Goal: Task Accomplishment & Management: Use online tool/utility

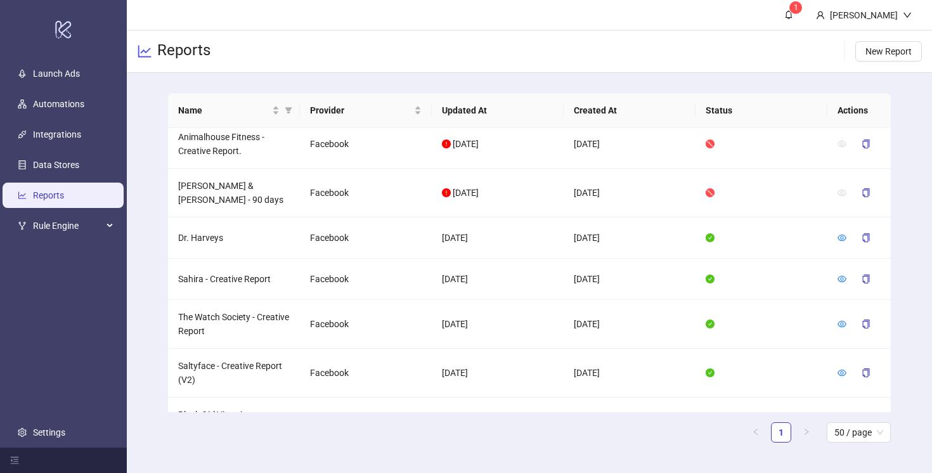
scroll to position [369, 0]
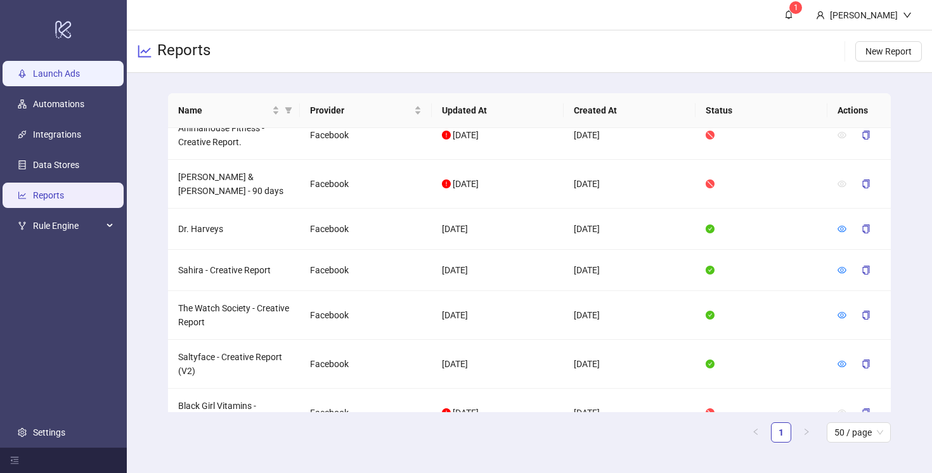
click at [72, 74] on link "Launch Ads" at bounding box center [56, 73] width 47 height 10
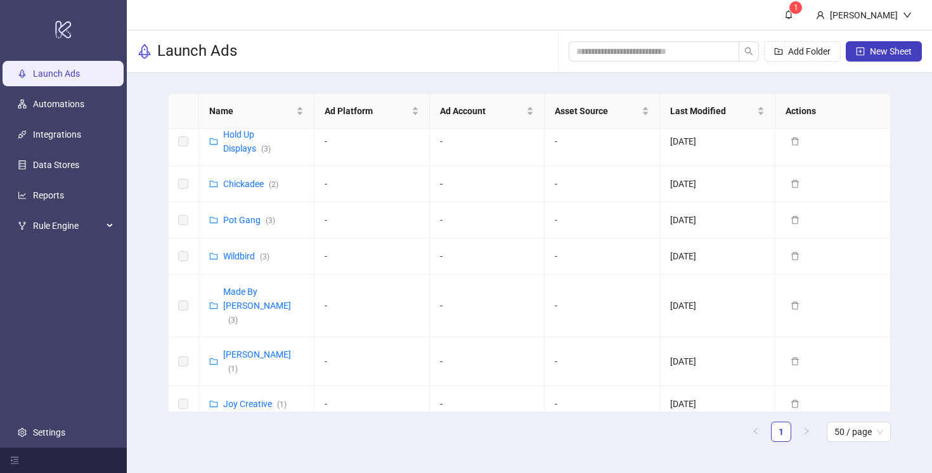
scroll to position [550, 0]
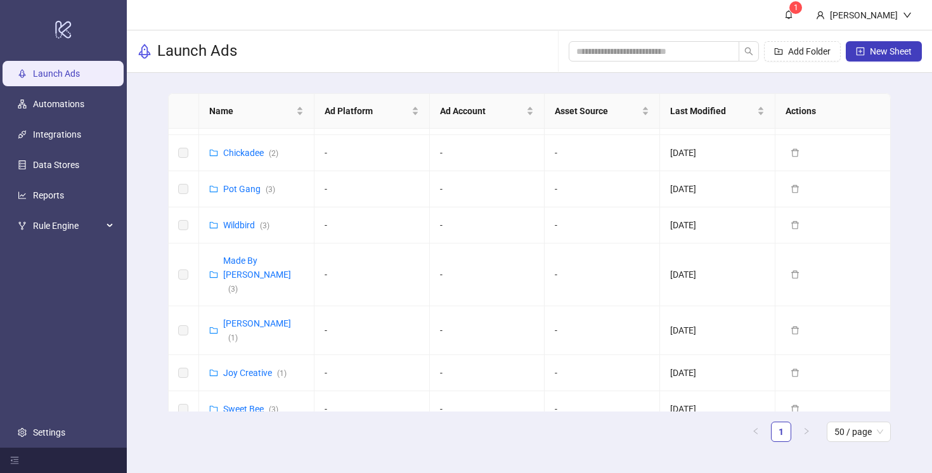
click at [260, 439] on link "[PERSON_NAME] & [PERSON_NAME] ([GEOGRAPHIC_DATA]) ( 5 )" at bounding box center [269, 465] width 92 height 52
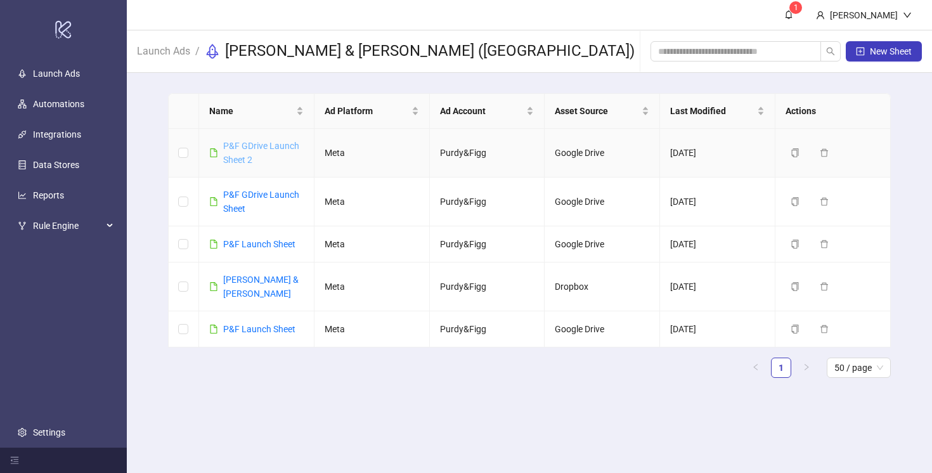
click at [253, 141] on link "P&F GDrive Launch Sheet 2" at bounding box center [261, 153] width 76 height 24
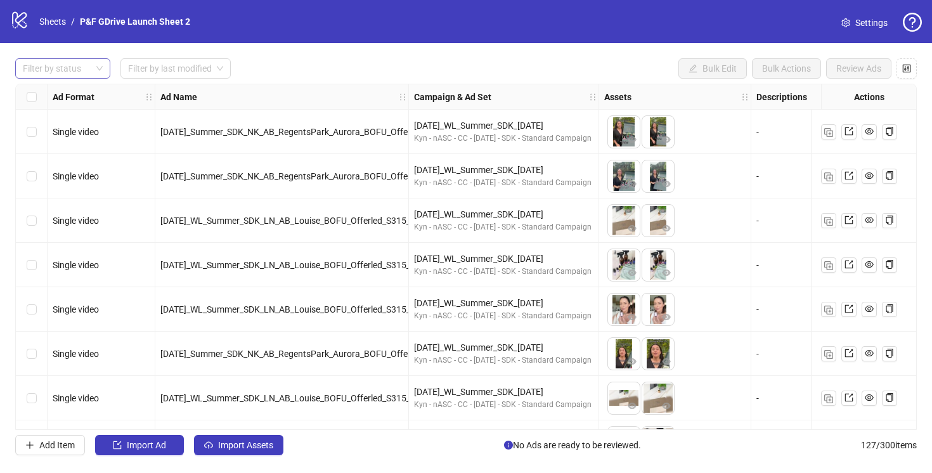
click at [63, 74] on div at bounding box center [56, 69] width 77 height 18
click at [63, 89] on div "Draft" at bounding box center [62, 94] width 75 height 14
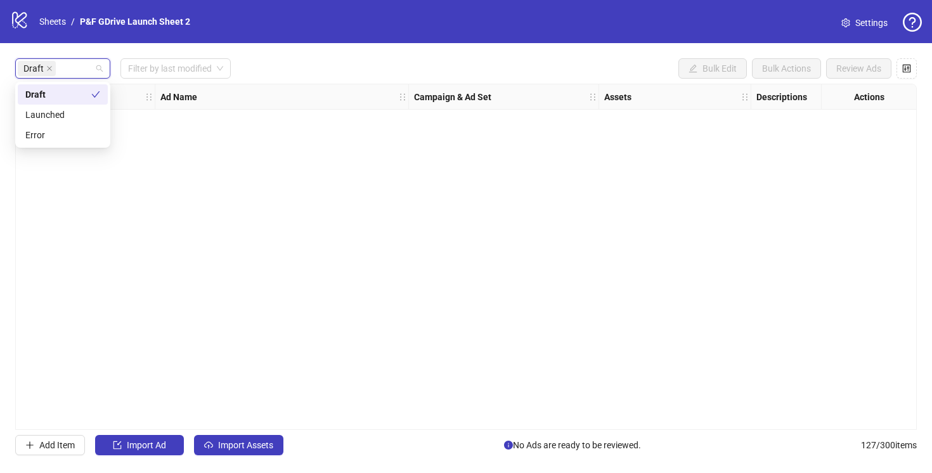
click at [276, 64] on div "Draft Filter by last modified Bulk Edit Bulk Actions Review Ads" at bounding box center [465, 68] width 901 height 20
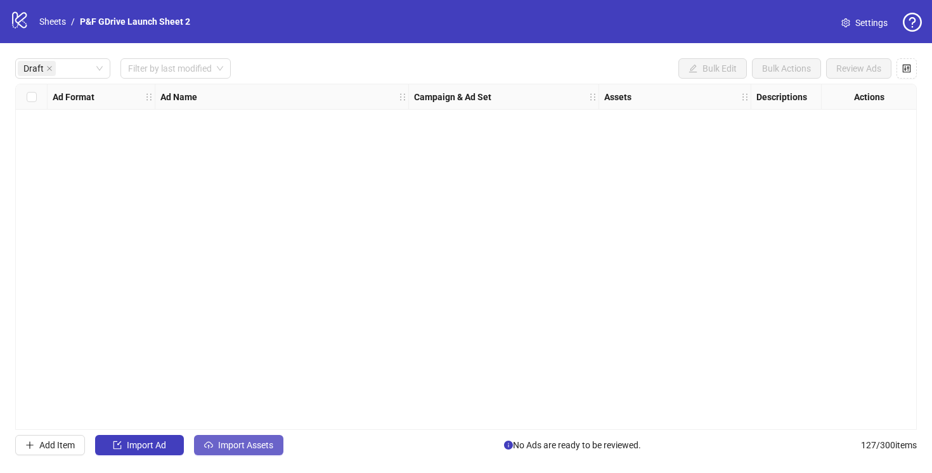
click at [235, 441] on span "Import Assets" at bounding box center [245, 445] width 55 height 10
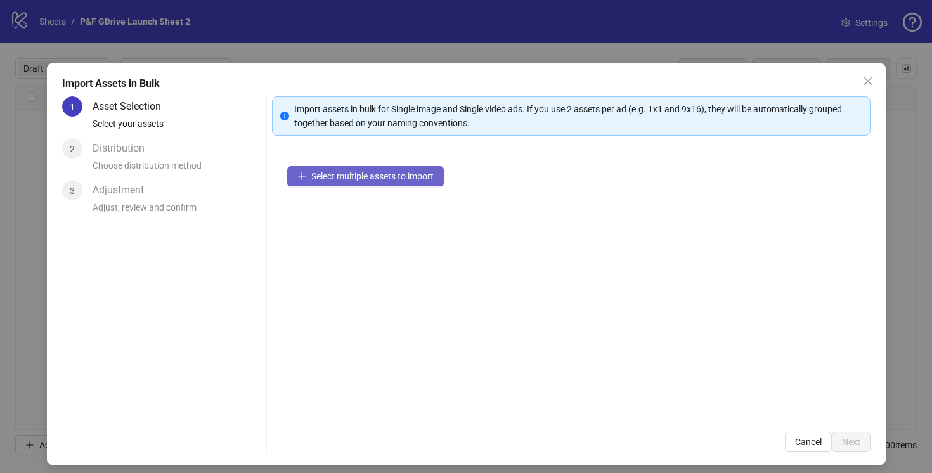
click at [369, 177] on span "Select multiple assets to import" at bounding box center [372, 176] width 122 height 10
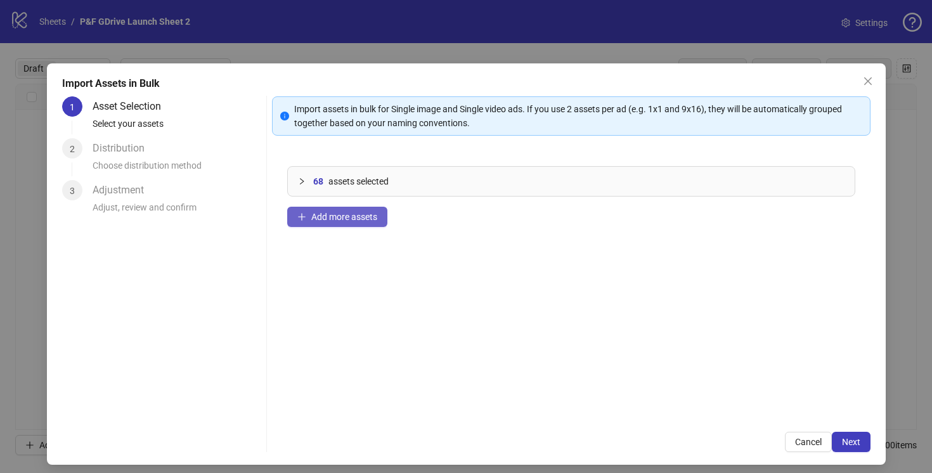
click at [338, 219] on span "Add more assets" at bounding box center [344, 217] width 66 height 10
click at [347, 215] on span "Add more assets" at bounding box center [344, 217] width 66 height 10
click at [347, 218] on span "Add more assets" at bounding box center [344, 217] width 66 height 10
click at [314, 215] on span "Add more assets" at bounding box center [344, 217] width 66 height 10
click at [342, 216] on span "Add more assets" at bounding box center [344, 217] width 66 height 10
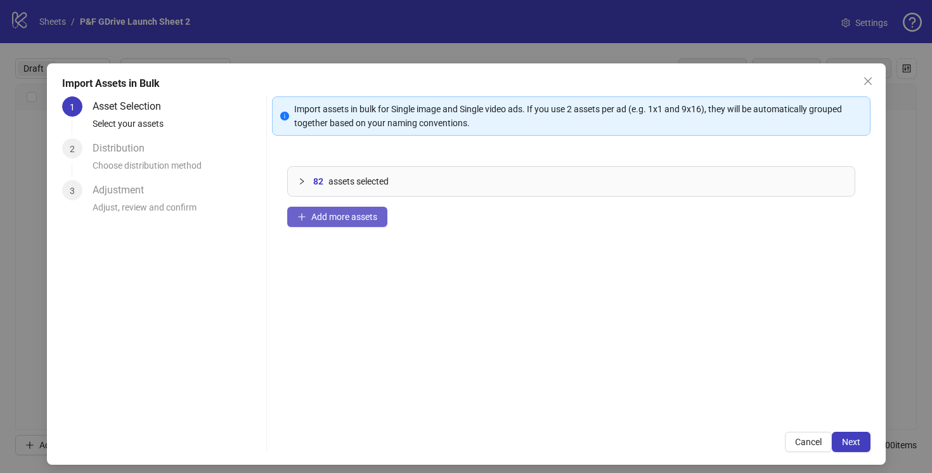
click at [341, 221] on span "Add more assets" at bounding box center [344, 217] width 66 height 10
click at [362, 225] on button "Add more assets" at bounding box center [337, 217] width 100 height 20
click at [338, 214] on span "Add more assets" at bounding box center [344, 217] width 66 height 10
click at [324, 214] on span "Add more assets" at bounding box center [344, 217] width 66 height 10
click at [339, 216] on span "Add more assets" at bounding box center [344, 217] width 66 height 10
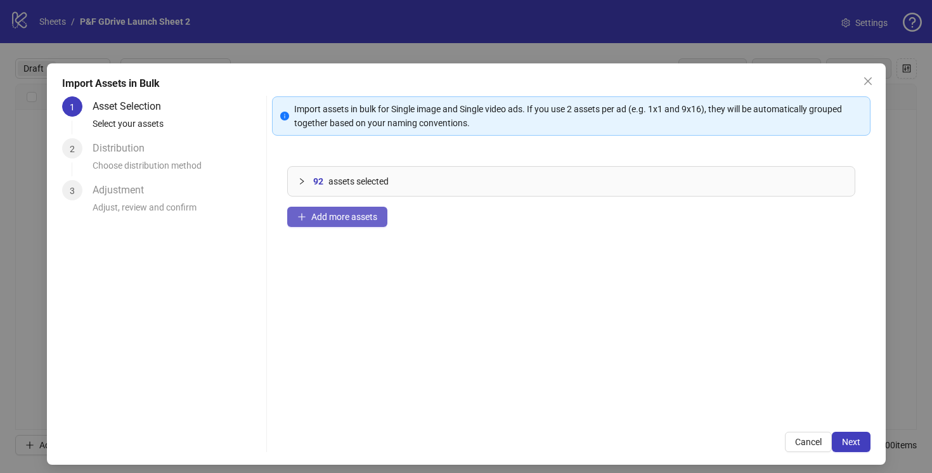
click at [310, 208] on button "Add more assets" at bounding box center [337, 217] width 100 height 20
click at [333, 212] on span "Add more assets" at bounding box center [344, 217] width 66 height 10
click at [330, 220] on span "Add more assets" at bounding box center [344, 217] width 66 height 10
click at [334, 215] on span "Add more assets" at bounding box center [344, 217] width 66 height 10
click at [303, 220] on icon "plus" at bounding box center [301, 216] width 9 height 9
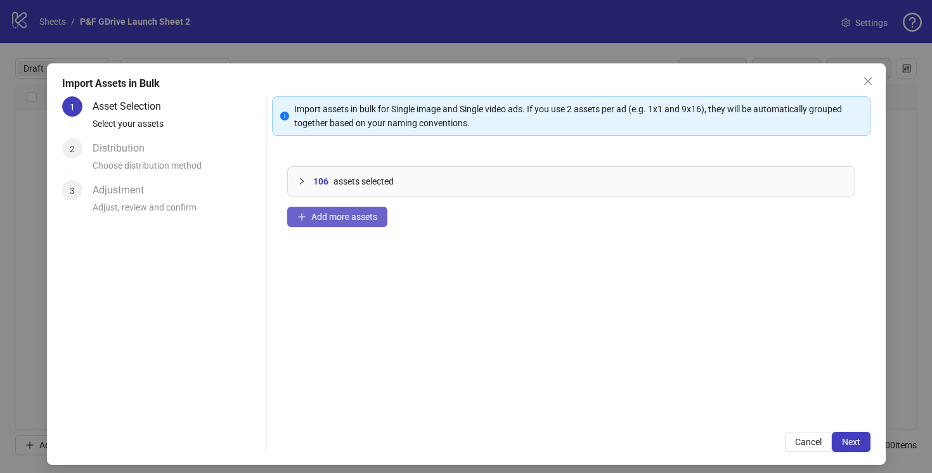
click at [345, 217] on span "Add more assets" at bounding box center [344, 217] width 66 height 10
click at [360, 219] on span "Add more assets" at bounding box center [344, 217] width 66 height 10
click at [329, 214] on span "Add more assets" at bounding box center [344, 217] width 66 height 10
click at [349, 213] on span "Add more assets" at bounding box center [344, 217] width 66 height 10
click at [335, 210] on button "Add more assets" at bounding box center [337, 217] width 100 height 20
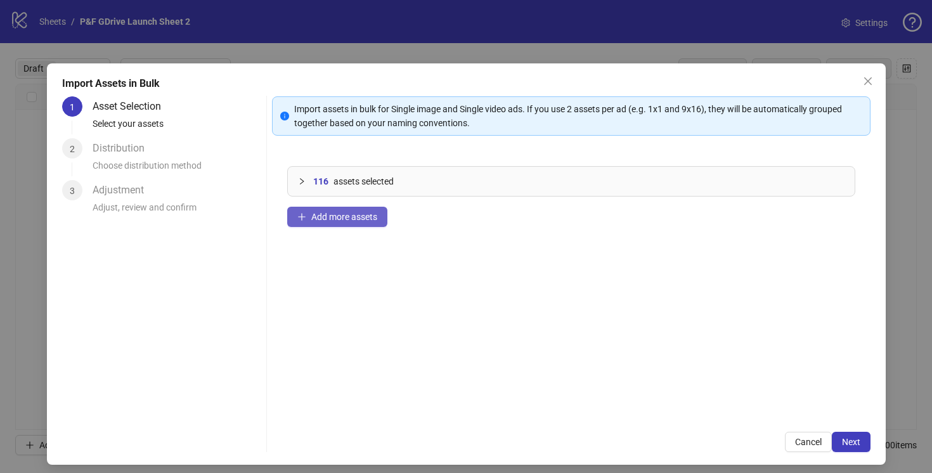
click at [349, 222] on button "Add more assets" at bounding box center [337, 217] width 100 height 20
click at [371, 217] on span "Add more assets" at bounding box center [344, 217] width 66 height 10
click at [352, 213] on span "Add more assets" at bounding box center [344, 217] width 66 height 10
click at [851, 439] on span "Next" at bounding box center [851, 442] width 18 height 10
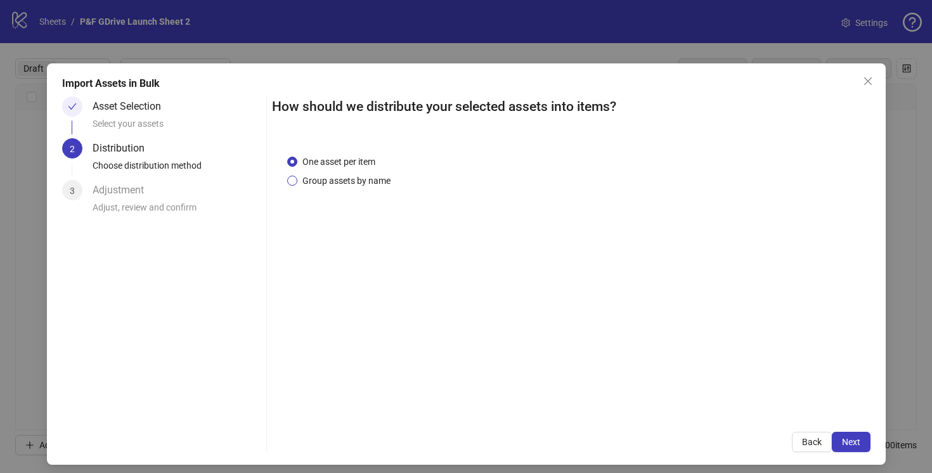
click at [298, 181] on span "Group assets by name" at bounding box center [346, 181] width 98 height 14
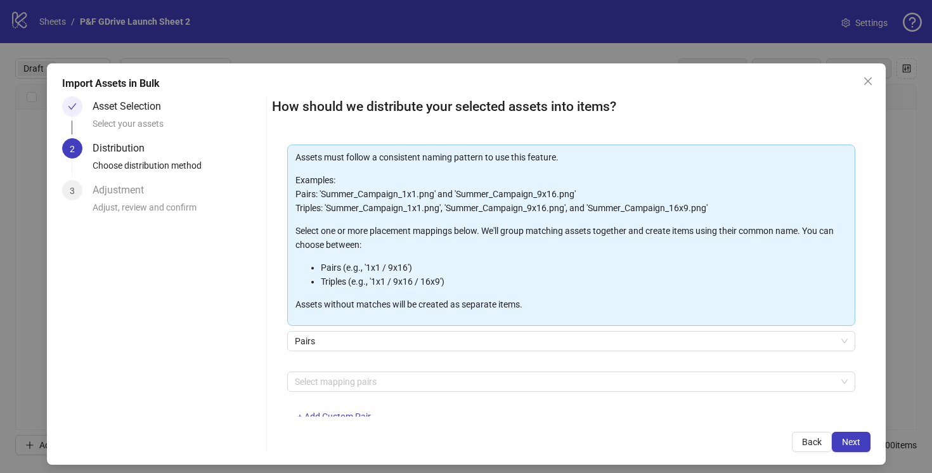
scroll to position [94, 0]
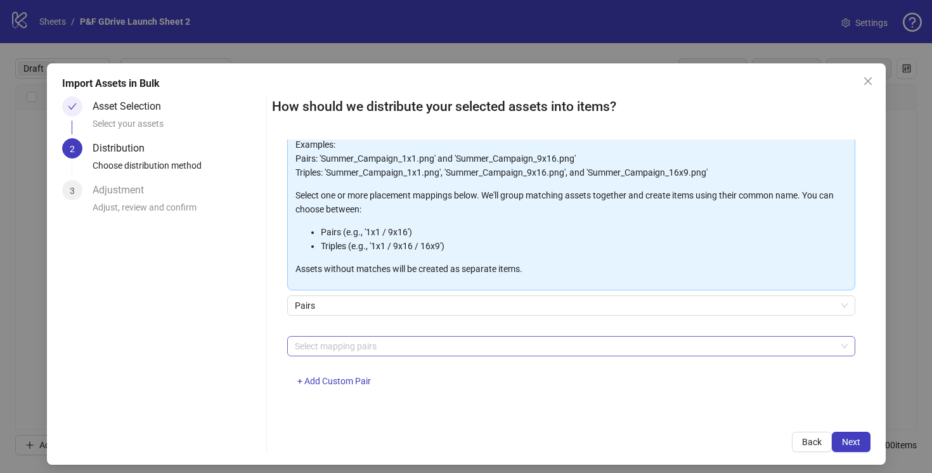
click at [326, 352] on div at bounding box center [564, 346] width 549 height 18
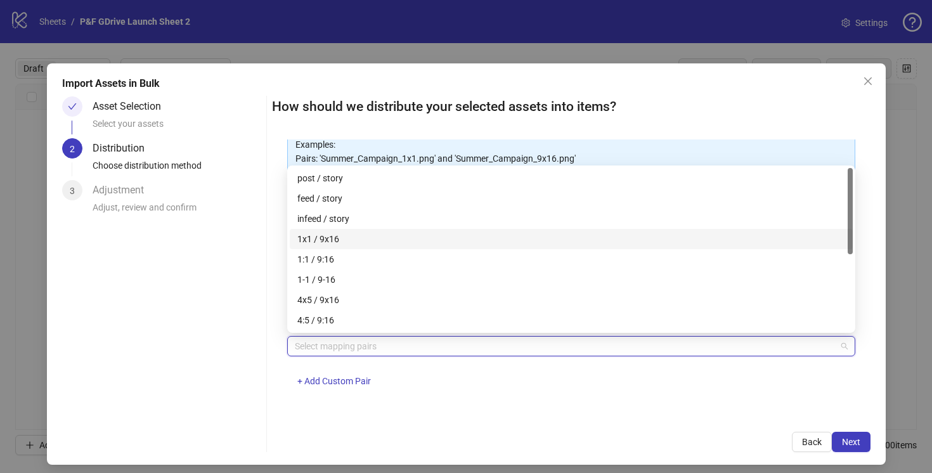
click at [330, 239] on div "1x1 / 9x16" at bounding box center [571, 239] width 548 height 14
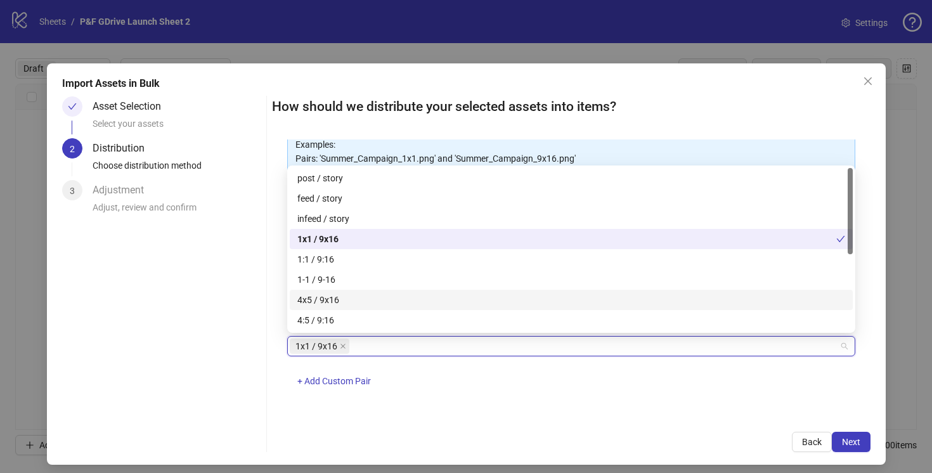
click at [330, 295] on div "4x5 / 9x16" at bounding box center [571, 300] width 548 height 14
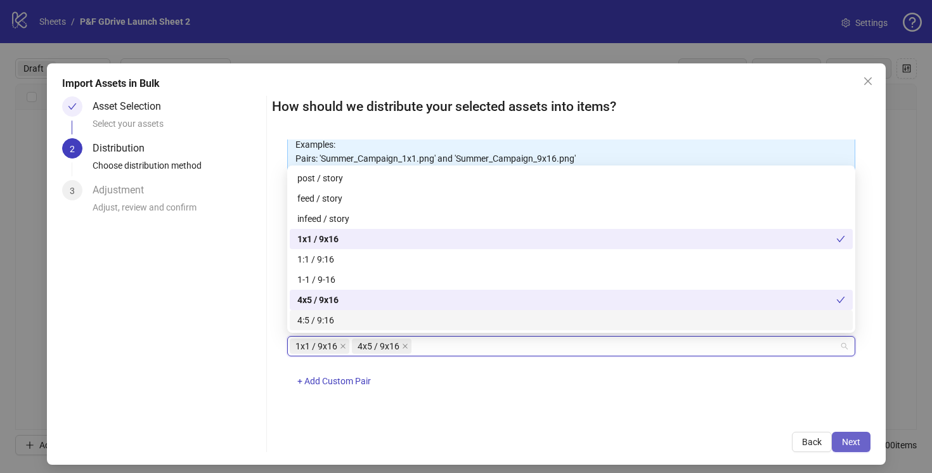
click at [845, 440] on span "Next" at bounding box center [851, 442] width 18 height 10
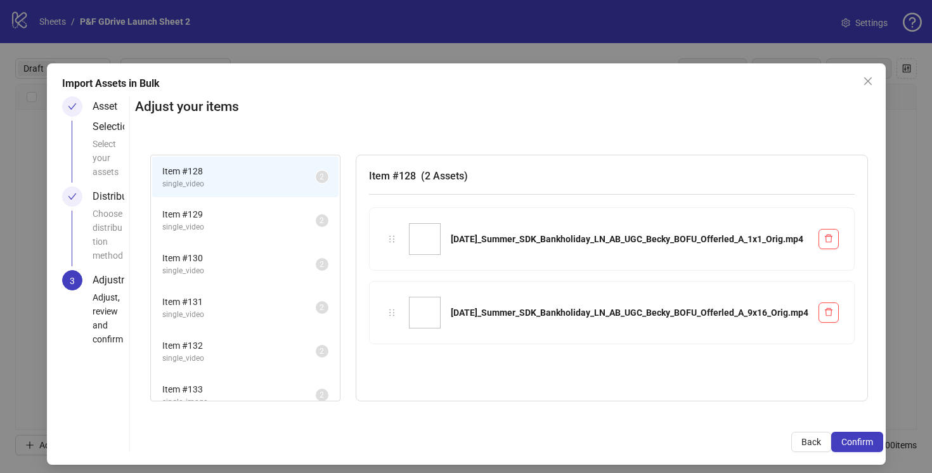
click at [243, 229] on span "single_video" at bounding box center [238, 227] width 153 height 12
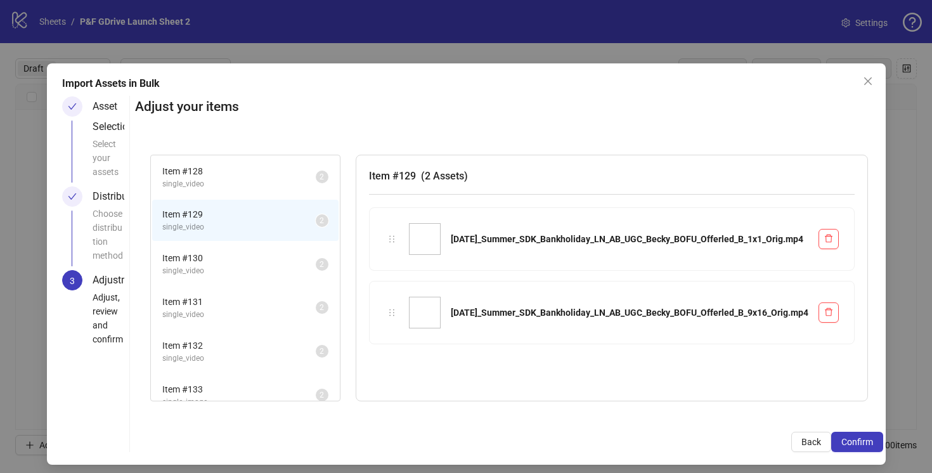
click at [244, 259] on span "Item # 130" at bounding box center [238, 258] width 153 height 14
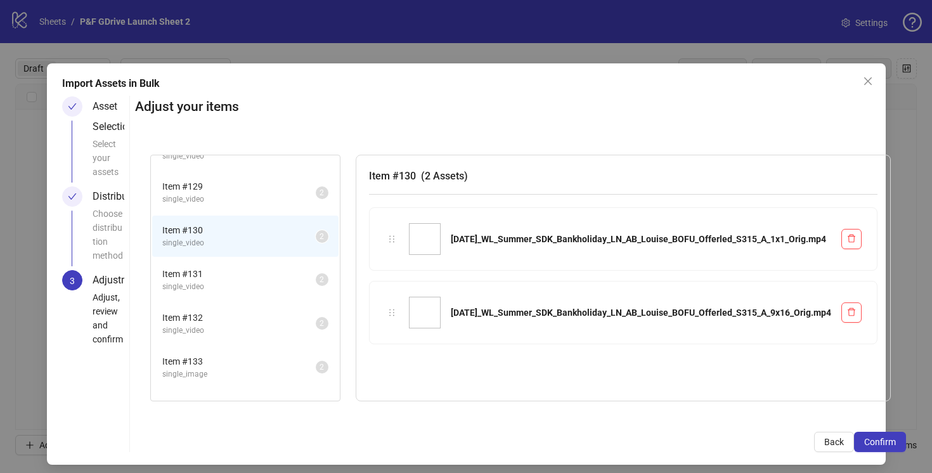
scroll to position [30, 0]
click at [245, 268] on span "Item # 131" at bounding box center [238, 271] width 153 height 14
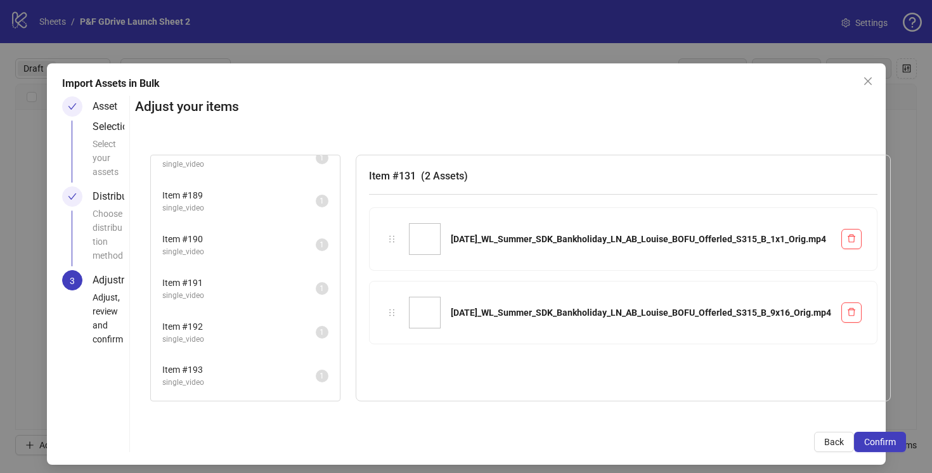
scroll to position [3288, 0]
click at [247, 375] on span "Item # 208" at bounding box center [238, 373] width 153 height 14
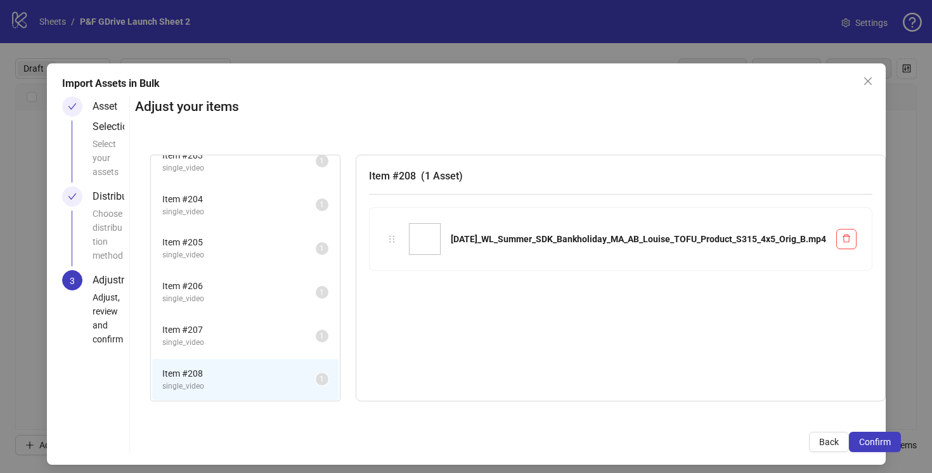
click at [247, 331] on span "Item # 207" at bounding box center [238, 330] width 153 height 14
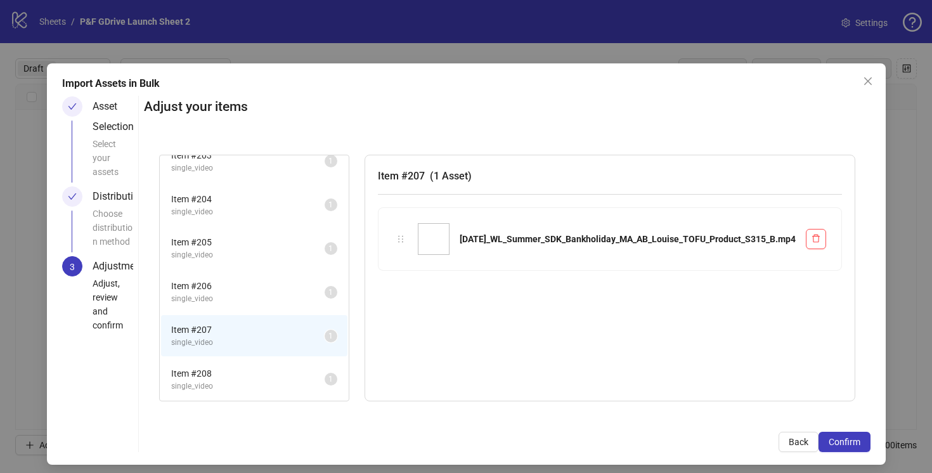
click at [248, 291] on span "Item # 206" at bounding box center [247, 286] width 153 height 14
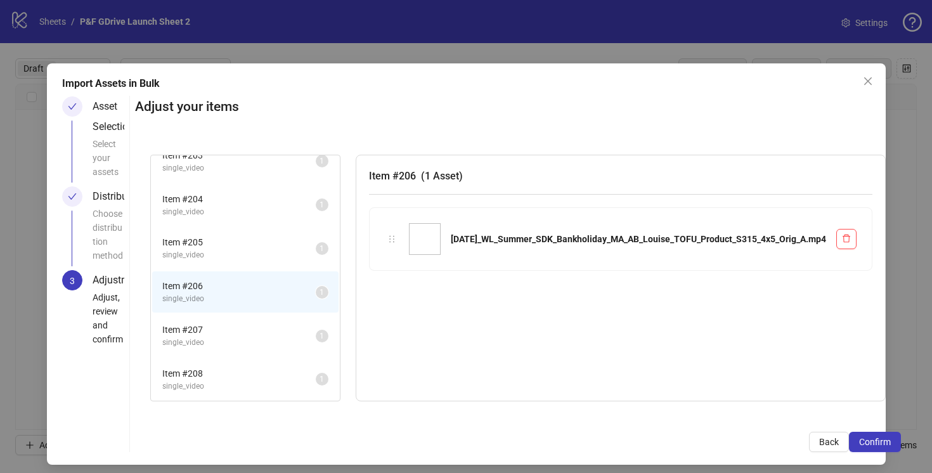
click at [242, 237] on span "Item # 205" at bounding box center [238, 242] width 153 height 14
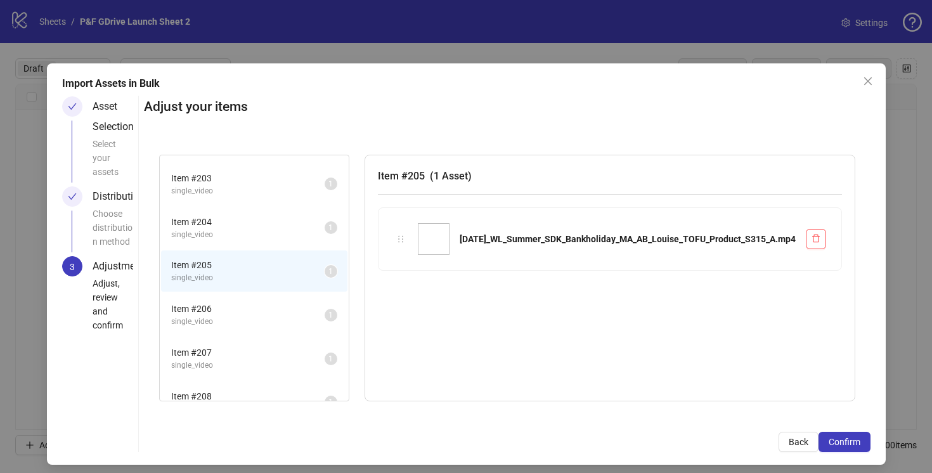
scroll to position [3261, 0]
click at [250, 235] on span "single_video" at bounding box center [247, 239] width 153 height 12
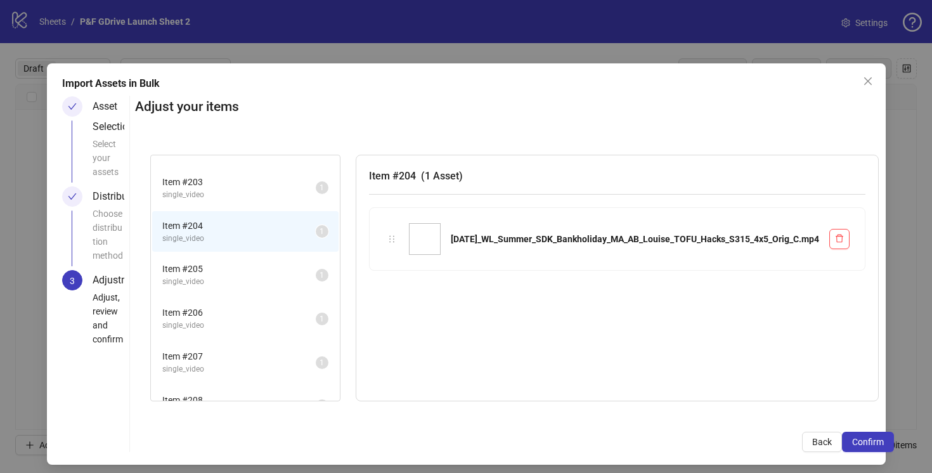
click at [257, 280] on span "single_video" at bounding box center [238, 282] width 153 height 12
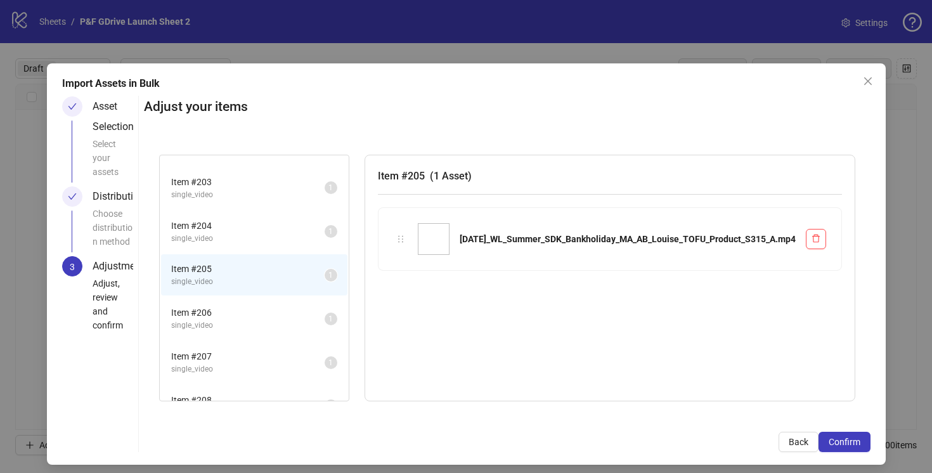
click at [260, 315] on span "Item # 206" at bounding box center [247, 312] width 153 height 14
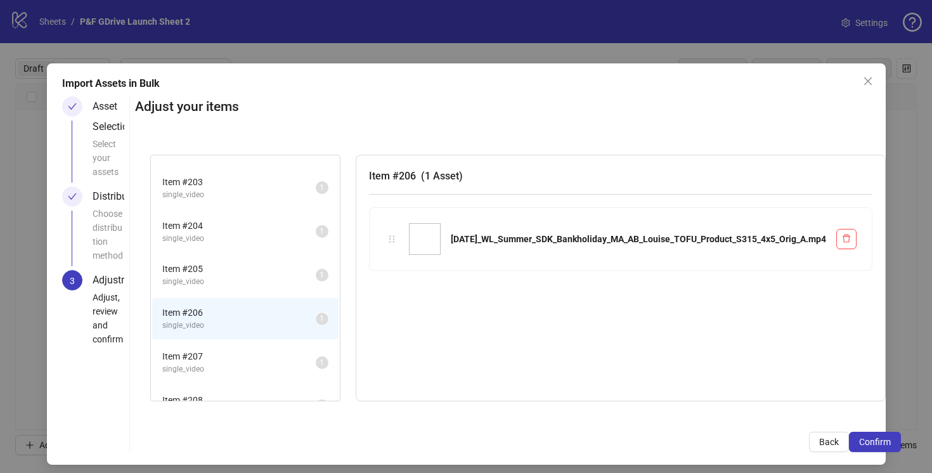
click at [255, 273] on span "Item # 205" at bounding box center [238, 269] width 153 height 14
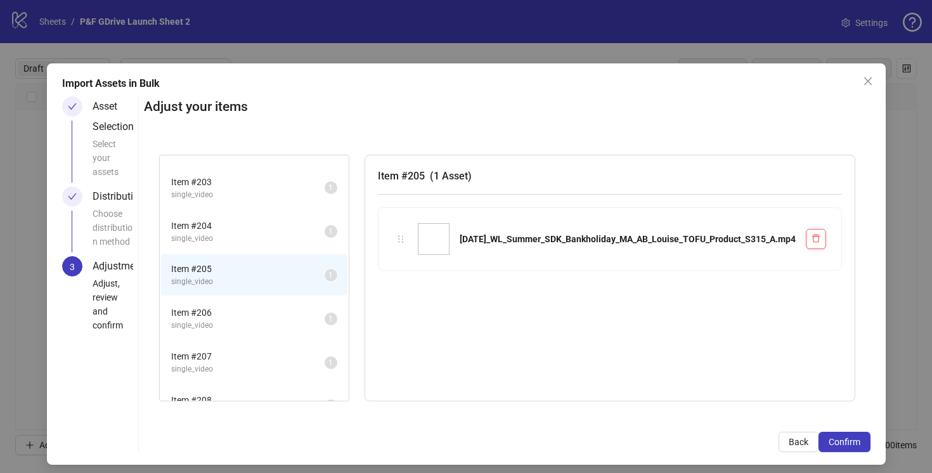
click at [262, 310] on span "Item # 206" at bounding box center [247, 312] width 153 height 14
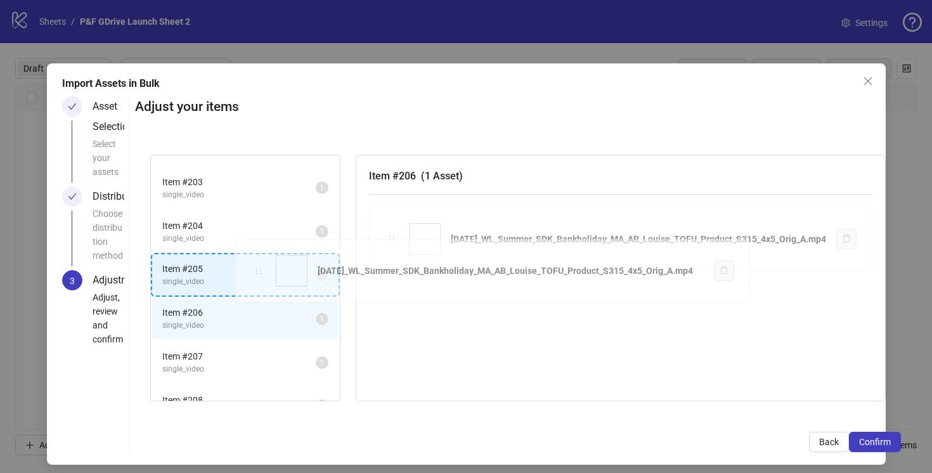
drag, startPoint x: 391, startPoint y: 236, endPoint x: 257, endPoint y: 274, distance: 139.8
click at [255, 274] on div "Item # 128 single_video 2 Item # 129 single_video 2 Item # 130 single_video 2 I…" at bounding box center [518, 278] width 766 height 278
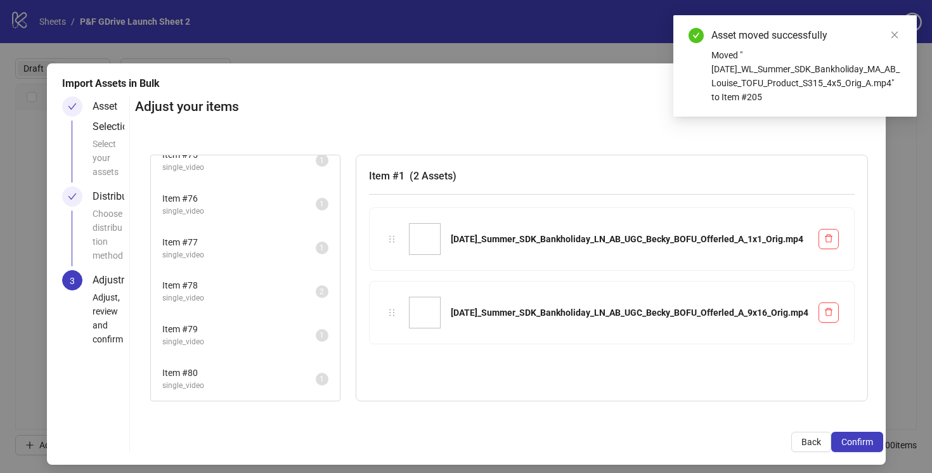
scroll to position [7, 0]
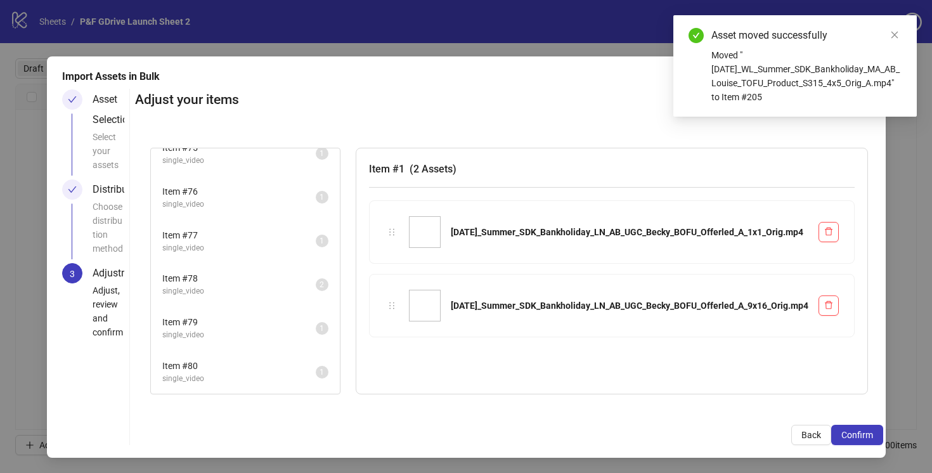
click at [262, 352] on li "Item # 80 single_video 1" at bounding box center [245, 371] width 186 height 41
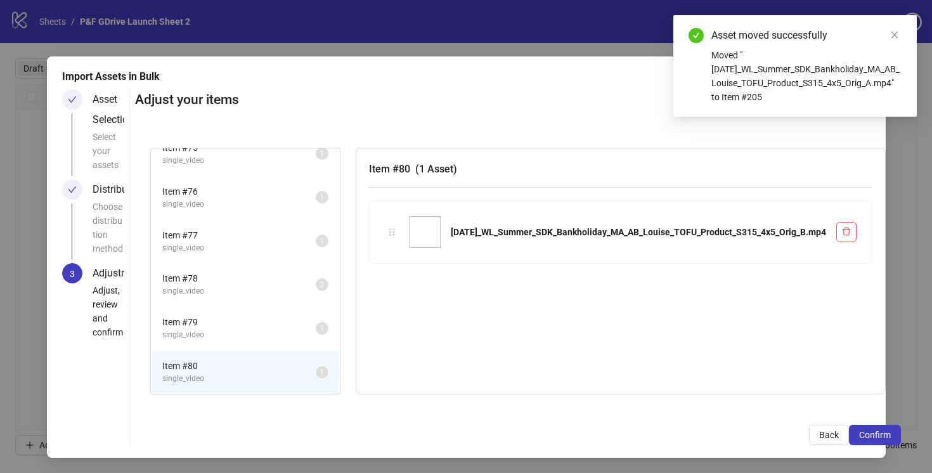
click at [238, 330] on span "single_video" at bounding box center [238, 335] width 153 height 12
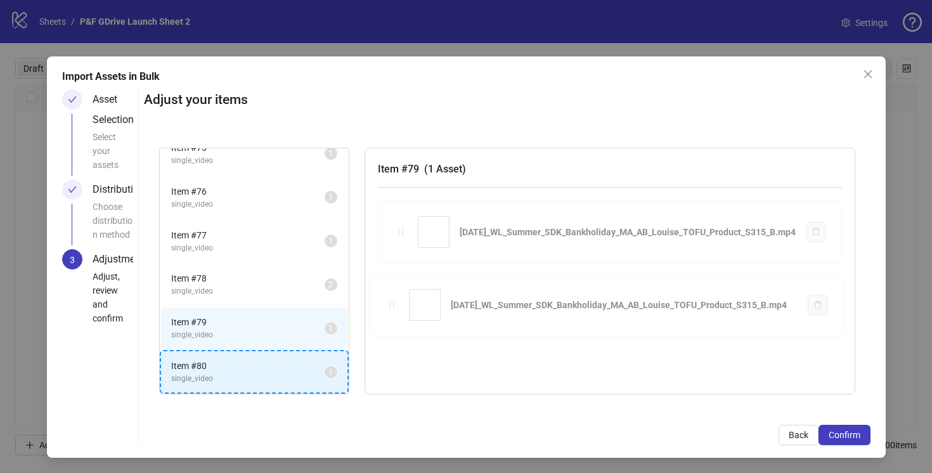
drag, startPoint x: 394, startPoint y: 232, endPoint x: 288, endPoint y: 370, distance: 173.6
click at [288, 370] on div "Item # 1 single_video 2 Item # 2 single_video 2 Item # 3 single_video 2 Item # …" at bounding box center [507, 271] width 726 height 278
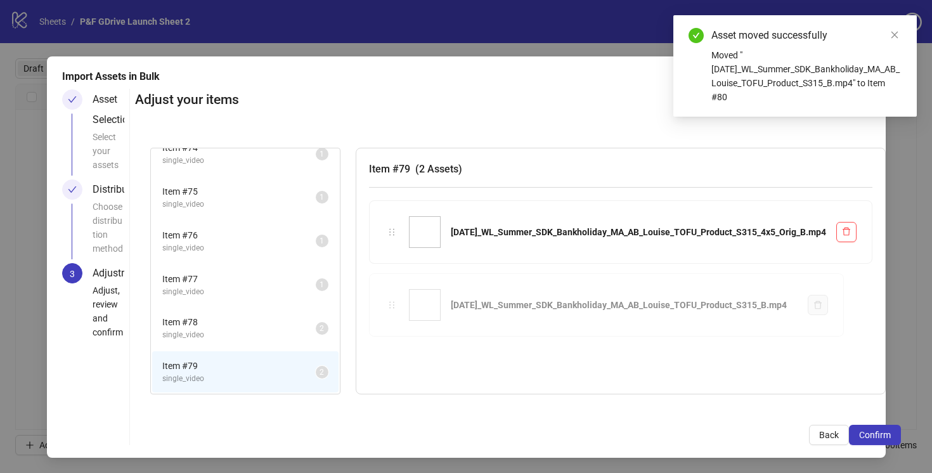
scroll to position [3201, 0]
click at [274, 330] on span "single_video" at bounding box center [238, 335] width 153 height 12
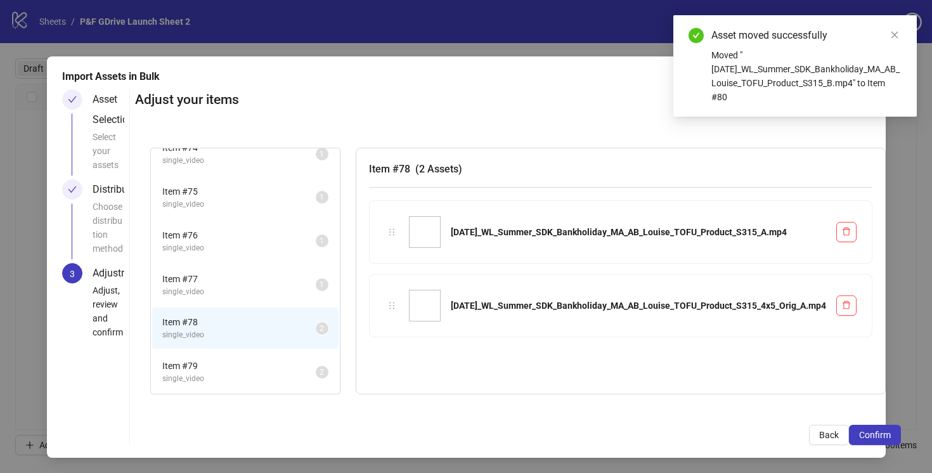
click at [268, 279] on span "Item # 77" at bounding box center [238, 279] width 153 height 14
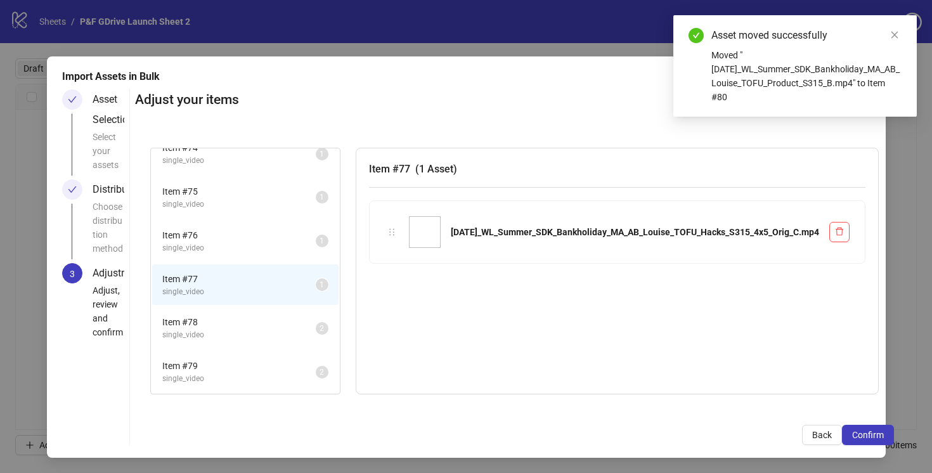
click at [264, 234] on span "Item # 76" at bounding box center [238, 235] width 153 height 14
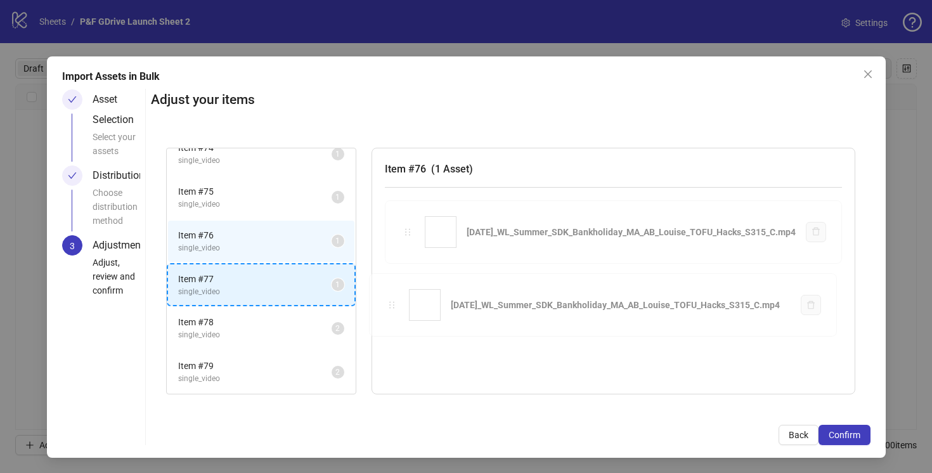
drag, startPoint x: 399, startPoint y: 230, endPoint x: 295, endPoint y: 287, distance: 118.6
click at [295, 287] on div "Item # 1 single_video 2 Item # 2 single_video 2 Item # 3 single_video 2 Item # …" at bounding box center [510, 271] width 719 height 278
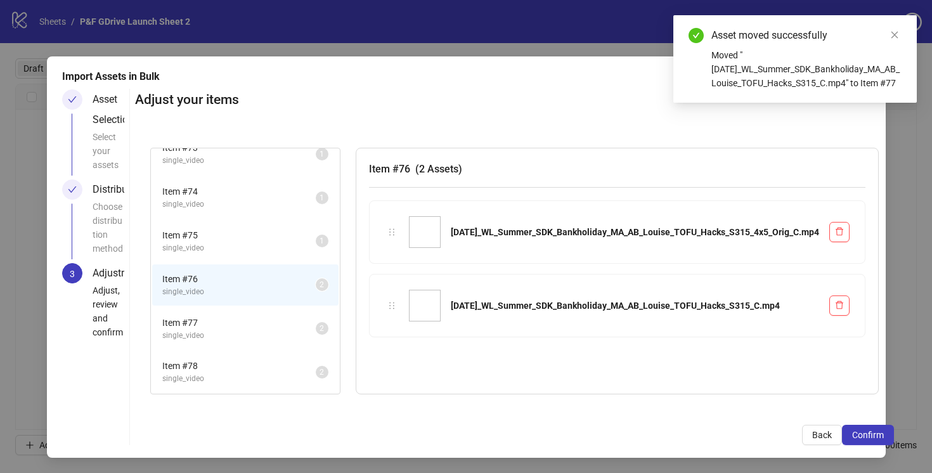
click at [288, 238] on span "Item # 75" at bounding box center [238, 235] width 153 height 14
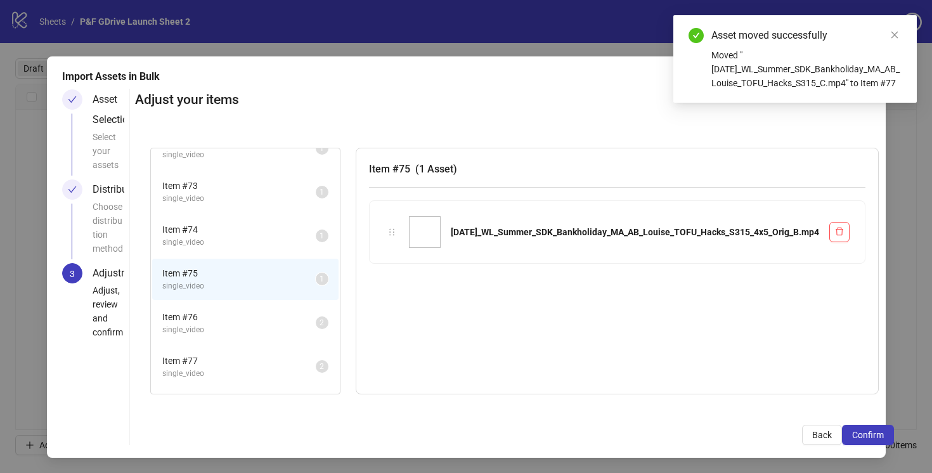
scroll to position [3116, 0]
click at [286, 240] on span "single_video" at bounding box center [238, 246] width 153 height 12
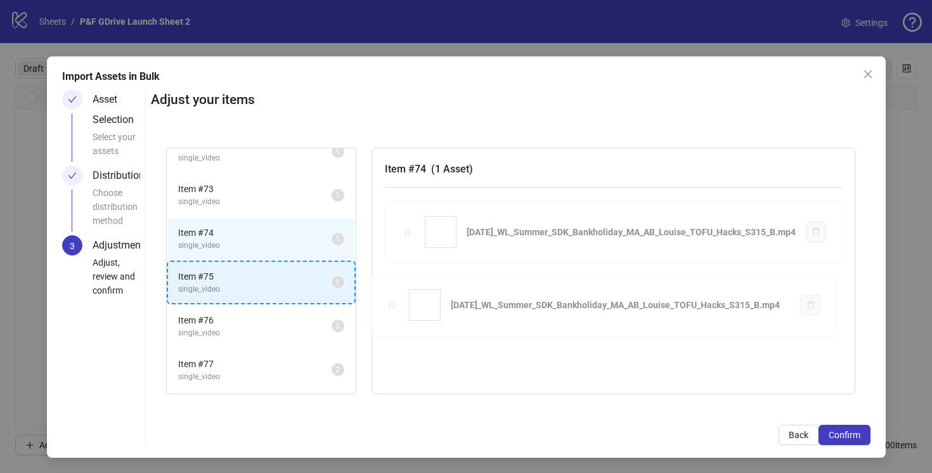
drag, startPoint x: 398, startPoint y: 232, endPoint x: 307, endPoint y: 282, distance: 103.5
click at [307, 282] on div "Item # 1 single_video 2 Item # 2 single_video 2 Item # 3 single_video 2 Item # …" at bounding box center [510, 271] width 719 height 278
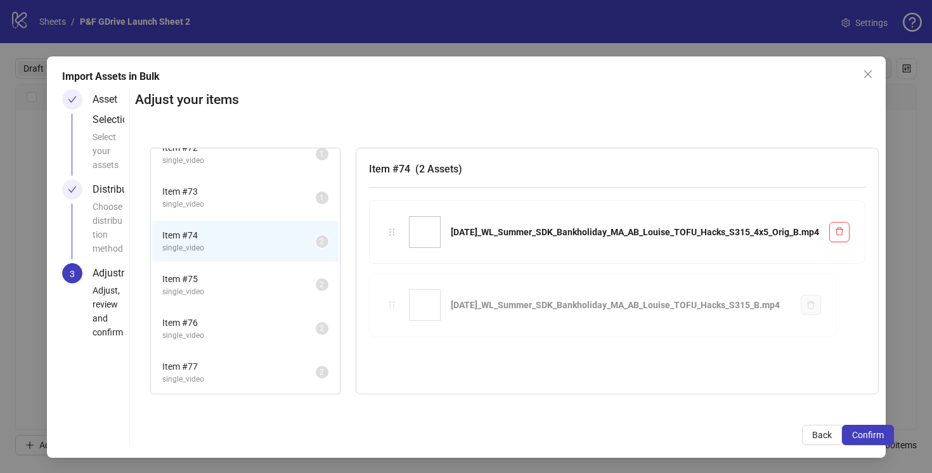
scroll to position [3114, 0]
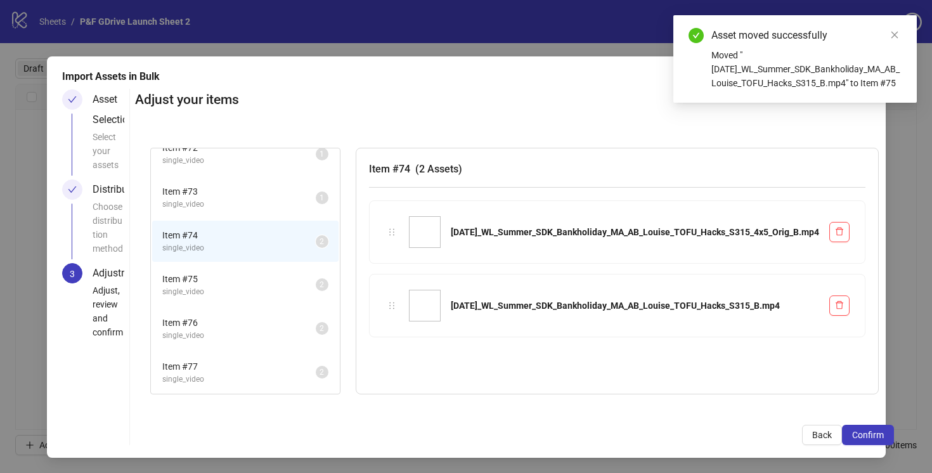
click at [279, 242] on span "single_video" at bounding box center [238, 248] width 153 height 12
click at [274, 200] on span "single_video" at bounding box center [238, 204] width 153 height 12
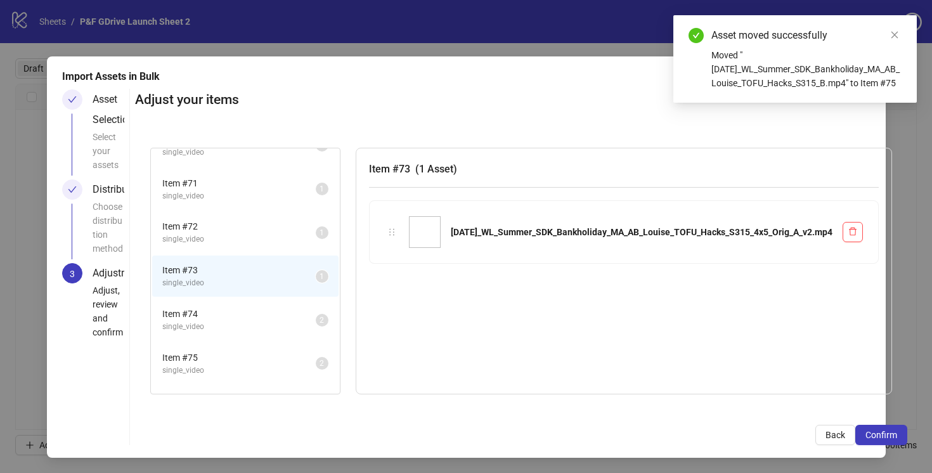
scroll to position [3022, 0]
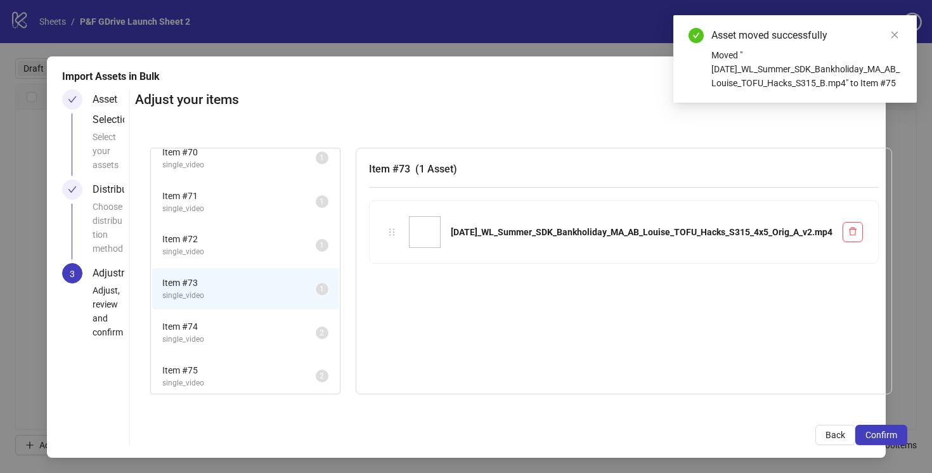
click at [274, 238] on span "Item # 72" at bounding box center [238, 239] width 153 height 14
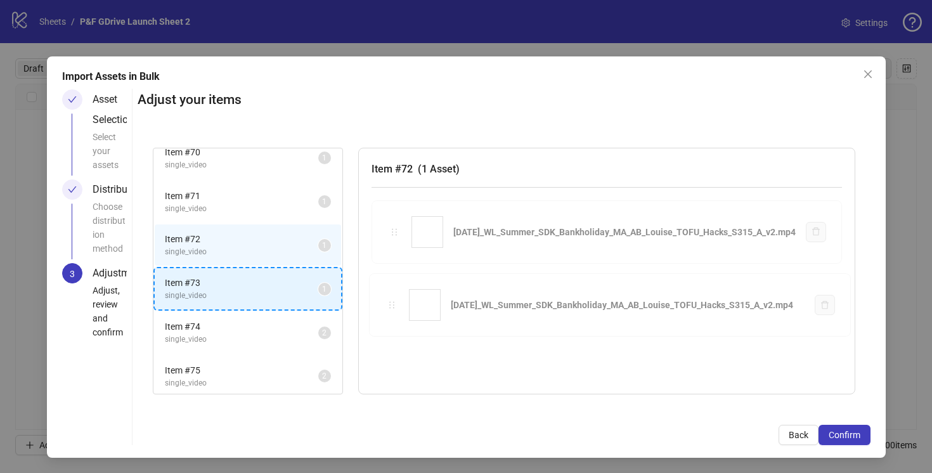
drag, startPoint x: 394, startPoint y: 231, endPoint x: 297, endPoint y: 292, distance: 113.6
click at [297, 292] on div "Item # 1 single_video 2 Item # 2 single_video 2 Item # 3 single_video 2 Item # …" at bounding box center [504, 271] width 733 height 278
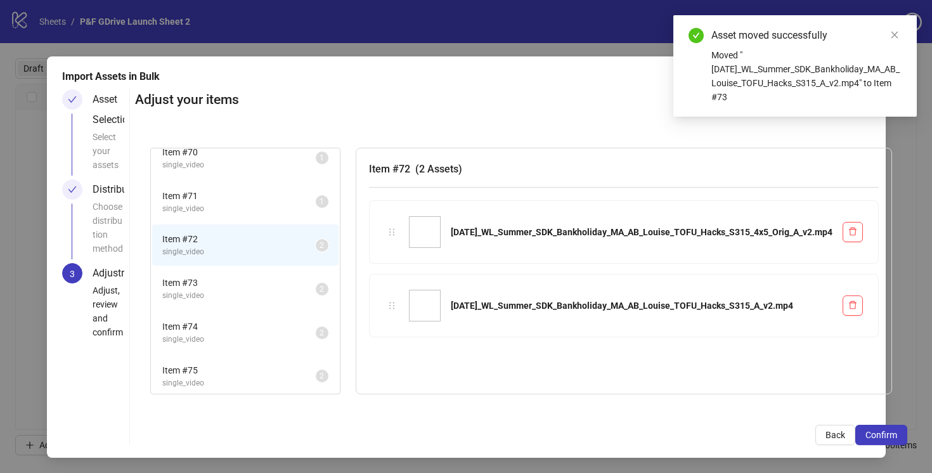
click at [252, 206] on span "single_video" at bounding box center [238, 209] width 153 height 12
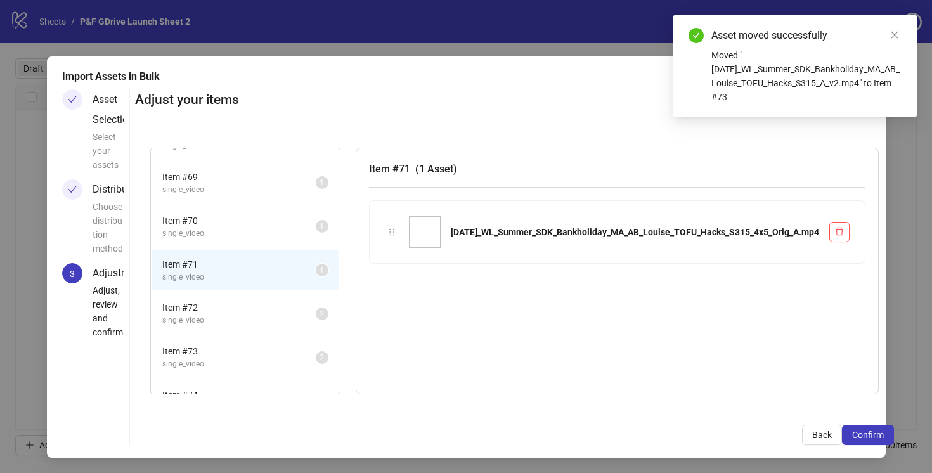
scroll to position [2949, 0]
click at [259, 233] on span "single_video" at bounding box center [238, 238] width 153 height 12
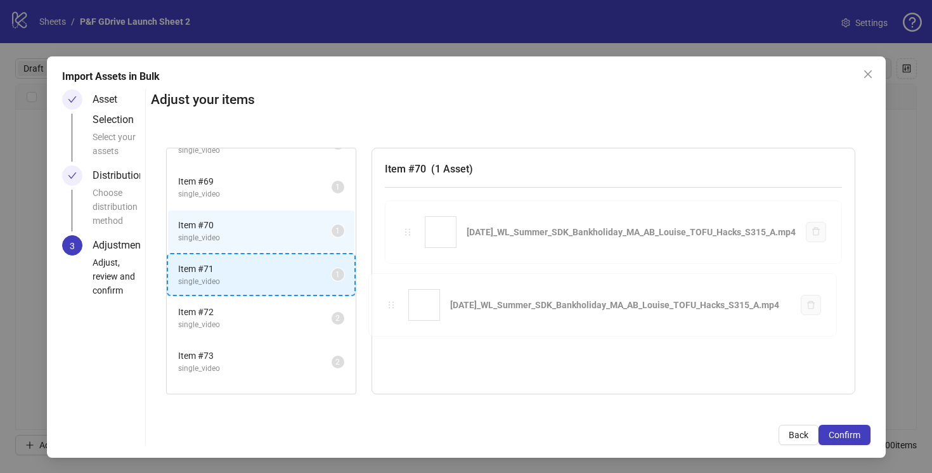
drag, startPoint x: 394, startPoint y: 232, endPoint x: 292, endPoint y: 272, distance: 109.6
click at [292, 272] on div "Item # 1 single_video 2 Item # 2 single_video 2 Item # 3 single_video 2 Item # …" at bounding box center [510, 271] width 719 height 278
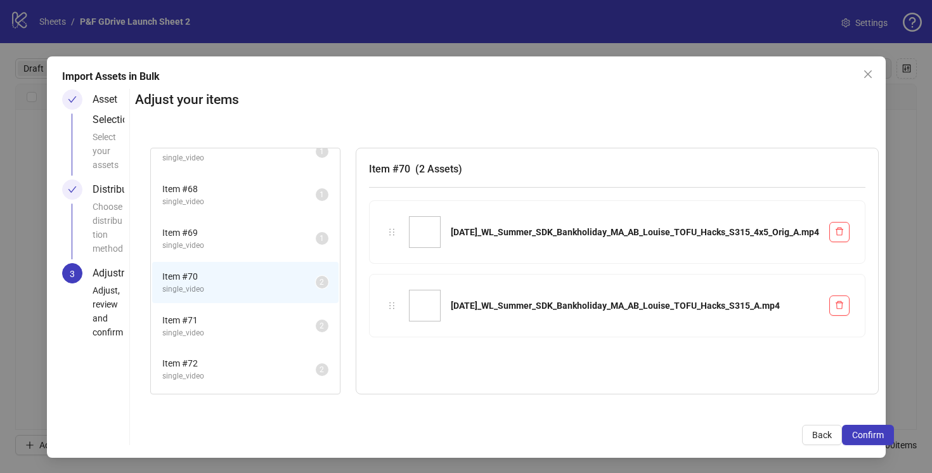
scroll to position [2897, 0]
click at [277, 246] on span "single_video" at bounding box center [238, 247] width 153 height 12
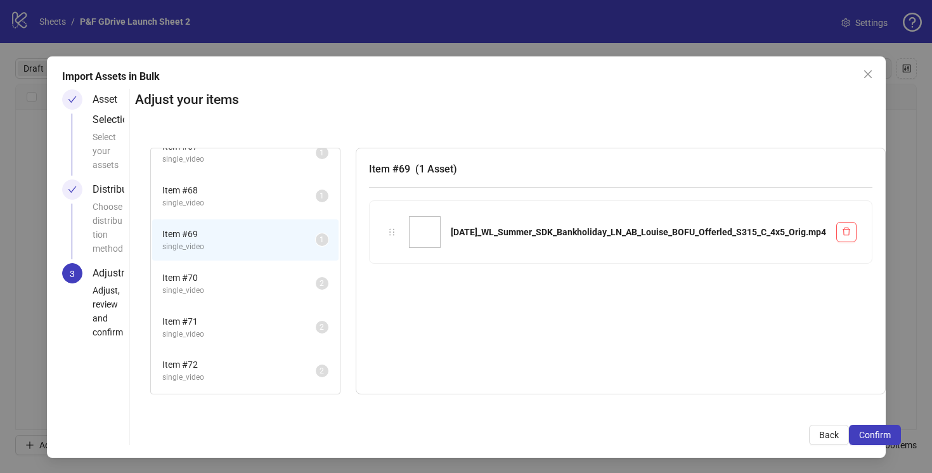
click at [264, 197] on span "single_video" at bounding box center [238, 203] width 153 height 12
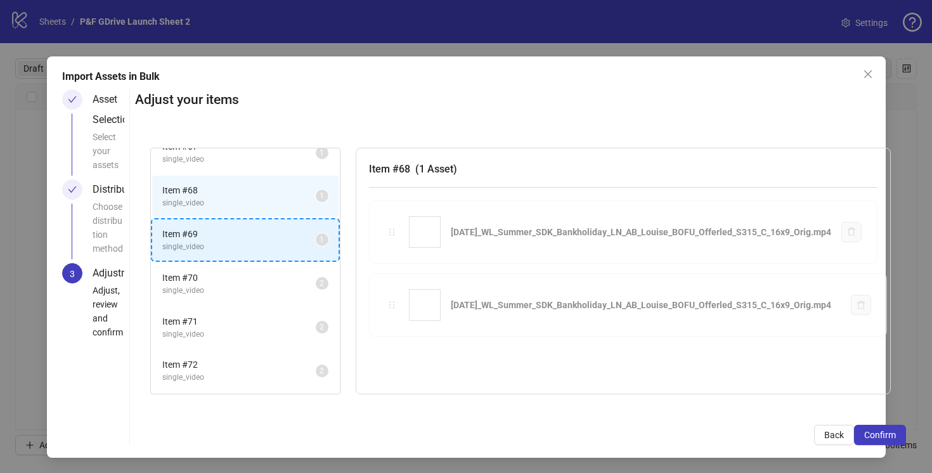
drag, startPoint x: 392, startPoint y: 230, endPoint x: 267, endPoint y: 224, distance: 125.0
click at [267, 224] on div "Item # 1 single_video 2 Item # 2 single_video 2 Item # 3 single_video 2 Item # …" at bounding box center [520, 271] width 771 height 278
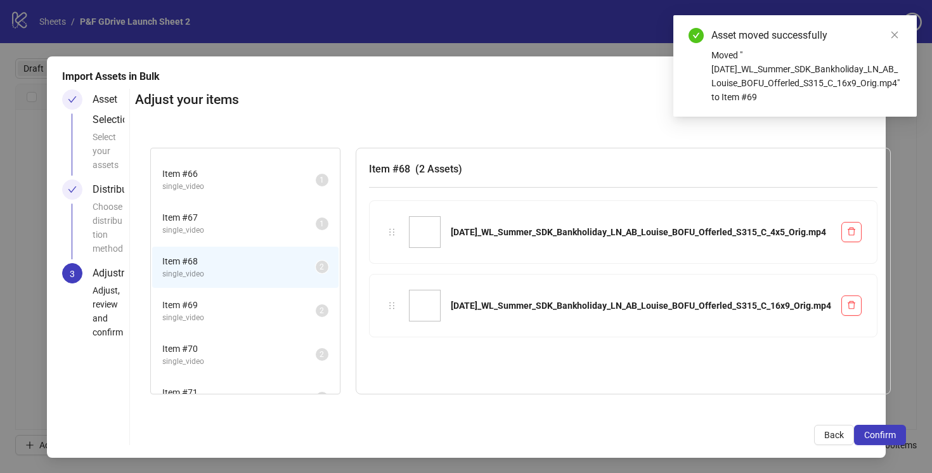
scroll to position [2823, 0]
click at [273, 232] on span "single_video" at bounding box center [238, 234] width 153 height 12
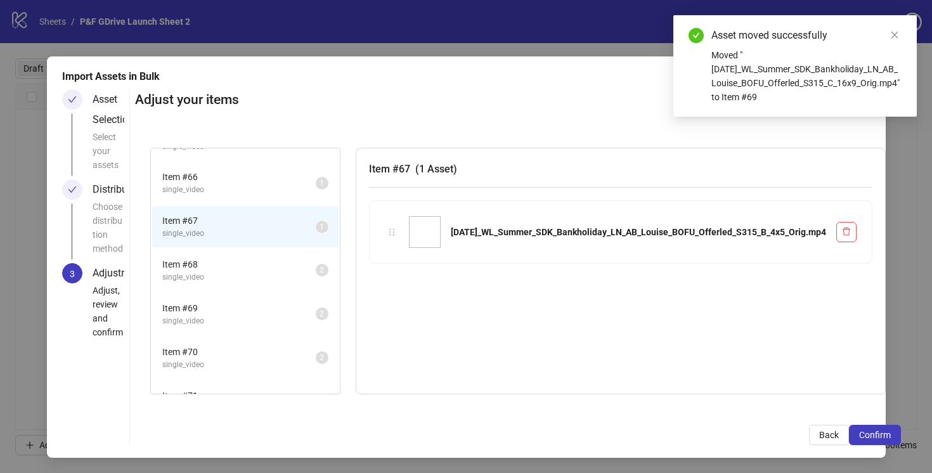
click at [269, 203] on div "Item # 66 single_video 1" at bounding box center [245, 183] width 189 height 44
click at [269, 181] on span "Item # 66" at bounding box center [238, 177] width 153 height 14
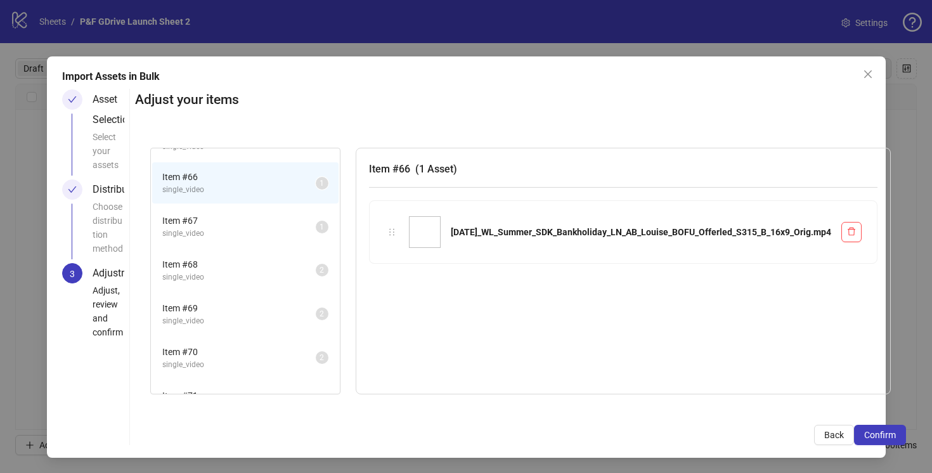
click at [273, 220] on span "Item # 67" at bounding box center [238, 221] width 153 height 14
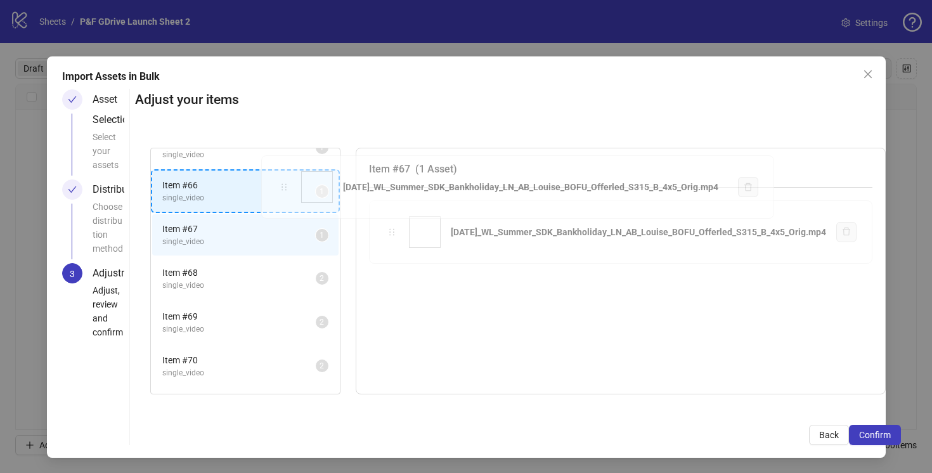
scroll to position [2790, 0]
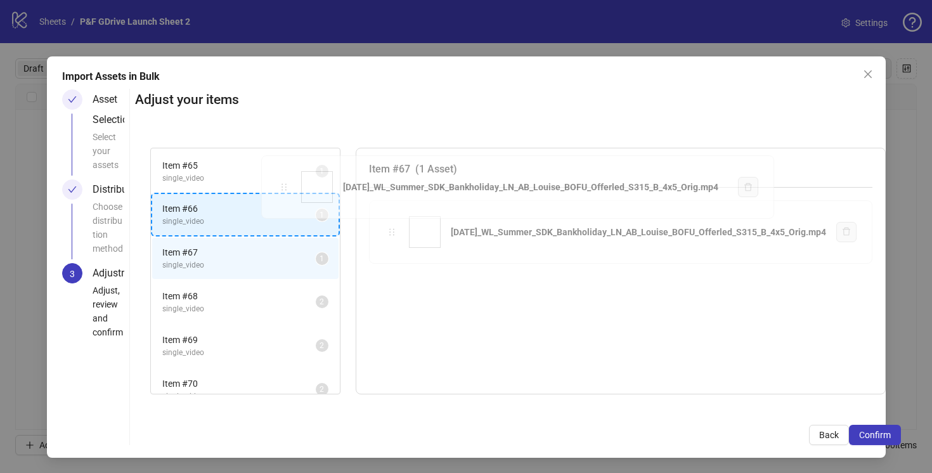
drag, startPoint x: 393, startPoint y: 233, endPoint x: 285, endPoint y: 189, distance: 116.3
click at [285, 189] on div "Item # 1 single_video 2 Item # 2 single_video 2 Item # 3 single_video 2 Item # …" at bounding box center [518, 271] width 766 height 278
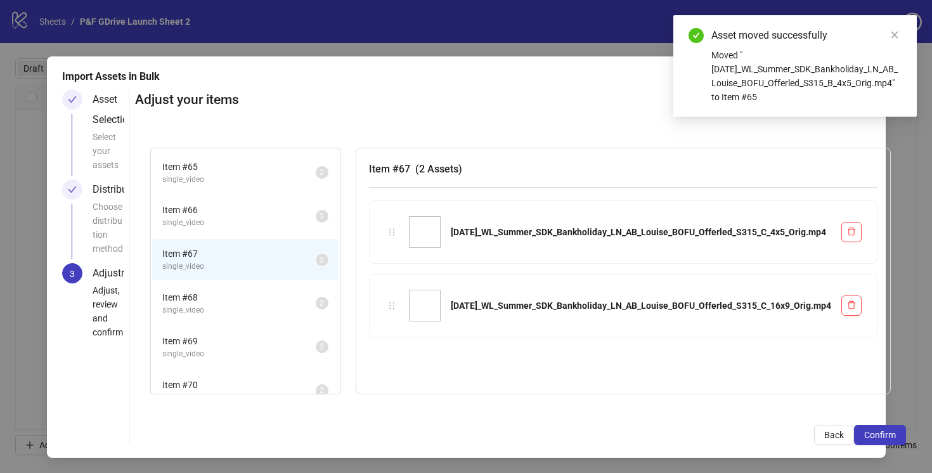
click at [266, 209] on span "Item # 66" at bounding box center [238, 210] width 153 height 14
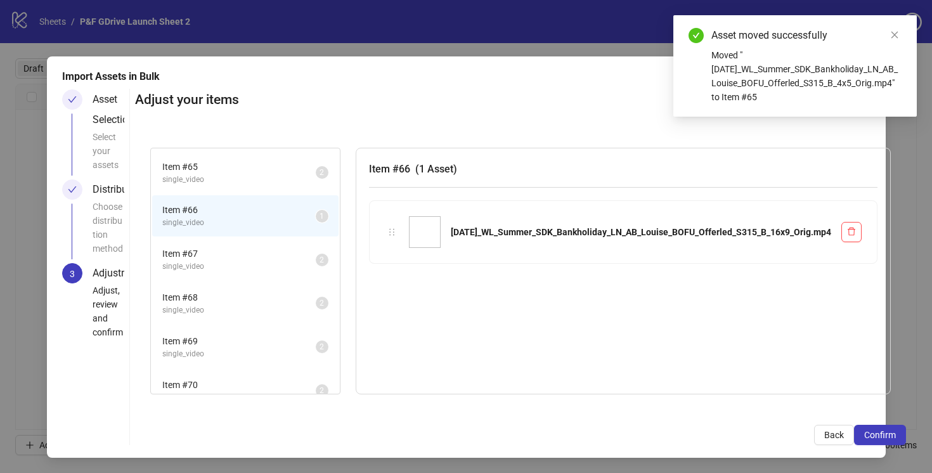
click at [266, 245] on li "Item # 67 single_video 2" at bounding box center [245, 259] width 186 height 41
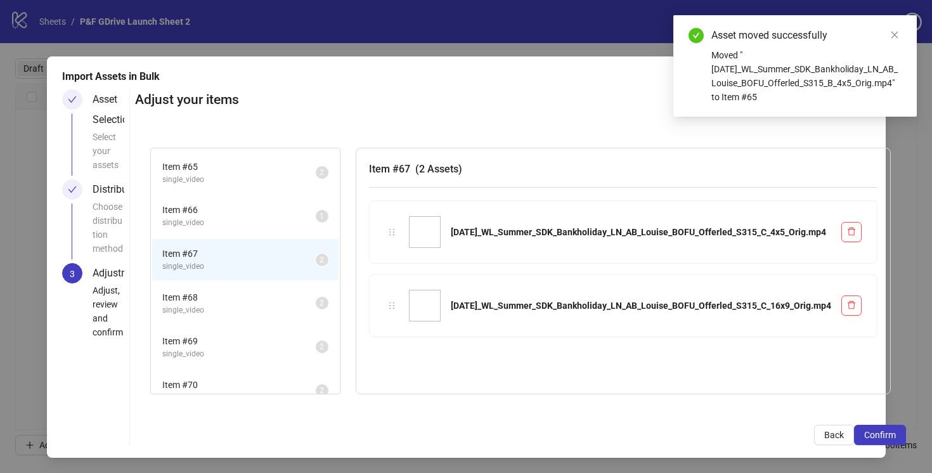
click at [262, 283] on li "Item # 68 single_video 2" at bounding box center [245, 303] width 186 height 41
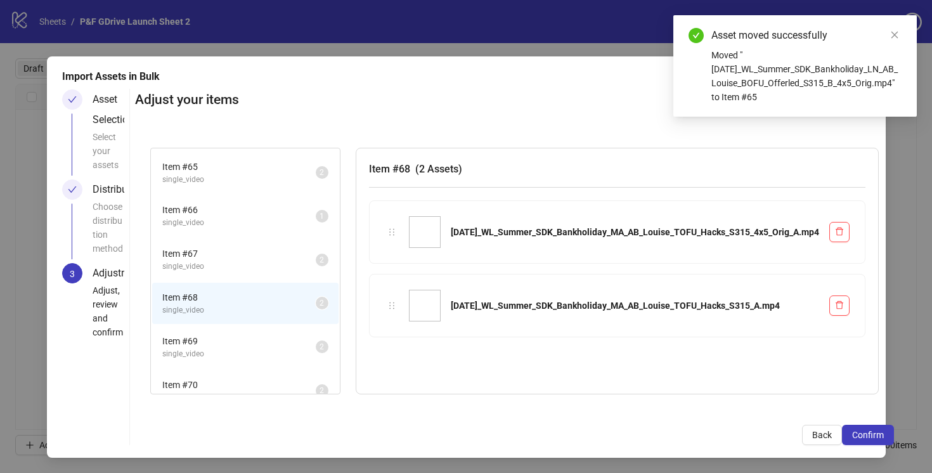
click at [257, 253] on span "Item # 67" at bounding box center [238, 254] width 153 height 14
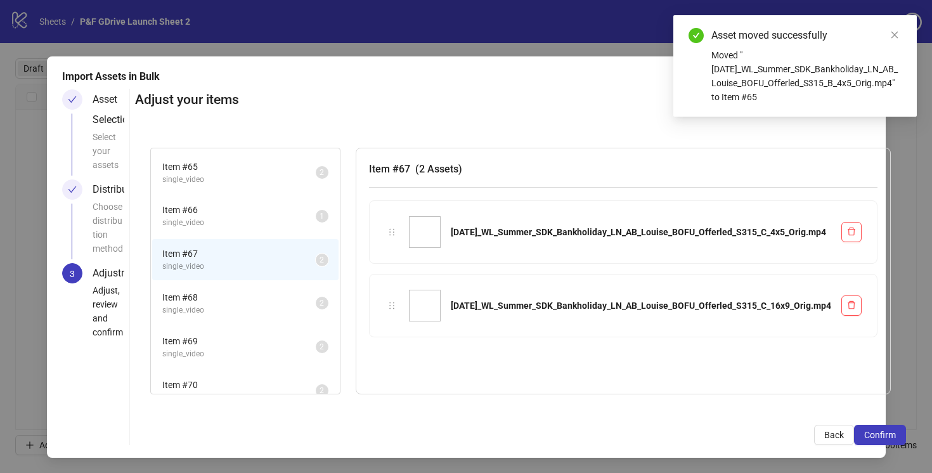
click at [259, 217] on span "single_video" at bounding box center [238, 223] width 153 height 12
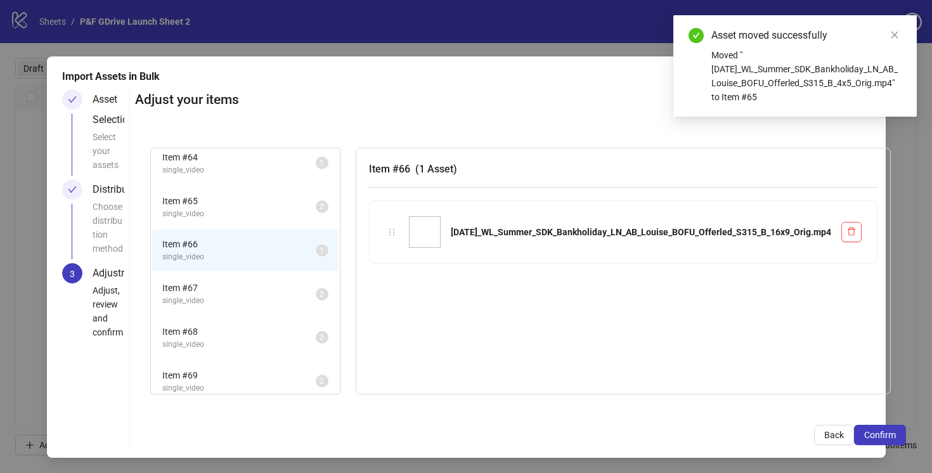
scroll to position [2750, 0]
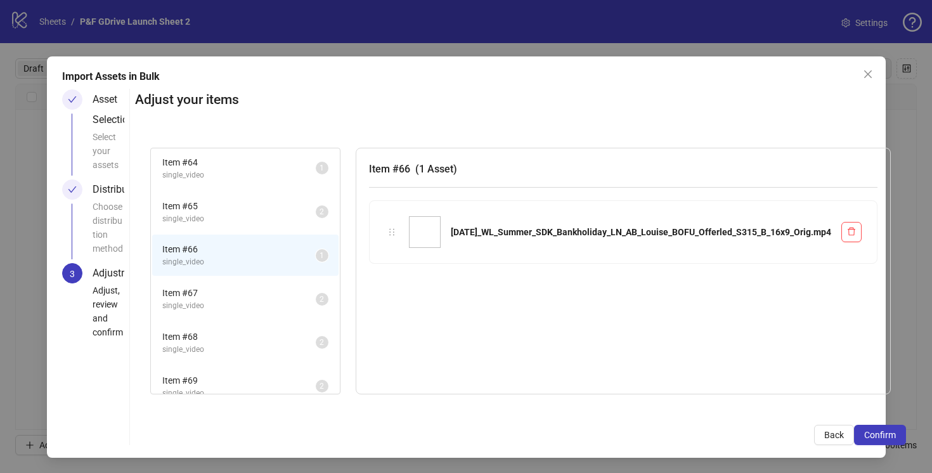
click at [261, 223] on span "single_video" at bounding box center [238, 219] width 153 height 12
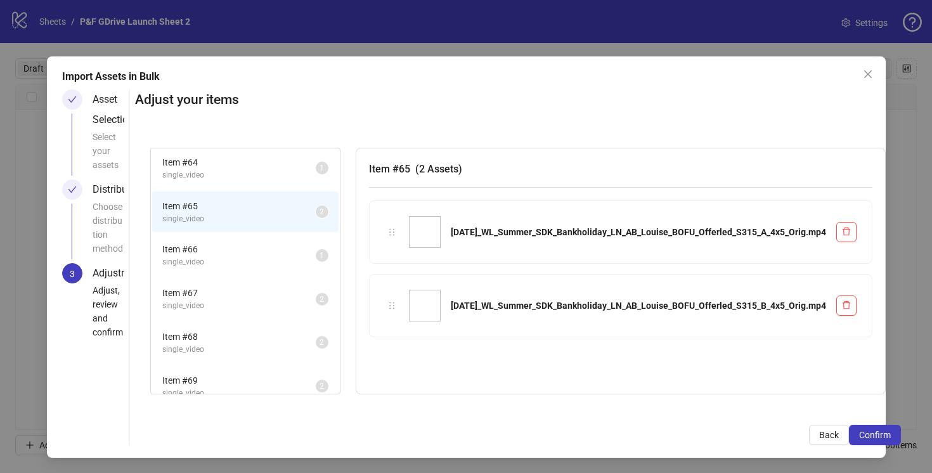
scroll to position [2743, 0]
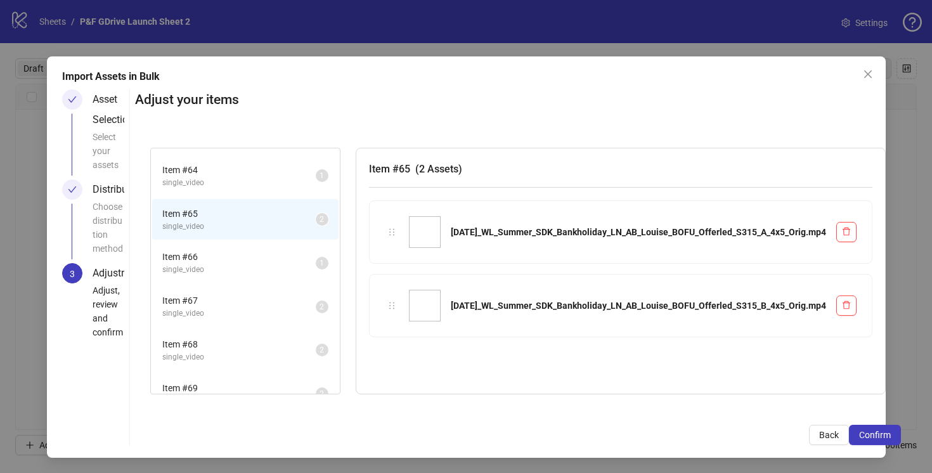
click at [272, 258] on span "Item # 66" at bounding box center [238, 257] width 153 height 14
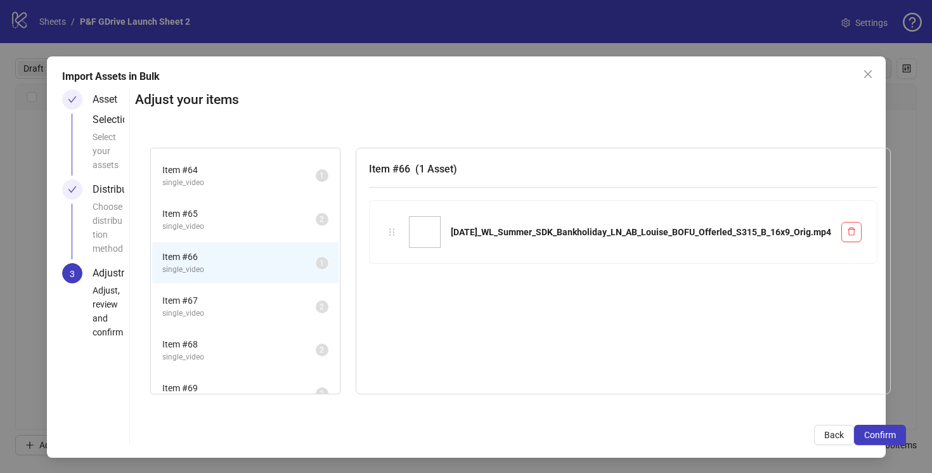
click at [270, 221] on span "single_video" at bounding box center [238, 227] width 153 height 12
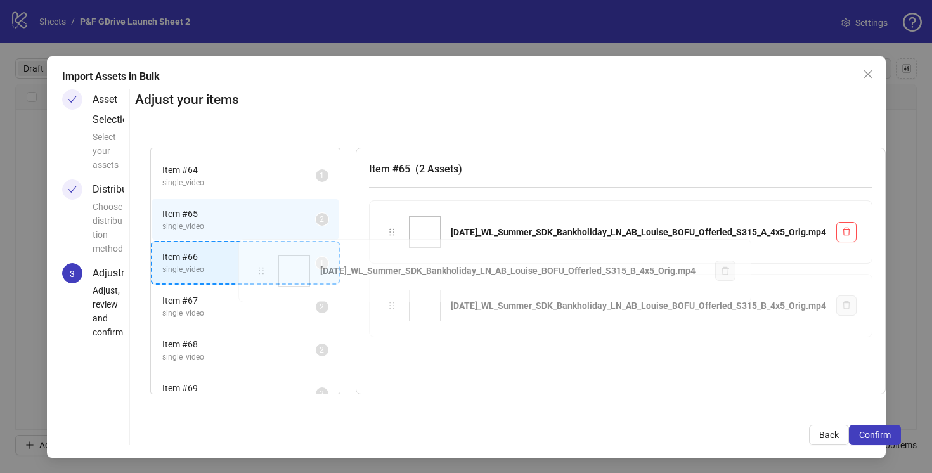
drag, startPoint x: 392, startPoint y: 302, endPoint x: 262, endPoint y: 265, distance: 135.8
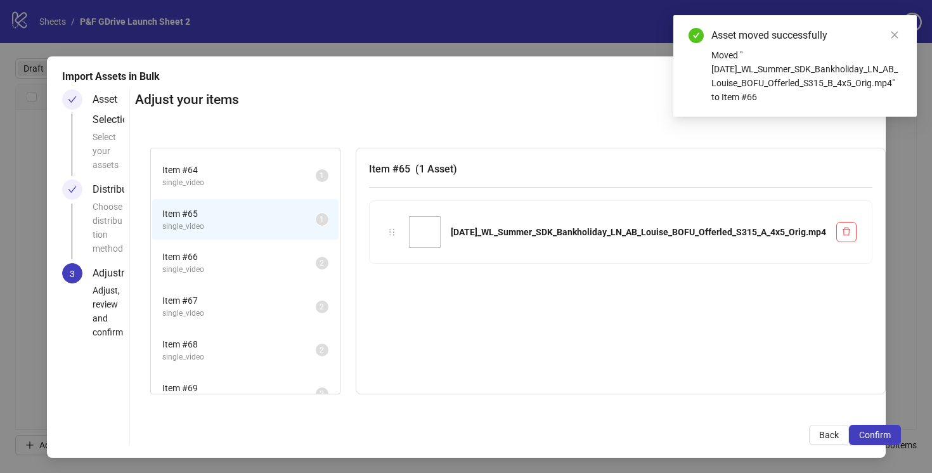
click at [264, 215] on span "Item # 65" at bounding box center [238, 214] width 153 height 14
click at [259, 169] on span "Item # 64" at bounding box center [238, 170] width 153 height 14
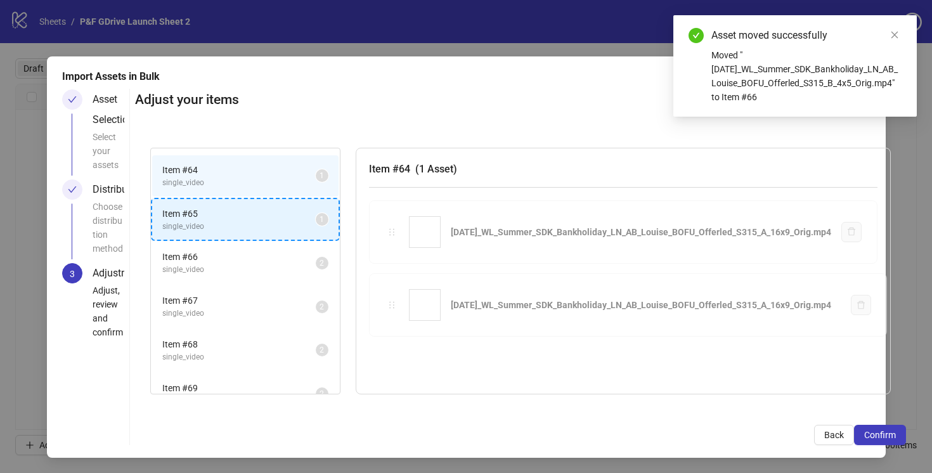
drag, startPoint x: 393, startPoint y: 234, endPoint x: 270, endPoint y: 221, distance: 123.6
click at [270, 221] on div "Item # 1 single_video 2 Item # 2 single_video 2 Item # 3 single_video 2 Item # …" at bounding box center [520, 271] width 771 height 278
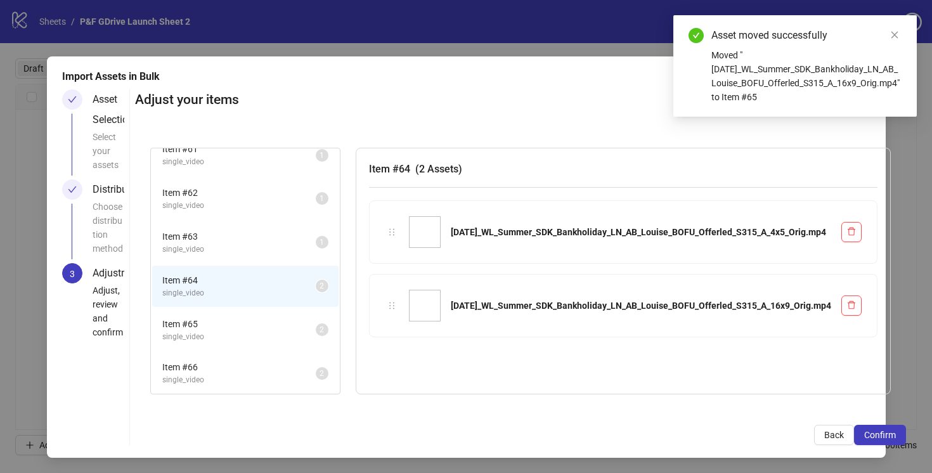
scroll to position [2628, 0]
click at [276, 243] on span "Item # 63" at bounding box center [238, 241] width 153 height 14
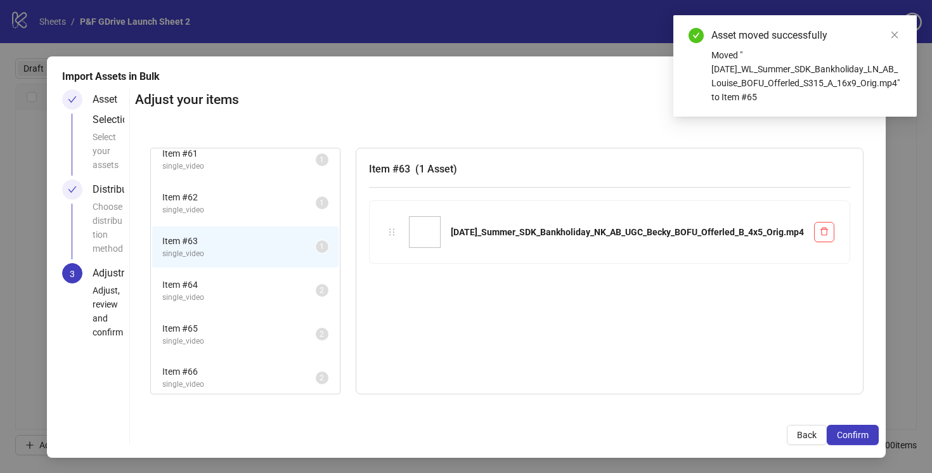
click at [280, 203] on span "Item # 62" at bounding box center [238, 197] width 153 height 14
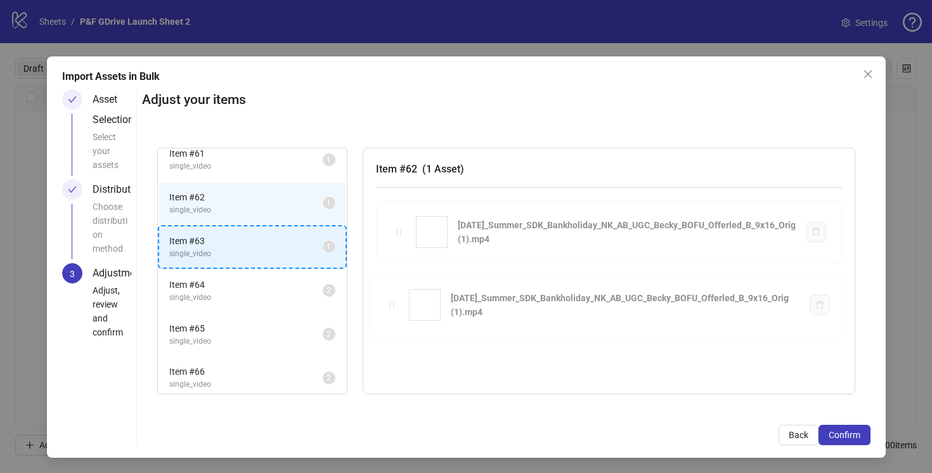
drag, startPoint x: 394, startPoint y: 233, endPoint x: 258, endPoint y: 241, distance: 136.5
click at [258, 241] on div "Item # 1 single_video 2 Item # 2 single_video 2 Item # 3 single_video 2 Item # …" at bounding box center [506, 271] width 728 height 278
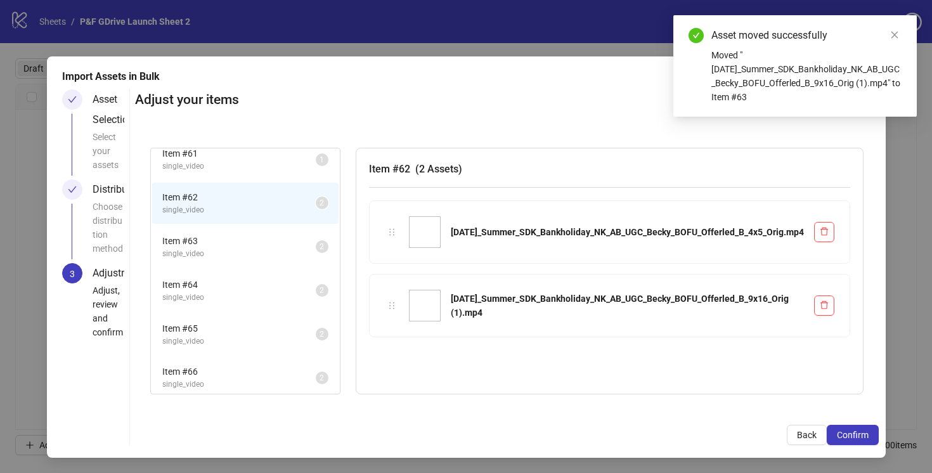
click at [258, 241] on span "Item # 63" at bounding box center [238, 241] width 153 height 14
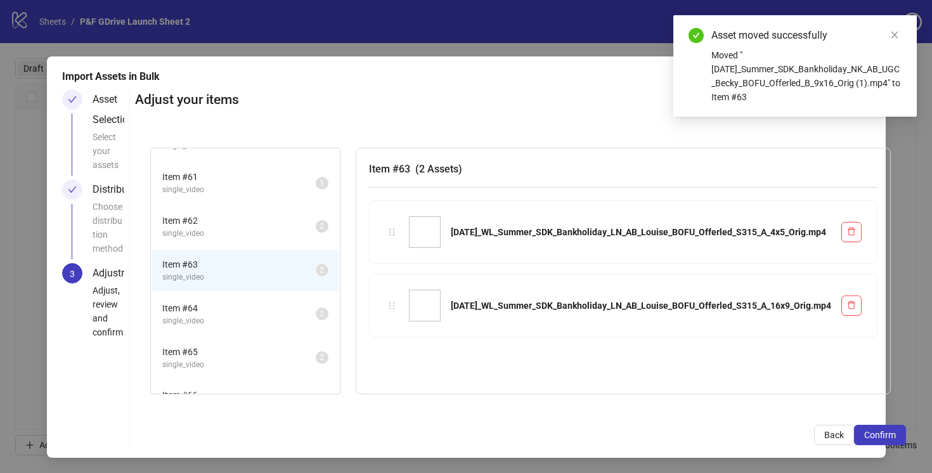
click at [259, 222] on span "Item # 62" at bounding box center [238, 221] width 153 height 14
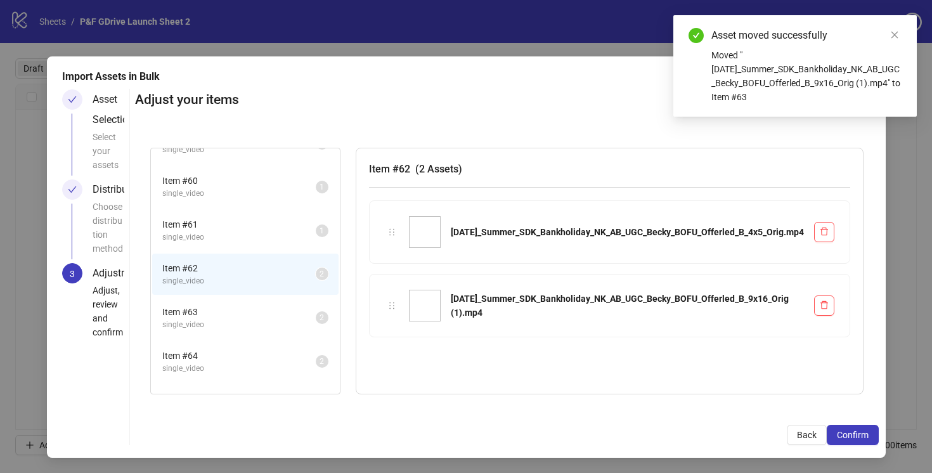
scroll to position [2554, 0]
click at [264, 237] on span "single_video" at bounding box center [238, 240] width 153 height 12
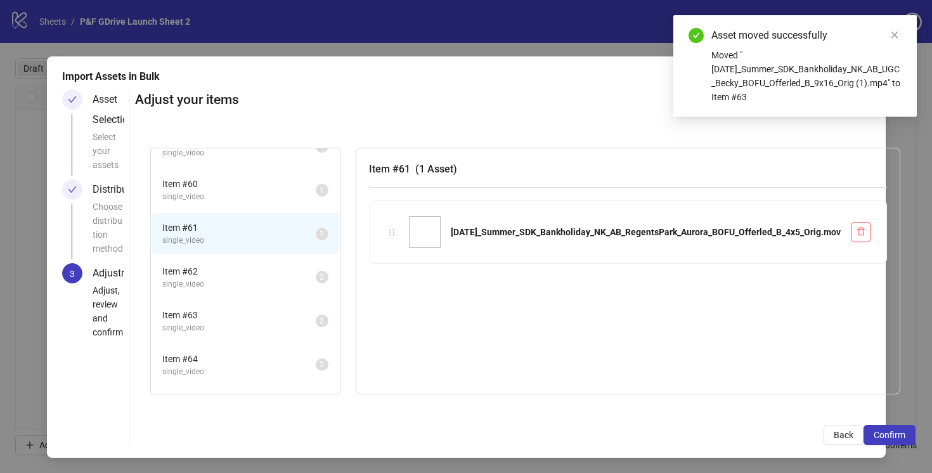
scroll to position [2531, 0]
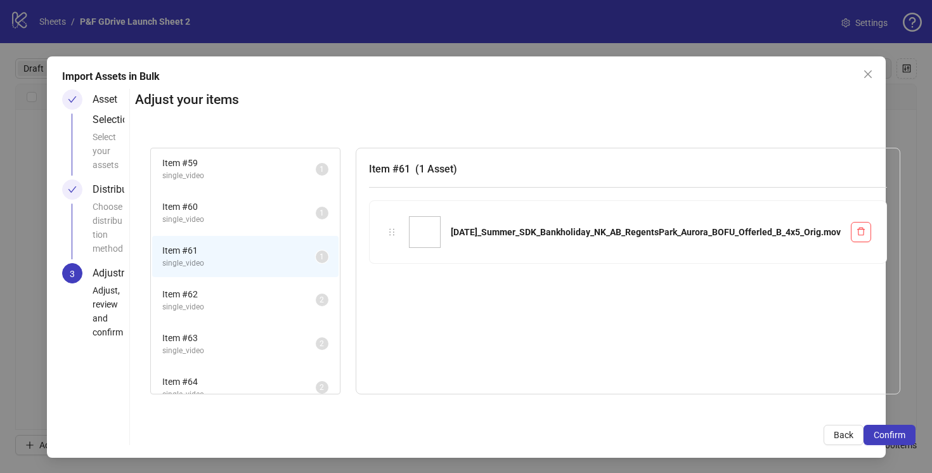
click at [260, 207] on span "Item # 60" at bounding box center [238, 207] width 153 height 14
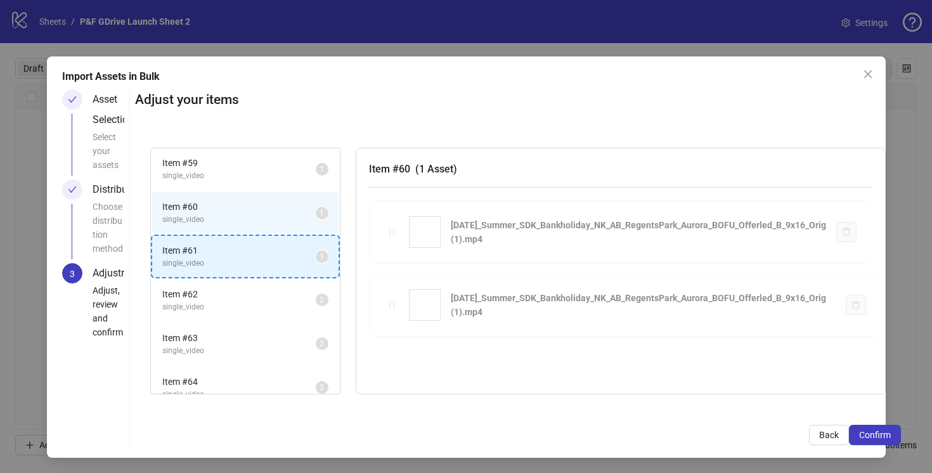
drag, startPoint x: 391, startPoint y: 235, endPoint x: 277, endPoint y: 250, distance: 115.0
click at [277, 250] on div "Item # 1 single_video 2 Item # 2 single_video 2 Item # 3 single_video 2 Item # …" at bounding box center [518, 271] width 766 height 278
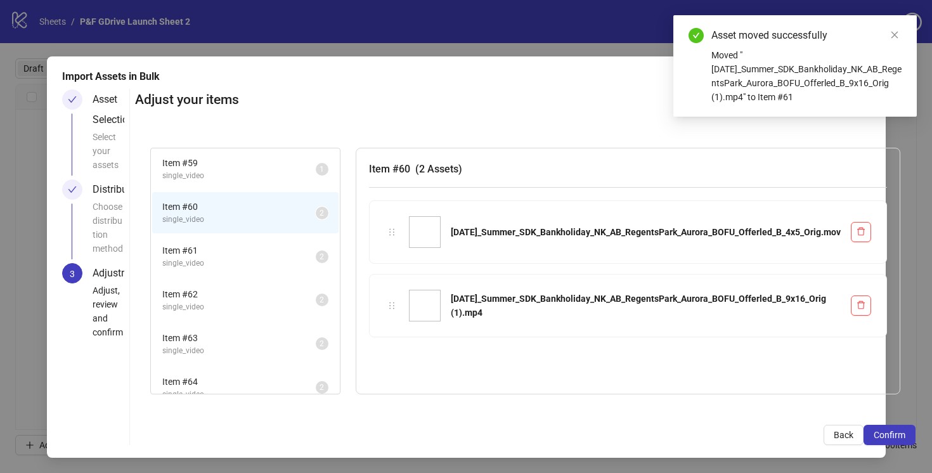
click at [274, 208] on span "Item # 60" at bounding box center [238, 207] width 153 height 14
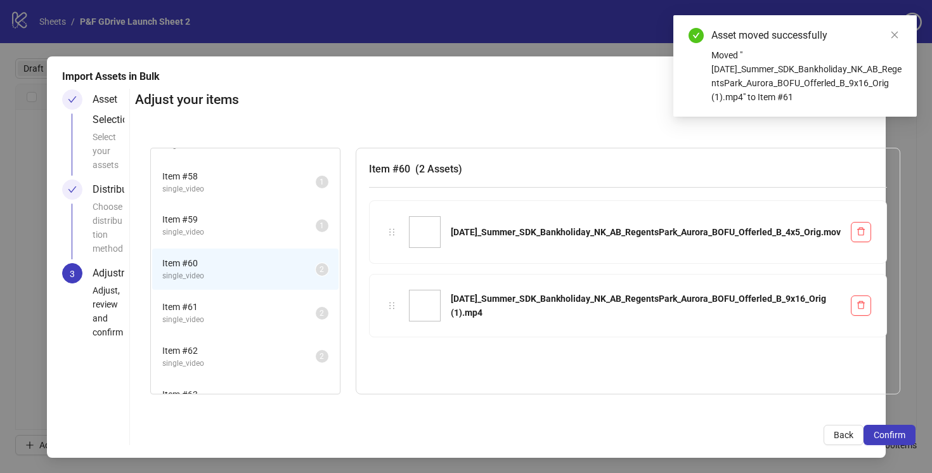
scroll to position [2472, 0]
click at [276, 226] on span "Item # 59" at bounding box center [238, 222] width 153 height 14
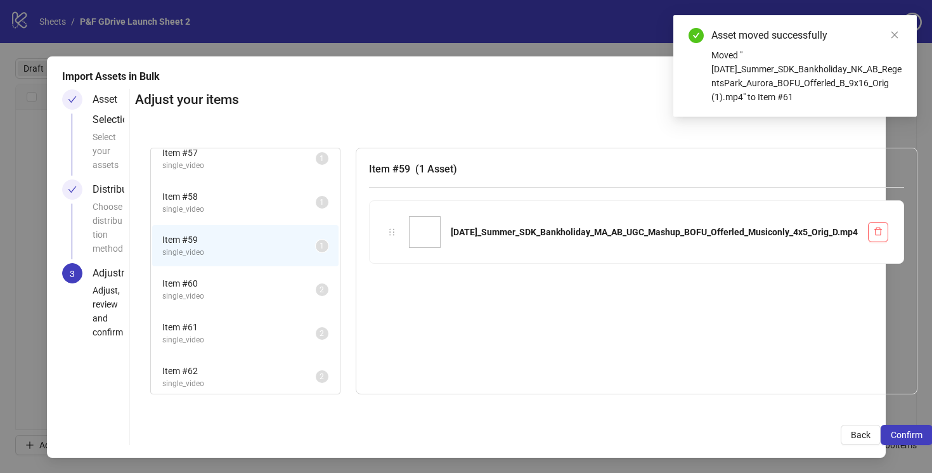
scroll to position [2447, 0]
click at [274, 198] on span "Item # 58" at bounding box center [238, 204] width 153 height 14
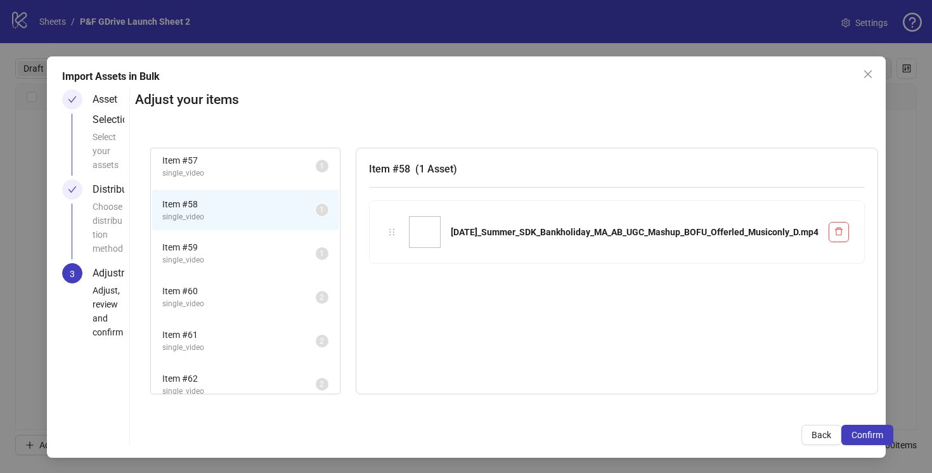
click at [278, 254] on span "single_video" at bounding box center [238, 260] width 153 height 12
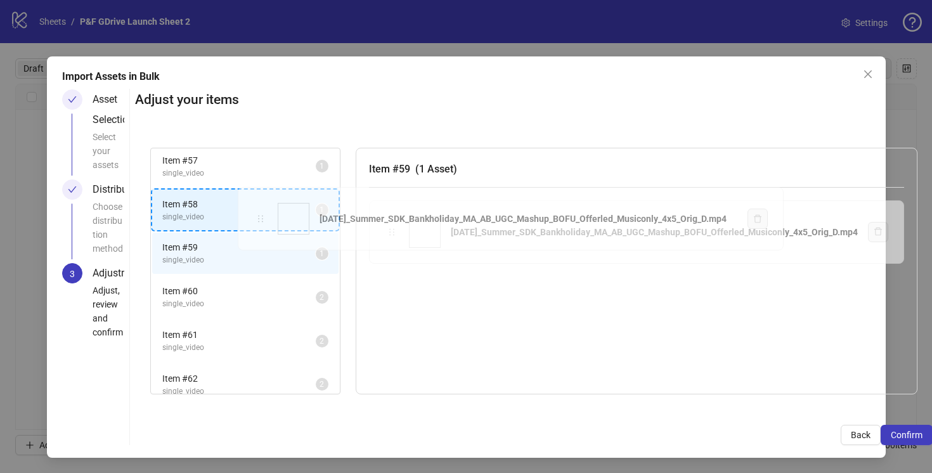
drag, startPoint x: 390, startPoint y: 230, endPoint x: 259, endPoint y: 217, distance: 131.8
click at [259, 217] on div "Item # 1 single_video 2 Item # 2 single_video 2 Item # 3 single_video 2 Item # …" at bounding box center [533, 271] width 797 height 278
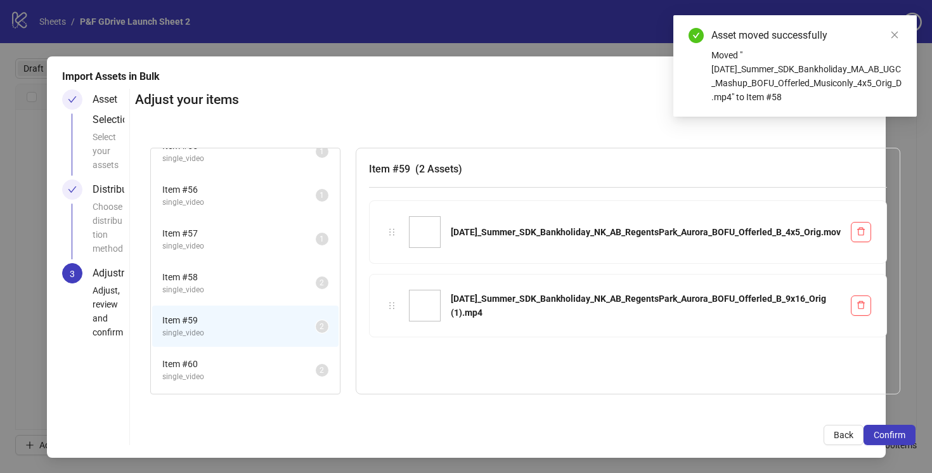
scroll to position [2373, 0]
click at [259, 219] on div "Item # 57 single_video 1" at bounding box center [245, 241] width 189 height 44
click at [258, 234] on span "Item # 57" at bounding box center [238, 235] width 153 height 14
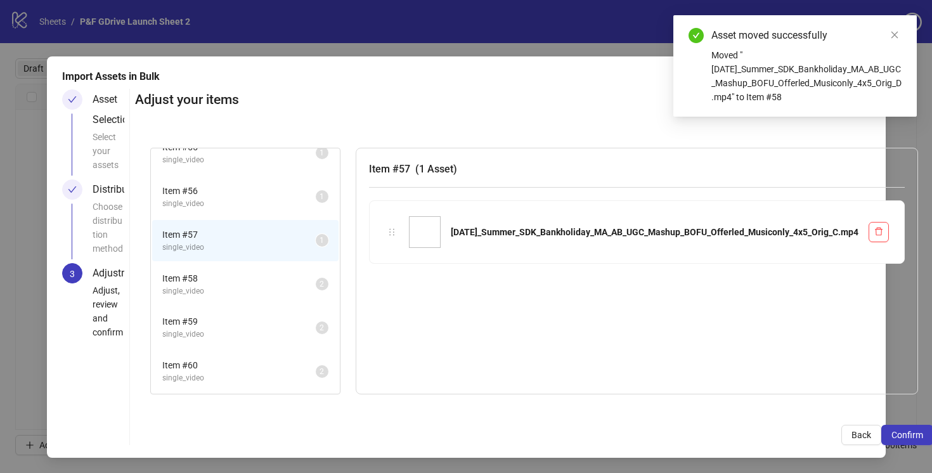
click at [257, 202] on span "single_video" at bounding box center [238, 204] width 153 height 12
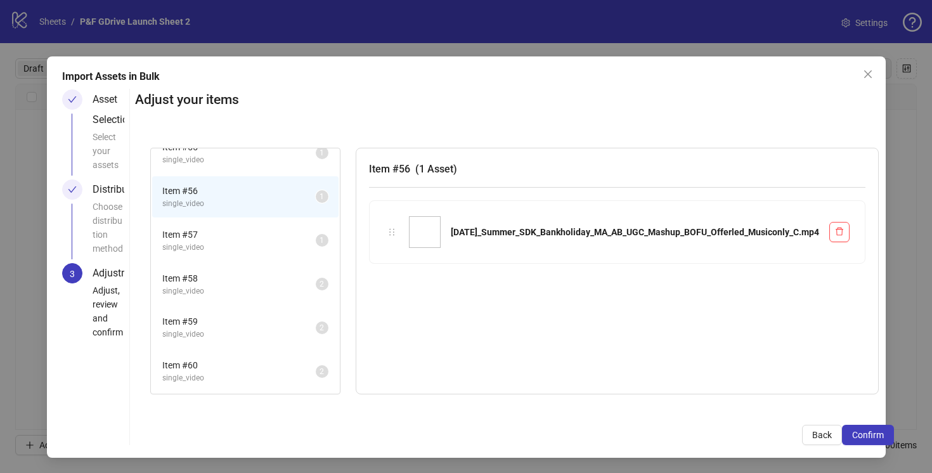
click at [259, 236] on span "Item # 57" at bounding box center [238, 235] width 153 height 14
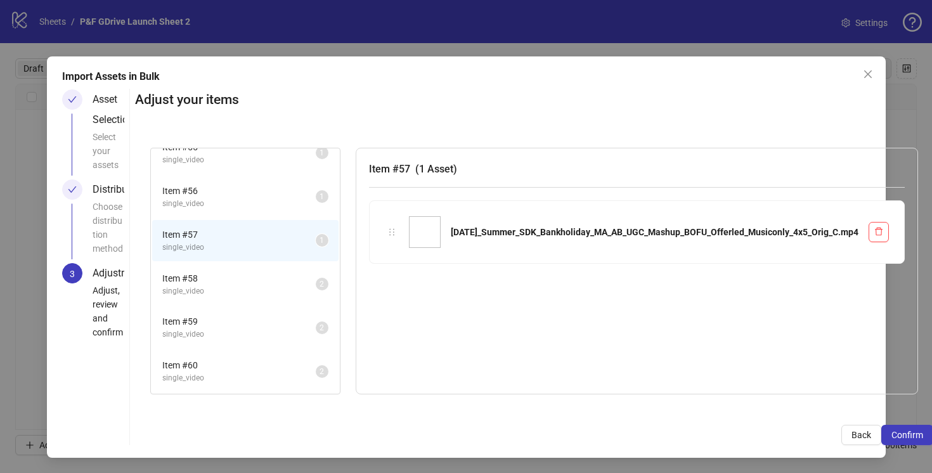
click at [267, 186] on span "Item # 56" at bounding box center [238, 191] width 153 height 14
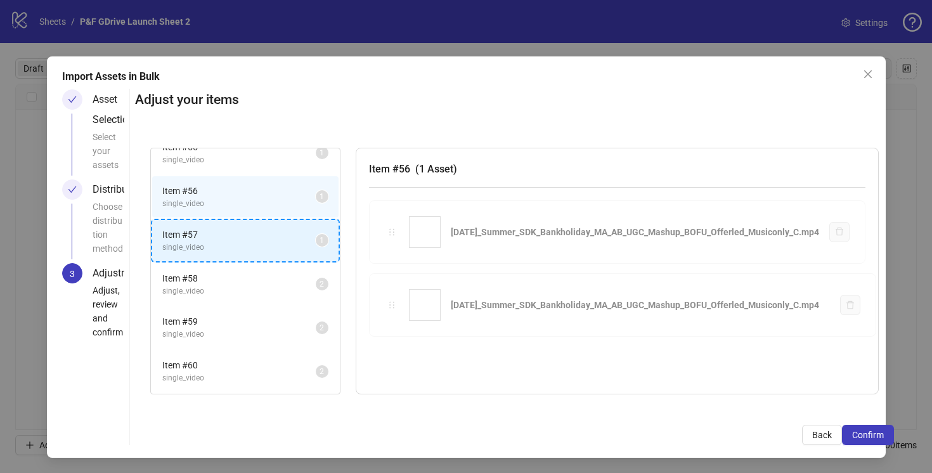
drag, startPoint x: 394, startPoint y: 231, endPoint x: 262, endPoint y: 237, distance: 132.0
click at [262, 237] on div "Item # 1 single_video 2 Item # 2 single_video 2 Item # 3 single_video 2 Item # …" at bounding box center [514, 271] width 759 height 278
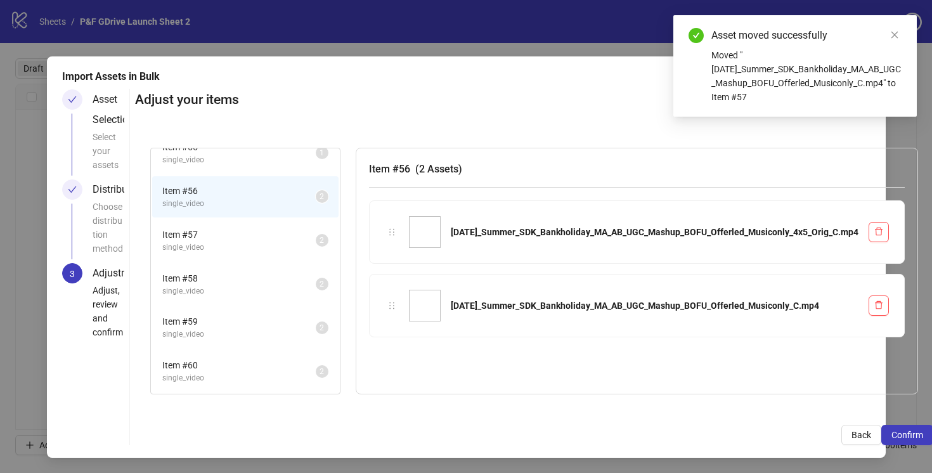
scroll to position [2361, 0]
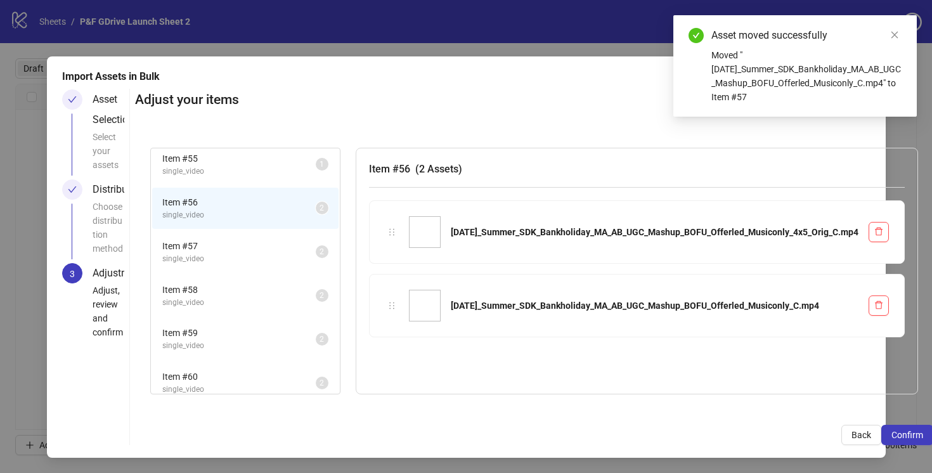
click at [262, 237] on li "Item # 57 single_video 2" at bounding box center [245, 251] width 186 height 41
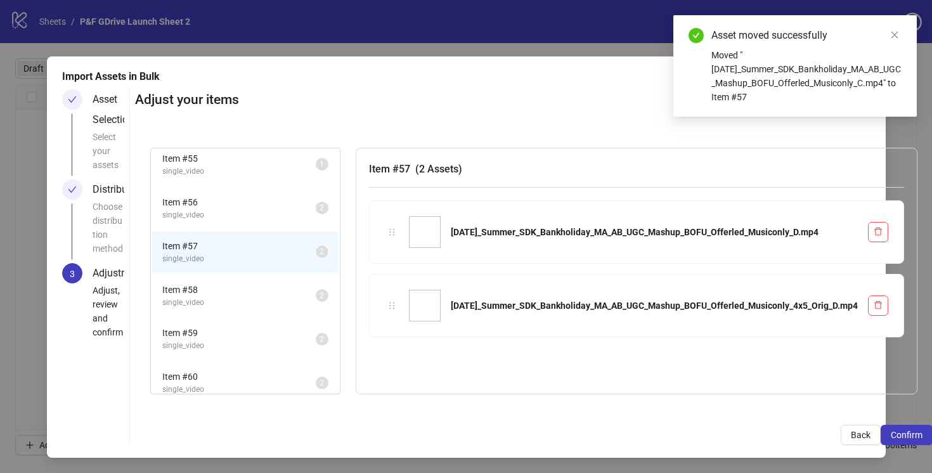
click at [263, 205] on span "Item # 56" at bounding box center [238, 202] width 153 height 14
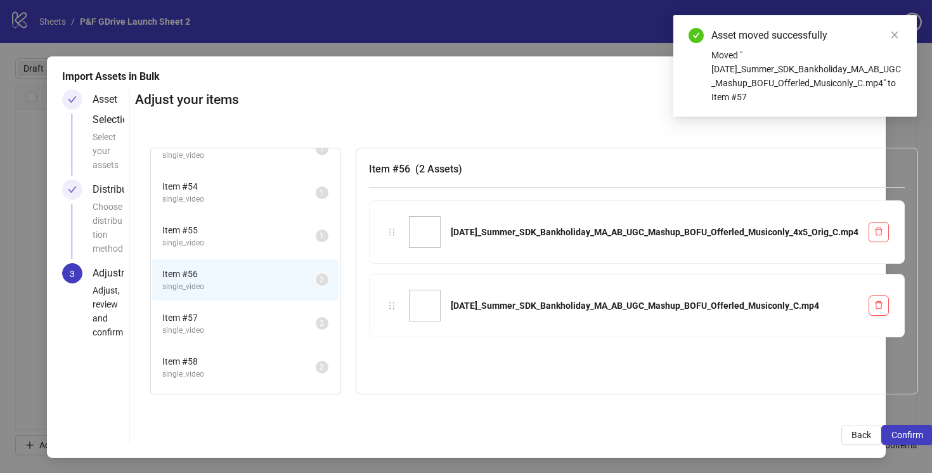
scroll to position [2282, 0]
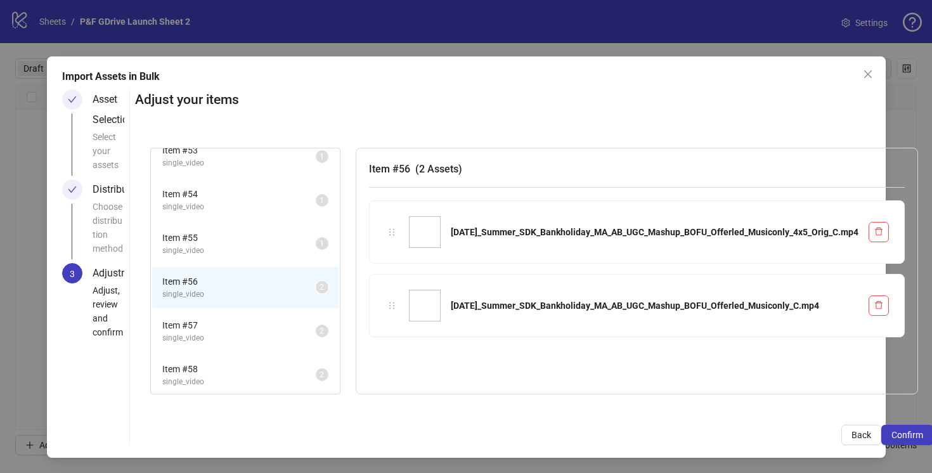
click at [273, 248] on span "single_video" at bounding box center [238, 251] width 153 height 12
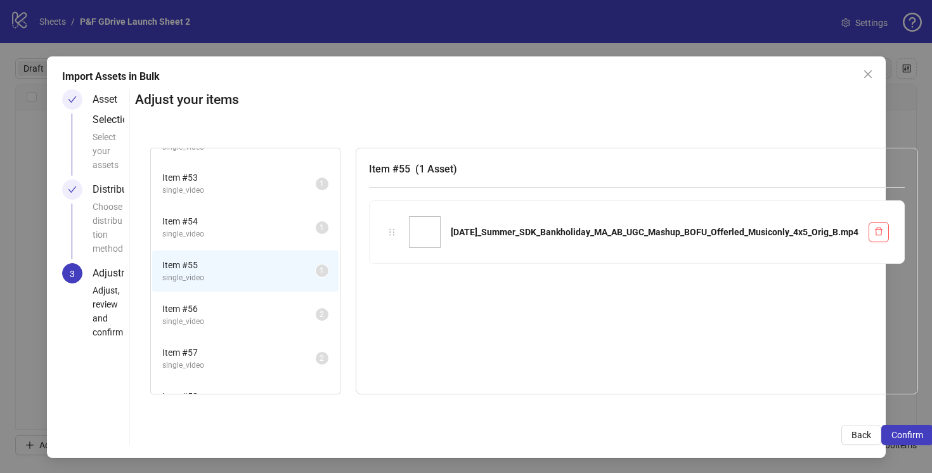
scroll to position [2251, 0]
click at [271, 233] on span "single_video" at bounding box center [238, 238] width 153 height 12
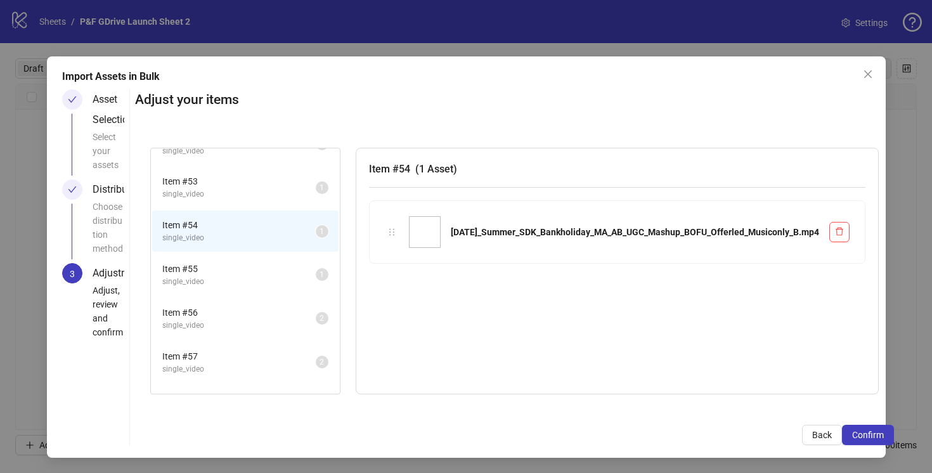
click at [273, 282] on span "single_video" at bounding box center [238, 282] width 153 height 12
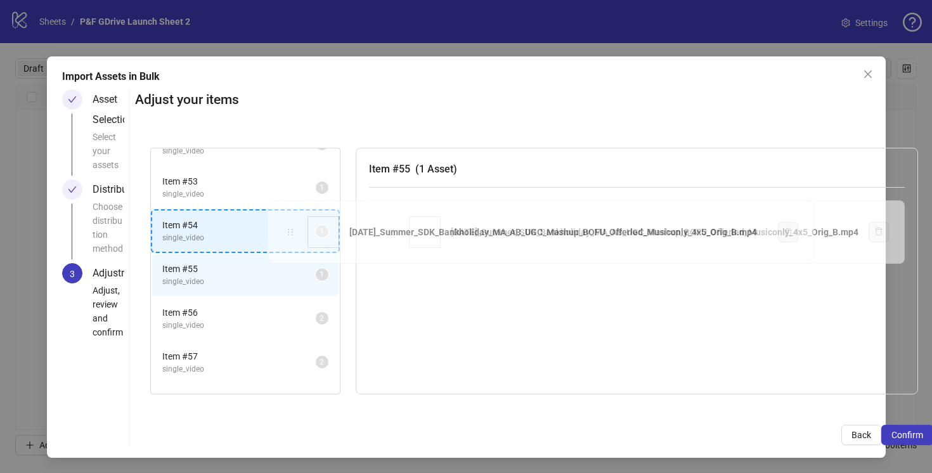
drag, startPoint x: 393, startPoint y: 232, endPoint x: 289, endPoint y: 232, distance: 103.9
click at [289, 232] on div "Item # 1 single_video 2 Item # 2 single_video 2 Item # 3 single_video 2 Item # …" at bounding box center [534, 271] width 798 height 278
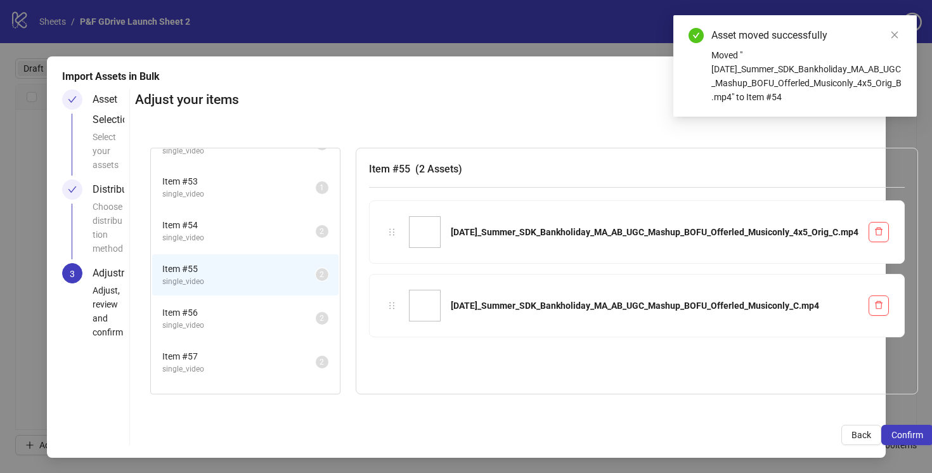
click at [284, 236] on span "single_video" at bounding box center [238, 238] width 153 height 12
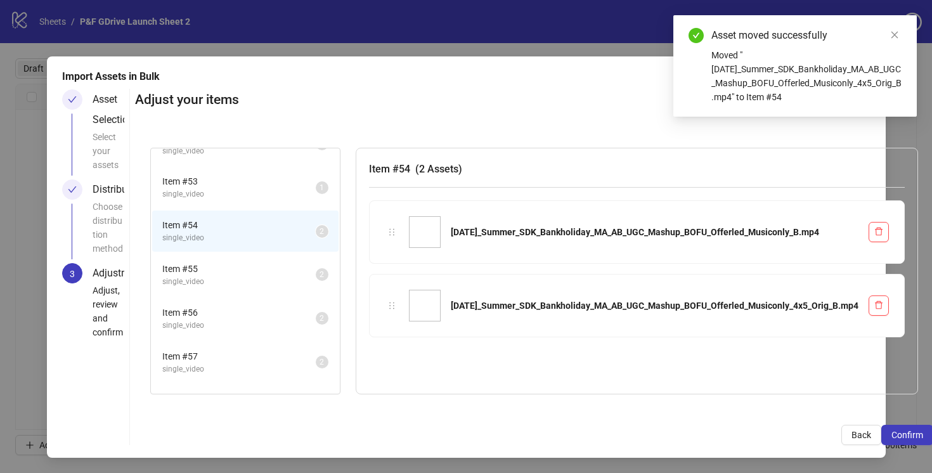
click at [276, 278] on span "single_video" at bounding box center [238, 282] width 153 height 12
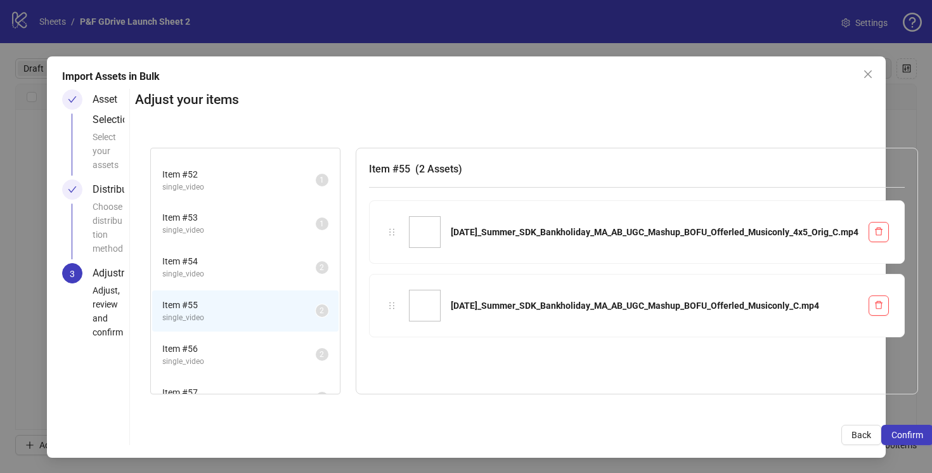
scroll to position [2213, 0]
click at [276, 267] on span "Item # 54" at bounding box center [238, 263] width 153 height 14
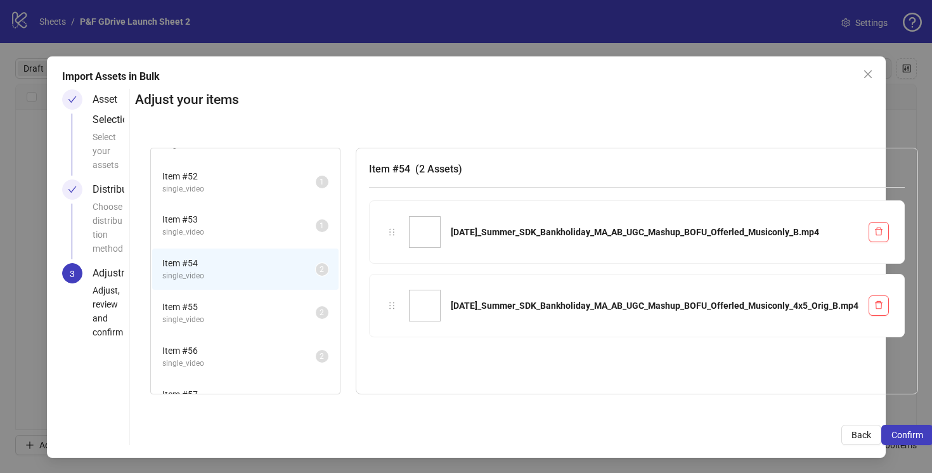
click at [266, 222] on span "Item # 53" at bounding box center [238, 219] width 153 height 14
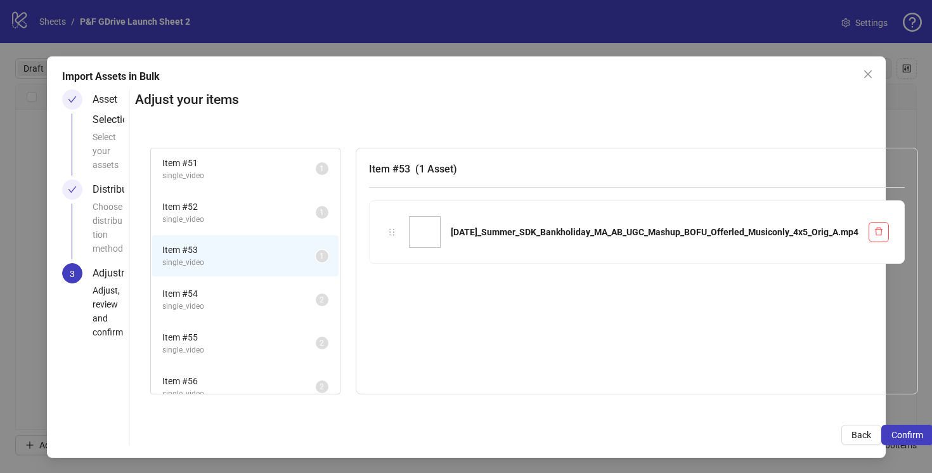
scroll to position [2180, 0]
click at [267, 210] on span "Item # 52" at bounding box center [238, 209] width 153 height 14
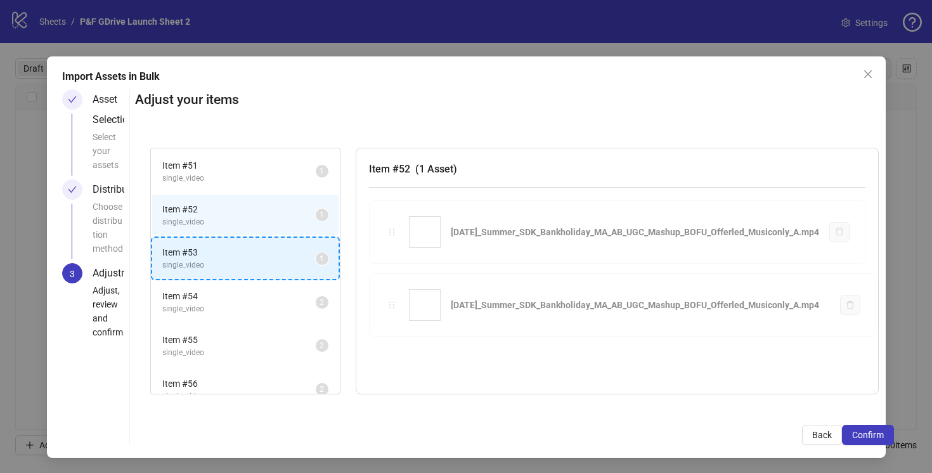
drag, startPoint x: 392, startPoint y: 233, endPoint x: 229, endPoint y: 253, distance: 164.2
click at [229, 253] on div "Item # 1 single_video 2 Item # 2 single_video 2 Item # 3 single_video 2 Item # …" at bounding box center [514, 271] width 759 height 278
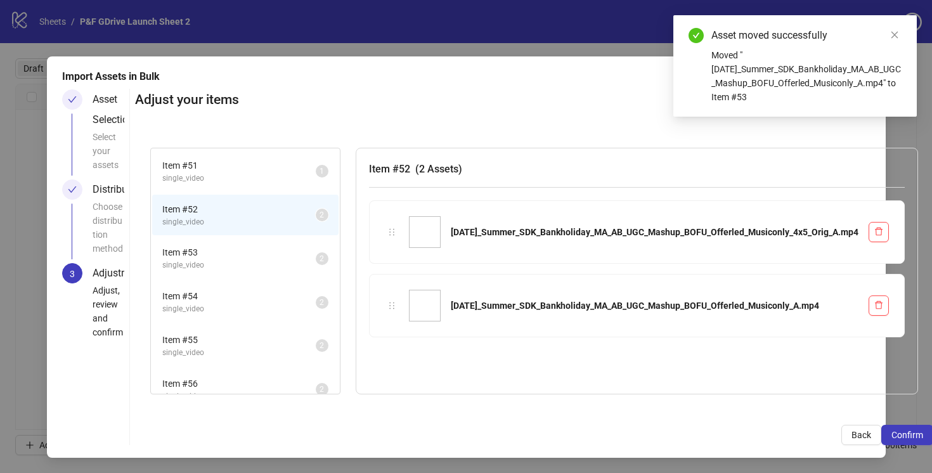
click at [244, 217] on span "single_video" at bounding box center [238, 222] width 153 height 12
click at [250, 170] on span "Item # 51" at bounding box center [238, 165] width 153 height 14
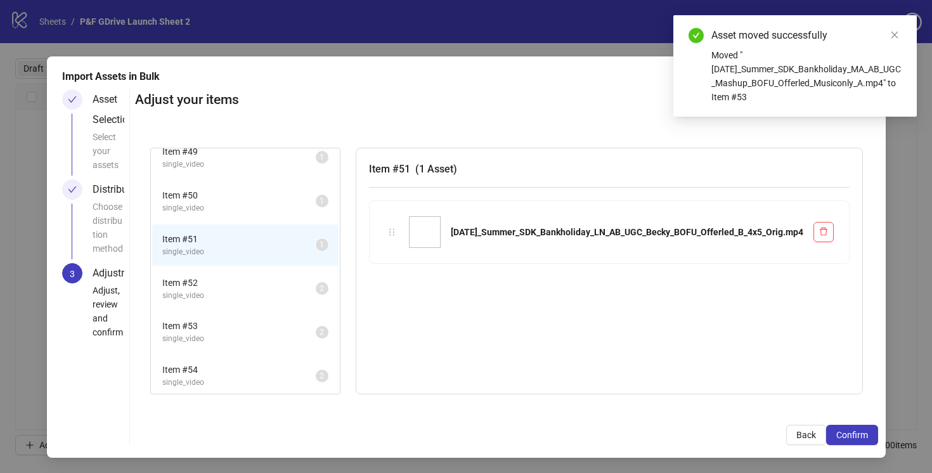
scroll to position [2103, 0]
click at [258, 205] on span "single_video" at bounding box center [238, 211] width 153 height 12
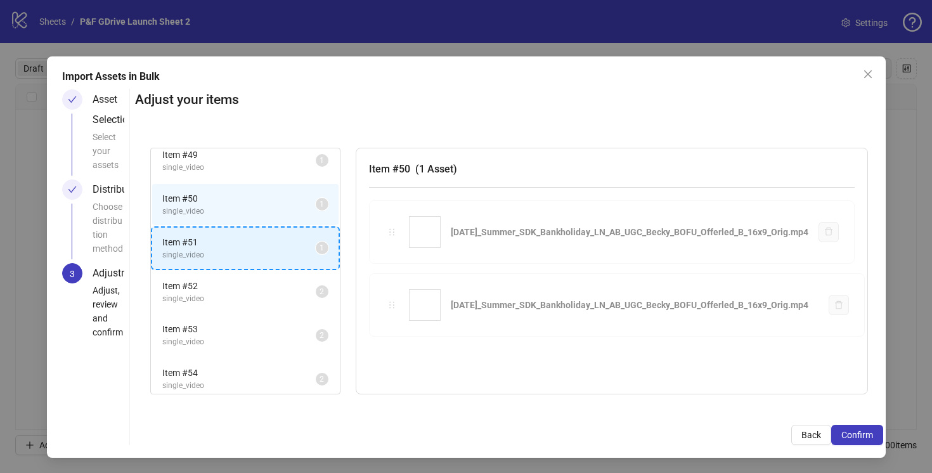
drag, startPoint x: 394, startPoint y: 234, endPoint x: 258, endPoint y: 246, distance: 136.8
click at [258, 246] on div "Item # 1 single_video 2 Item # 2 single_video 2 Item # 3 single_video 2 Item # …" at bounding box center [509, 271] width 748 height 278
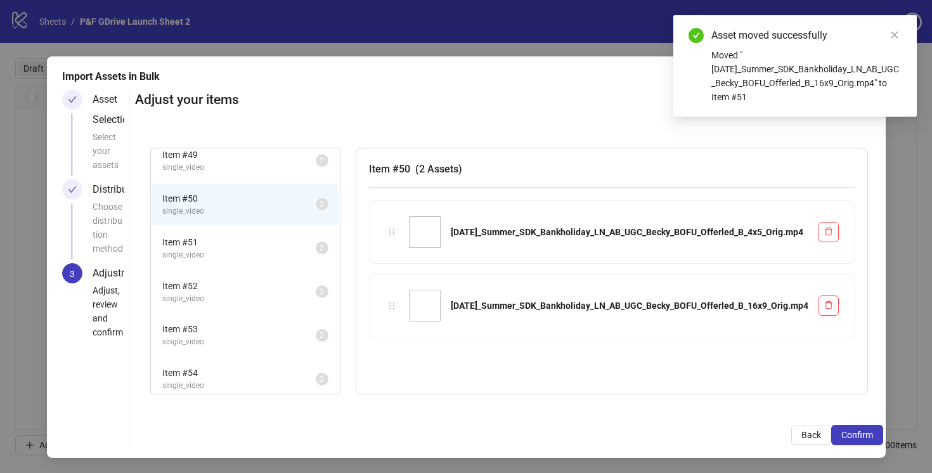
click at [258, 246] on span "Item # 51" at bounding box center [238, 242] width 153 height 14
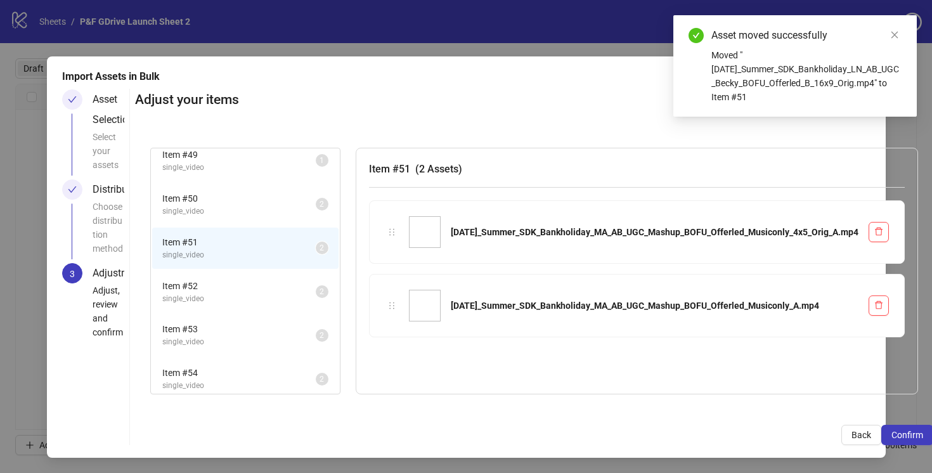
click at [257, 209] on span "single_video" at bounding box center [238, 211] width 153 height 12
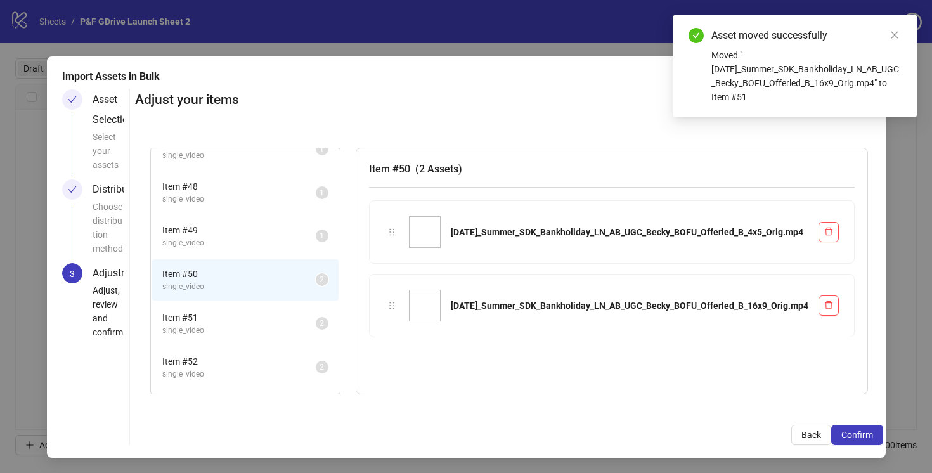
scroll to position [2026, 0]
click at [257, 231] on span "Item # 49" at bounding box center [238, 232] width 153 height 14
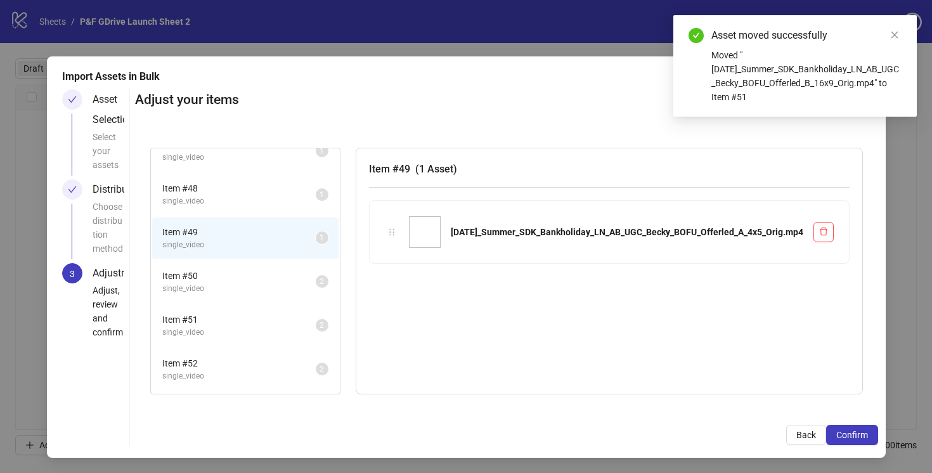
click at [256, 193] on span "Item # 48" at bounding box center [238, 188] width 153 height 14
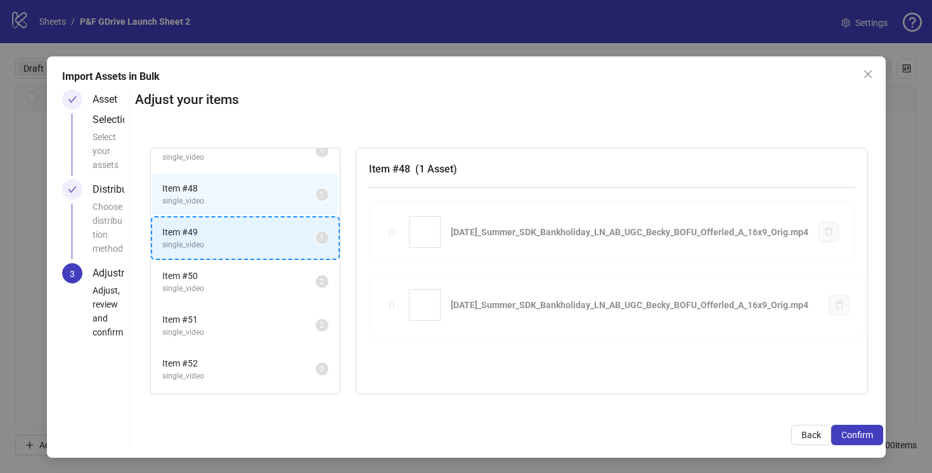
drag, startPoint x: 391, startPoint y: 233, endPoint x: 253, endPoint y: 234, distance: 137.5
click at [253, 234] on div "Item # 1 single_video 2 Item # 2 single_video 2 Item # 3 single_video 2 Item # …" at bounding box center [509, 271] width 748 height 278
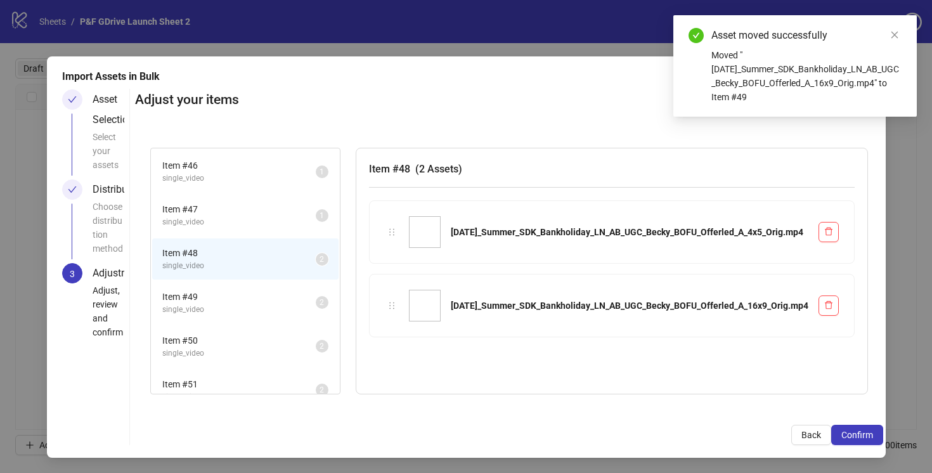
scroll to position [1953, 0]
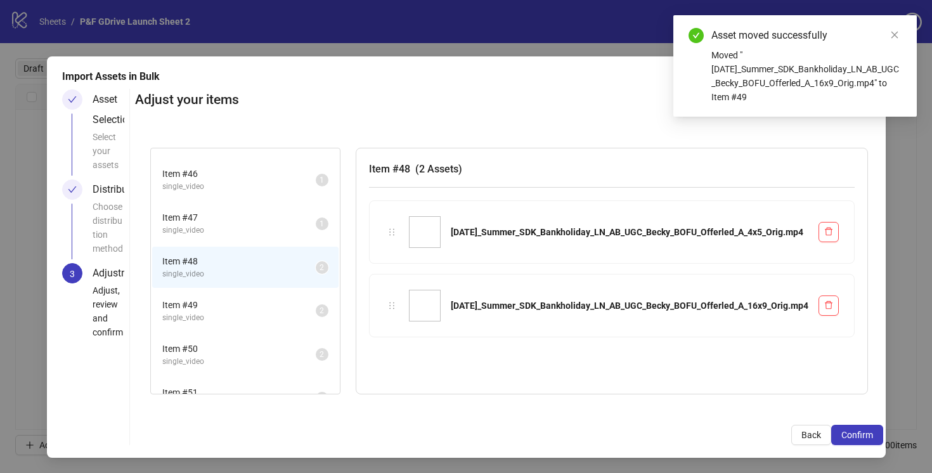
click at [255, 223] on span "Item # 47" at bounding box center [238, 217] width 153 height 14
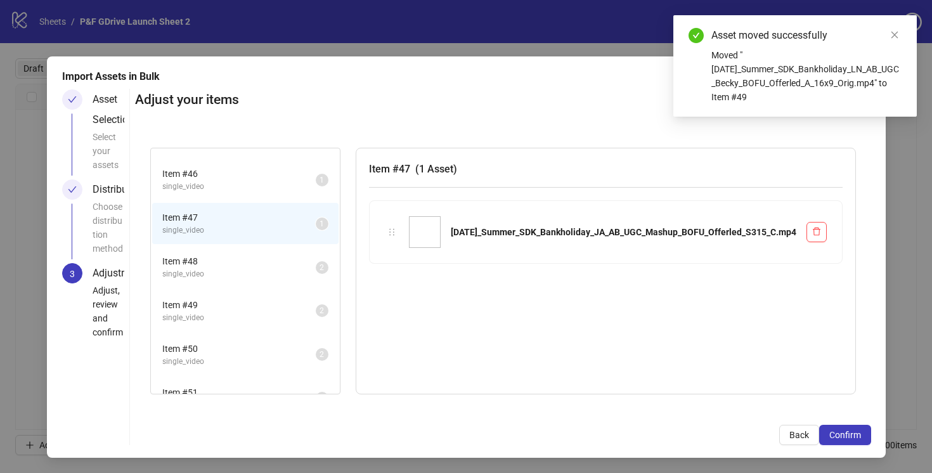
click at [257, 176] on span "Item # 46" at bounding box center [238, 174] width 153 height 14
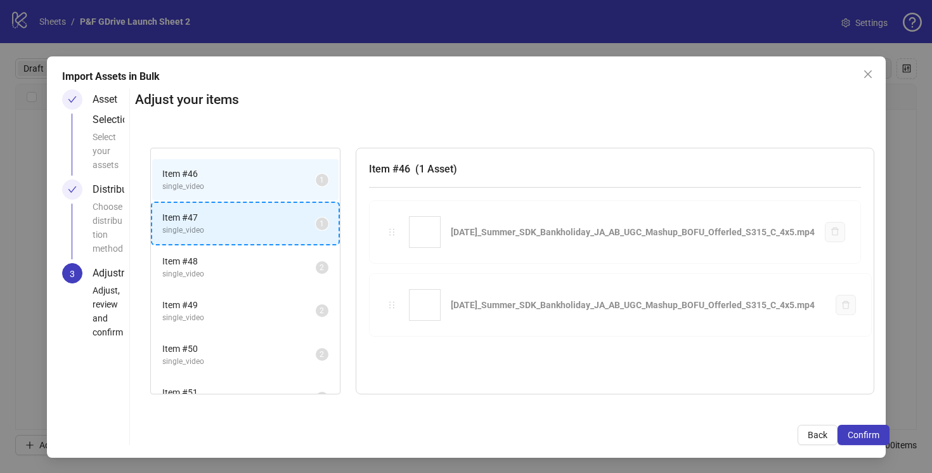
drag, startPoint x: 397, startPoint y: 234, endPoint x: 257, endPoint y: 233, distance: 140.1
click at [257, 233] on div "Item # 1 single_video 2 Item # 2 single_video 2 Item # 3 single_video 2 Item # …" at bounding box center [512, 271] width 754 height 278
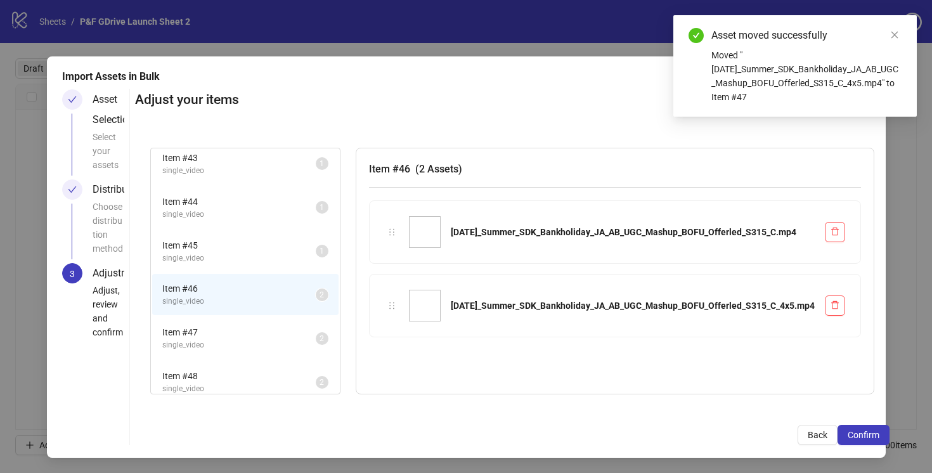
scroll to position [1837, 0]
click at [278, 338] on span "Item # 47" at bounding box center [238, 334] width 153 height 14
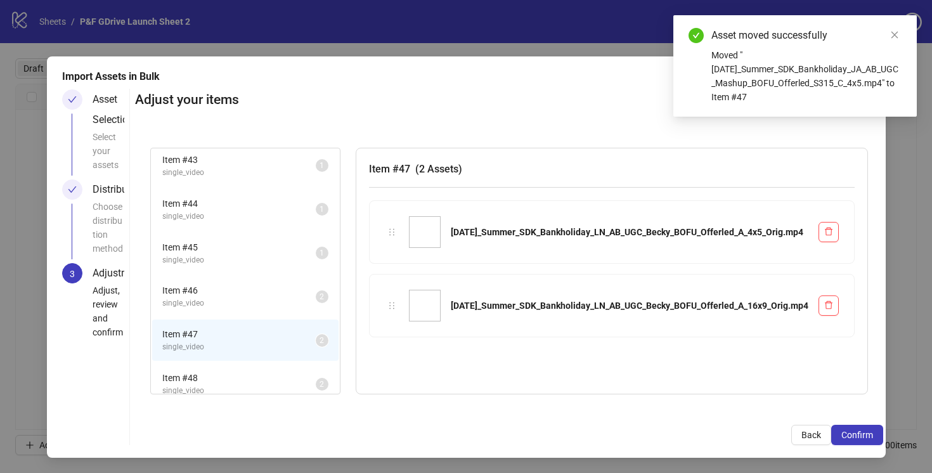
click at [276, 298] on span "single_video" at bounding box center [238, 303] width 153 height 12
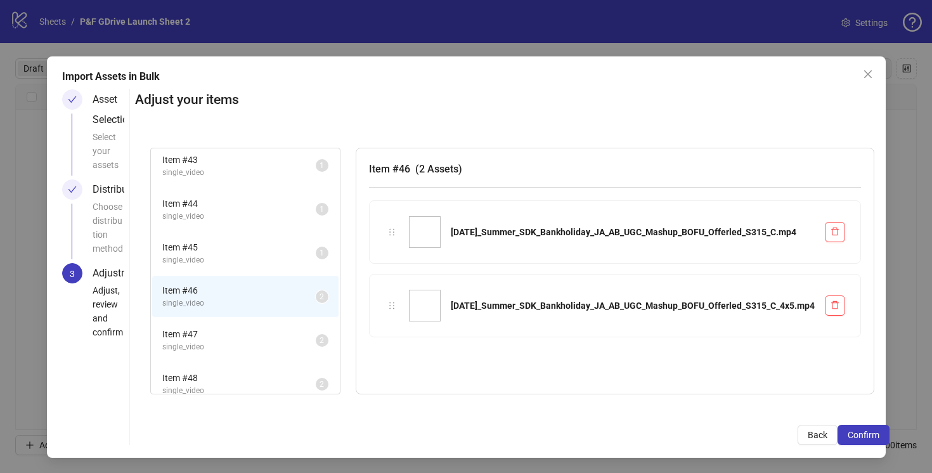
click at [277, 255] on span "single_video" at bounding box center [238, 260] width 153 height 12
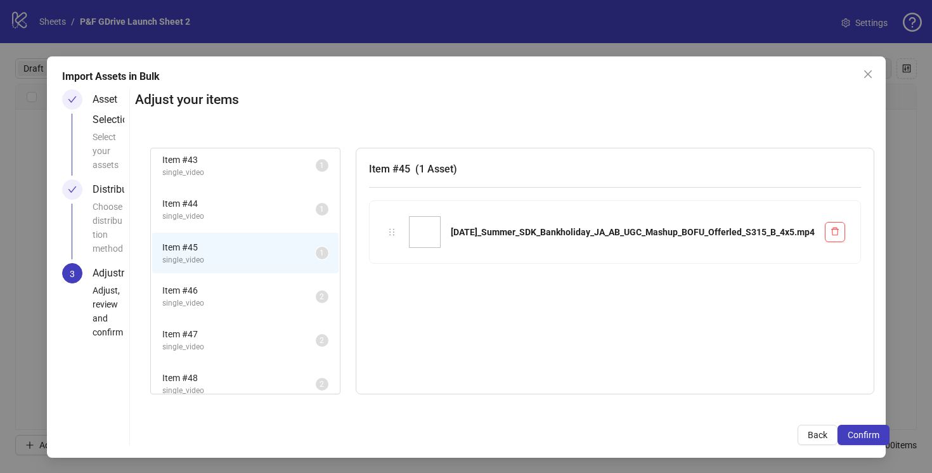
click at [276, 208] on span "Item # 44" at bounding box center [238, 203] width 153 height 14
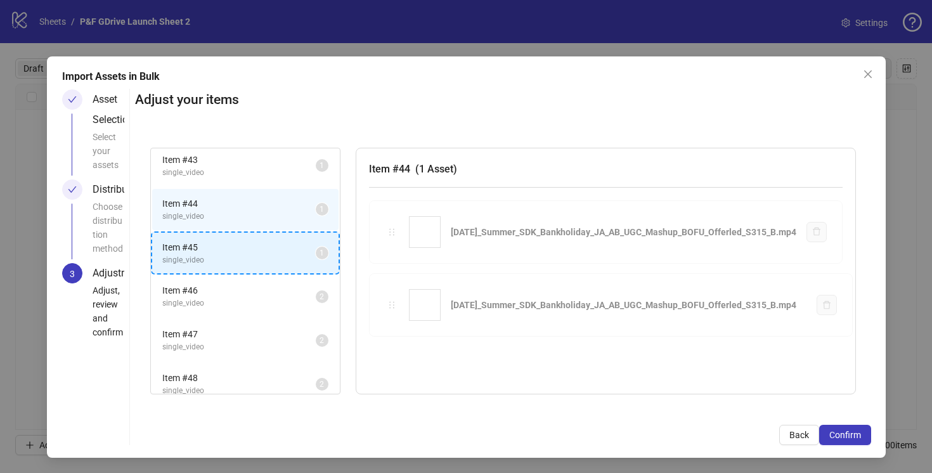
drag, startPoint x: 394, startPoint y: 230, endPoint x: 309, endPoint y: 238, distance: 85.9
click at [226, 251] on div "Item # 1 single_video 2 Item # 2 single_video 2 Item # 3 single_video 2 Item # …" at bounding box center [503, 271] width 736 height 278
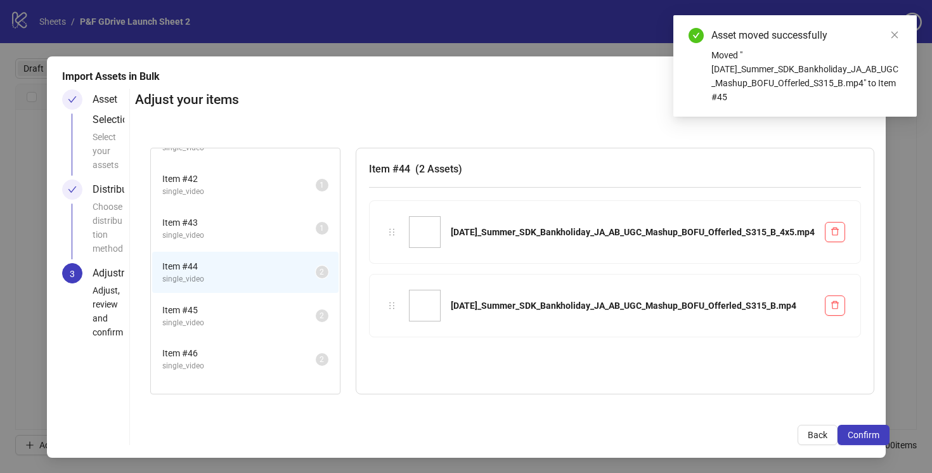
scroll to position [1771, 0]
click at [260, 229] on span "Item # 43" at bounding box center [238, 226] width 153 height 14
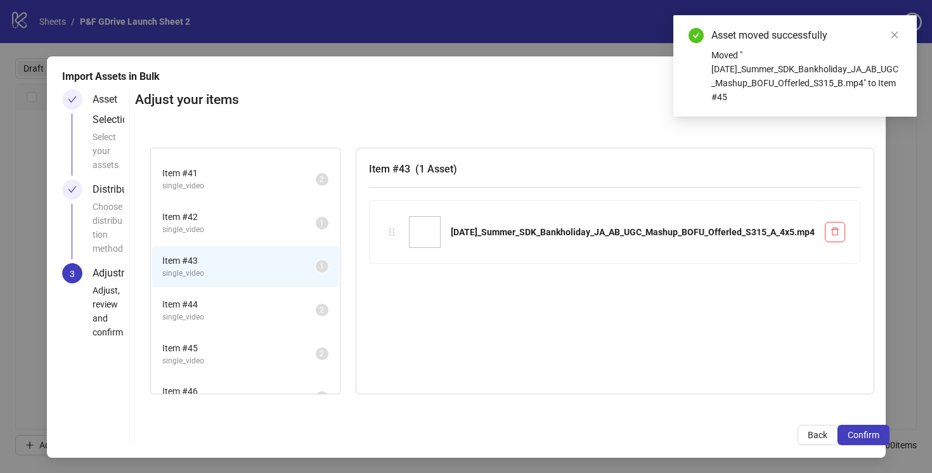
scroll to position [1731, 0]
click at [266, 224] on span "Item # 42" at bounding box center [238, 221] width 153 height 14
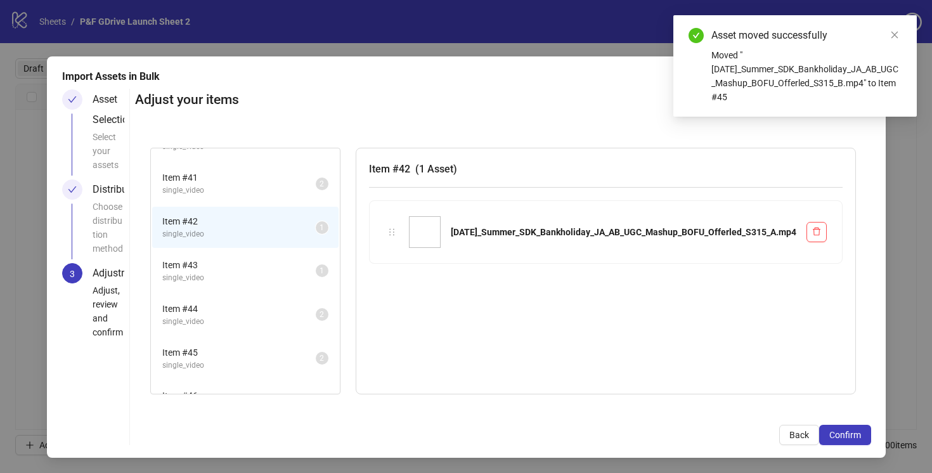
click at [278, 273] on span "single_video" at bounding box center [238, 278] width 153 height 12
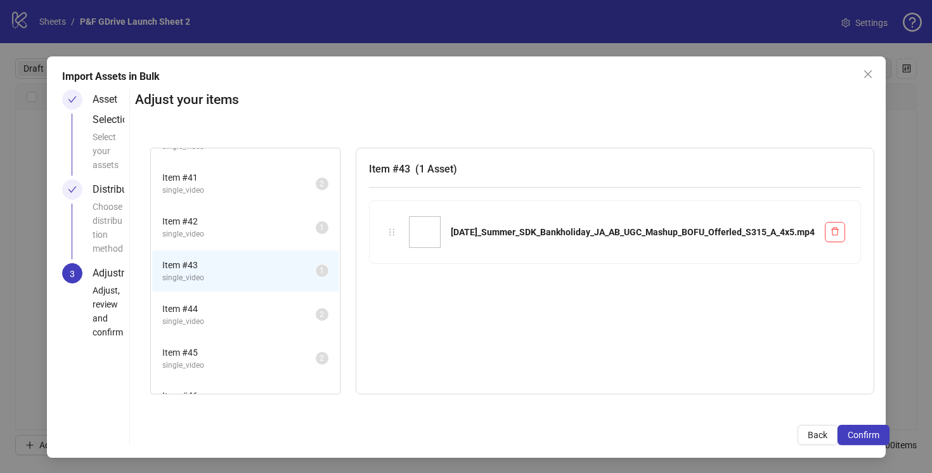
click at [283, 219] on span "Item # 42" at bounding box center [238, 221] width 153 height 14
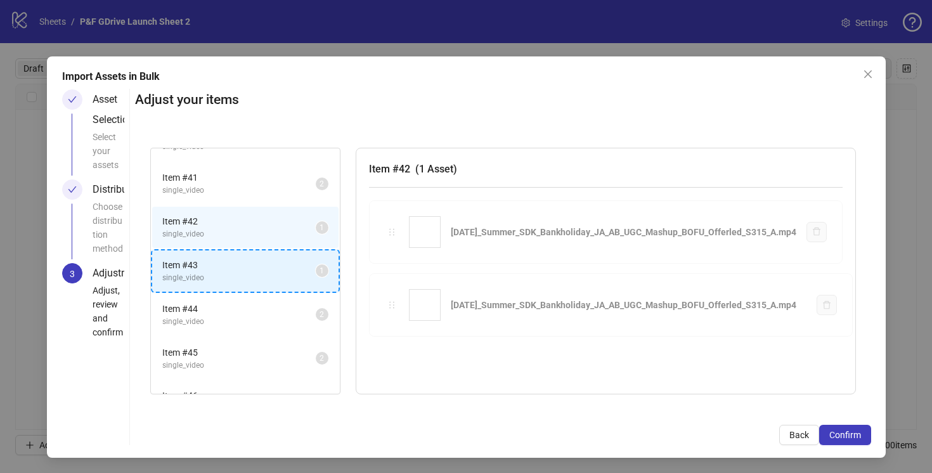
drag, startPoint x: 390, startPoint y: 231, endPoint x: 283, endPoint y: 270, distance: 113.9
click at [283, 270] on div "Item # 1 single_video 2 Item # 2 single_video 2 Item # 3 single_video 2 Item # …" at bounding box center [503, 271] width 736 height 278
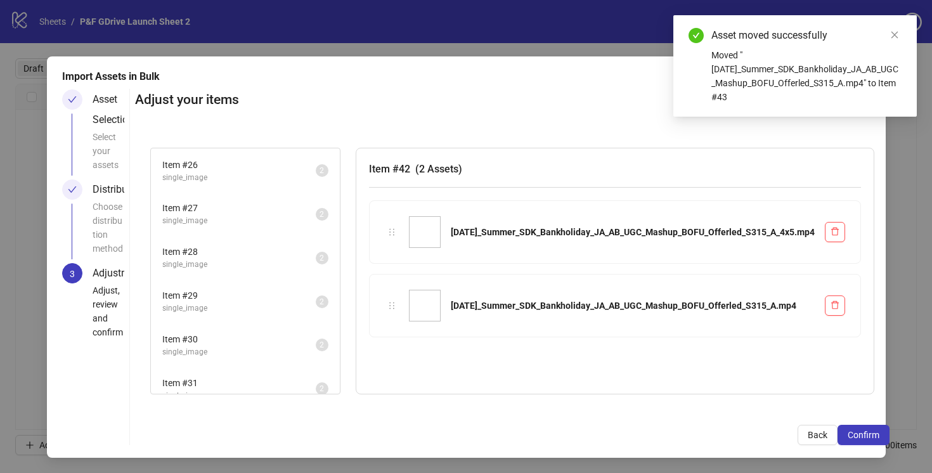
scroll to position [1082, 0]
click at [285, 229] on span "single_image" at bounding box center [238, 229] width 153 height 12
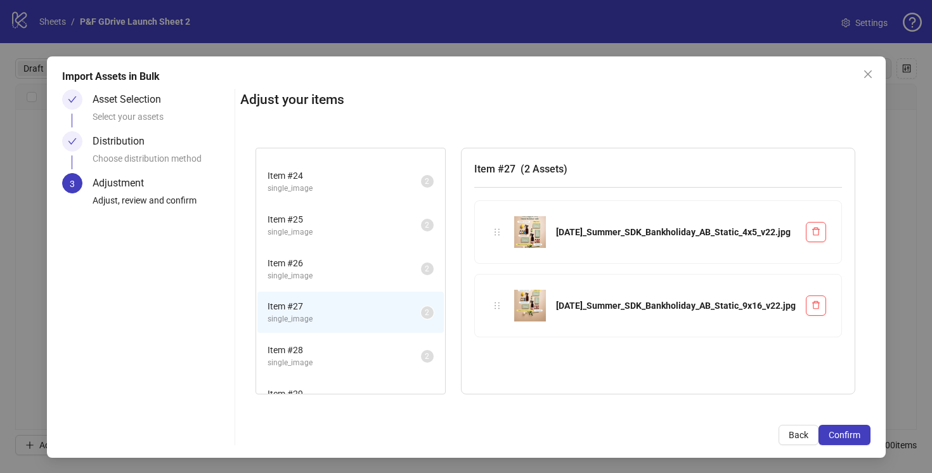
scroll to position [980, 0]
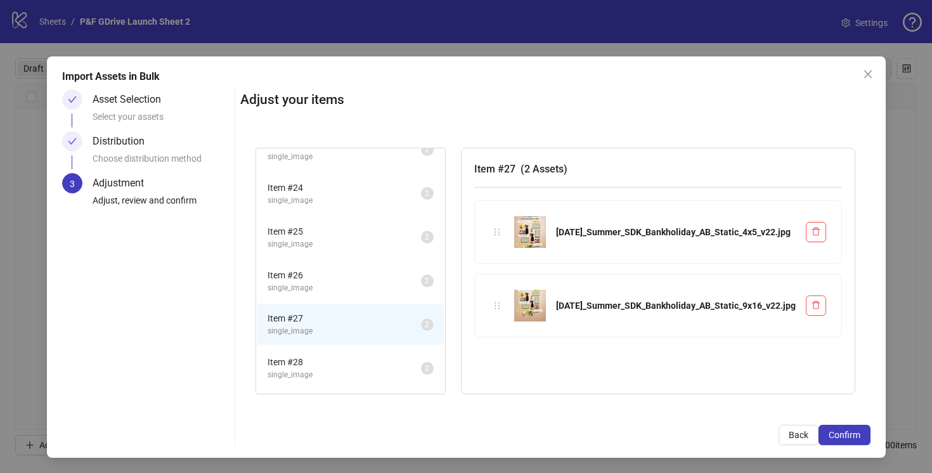
click at [342, 274] on span "Item # 26" at bounding box center [343, 275] width 153 height 14
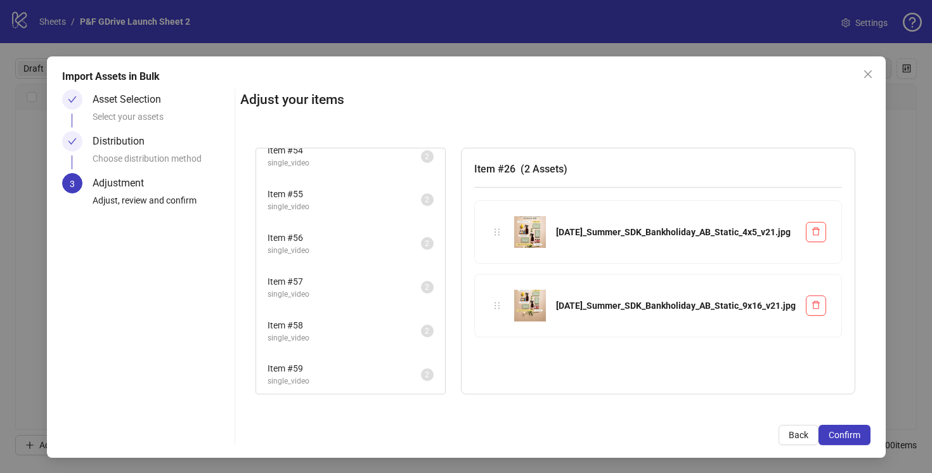
scroll to position [2416, 0]
click at [575, 428] on div "Back Confirm" at bounding box center [555, 435] width 630 height 20
click at [839, 430] on span "Confirm" at bounding box center [844, 435] width 32 height 10
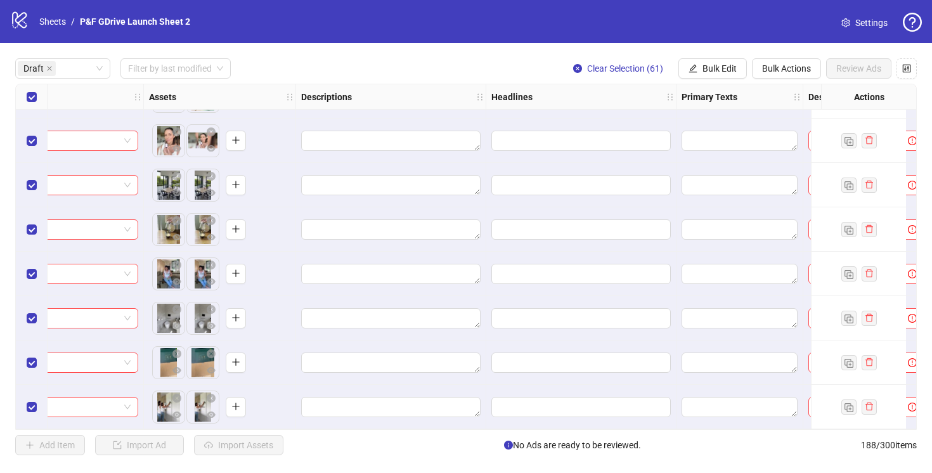
scroll to position [2392, 940]
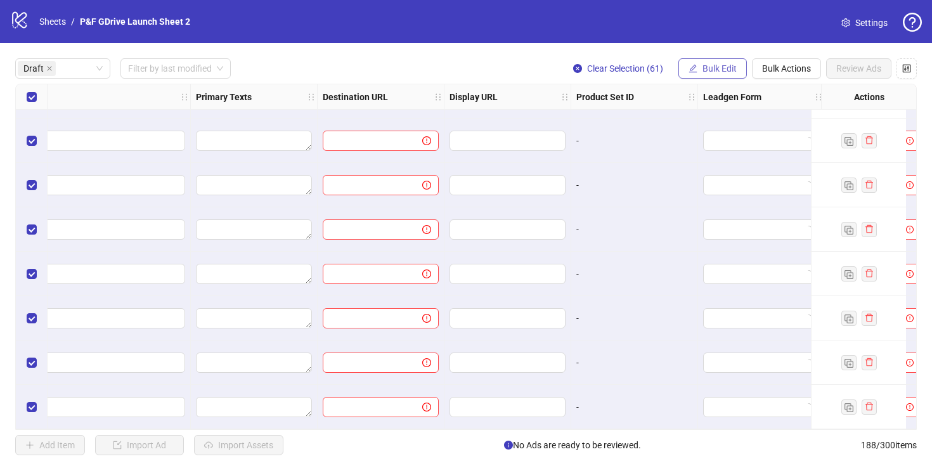
click at [704, 64] on span "Bulk Edit" at bounding box center [719, 68] width 34 height 10
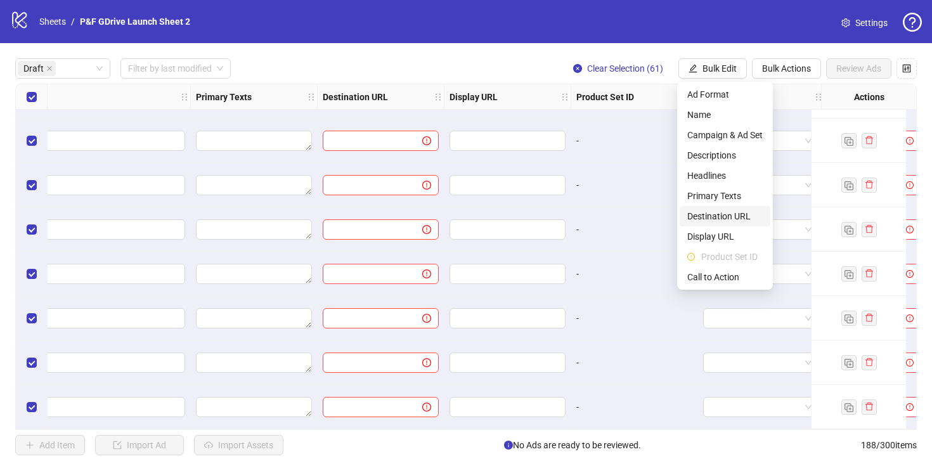
click at [723, 215] on span "Destination URL" at bounding box center [724, 216] width 75 height 14
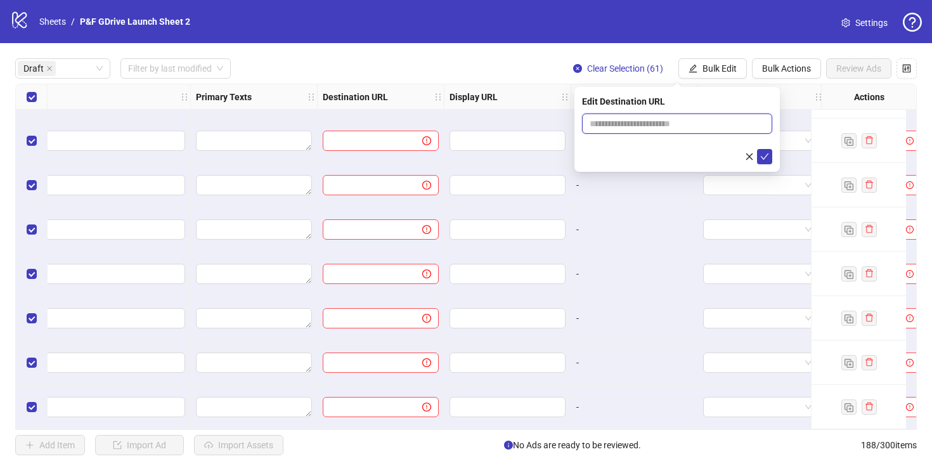
click at [620, 121] on input "text" at bounding box center [671, 124] width 165 height 14
paste input "**********"
type input "**********"
click at [764, 158] on icon "check" at bounding box center [764, 156] width 8 height 6
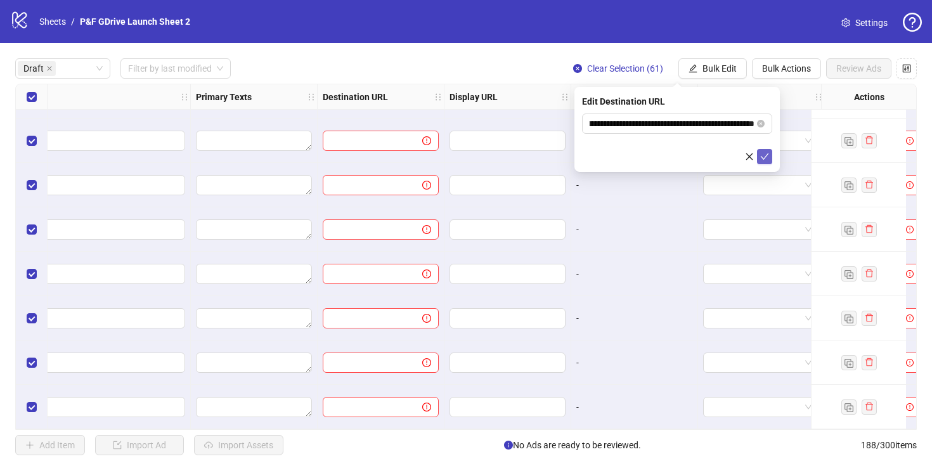
scroll to position [0, 0]
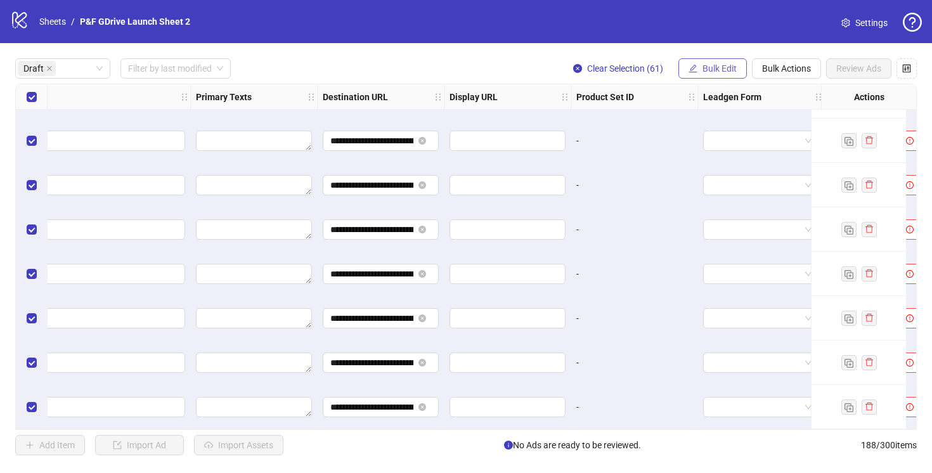
click at [709, 66] on span "Bulk Edit" at bounding box center [719, 68] width 34 height 10
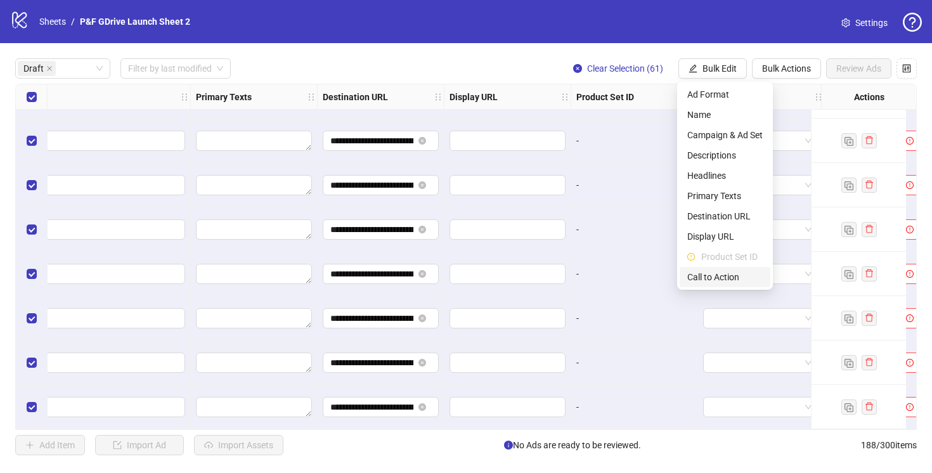
click at [728, 277] on span "Call to Action" at bounding box center [724, 277] width 75 height 14
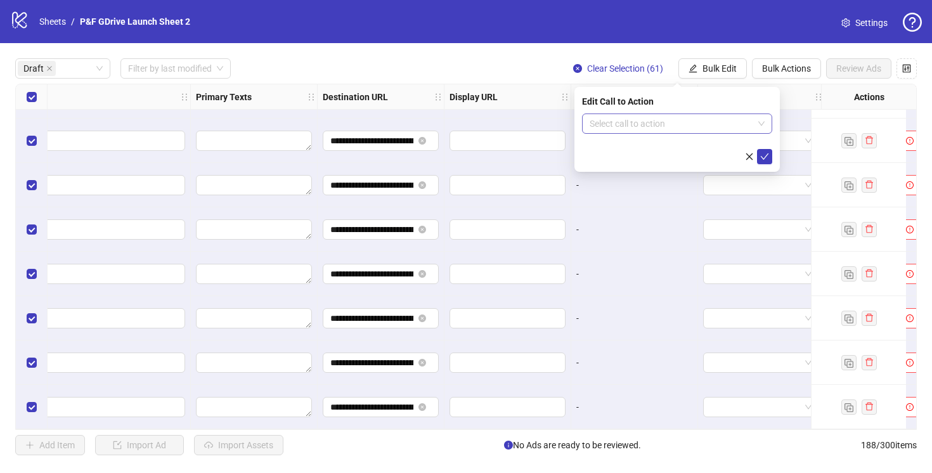
click at [658, 119] on input "search" at bounding box center [671, 123] width 164 height 19
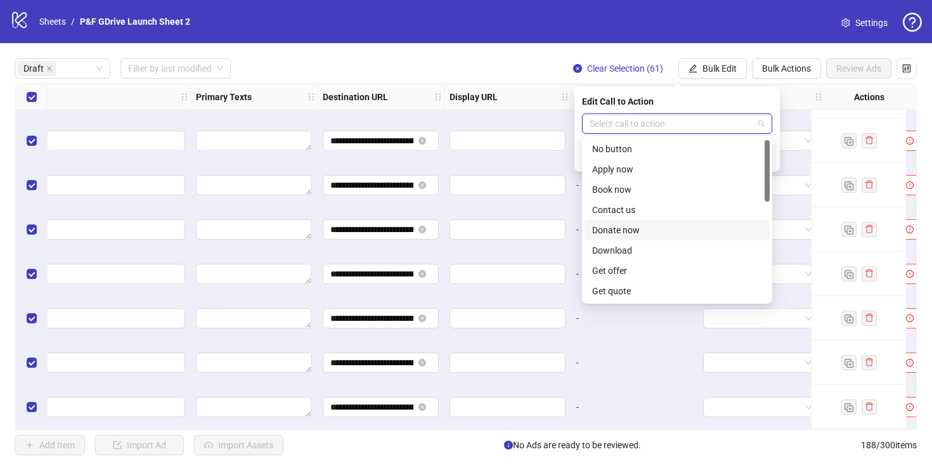
scroll to position [264, 0]
click at [636, 188] on div "Shop now" at bounding box center [677, 190] width 170 height 14
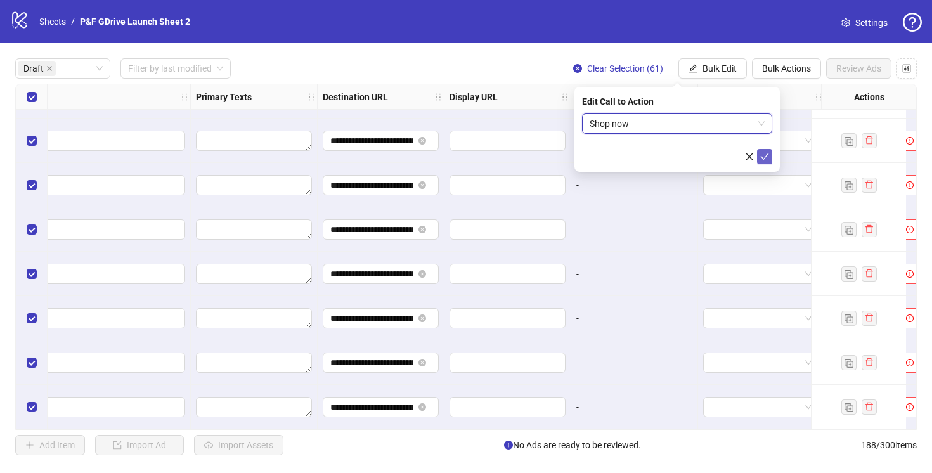
click at [764, 157] on icon "check" at bounding box center [764, 156] width 9 height 9
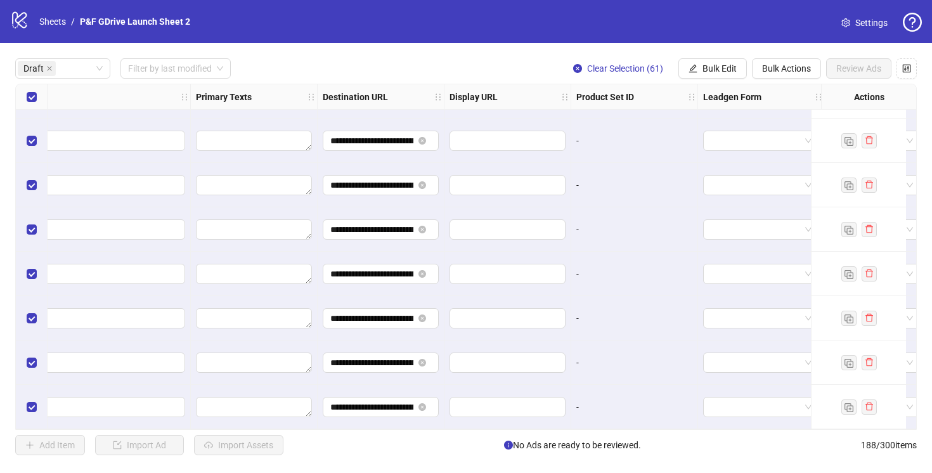
click at [515, 65] on div "Draft Filter by last modified Clear Selection (61) Bulk Edit Bulk Actions Revie…" at bounding box center [465, 68] width 901 height 20
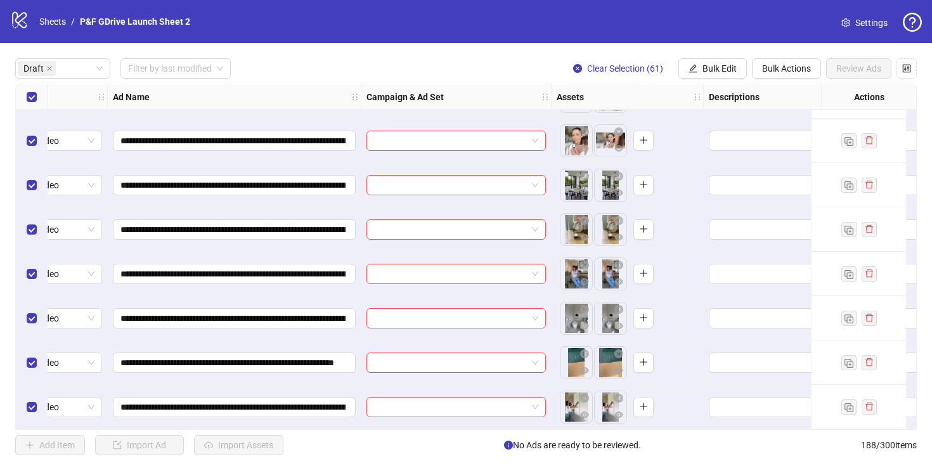
scroll to position [2392, 0]
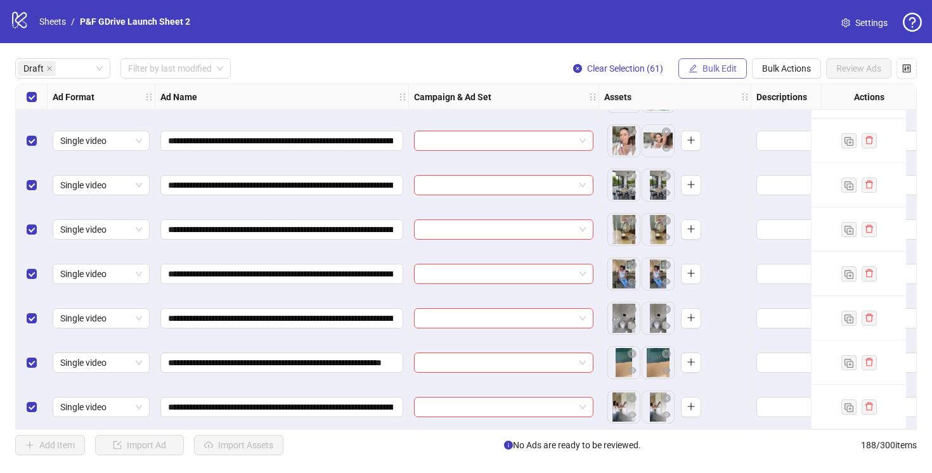
click at [705, 71] on span "Bulk Edit" at bounding box center [719, 68] width 34 height 10
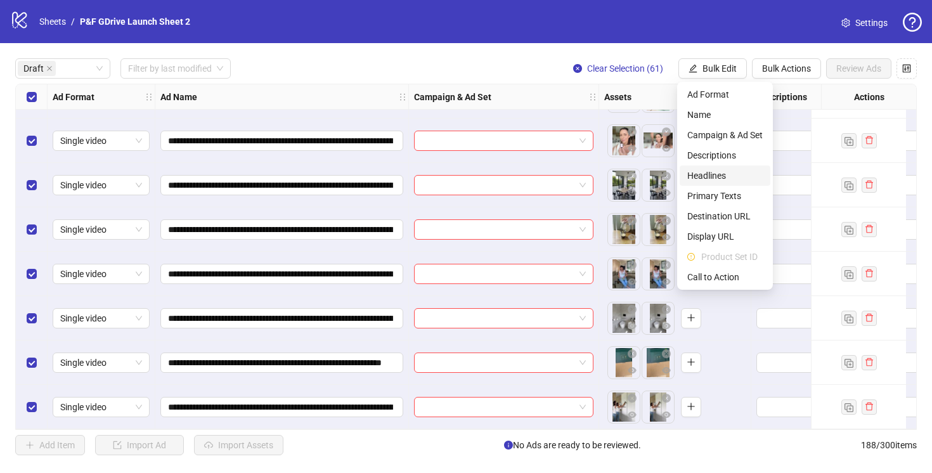
click at [713, 170] on span "Headlines" at bounding box center [724, 176] width 75 height 14
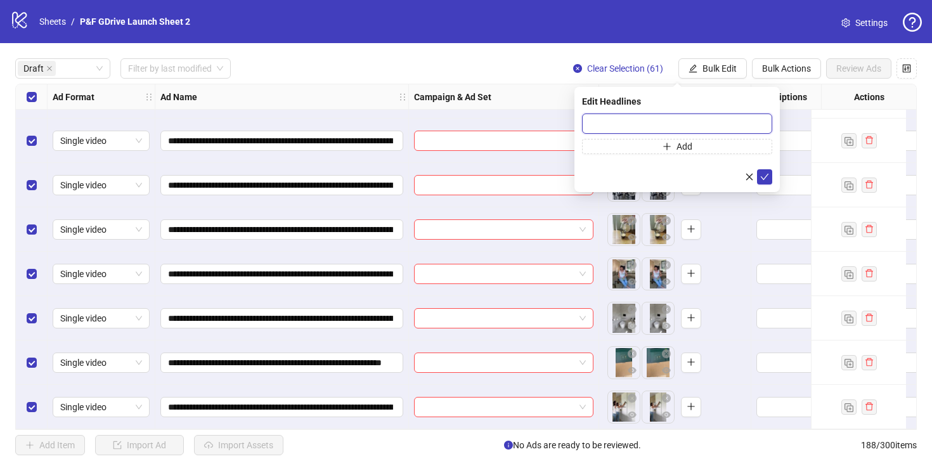
click at [602, 122] on input "text" at bounding box center [677, 123] width 190 height 20
paste input "**********"
type input "**********"
click at [767, 178] on icon "check" at bounding box center [764, 176] width 9 height 9
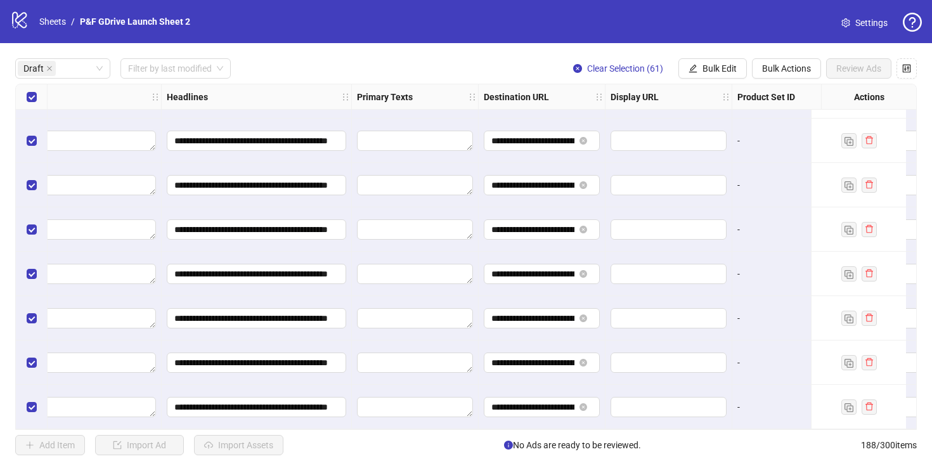
scroll to position [2392, 781]
click at [721, 65] on span "Bulk Edit" at bounding box center [719, 68] width 34 height 10
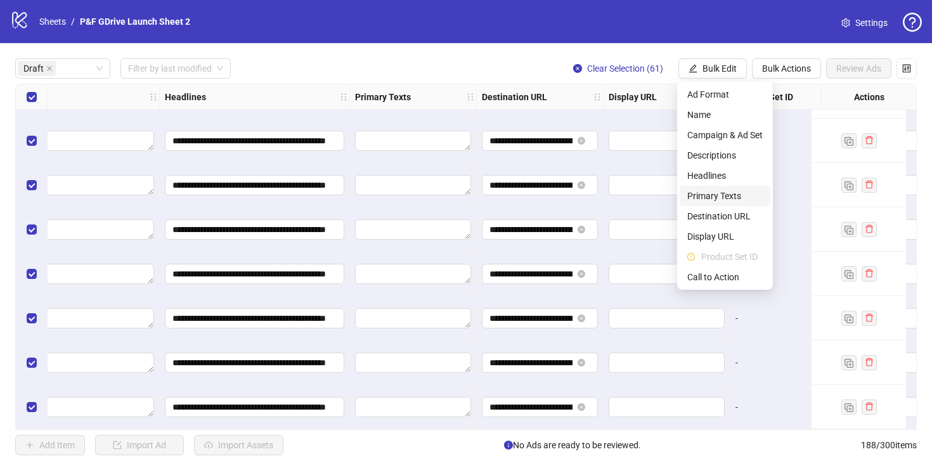
click at [738, 193] on span "Primary Texts" at bounding box center [724, 196] width 75 height 14
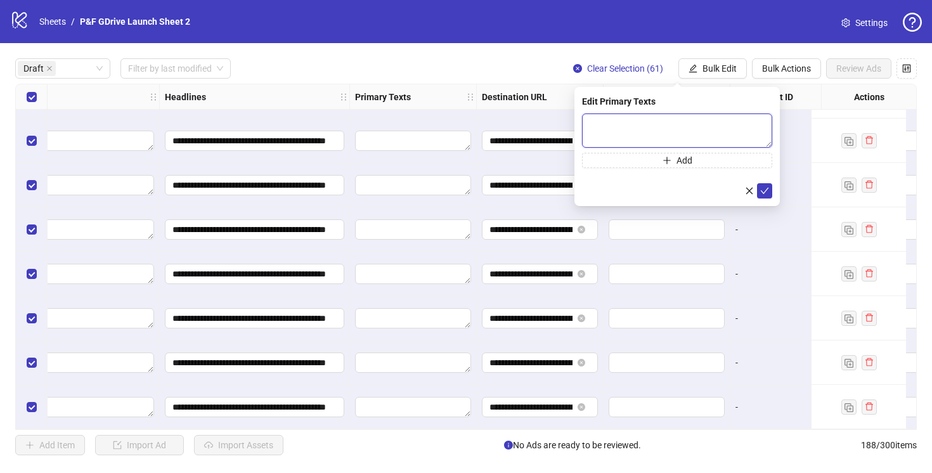
click at [624, 124] on textarea at bounding box center [677, 130] width 190 height 34
paste textarea "**********"
type textarea "**********"
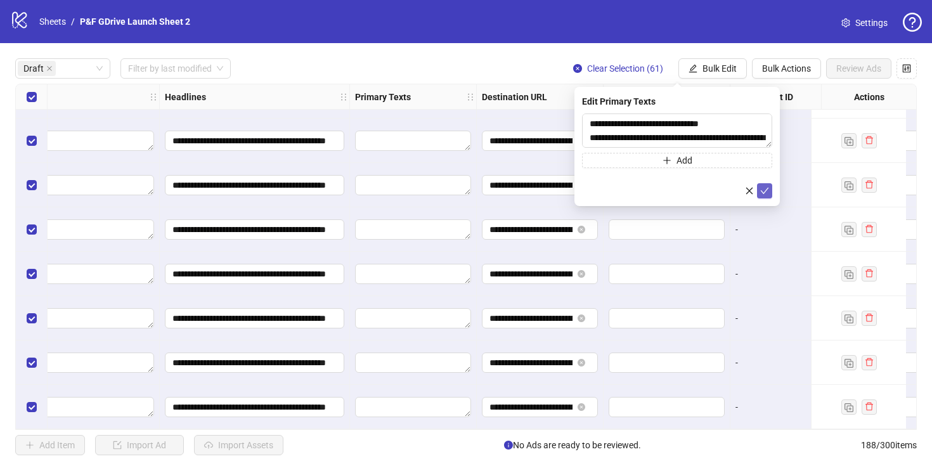
click at [762, 190] on icon "check" at bounding box center [764, 190] width 9 height 9
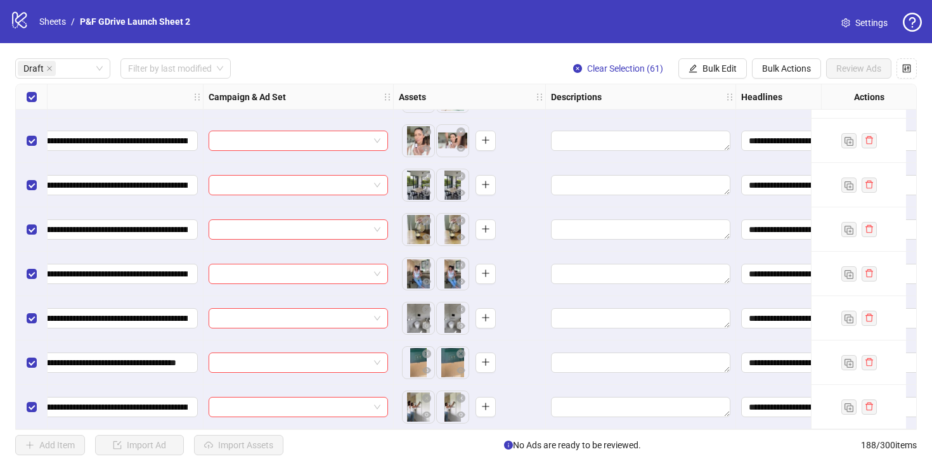
scroll to position [2392, 0]
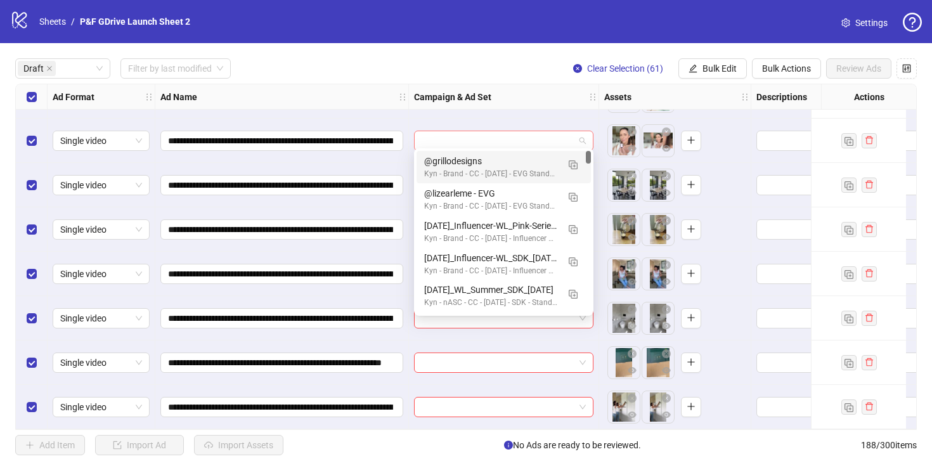
click at [588, 138] on div at bounding box center [503, 141] width 179 height 20
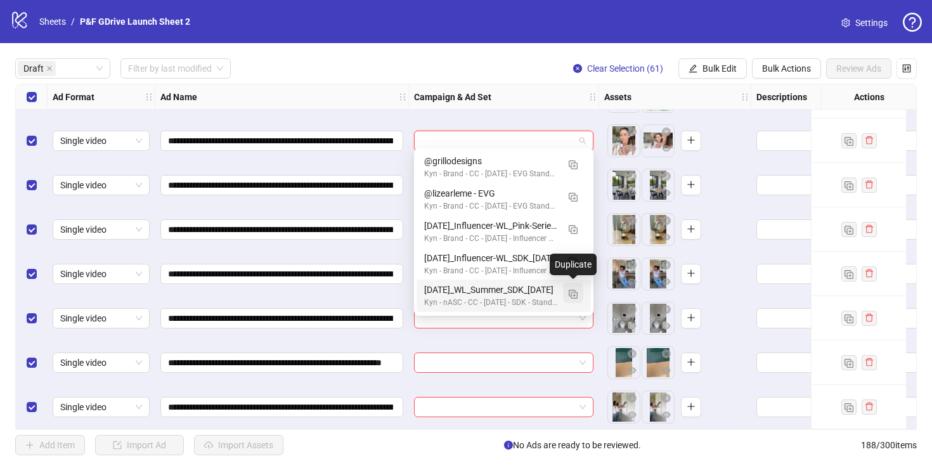
click at [574, 292] on img "button" at bounding box center [572, 294] width 9 height 9
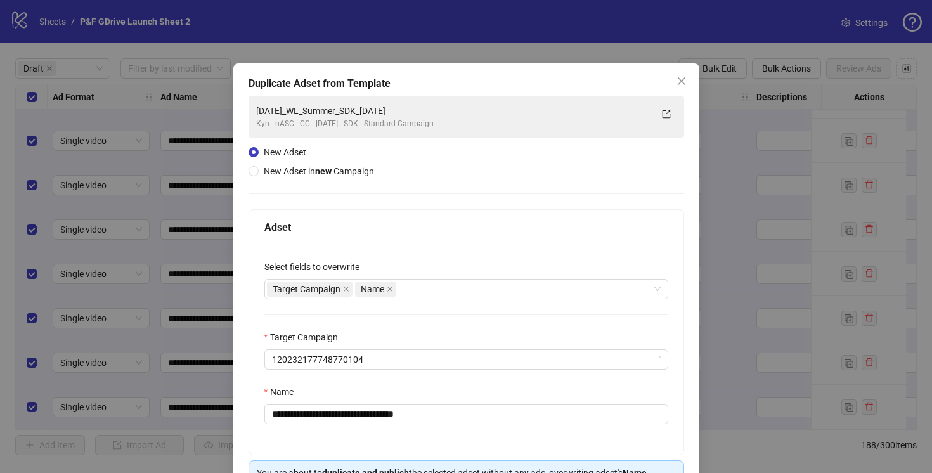
scroll to position [83, 0]
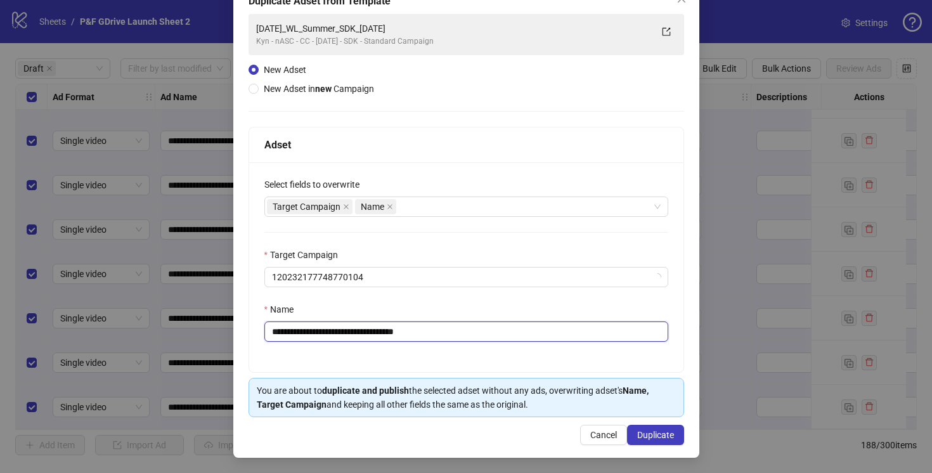
click at [461, 330] on input "**********" at bounding box center [466, 331] width 404 height 20
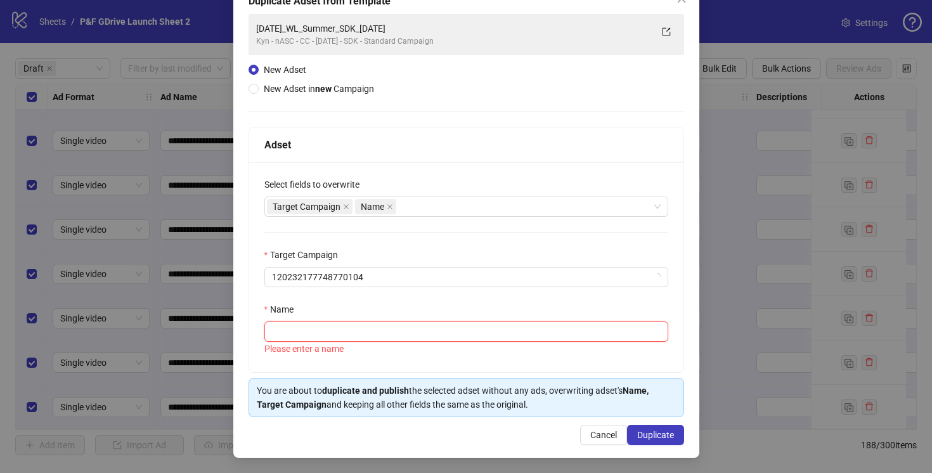
paste input "**********"
type input "**********"
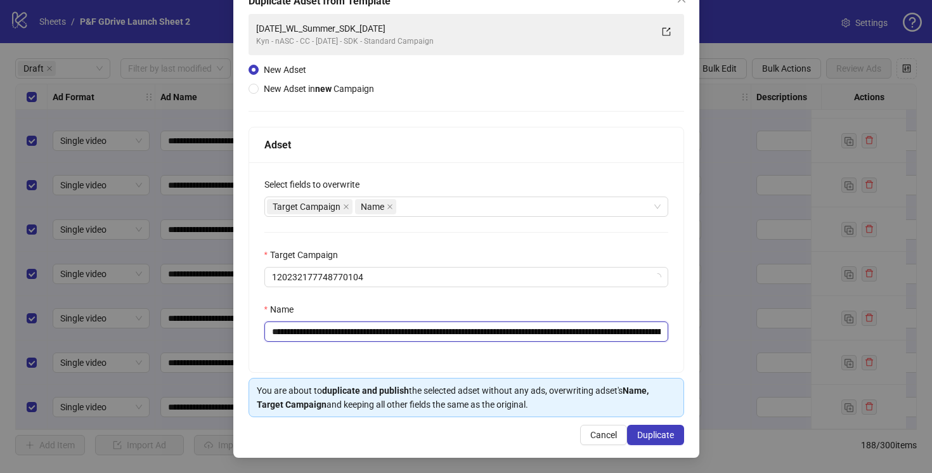
scroll to position [0, 465]
click at [462, 333] on input "**********" at bounding box center [466, 331] width 404 height 20
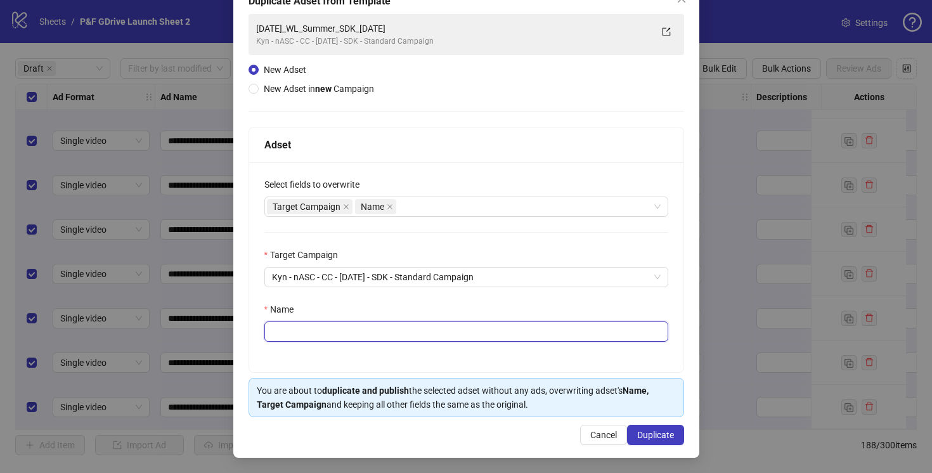
scroll to position [0, 0]
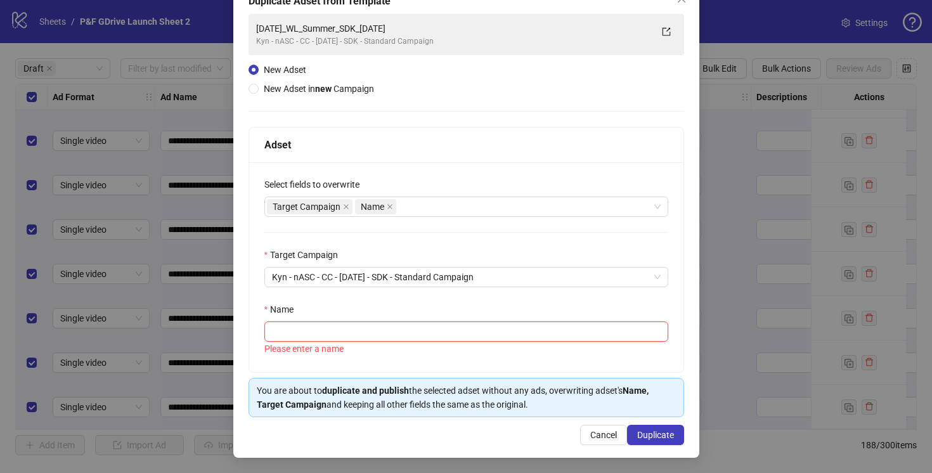
paste input "**********"
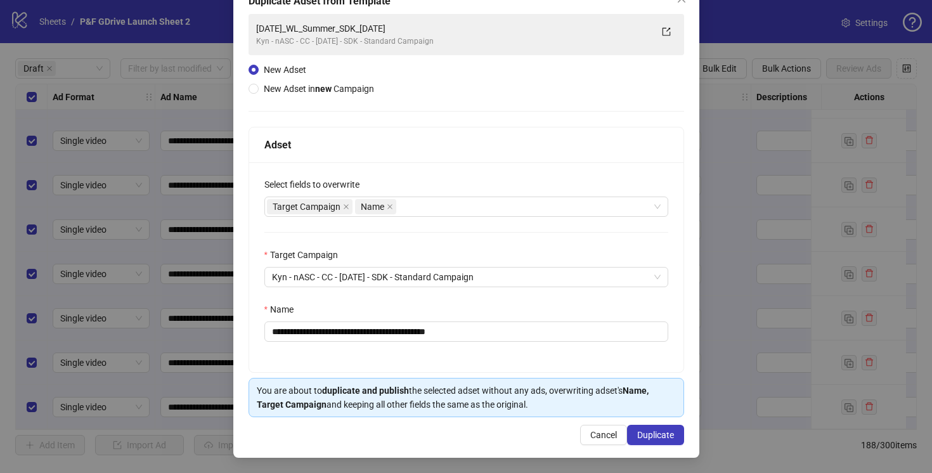
click at [531, 353] on div "**********" at bounding box center [466, 267] width 434 height 210
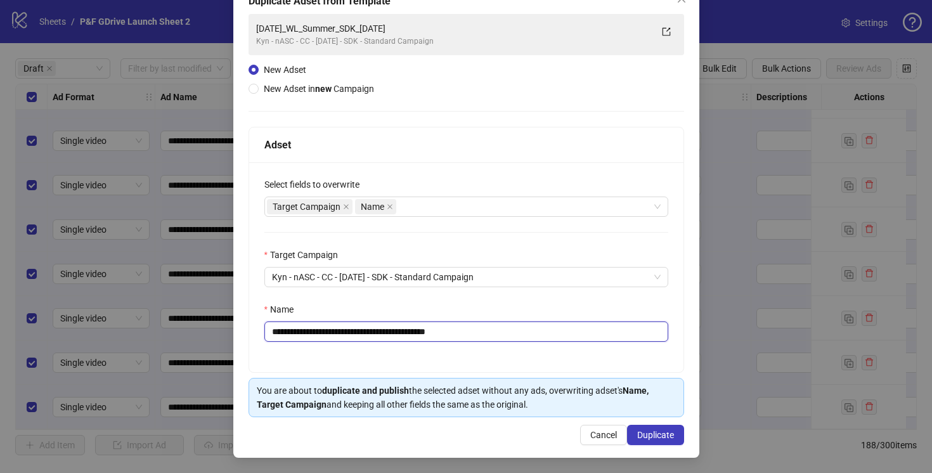
click at [451, 331] on input "**********" at bounding box center [466, 331] width 404 height 20
type input "**********"
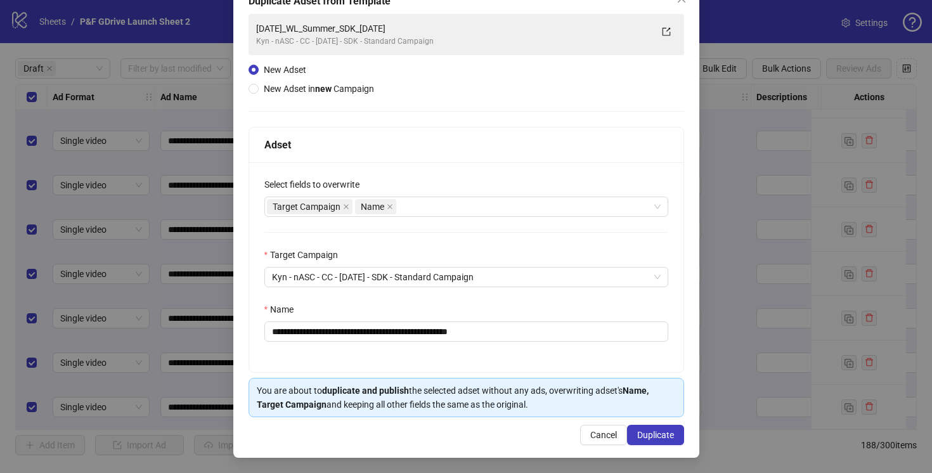
click at [516, 346] on div "**********" at bounding box center [466, 267] width 434 height 210
click at [656, 437] on span "Duplicate" at bounding box center [655, 435] width 37 height 10
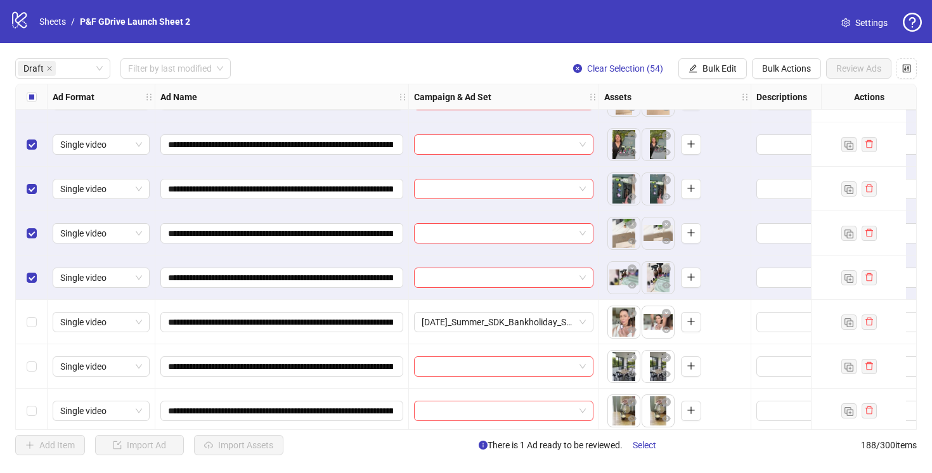
scroll to position [2197, 0]
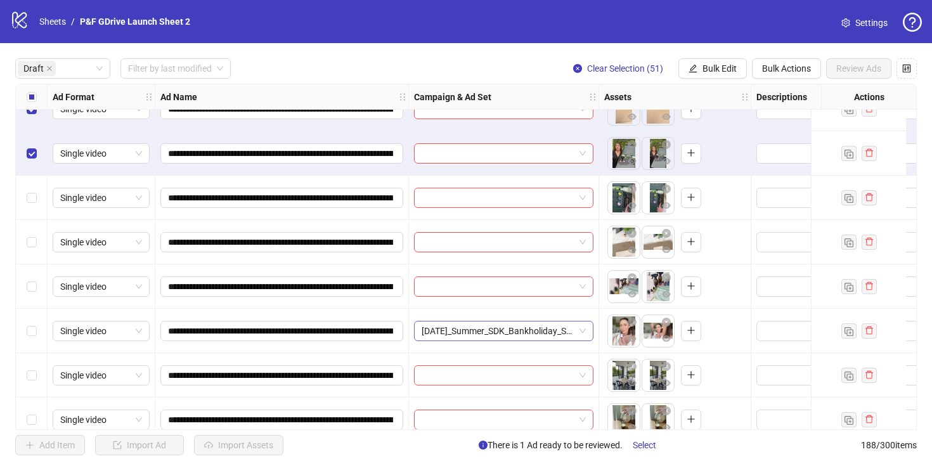
click at [570, 330] on span "[DATE]_Summer_SDK_Bankholiday_Statics+Videos_[DATE]" at bounding box center [503, 330] width 164 height 19
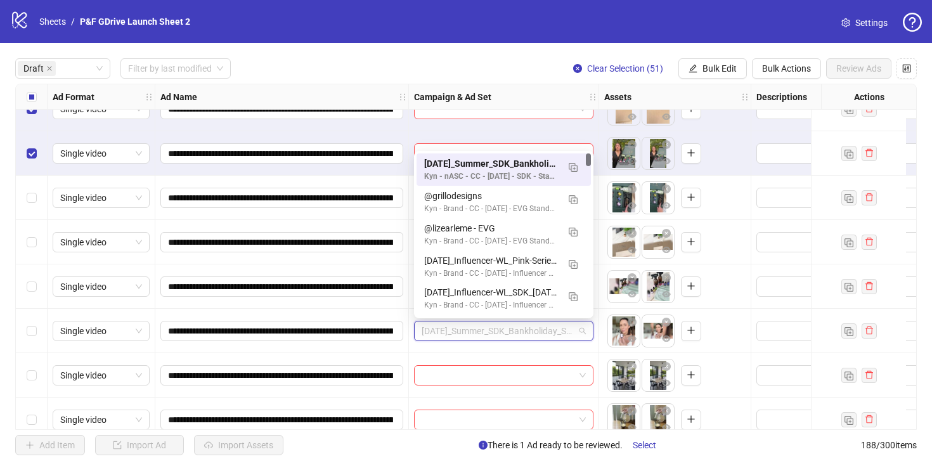
click at [554, 353] on div at bounding box center [504, 375] width 190 height 44
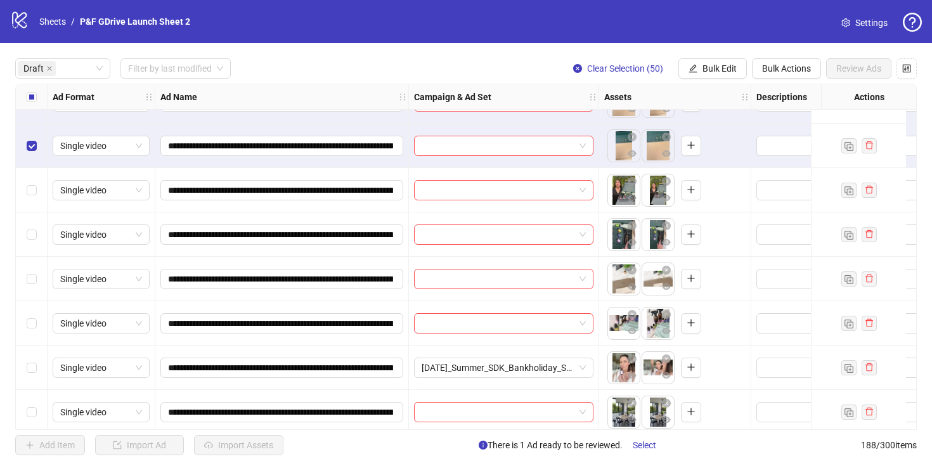
scroll to position [2159, 0]
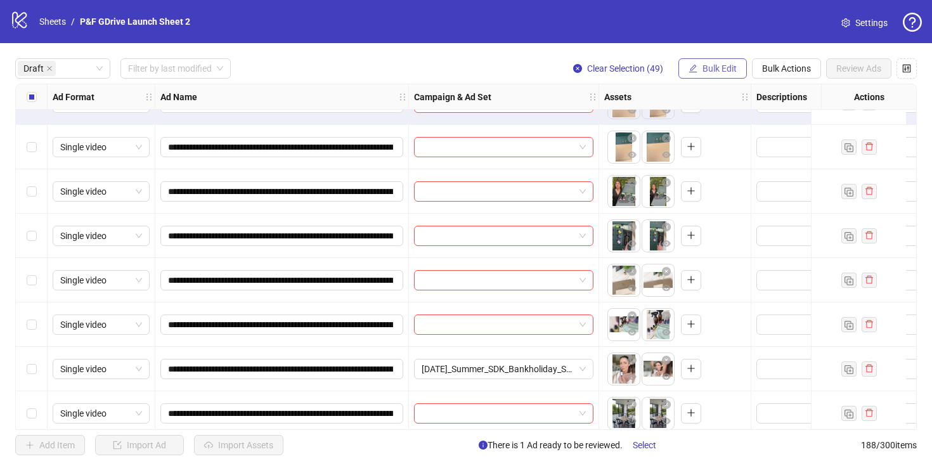
click at [707, 70] on span "Bulk Edit" at bounding box center [719, 68] width 34 height 10
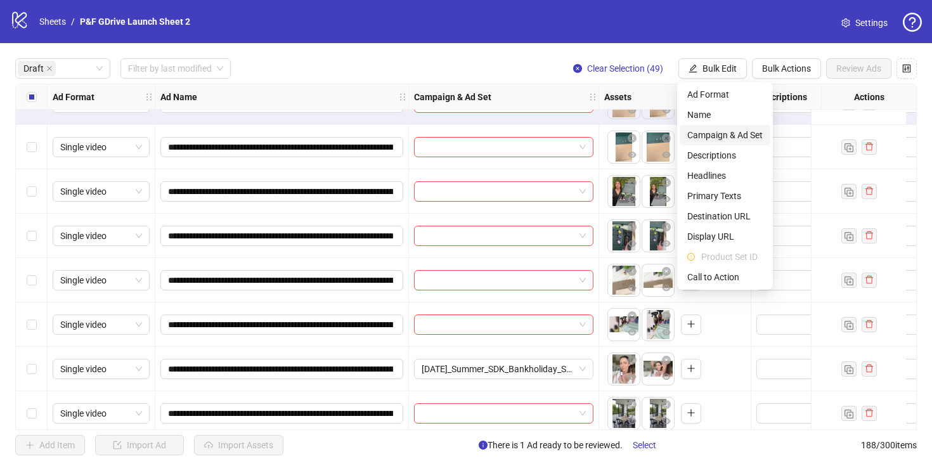
click at [719, 134] on span "Campaign & Ad Set" at bounding box center [724, 135] width 75 height 14
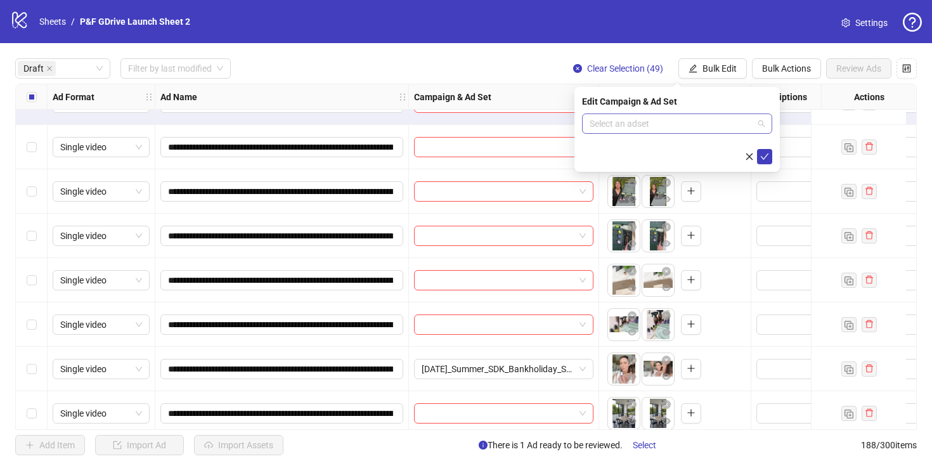
click at [645, 120] on input "search" at bounding box center [671, 123] width 164 height 19
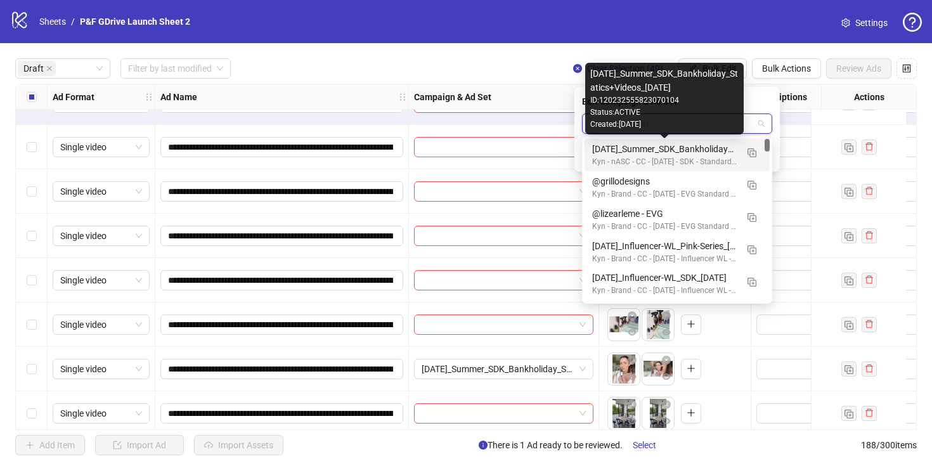
click at [675, 147] on div "[DATE]_Summer_SDK_Bankholiday_Statics+Videos_[DATE]" at bounding box center [664, 149] width 144 height 14
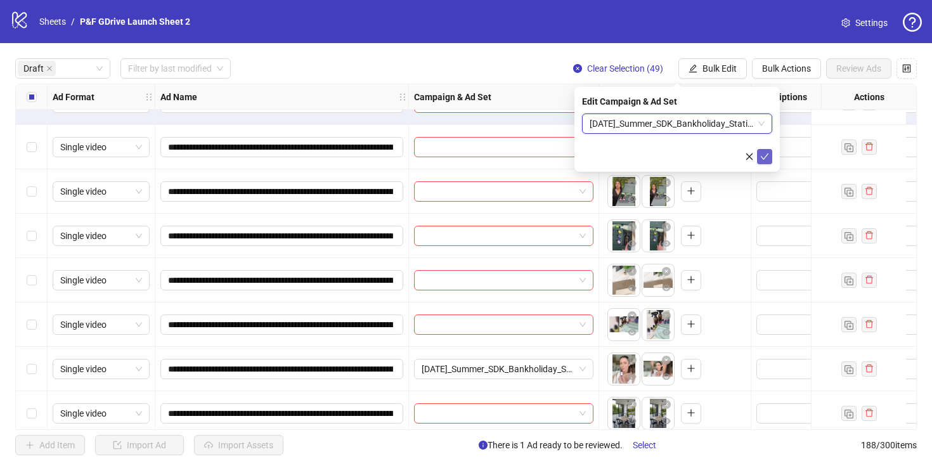
click at [764, 157] on icon "check" at bounding box center [764, 156] width 8 height 6
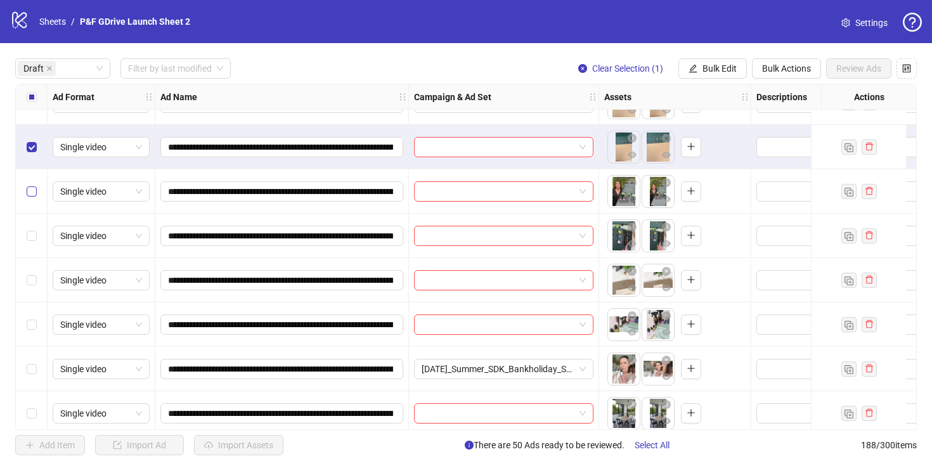
click at [30, 198] on label "Select row 51" at bounding box center [32, 191] width 10 height 14
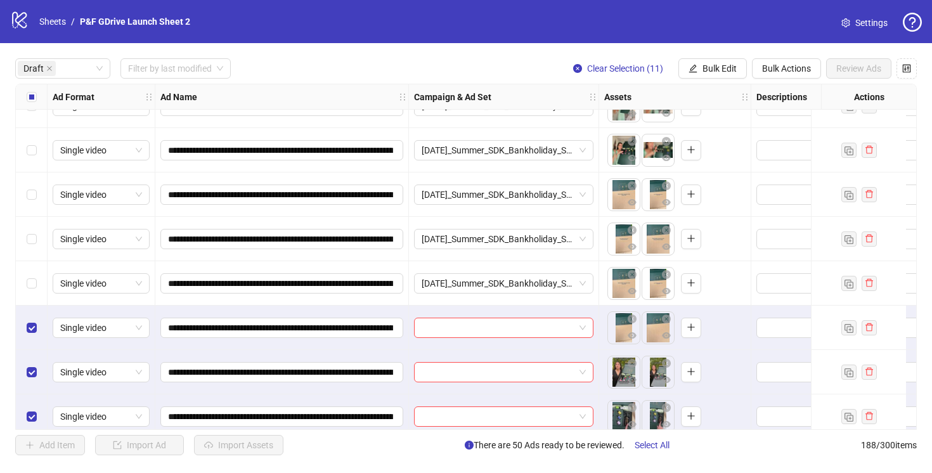
scroll to position [1976, 0]
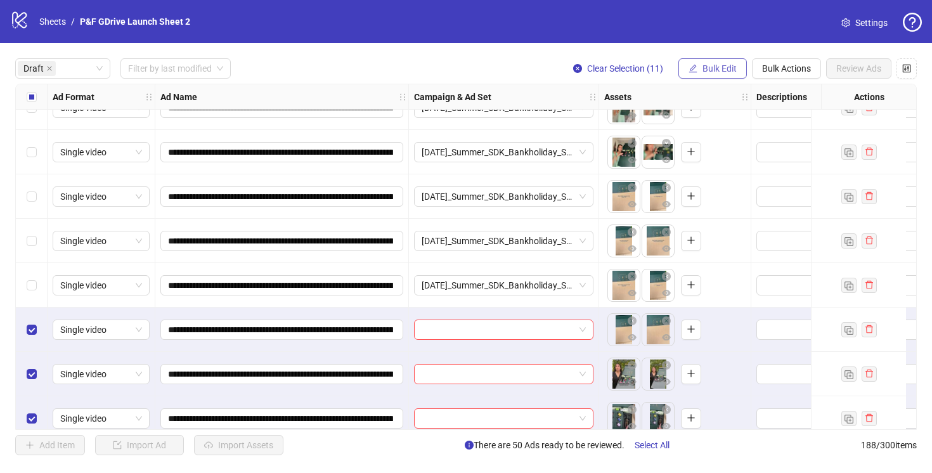
click at [705, 74] on button "Bulk Edit" at bounding box center [712, 68] width 68 height 20
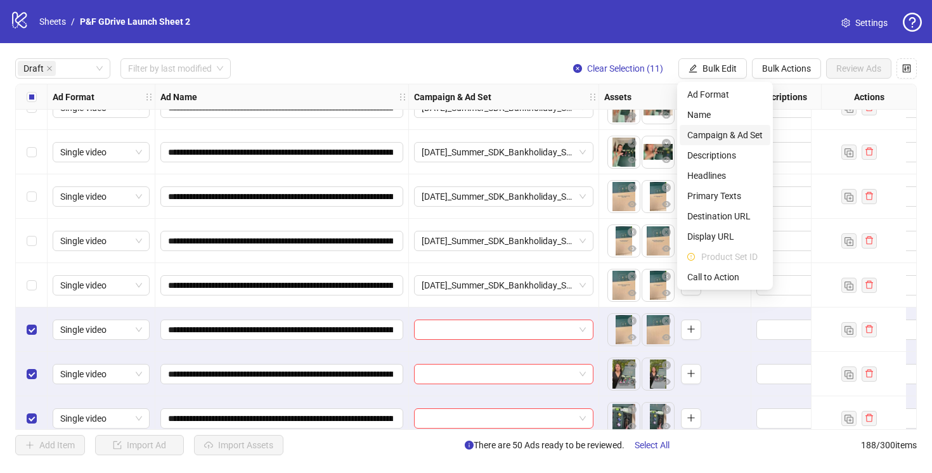
click at [709, 133] on span "Campaign & Ad Set" at bounding box center [724, 135] width 75 height 14
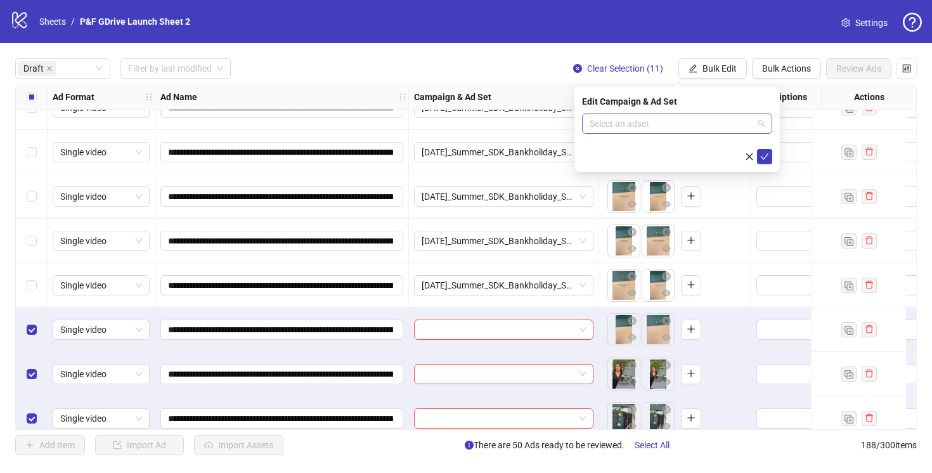
click at [681, 119] on input "search" at bounding box center [671, 123] width 164 height 19
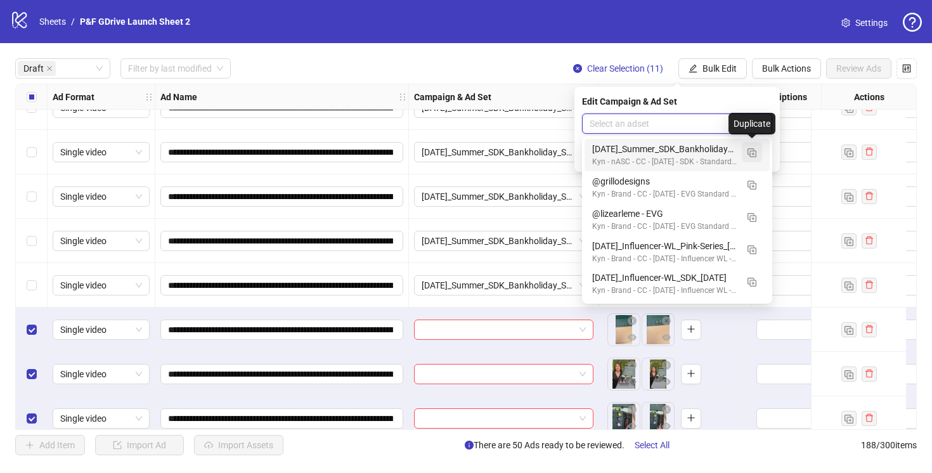
click at [750, 153] on img "button" at bounding box center [751, 152] width 9 height 9
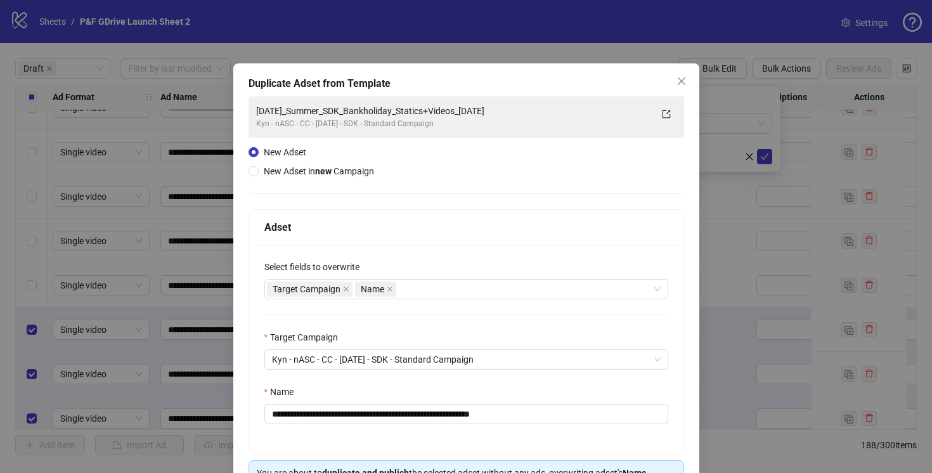
scroll to position [83, 0]
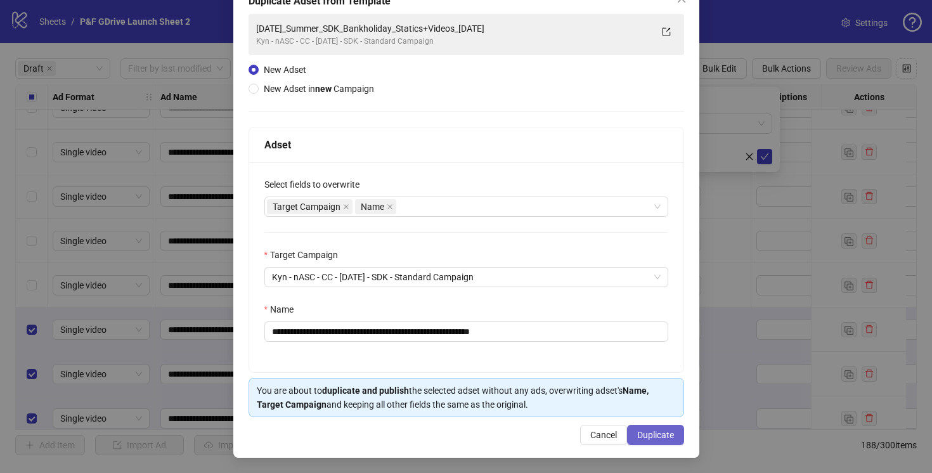
click at [653, 433] on span "Duplicate" at bounding box center [655, 435] width 37 height 10
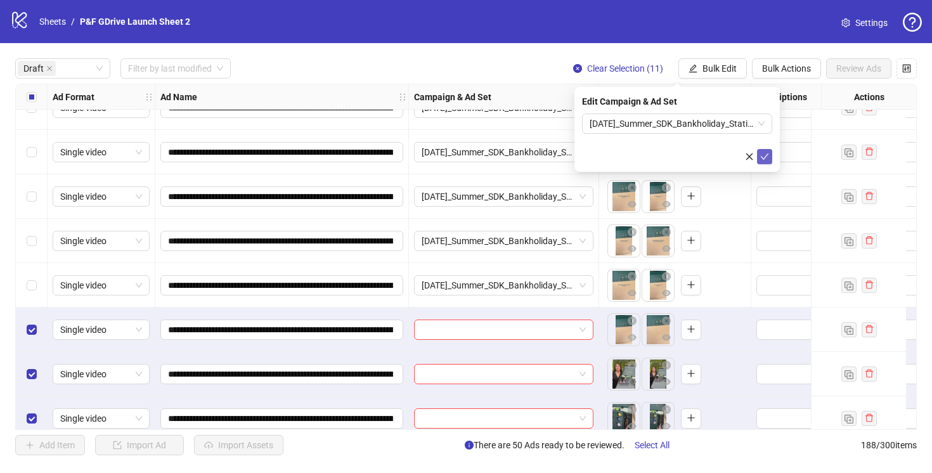
click at [764, 155] on icon "check" at bounding box center [764, 156] width 9 height 9
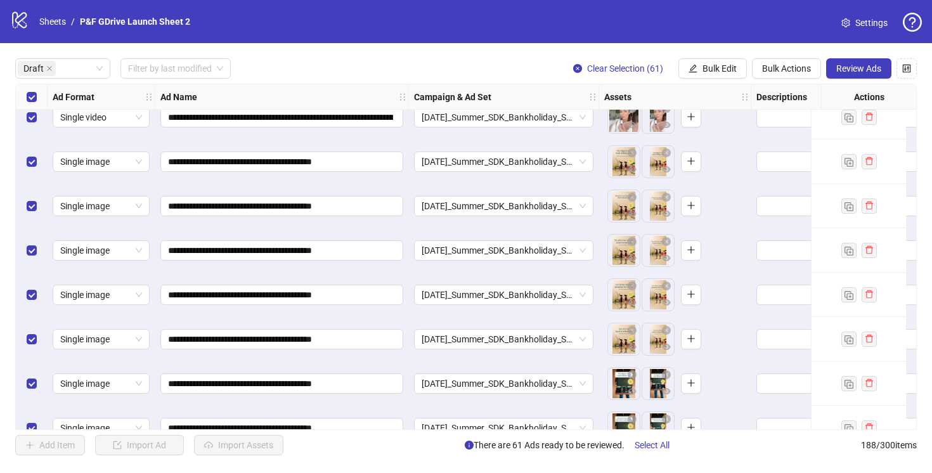
scroll to position [190, 0]
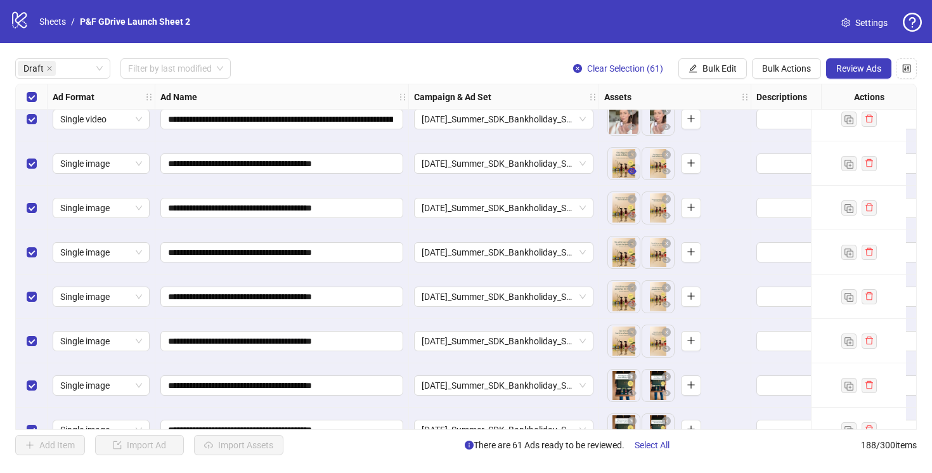
click at [630, 167] on icon "eye" at bounding box center [631, 171] width 9 height 9
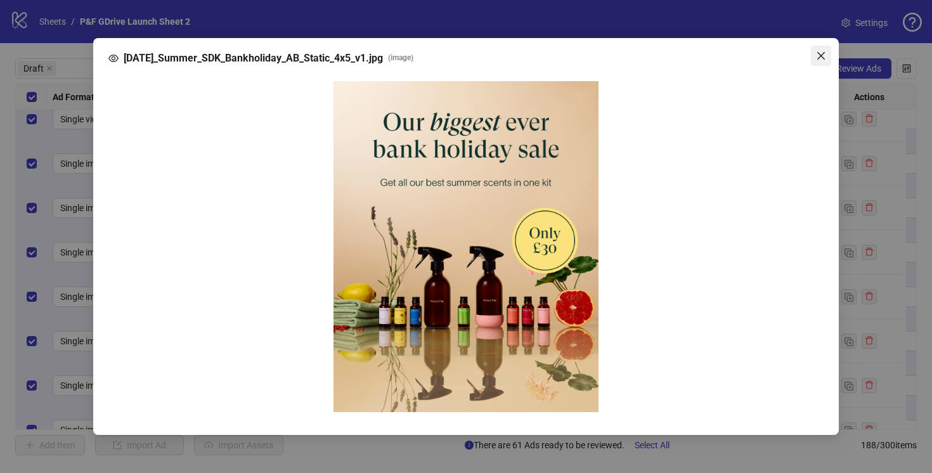
click at [823, 60] on icon "close" at bounding box center [821, 56] width 8 height 8
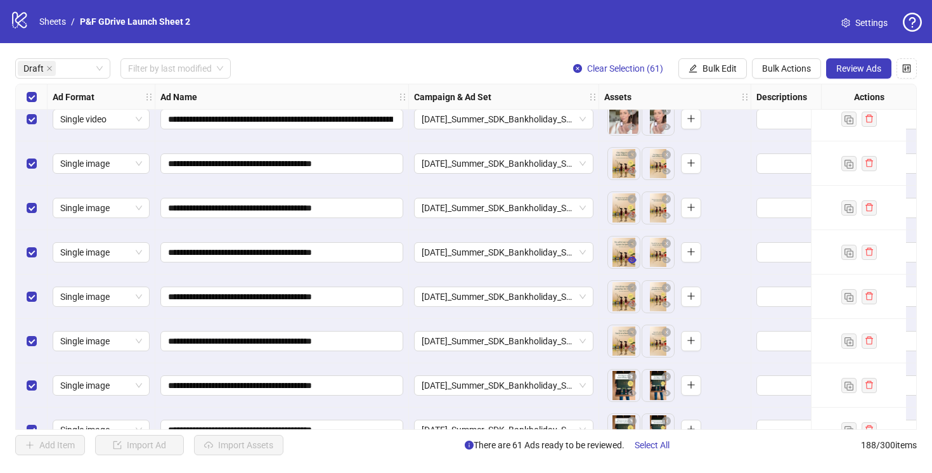
click at [632, 265] on span "button" at bounding box center [631, 260] width 9 height 10
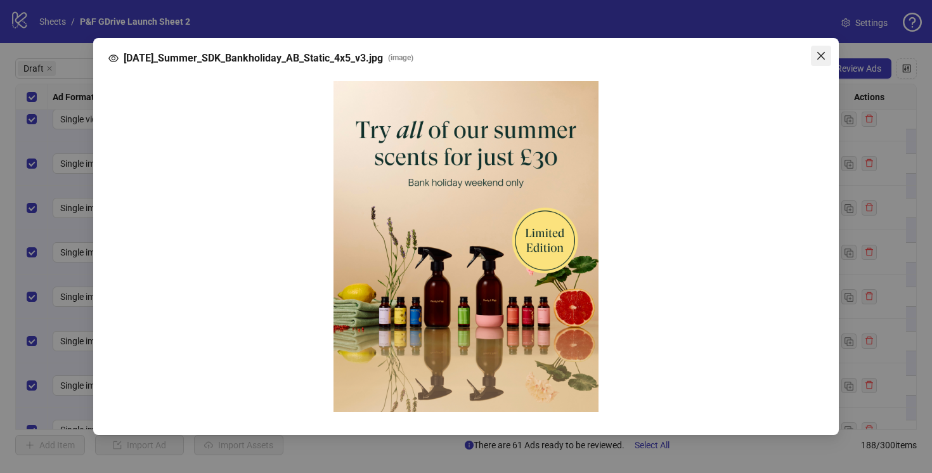
click at [825, 61] on icon "close" at bounding box center [821, 56] width 10 height 10
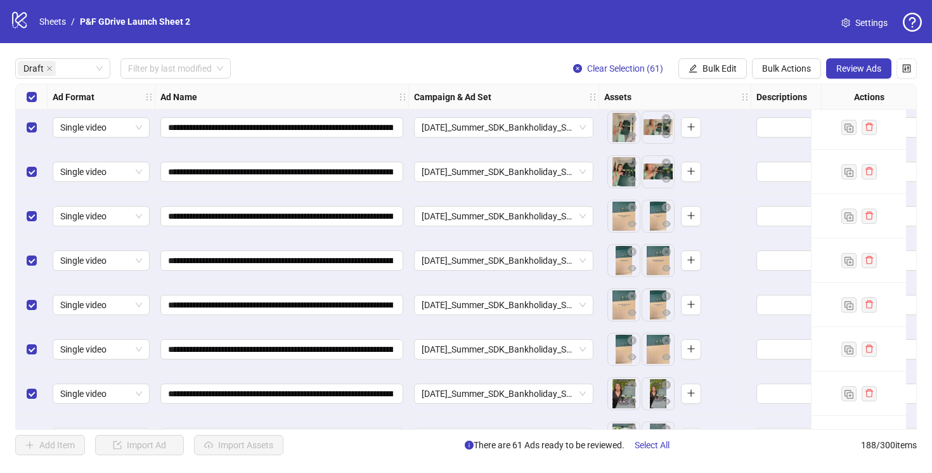
scroll to position [1963, 0]
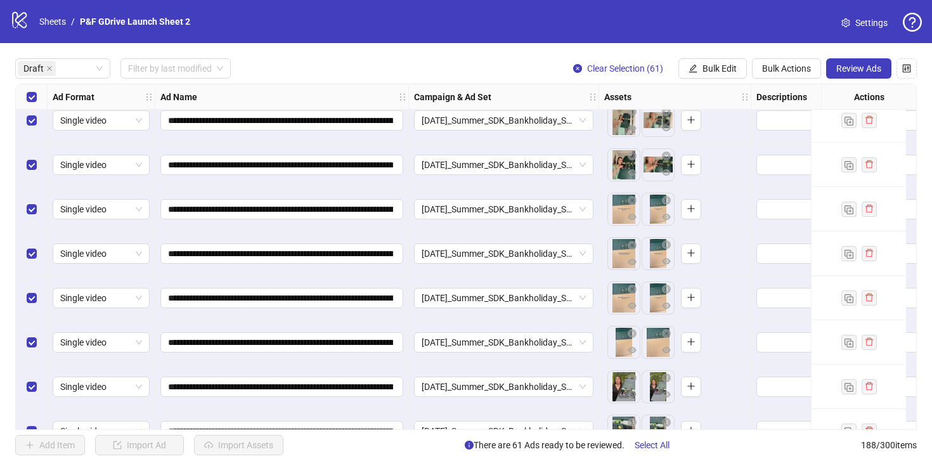
drag, startPoint x: 655, startPoint y: 251, endPoint x: 613, endPoint y: 252, distance: 42.5
click at [613, 252] on body "**********" at bounding box center [466, 236] width 932 height 473
drag, startPoint x: 657, startPoint y: 342, endPoint x: 623, endPoint y: 342, distance: 34.2
click at [622, 342] on body "**********" at bounding box center [466, 236] width 932 height 473
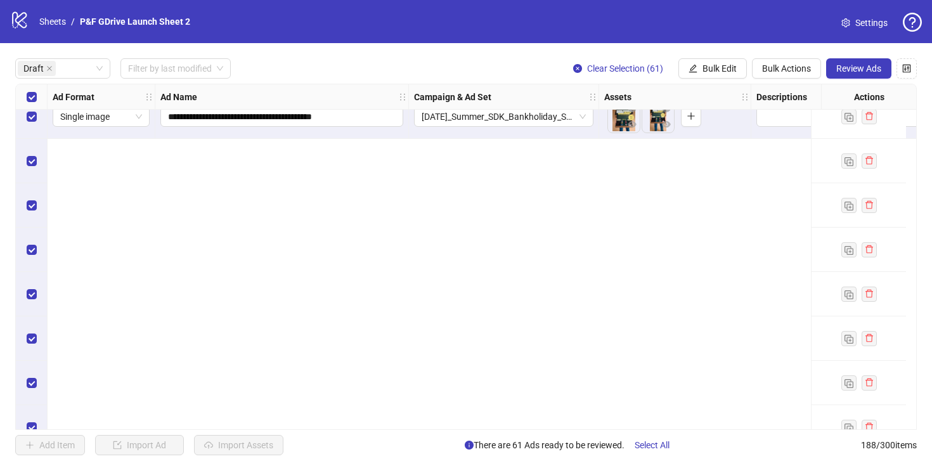
scroll to position [0, 0]
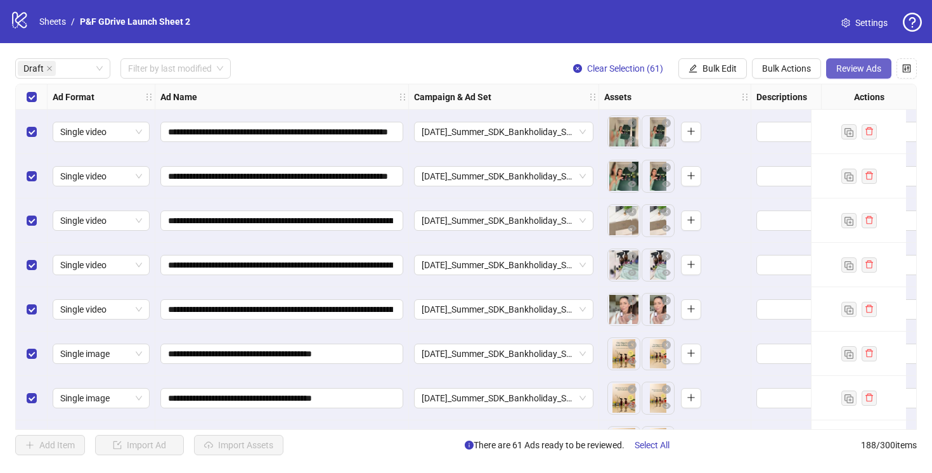
click at [851, 70] on span "Review Ads" at bounding box center [858, 68] width 45 height 10
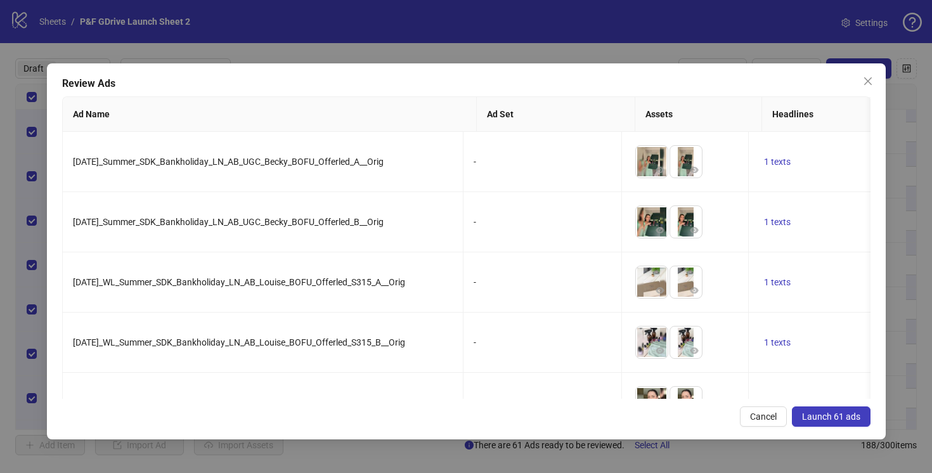
click at [830, 419] on span "Launch 61 ads" at bounding box center [831, 416] width 58 height 10
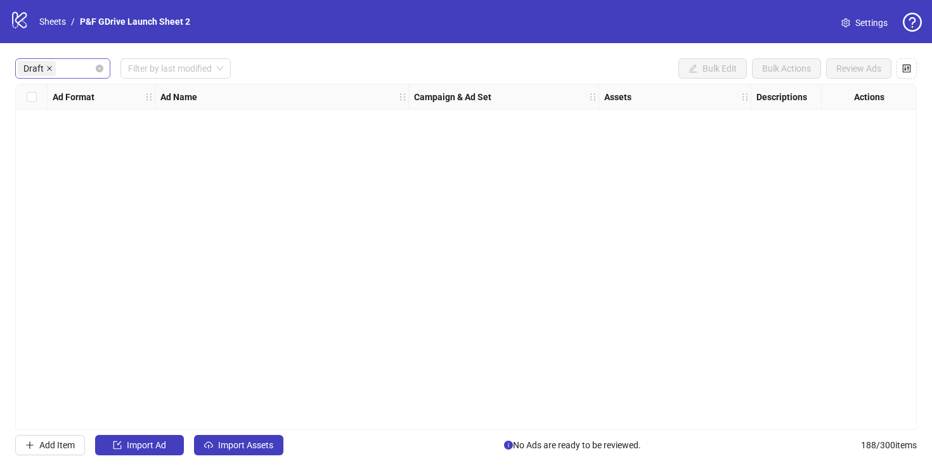
click at [51, 65] on icon "close" at bounding box center [49, 68] width 6 height 6
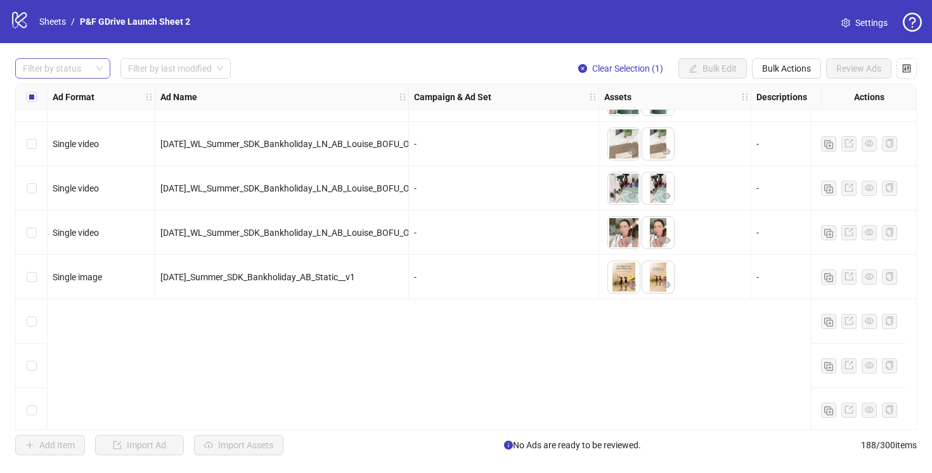
scroll to position [5520, 0]
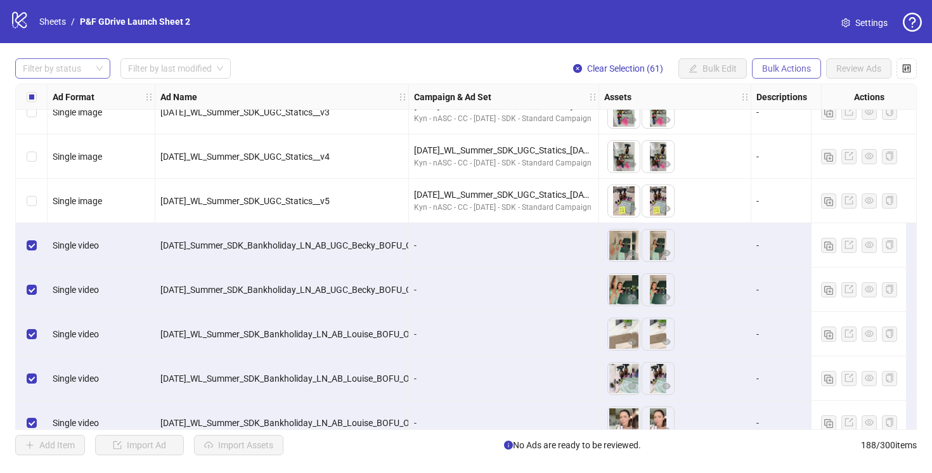
click at [779, 70] on span "Bulk Actions" at bounding box center [786, 68] width 49 height 10
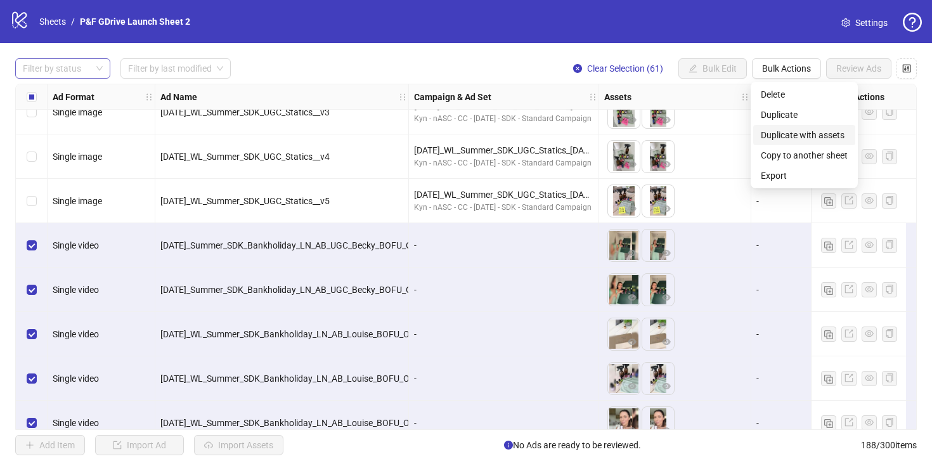
click at [803, 131] on span "Duplicate with assets" at bounding box center [803, 135] width 87 height 14
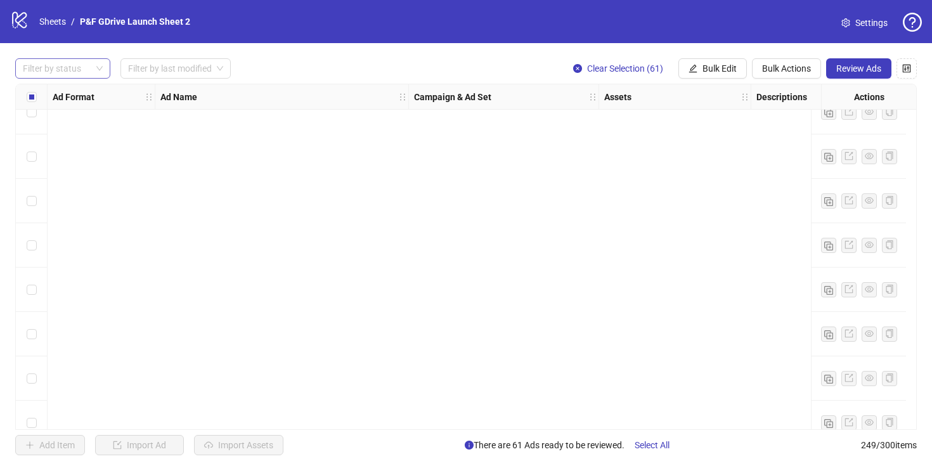
scroll to position [10732, 0]
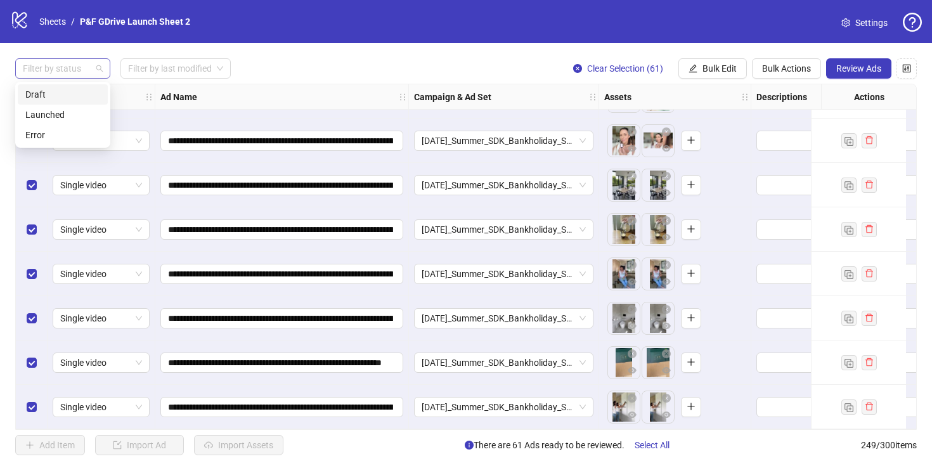
click at [77, 71] on div at bounding box center [56, 69] width 77 height 18
click at [70, 95] on div "Draft" at bounding box center [62, 94] width 75 height 14
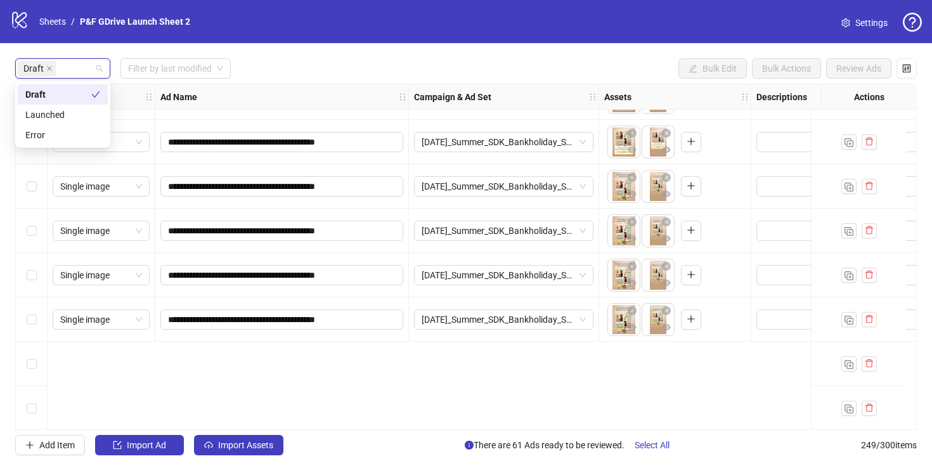
scroll to position [0, 0]
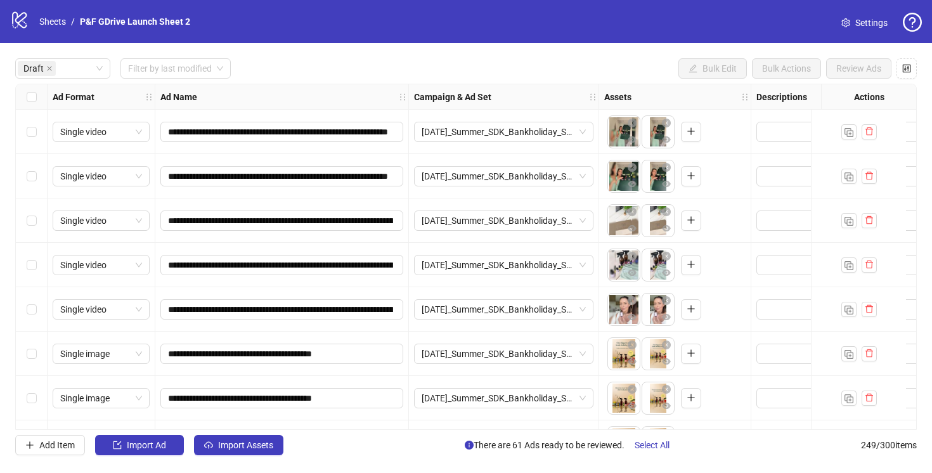
click at [288, 60] on div "Draft Filter by last modified Bulk Edit Bulk Actions Review Ads" at bounding box center [465, 68] width 901 height 20
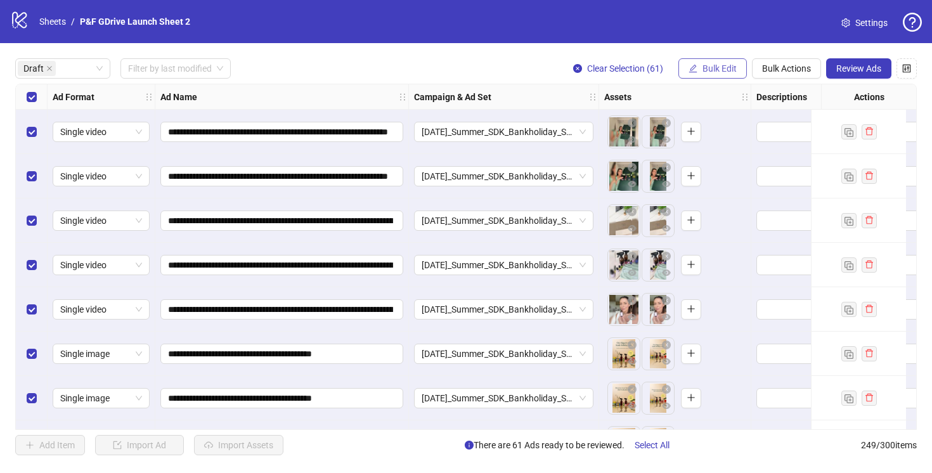
click at [700, 67] on button "Bulk Edit" at bounding box center [712, 68] width 68 height 20
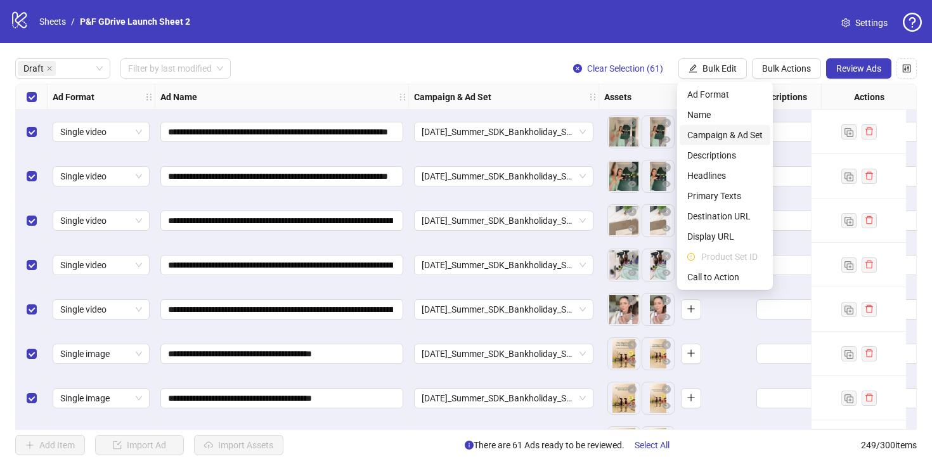
click at [710, 136] on span "Campaign & Ad Set" at bounding box center [724, 135] width 75 height 14
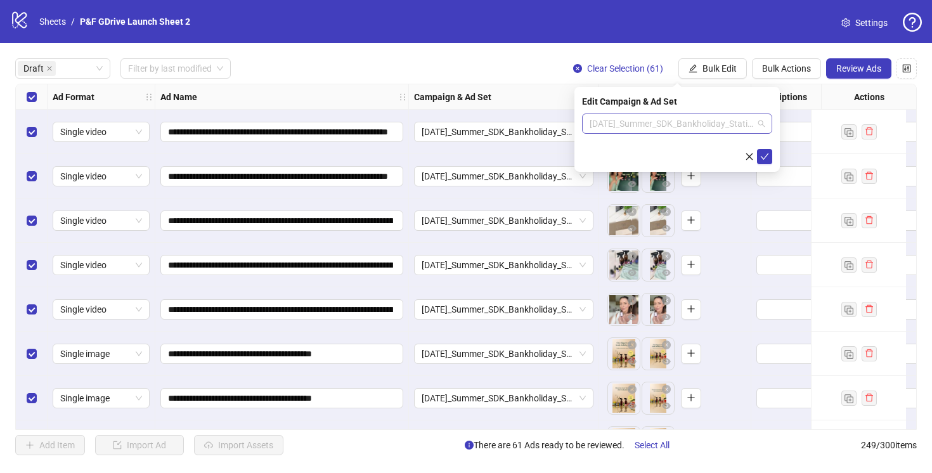
click at [672, 116] on span "[DATE]_Summer_SDK_Bankholiday_Statics+Videos_[DATE]" at bounding box center [676, 123] width 175 height 19
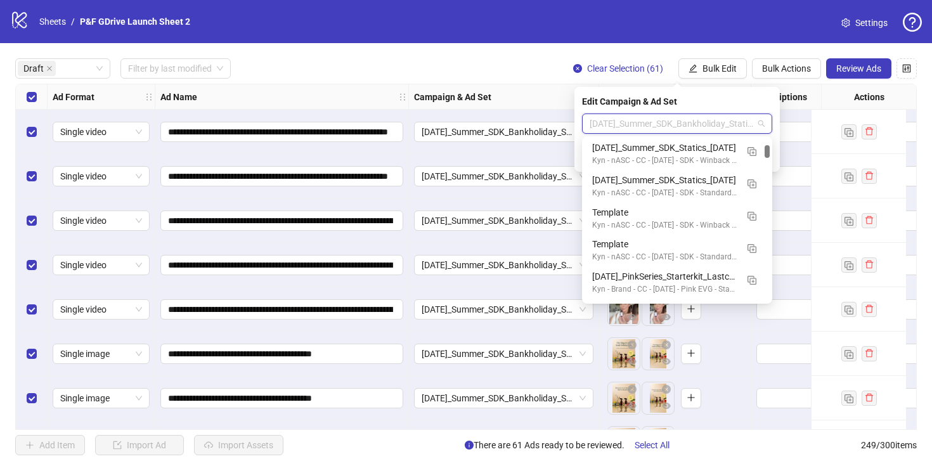
scroll to position [328, 0]
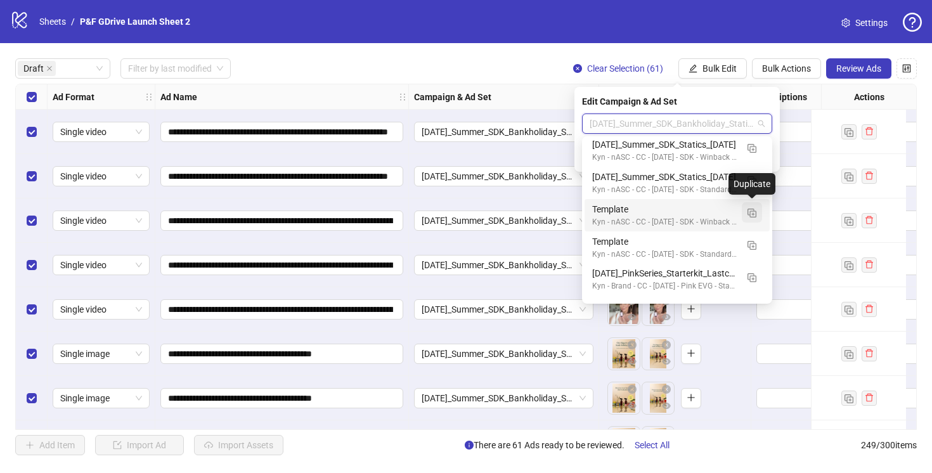
click at [751, 209] on img "button" at bounding box center [751, 212] width 9 height 9
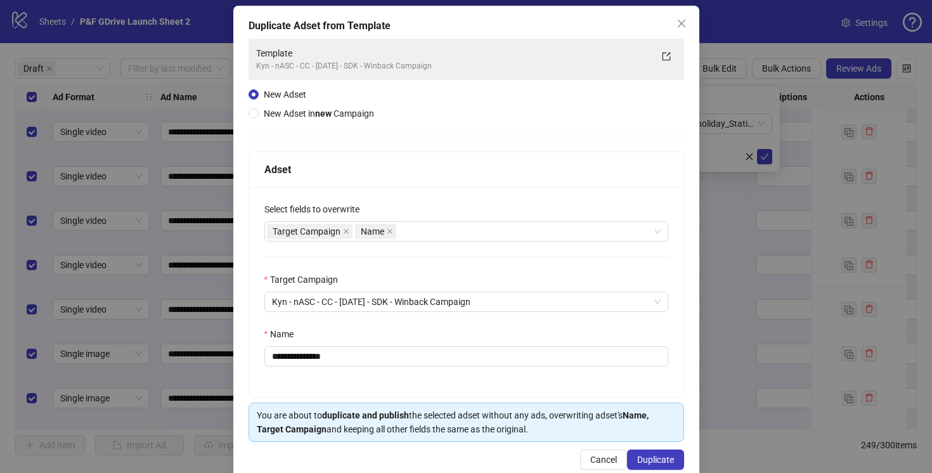
scroll to position [83, 0]
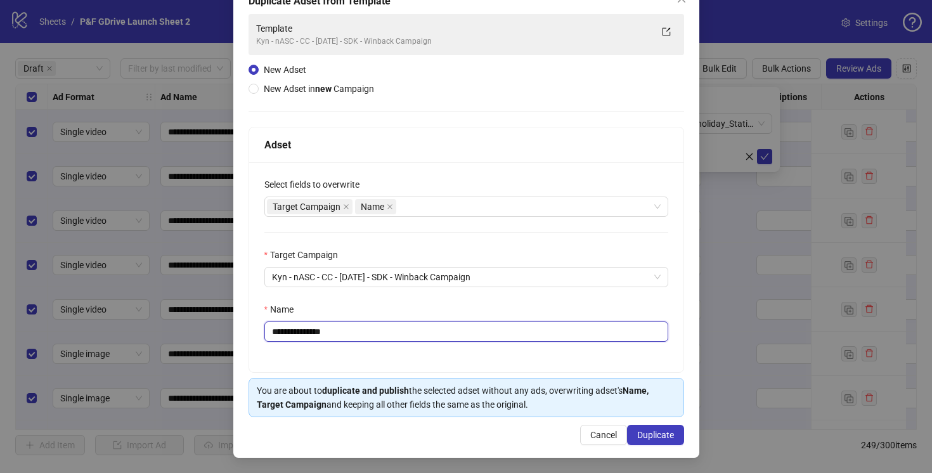
click at [341, 329] on input "**********" at bounding box center [466, 331] width 404 height 20
paste input "**********"
type input "**********"
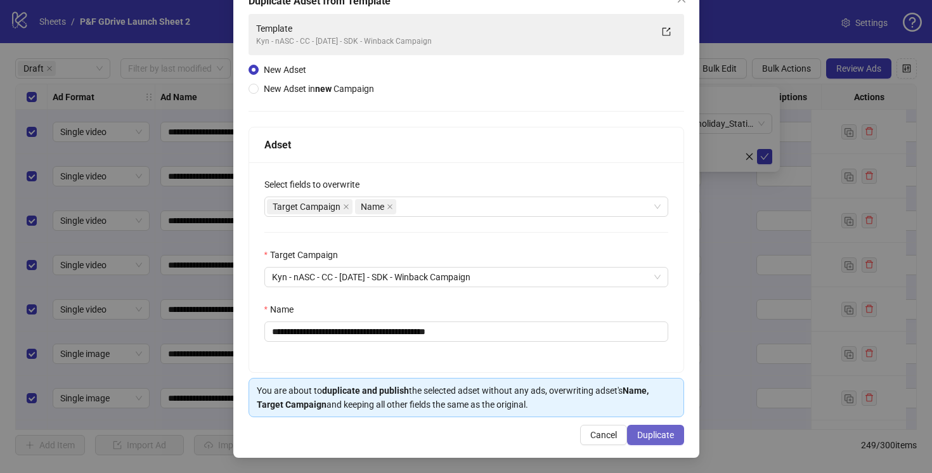
click at [661, 433] on span "Duplicate" at bounding box center [655, 435] width 37 height 10
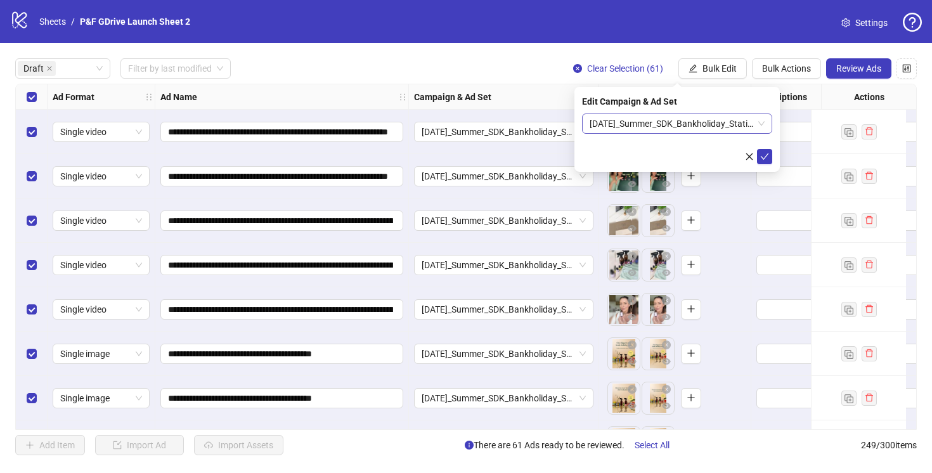
click at [760, 124] on span "[DATE]_Summer_SDK_Bankholiday_Statics_[DATE]" at bounding box center [676, 123] width 175 height 19
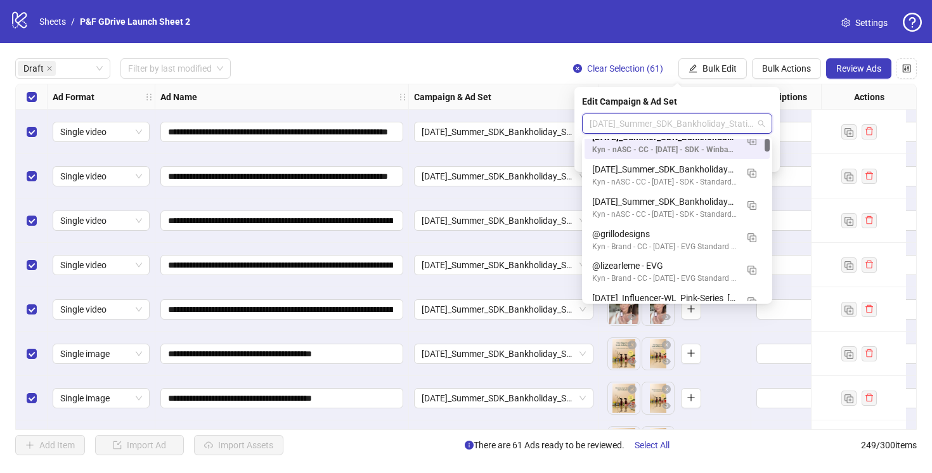
scroll to position [0, 0]
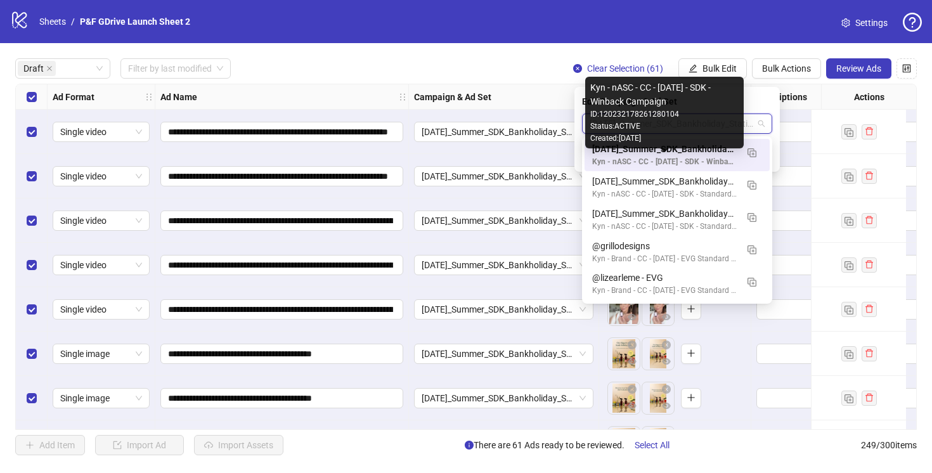
click at [714, 158] on div "Kyn - nASC - CC - [DATE] - SDK - Winback Campaign" at bounding box center [664, 162] width 144 height 12
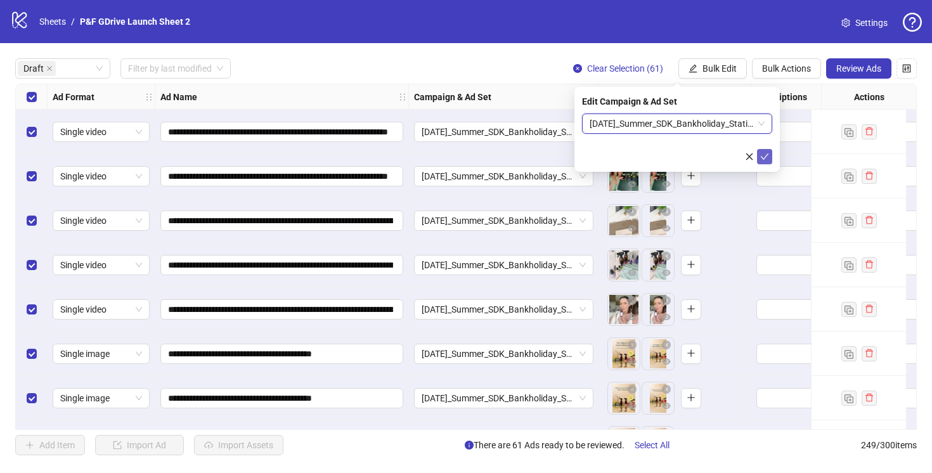
click at [764, 154] on icon "check" at bounding box center [764, 156] width 9 height 9
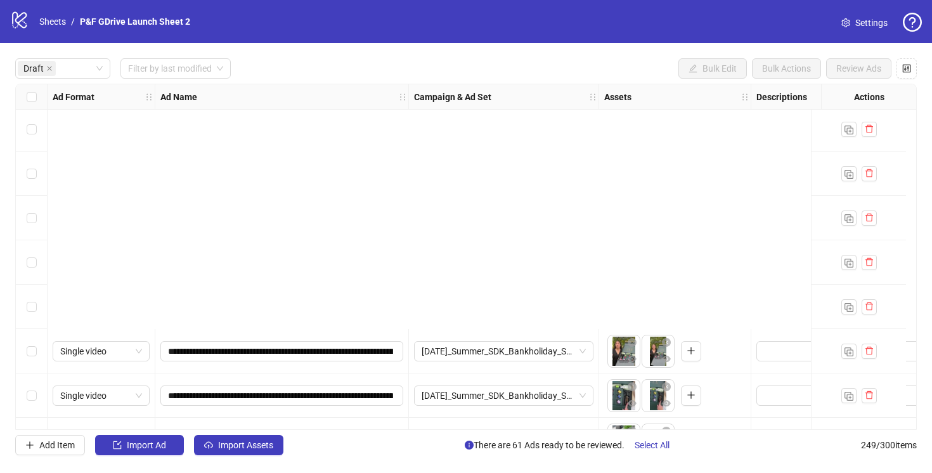
scroll to position [2392, 0]
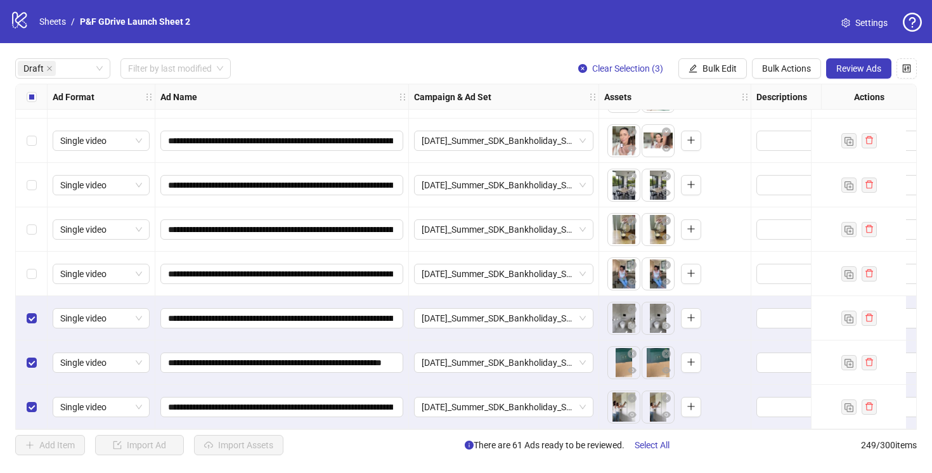
click at [30, 257] on div "Select row 58" at bounding box center [32, 274] width 32 height 44
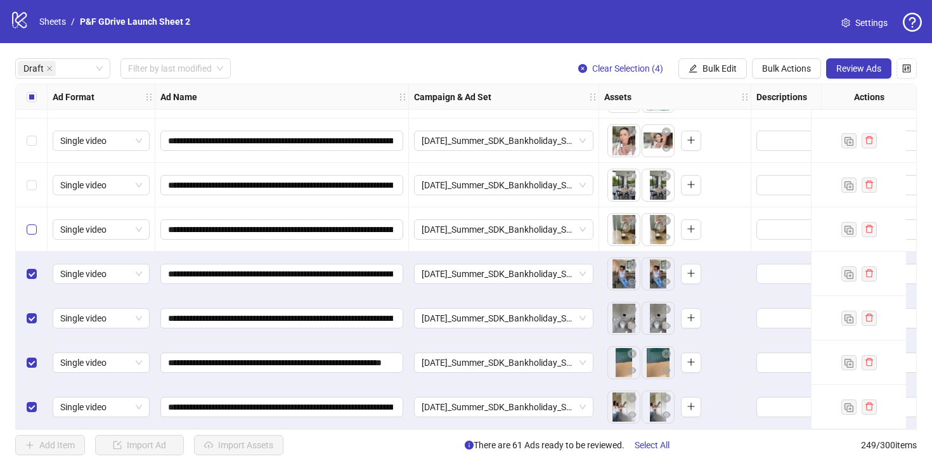
click at [31, 222] on label "Select row 57" at bounding box center [32, 229] width 10 height 14
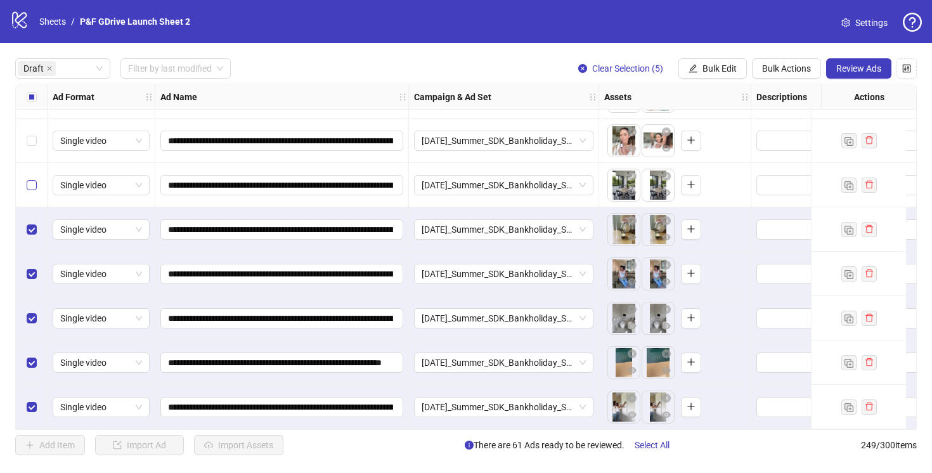
click at [32, 185] on label "Select row 56" at bounding box center [32, 185] width 10 height 14
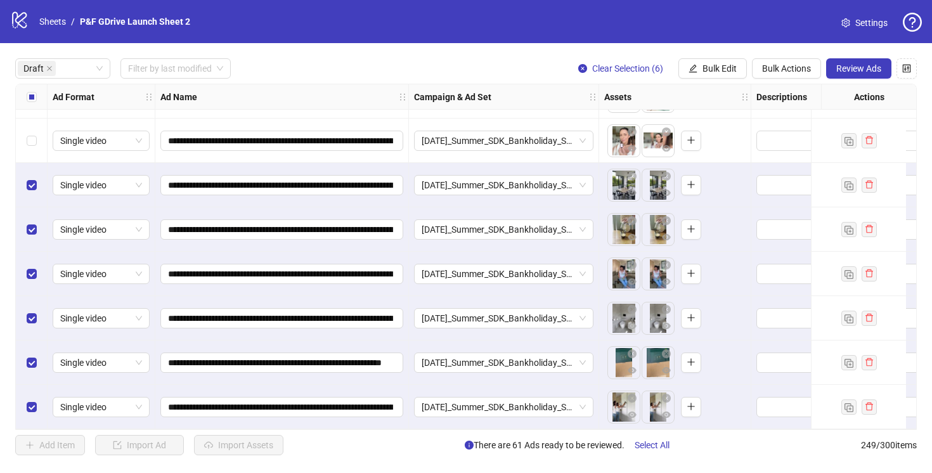
click at [32, 144] on div "Select row 55" at bounding box center [32, 141] width 32 height 44
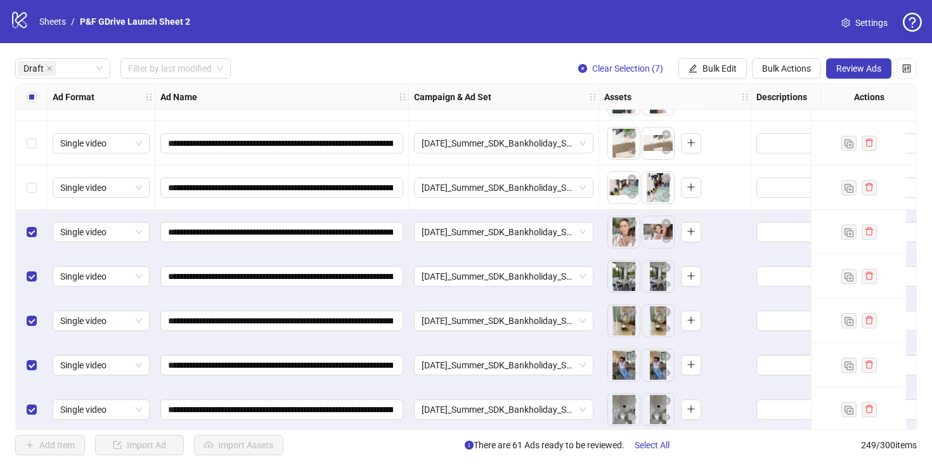
scroll to position [2291, 0]
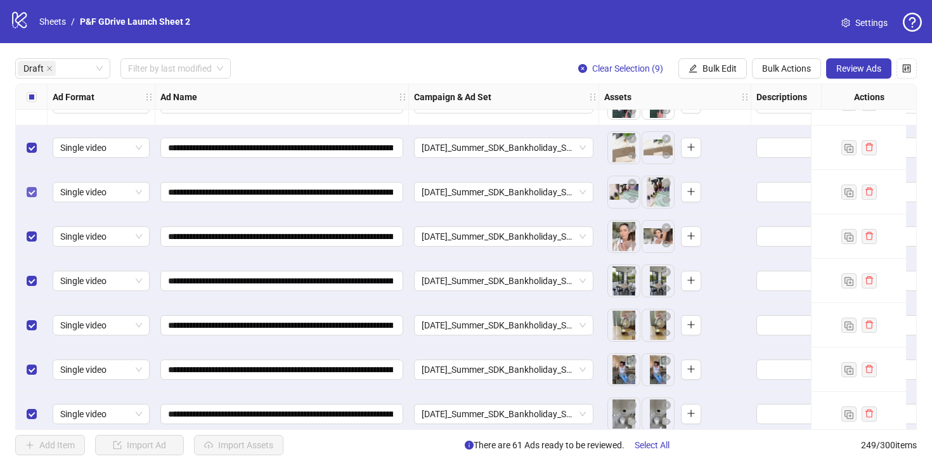
scroll to position [2208, 0]
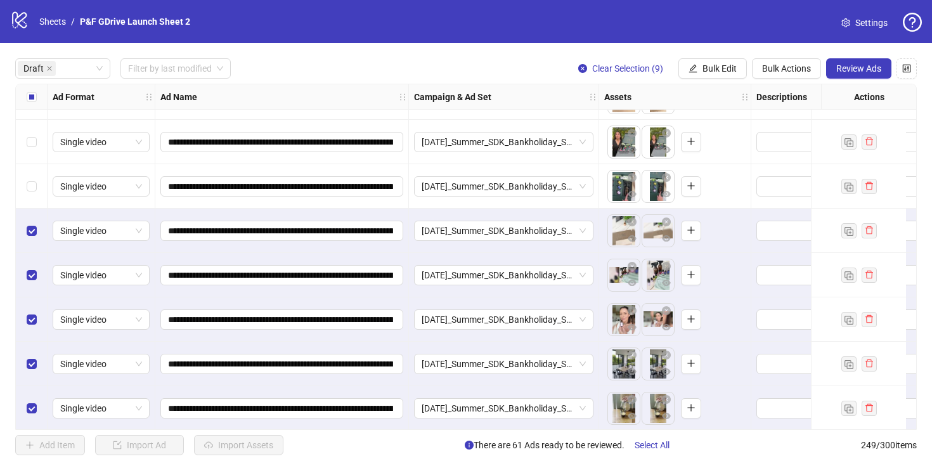
click at [34, 177] on div "Select row 52" at bounding box center [32, 186] width 32 height 44
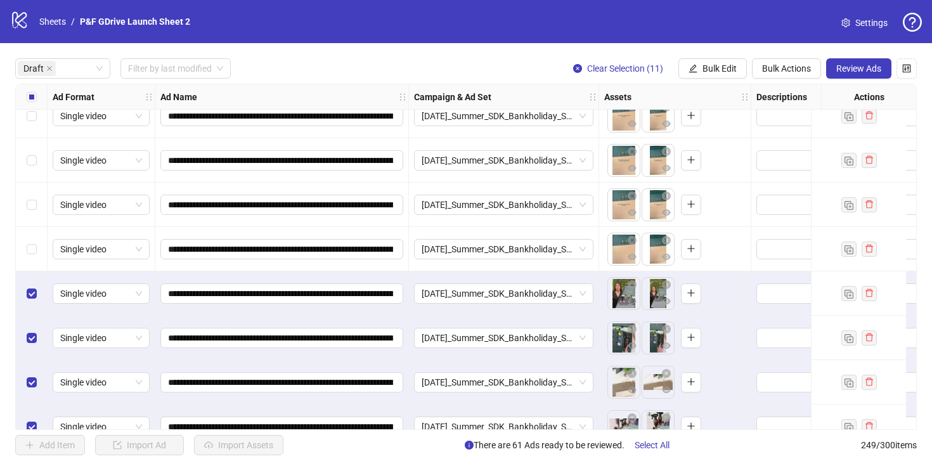
scroll to position [2072, 0]
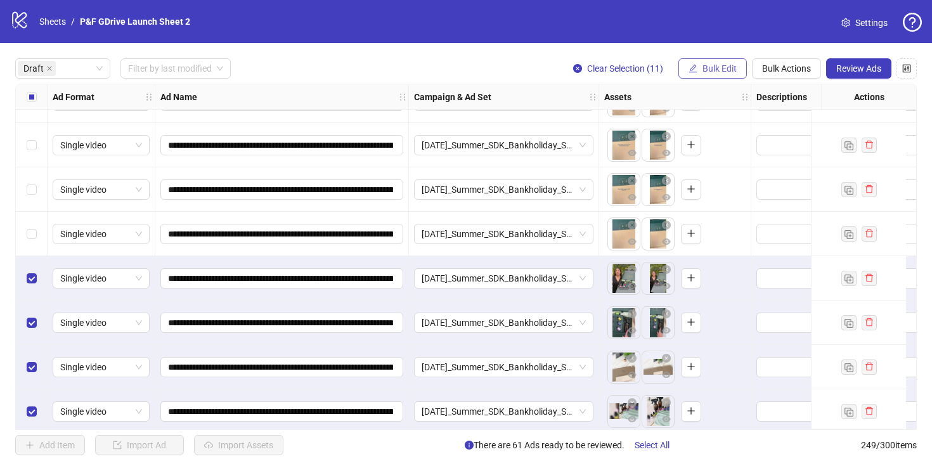
click at [709, 68] on span "Bulk Edit" at bounding box center [719, 68] width 34 height 10
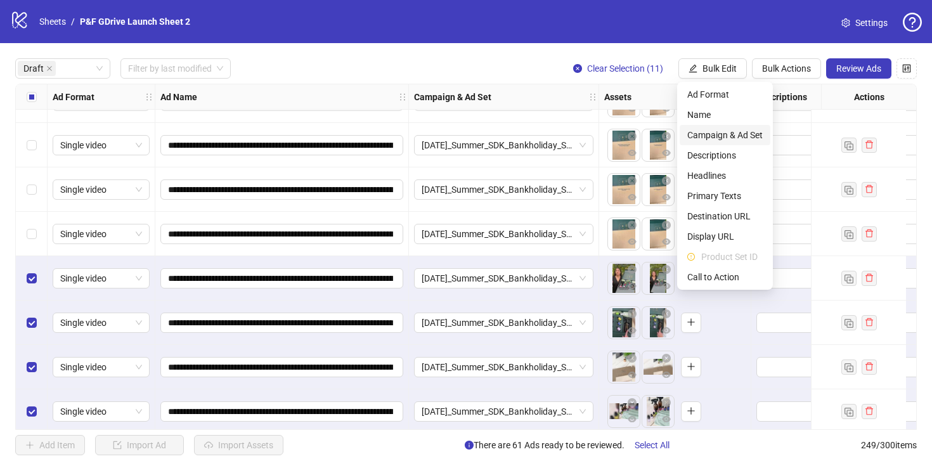
click at [730, 136] on span "Campaign & Ad Set" at bounding box center [724, 135] width 75 height 14
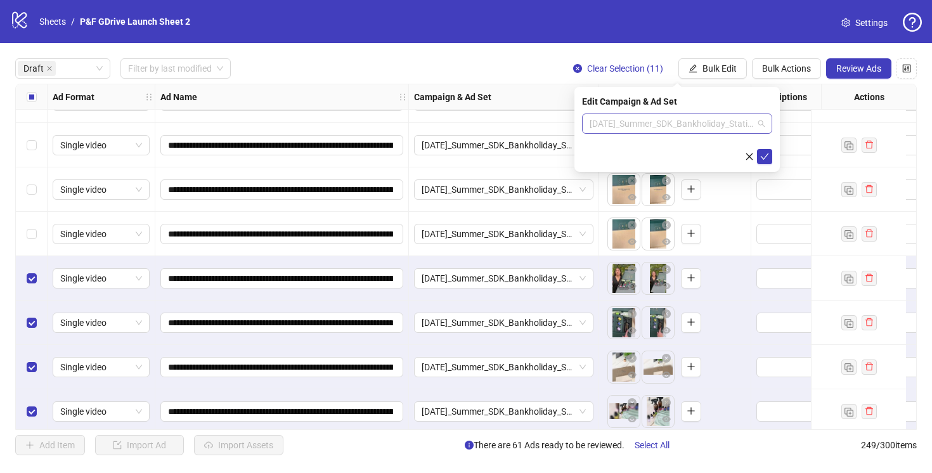
click at [707, 119] on span "[DATE]_Summer_SDK_Bankholiday_Statics_[DATE]" at bounding box center [676, 123] width 175 height 19
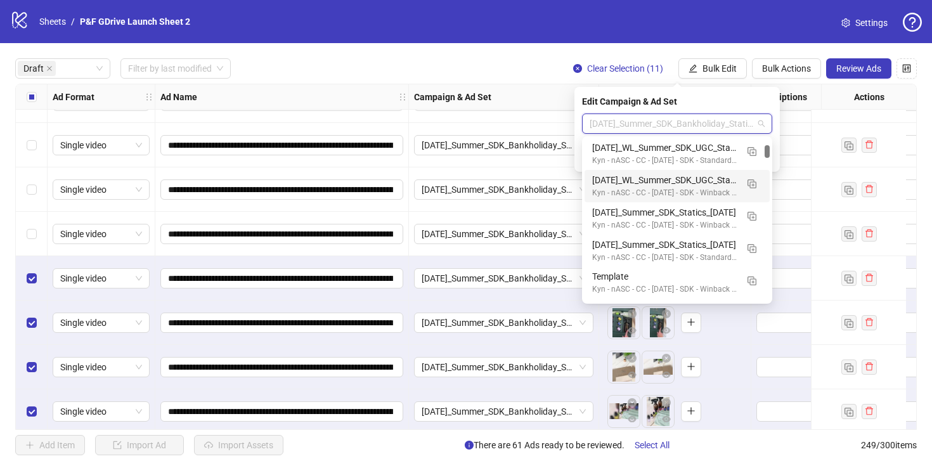
scroll to position [294, 0]
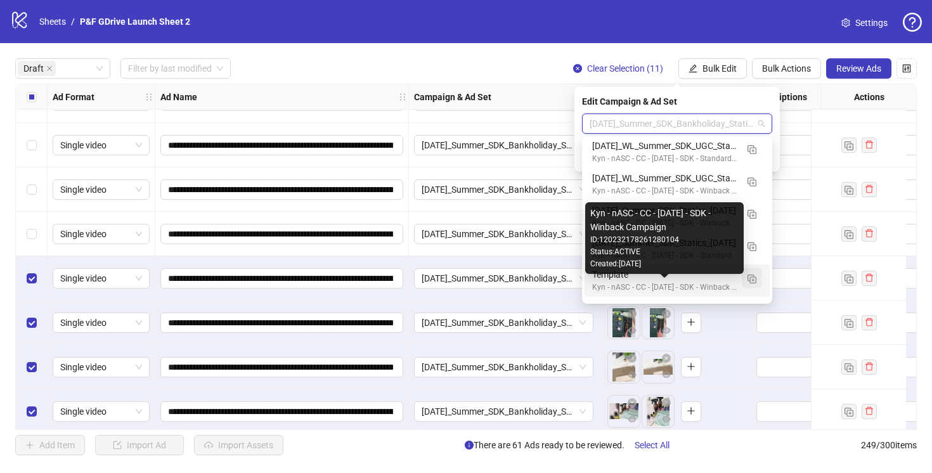
click at [754, 277] on img "button" at bounding box center [751, 278] width 9 height 9
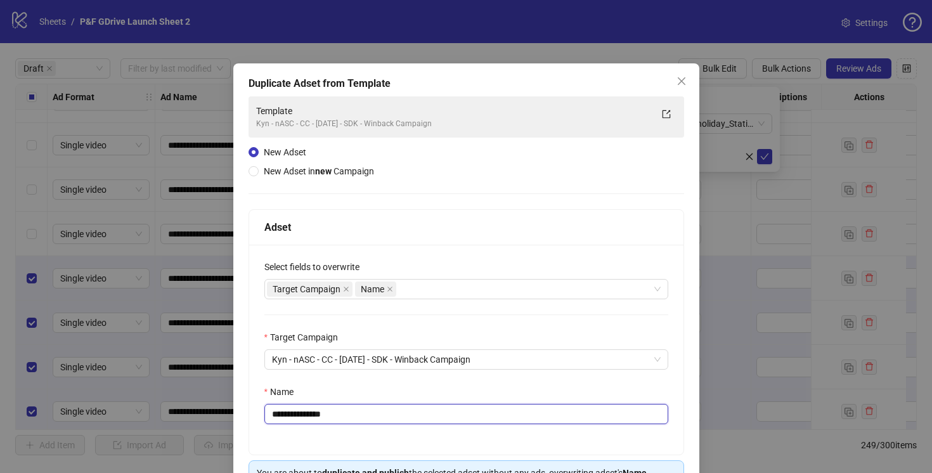
click at [375, 413] on input "**********" at bounding box center [466, 414] width 404 height 20
paste input "**********"
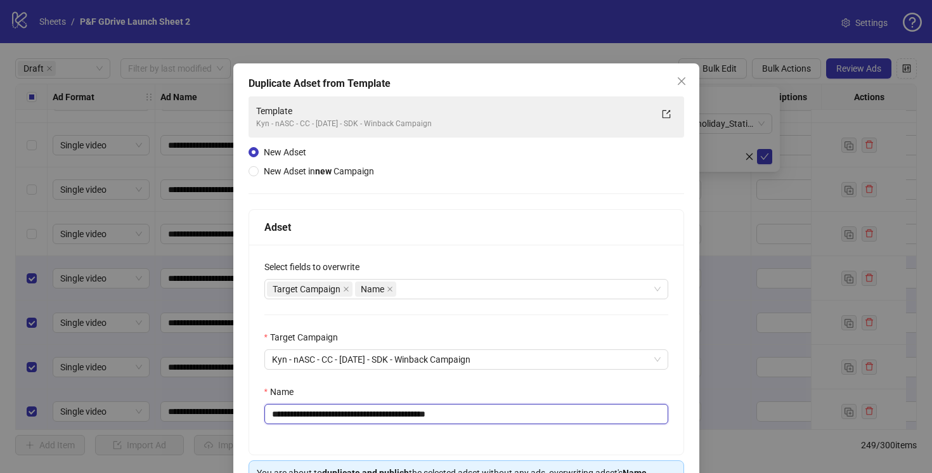
drag, startPoint x: 451, startPoint y: 411, endPoint x: 427, endPoint y: 413, distance: 24.2
click at [426, 414] on input "**********" at bounding box center [466, 414] width 404 height 20
type input "**********"
click at [534, 380] on div "**********" at bounding box center [466, 350] width 434 height 210
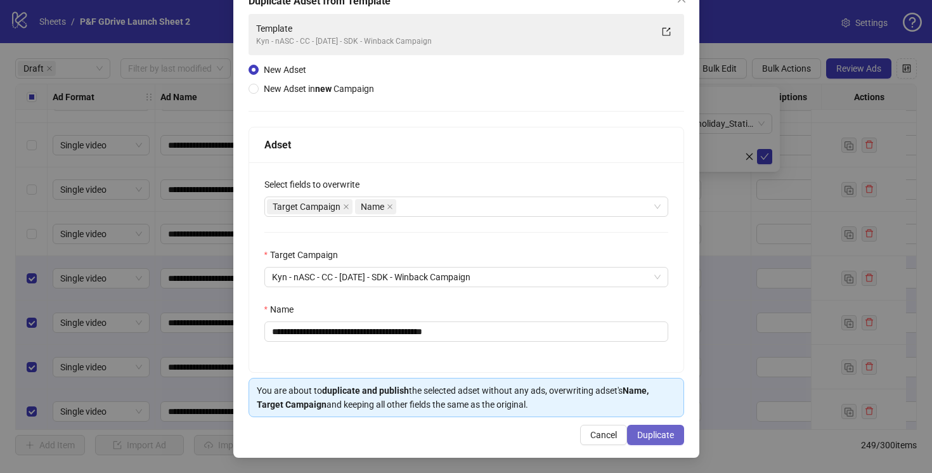
click at [652, 433] on span "Duplicate" at bounding box center [655, 435] width 37 height 10
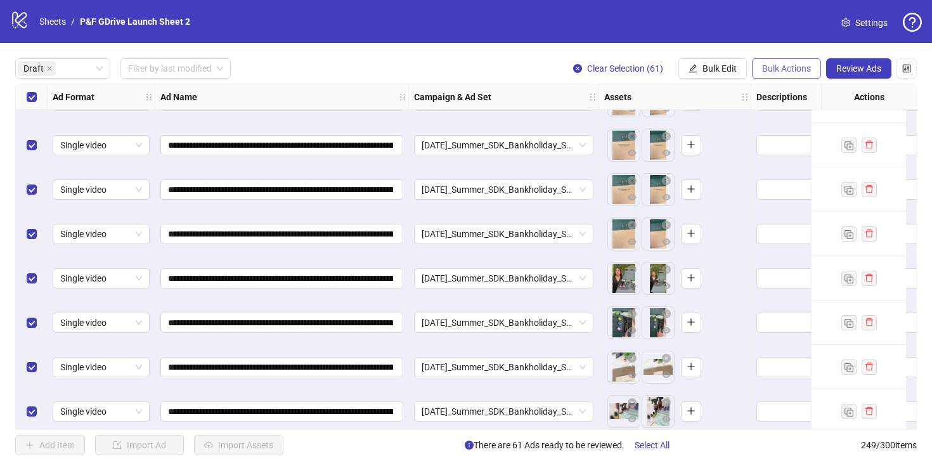
click at [780, 69] on span "Bulk Actions" at bounding box center [786, 68] width 49 height 10
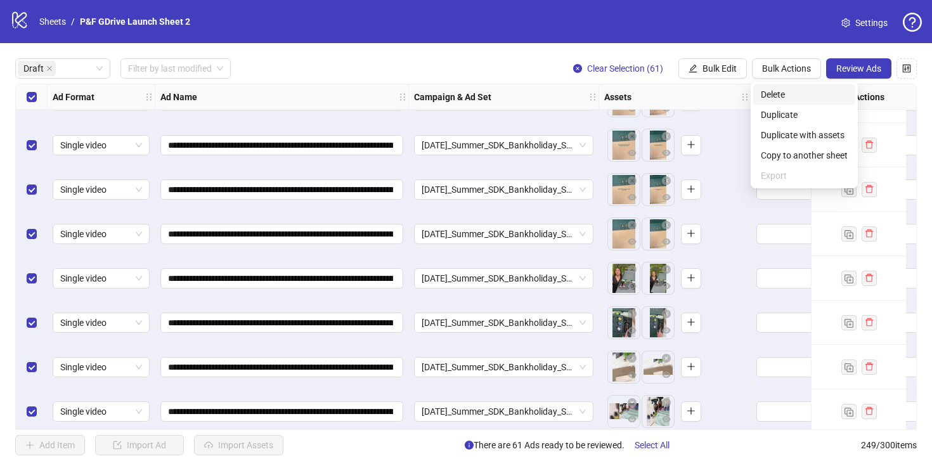
click at [776, 91] on span "Delete" at bounding box center [803, 94] width 87 height 14
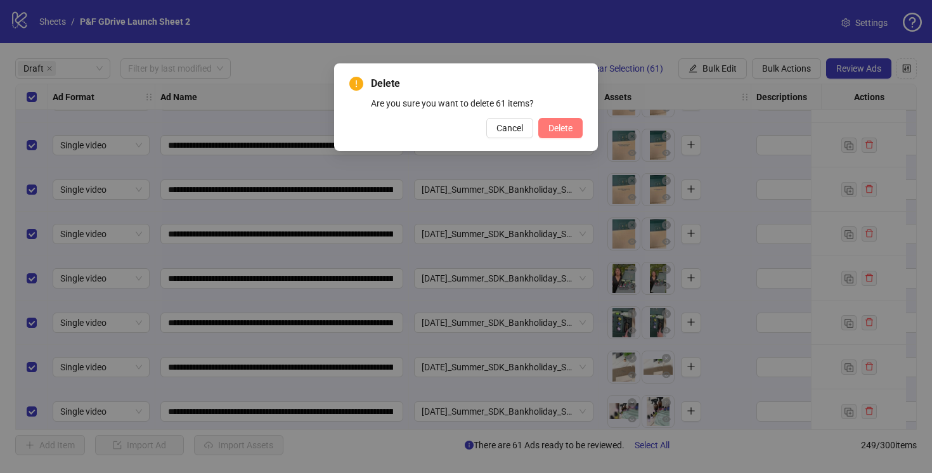
click at [555, 127] on span "Delete" at bounding box center [560, 128] width 24 height 10
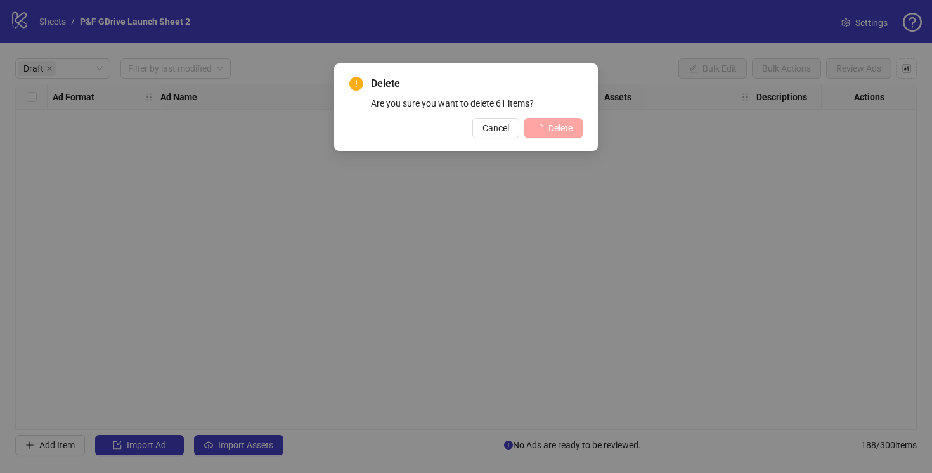
scroll to position [0, 0]
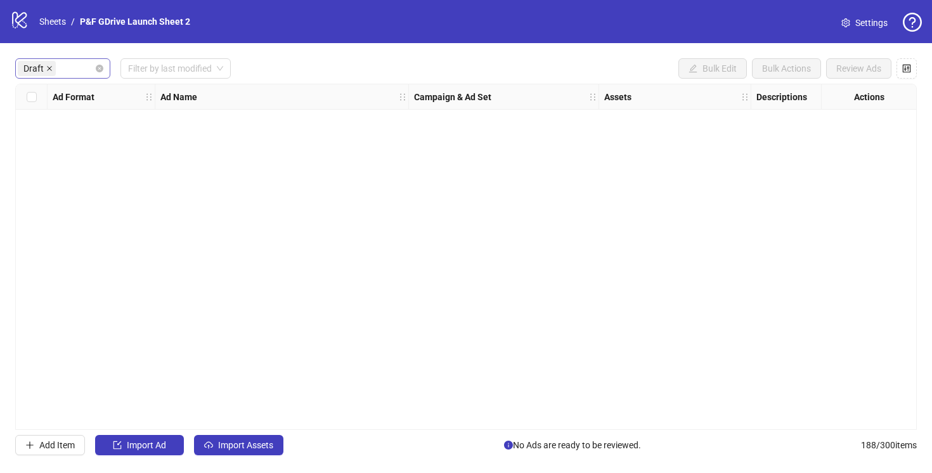
click at [49, 75] on span at bounding box center [49, 68] width 6 height 14
click at [49, 69] on div "Draft" at bounding box center [56, 69] width 77 height 18
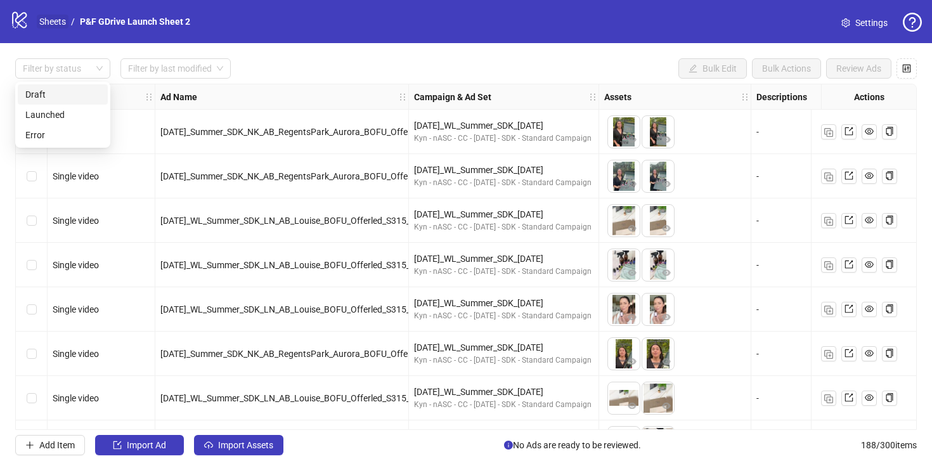
click at [49, 20] on link "Sheets" at bounding box center [53, 22] width 32 height 14
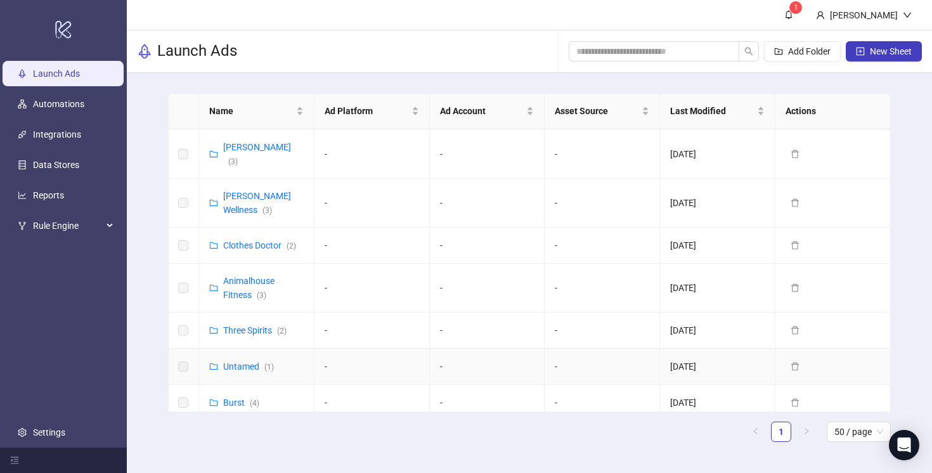
scroll to position [151, 0]
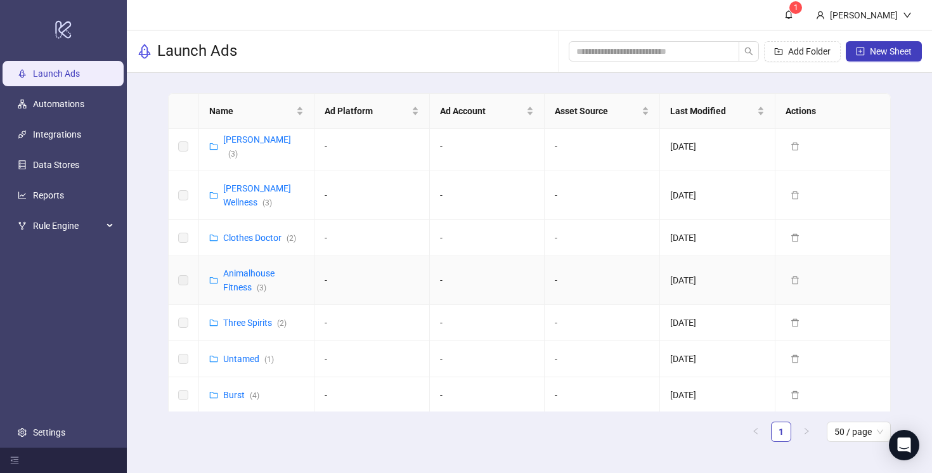
click at [243, 266] on div "Animalhouse Fitness ( 3 )" at bounding box center [263, 280] width 80 height 28
click at [243, 268] on link "Animalhouse Fitness ( 3 )" at bounding box center [248, 280] width 51 height 24
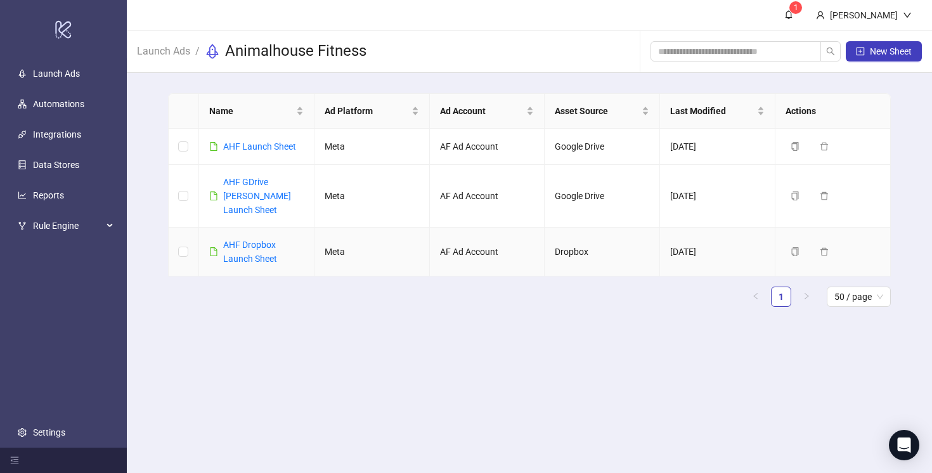
click at [243, 249] on link "AHF Dropbox Launch Sheet" at bounding box center [250, 252] width 54 height 24
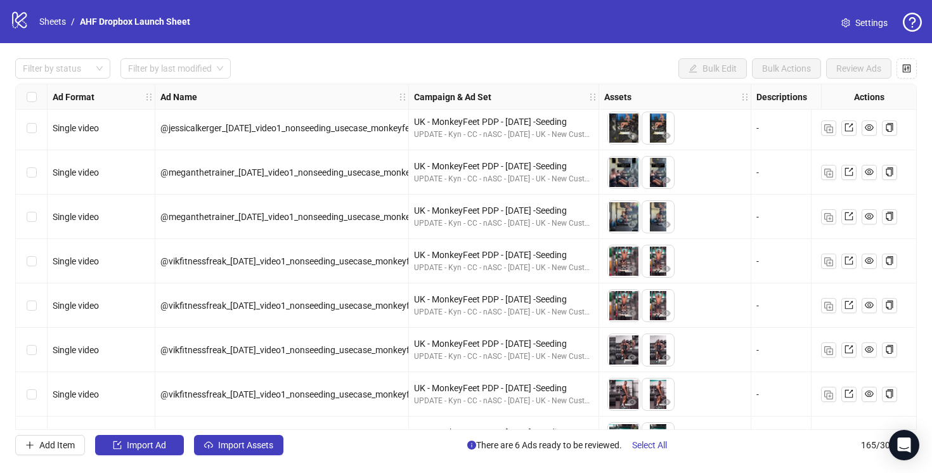
scroll to position [3123, 0]
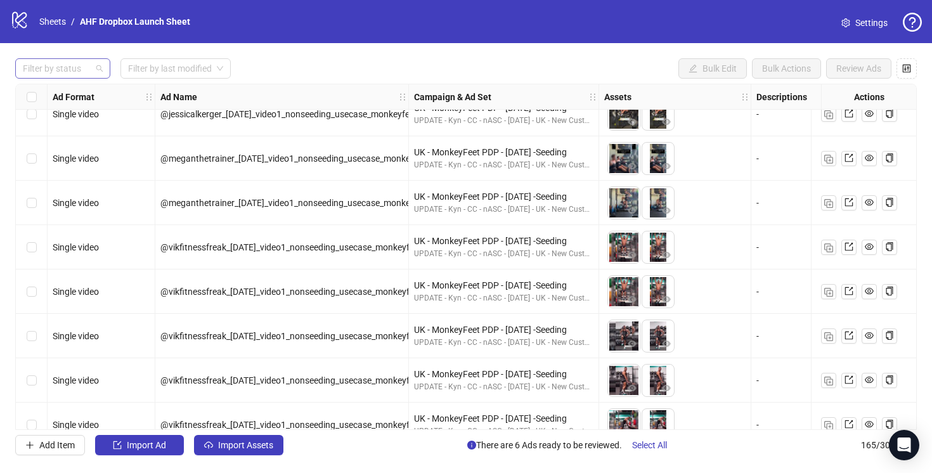
click at [70, 70] on div at bounding box center [56, 69] width 77 height 18
click at [70, 93] on div "Draft" at bounding box center [62, 94] width 75 height 14
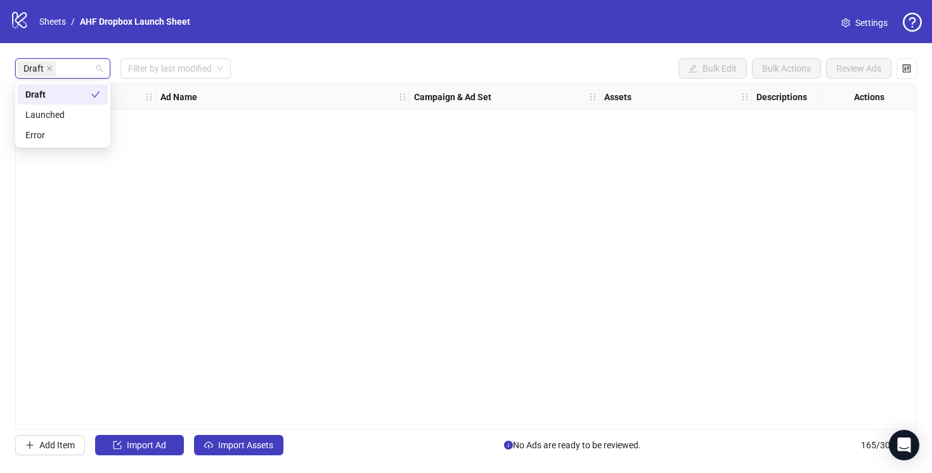
scroll to position [0, 0]
click at [236, 435] on button "Import Assets" at bounding box center [238, 445] width 89 height 20
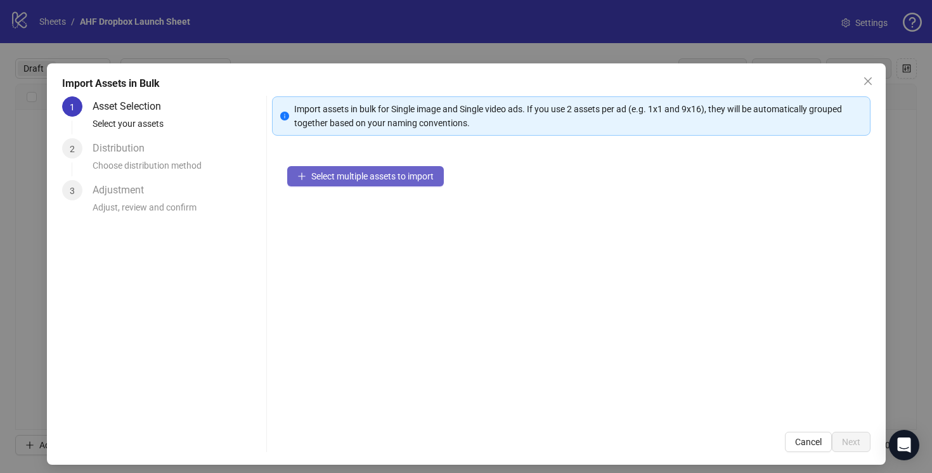
click at [362, 169] on button "Select multiple assets to import" at bounding box center [365, 176] width 157 height 20
click at [872, 78] on icon "close" at bounding box center [868, 81] width 10 height 10
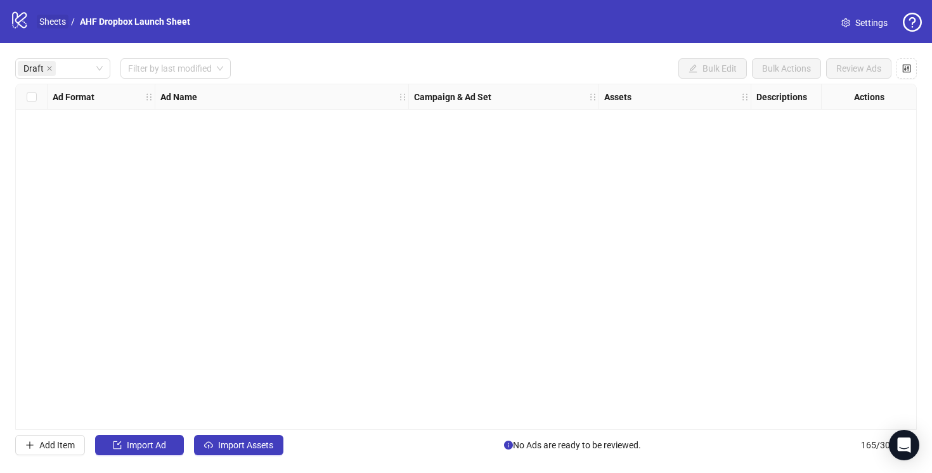
click at [51, 18] on link "Sheets" at bounding box center [53, 22] width 32 height 14
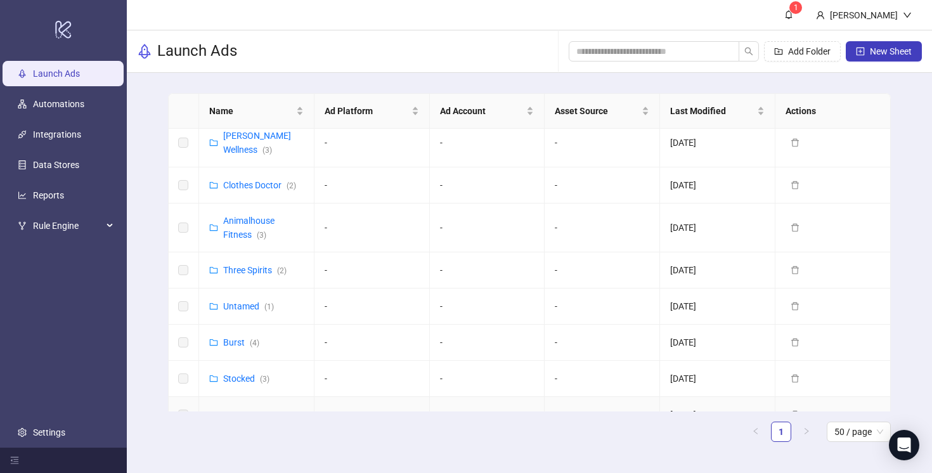
scroll to position [194, 0]
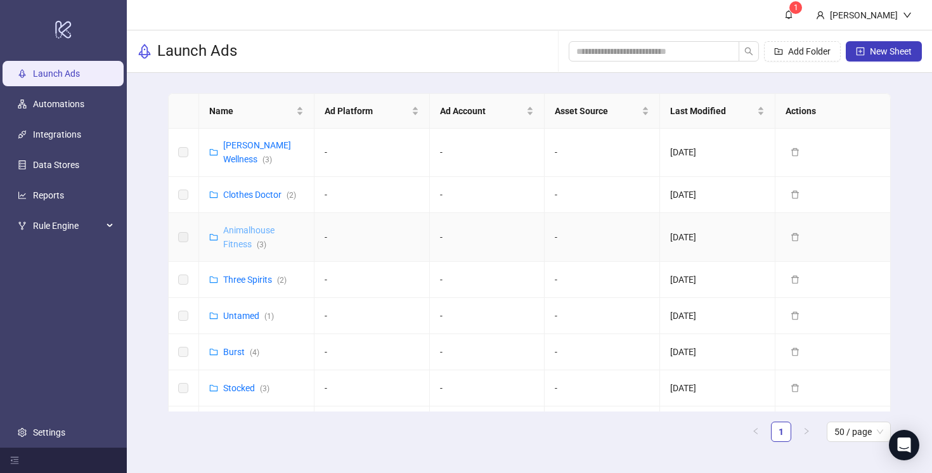
click at [240, 225] on link "Animalhouse Fitness ( 3 )" at bounding box center [248, 237] width 51 height 24
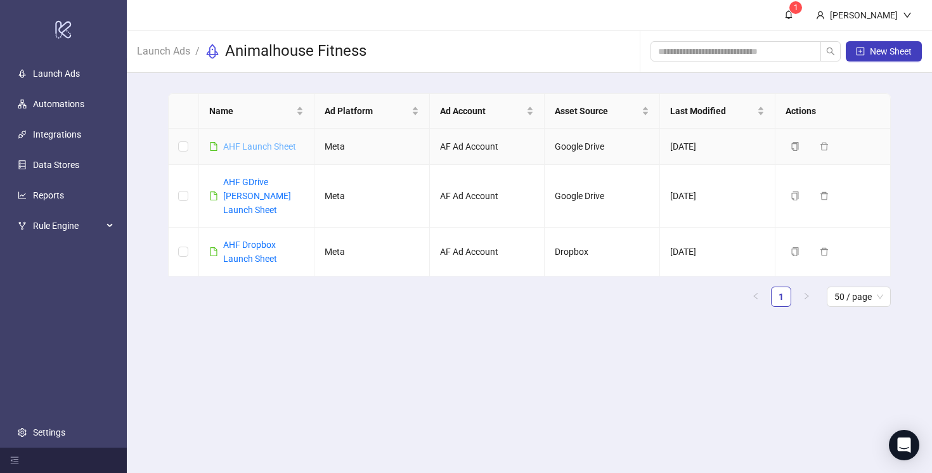
click at [257, 147] on link "AHF Launch Sheet" at bounding box center [259, 146] width 73 height 10
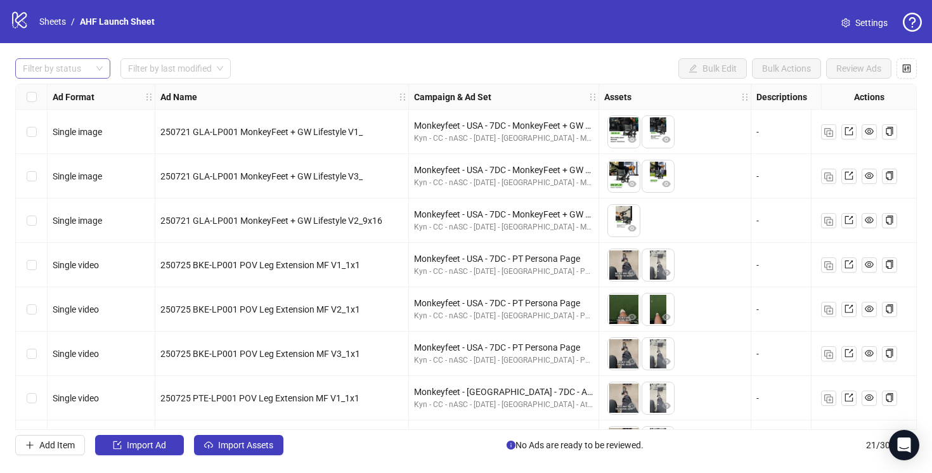
click at [52, 67] on div at bounding box center [56, 69] width 77 height 18
click at [52, 94] on div "Draft" at bounding box center [62, 94] width 75 height 14
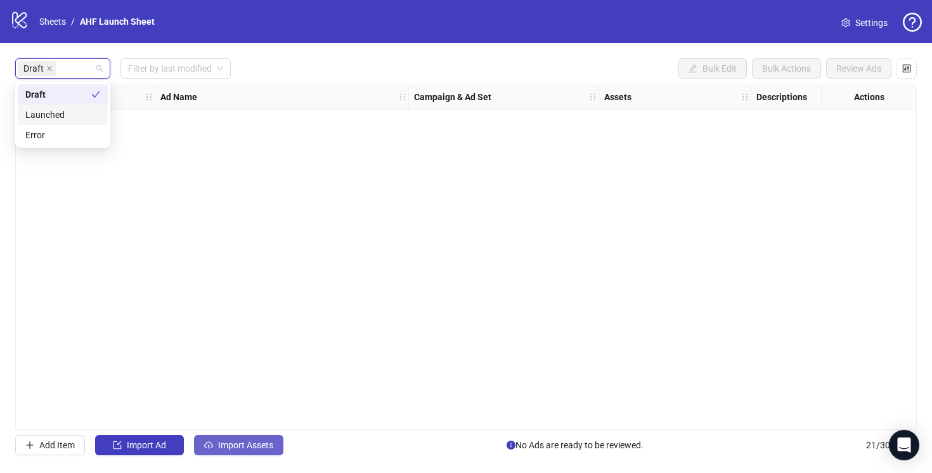
click at [236, 443] on span "Import Assets" at bounding box center [245, 445] width 55 height 10
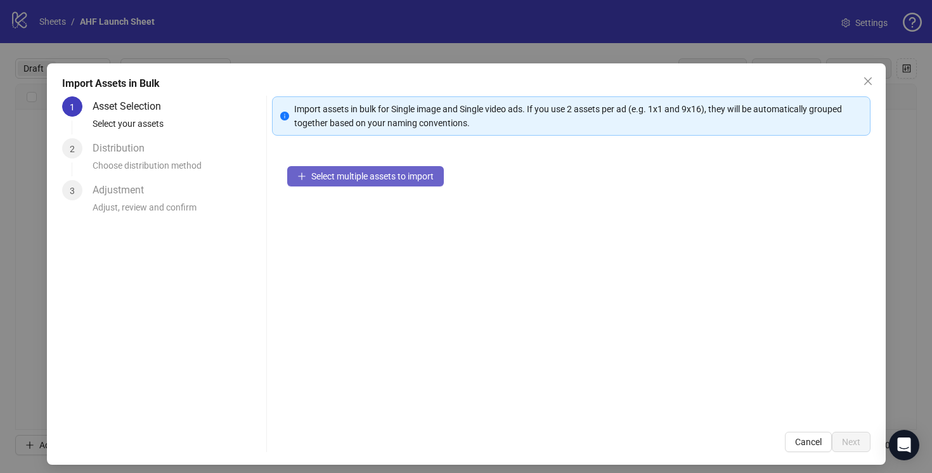
click at [378, 173] on span "Select multiple assets to import" at bounding box center [372, 176] width 122 height 10
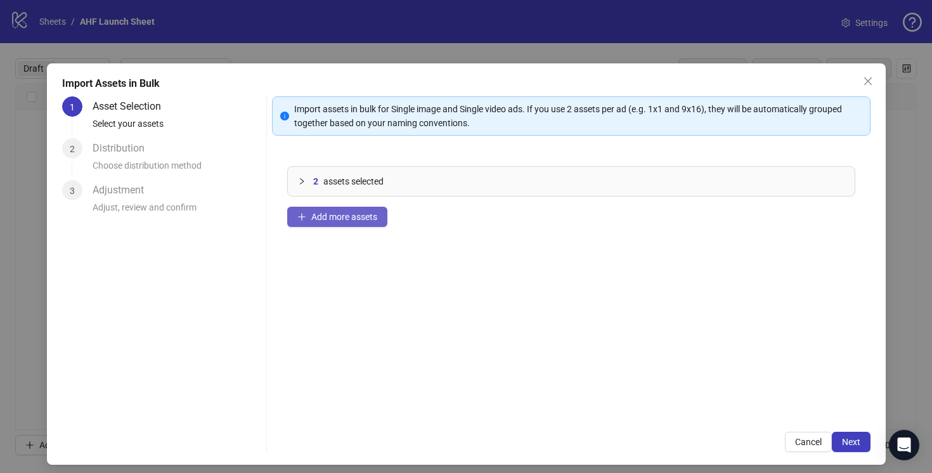
click at [313, 219] on span "Add more assets" at bounding box center [344, 217] width 66 height 10
click at [855, 449] on button "Next" at bounding box center [850, 442] width 39 height 20
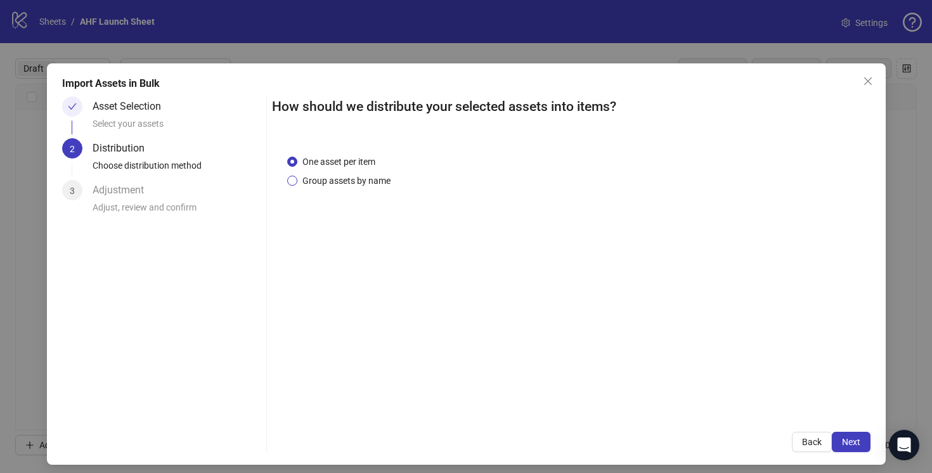
click at [355, 174] on span "Group assets by name" at bounding box center [346, 181] width 98 height 14
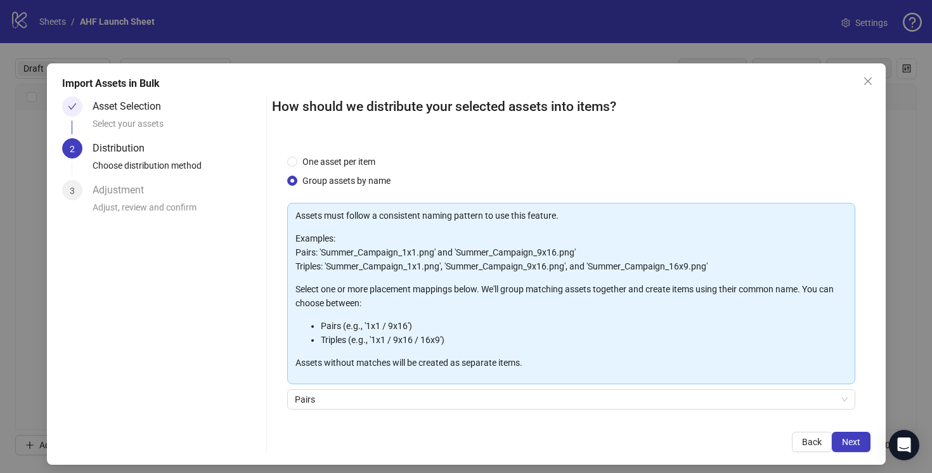
scroll to position [94, 0]
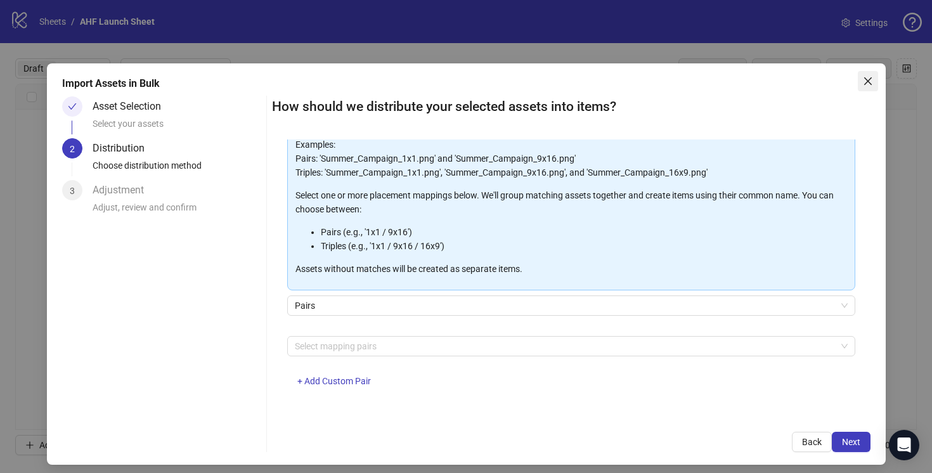
click at [871, 82] on icon "close" at bounding box center [868, 81] width 10 height 10
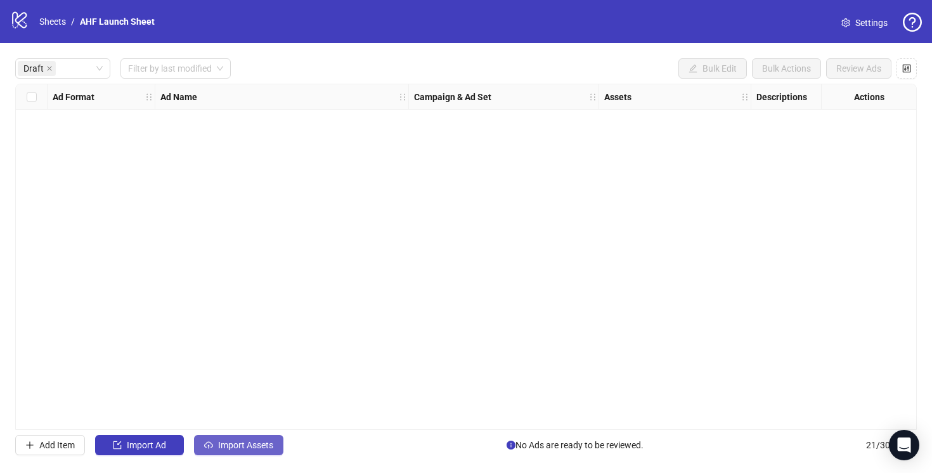
click at [234, 440] on span "Import Assets" at bounding box center [245, 445] width 55 height 10
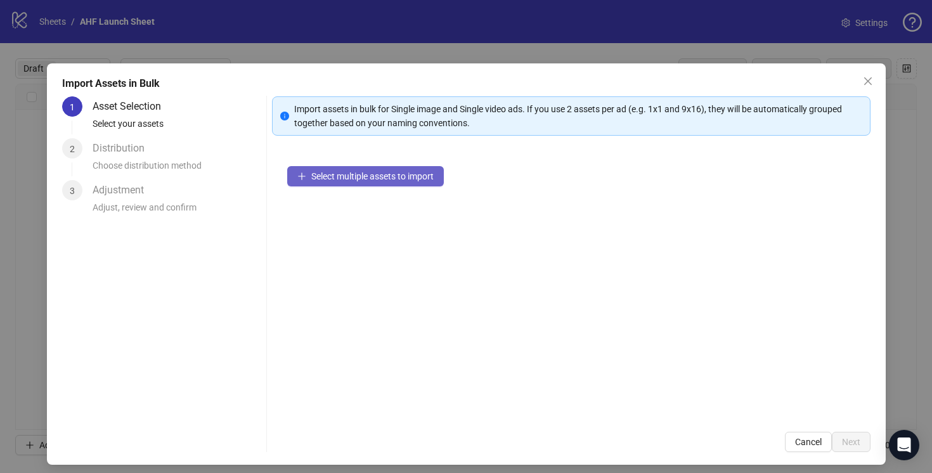
click at [333, 177] on span "Select multiple assets to import" at bounding box center [372, 176] width 122 height 10
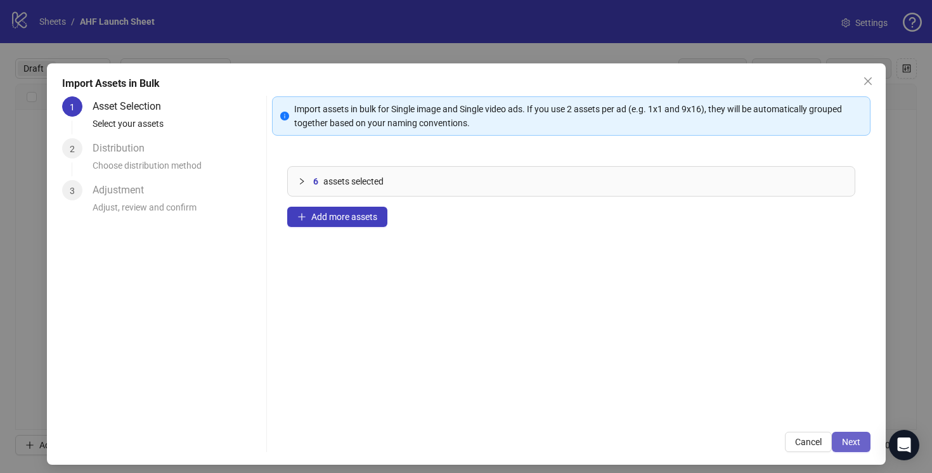
click at [845, 435] on button "Next" at bounding box center [850, 442] width 39 height 20
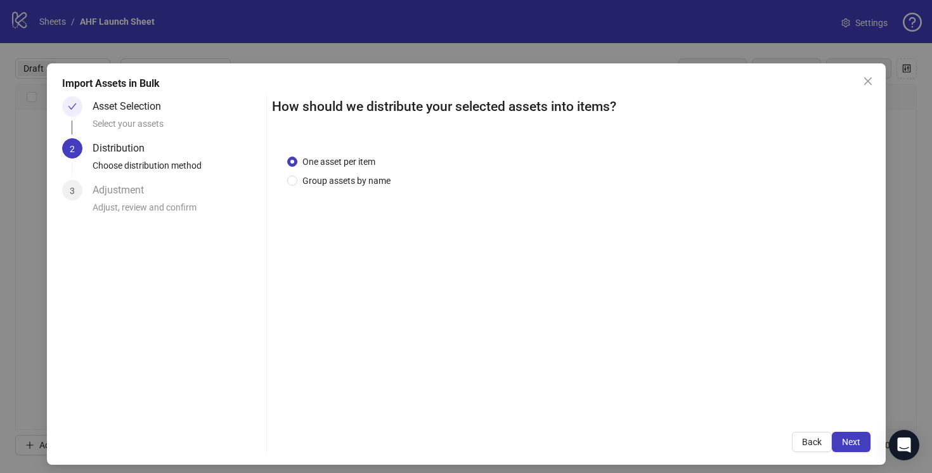
click at [845, 435] on button "Next" at bounding box center [850, 442] width 39 height 20
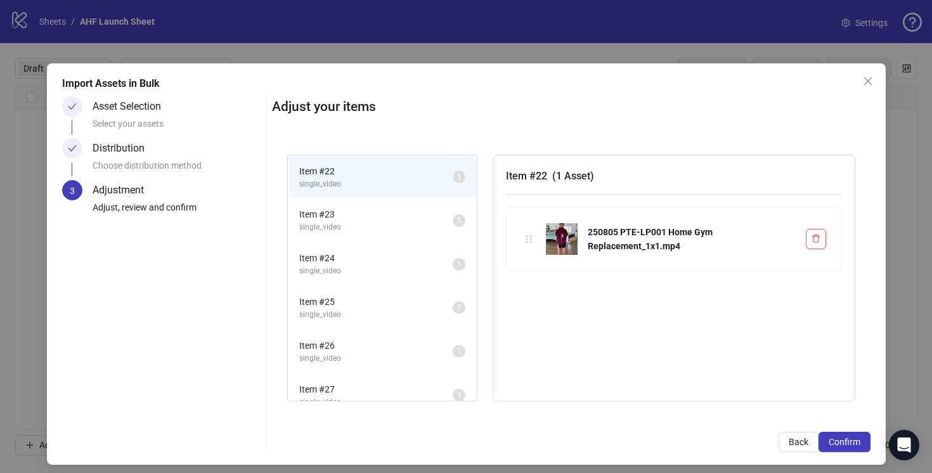
click at [400, 217] on span "Item # 23" at bounding box center [375, 214] width 153 height 14
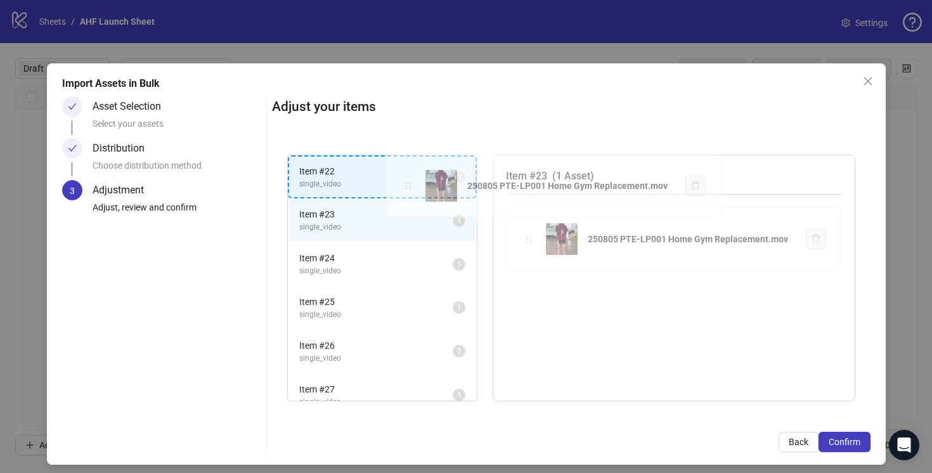
drag, startPoint x: 529, startPoint y: 238, endPoint x: 408, endPoint y: 184, distance: 131.7
click at [408, 184] on div "Item # 22 single_video 1 Item # 23 single_video 1 Item # 24 single_video 1 Item…" at bounding box center [571, 278] width 598 height 278
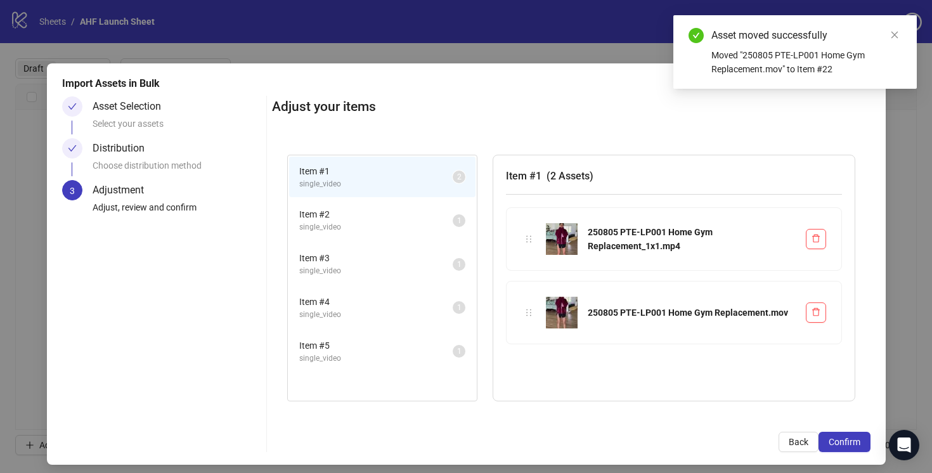
click at [417, 225] on span "single_video" at bounding box center [375, 227] width 153 height 12
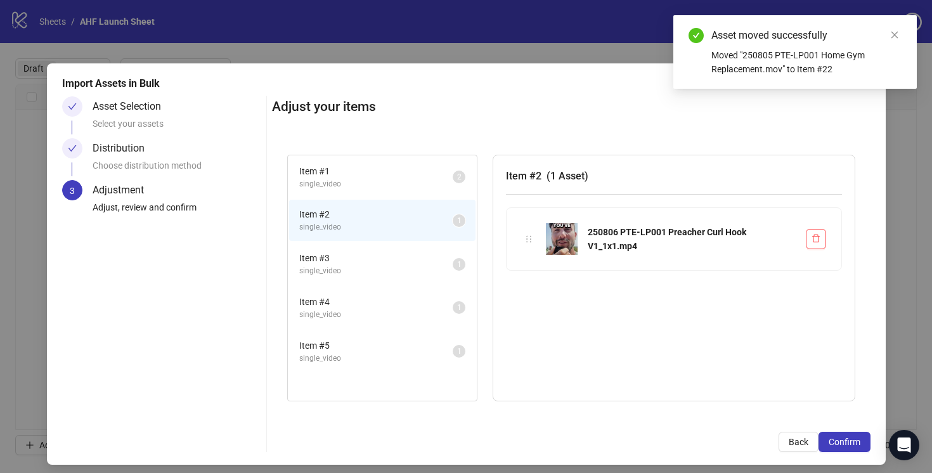
click at [417, 248] on li "Item # 3 single_video 1" at bounding box center [382, 263] width 186 height 41
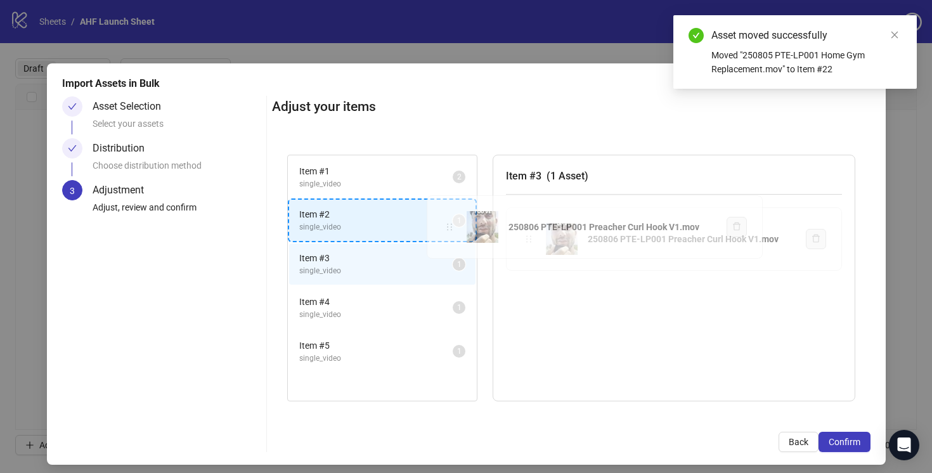
drag, startPoint x: 527, startPoint y: 240, endPoint x: 446, endPoint y: 228, distance: 81.9
click at [446, 228] on div "Item # 1 single_video 2 Item # 2 single_video 1 Item # 3 single_video 1 Item # …" at bounding box center [571, 278] width 598 height 278
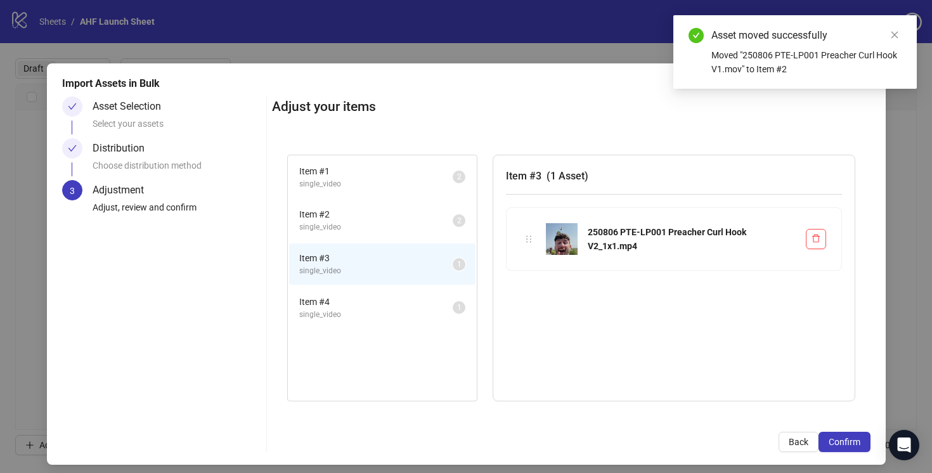
click at [423, 310] on span "single_video" at bounding box center [375, 315] width 153 height 12
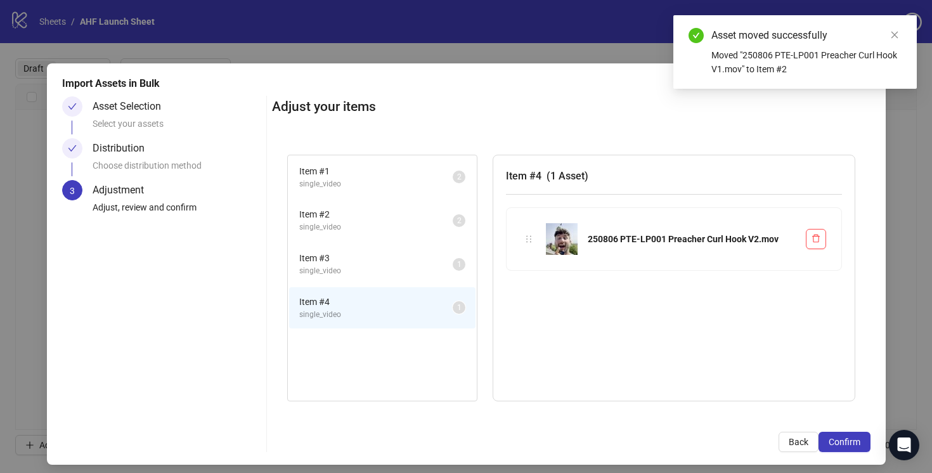
click at [420, 248] on li "Item # 3 single_video 1" at bounding box center [382, 263] width 186 height 41
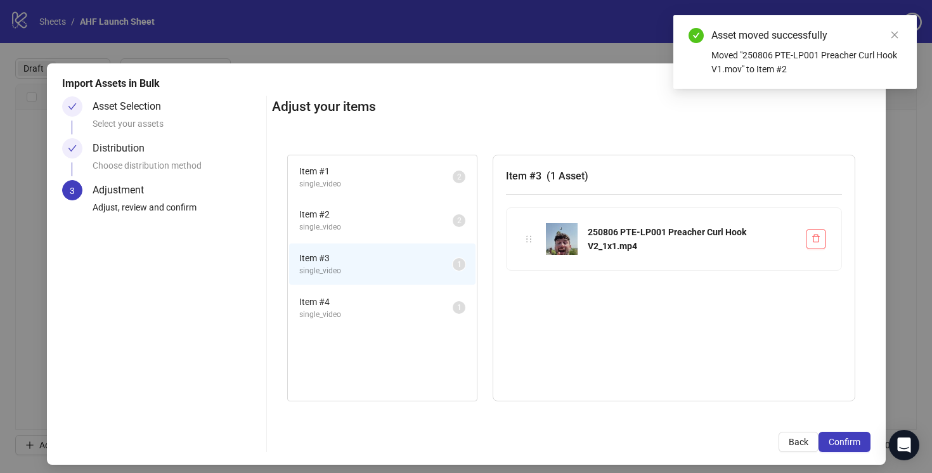
click at [435, 295] on span "Item # 4" at bounding box center [375, 302] width 153 height 14
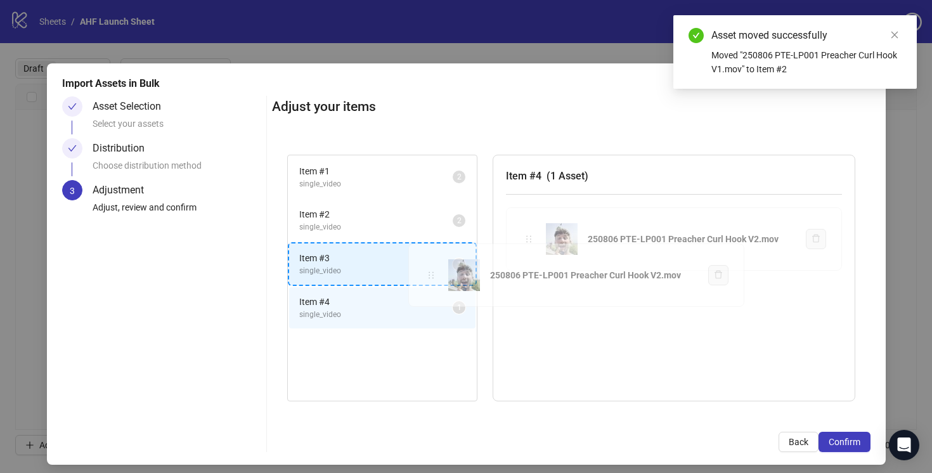
drag, startPoint x: 531, startPoint y: 231, endPoint x: 433, endPoint y: 266, distance: 104.2
click at [433, 266] on div "Item # 1 single_video 2 Item # 2 single_video 2 Item # 3 single_video 1 Item # …" at bounding box center [571, 278] width 598 height 278
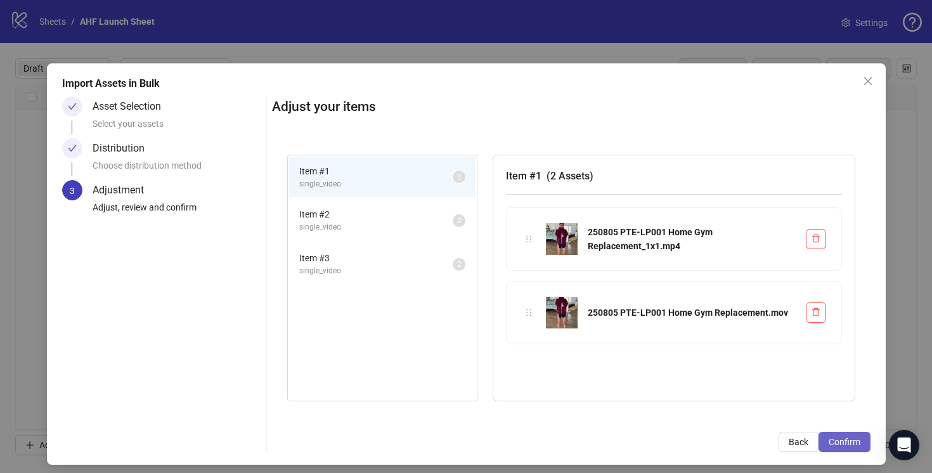
click at [837, 434] on button "Confirm" at bounding box center [844, 442] width 52 height 20
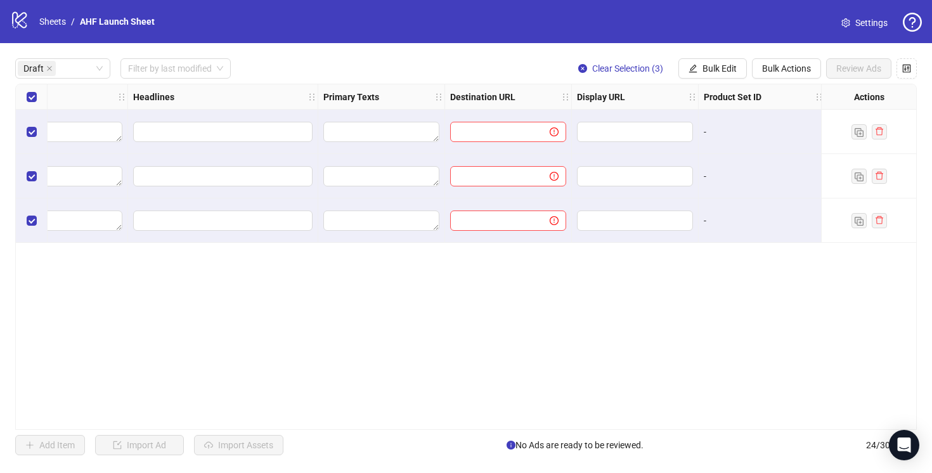
scroll to position [0, 823]
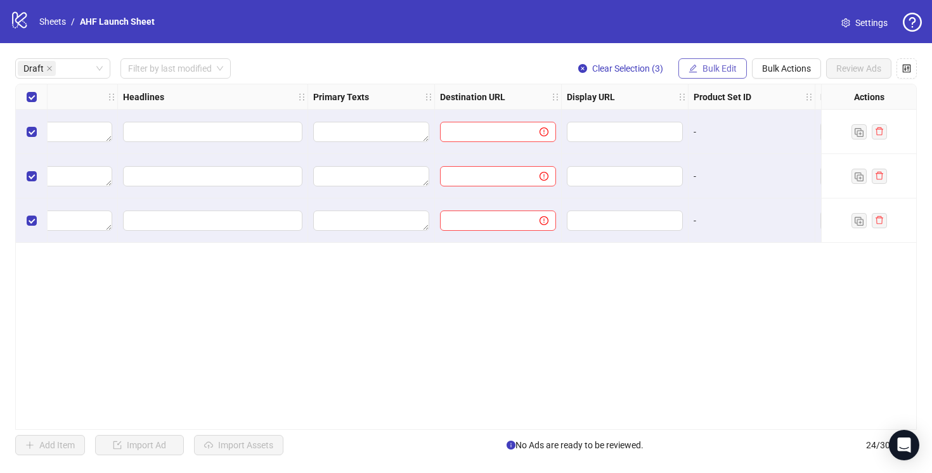
click at [702, 69] on span "Bulk Edit" at bounding box center [719, 68] width 34 height 10
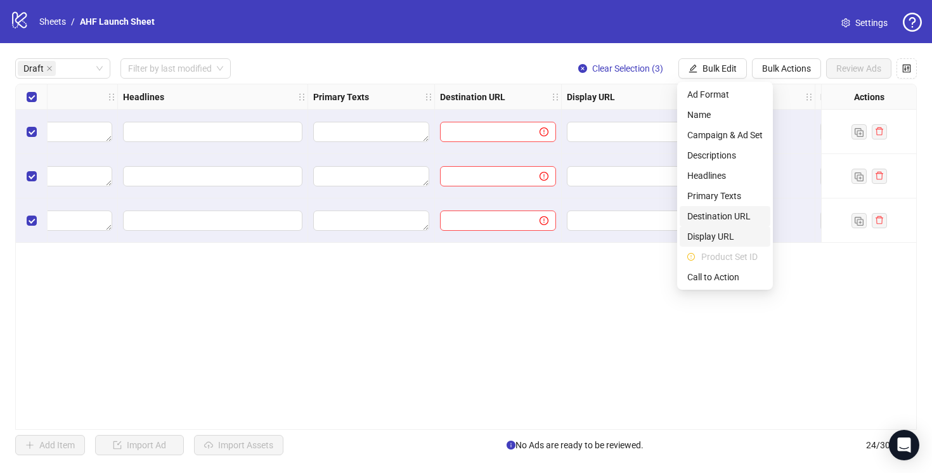
click at [726, 221] on span "Destination URL" at bounding box center [724, 216] width 75 height 14
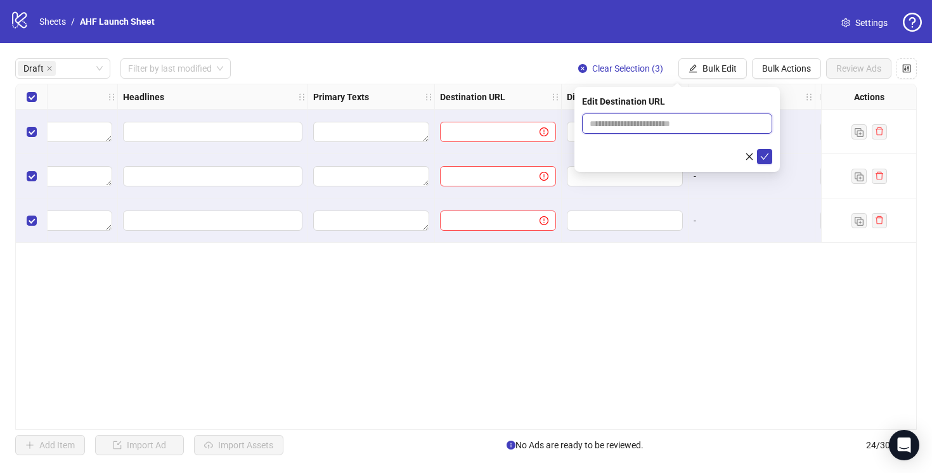
click at [621, 123] on input "text" at bounding box center [671, 124] width 165 height 14
paste input "**********"
type input "**********"
click at [757, 149] on button "submit" at bounding box center [764, 156] width 15 height 15
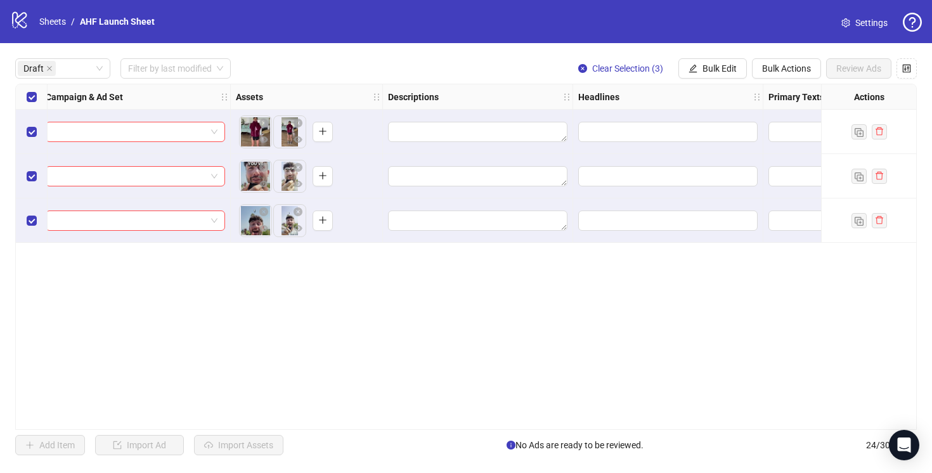
scroll to position [0, 295]
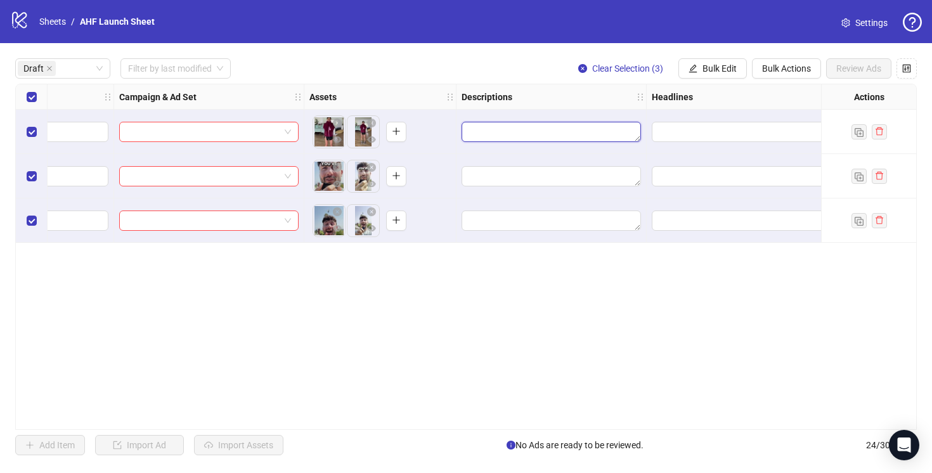
click at [569, 124] on textarea "Edit values" at bounding box center [550, 132] width 179 height 20
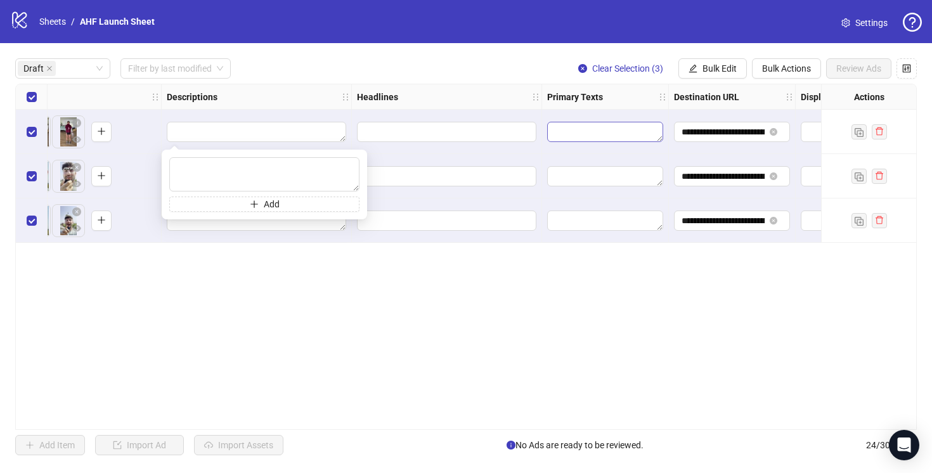
scroll to position [0, 599]
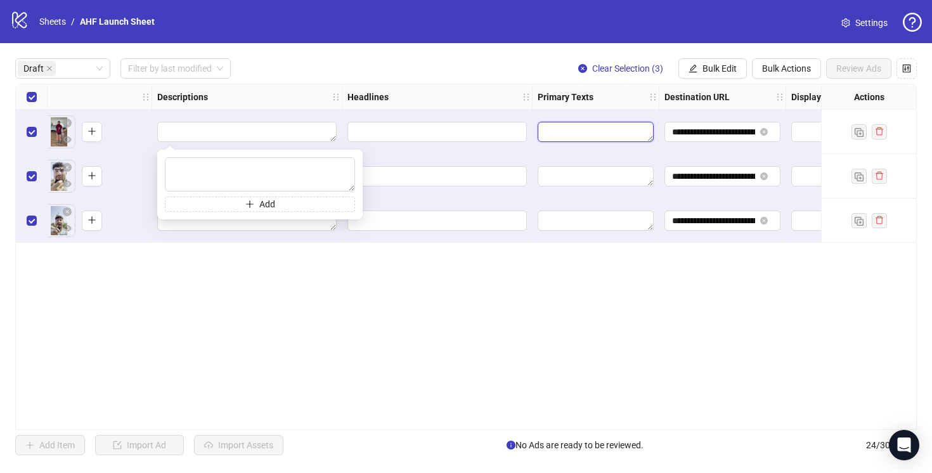
click at [620, 133] on textarea "Edit values" at bounding box center [595, 132] width 116 height 20
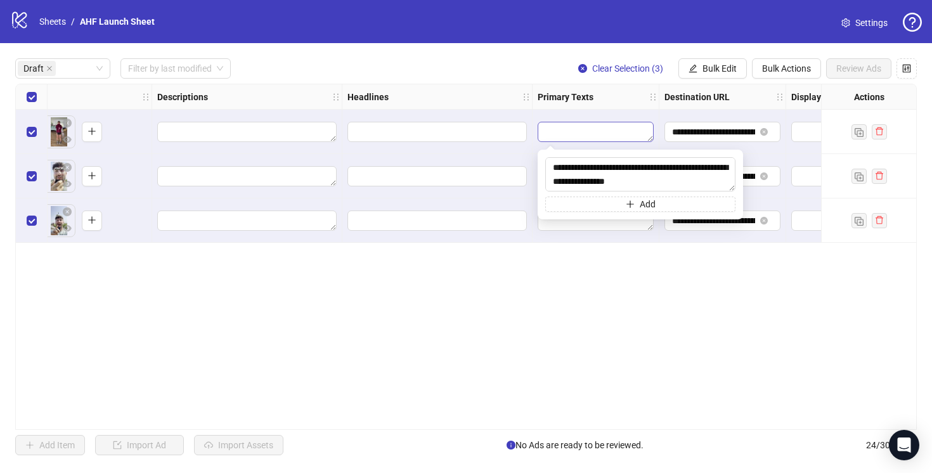
scroll to position [79, 0]
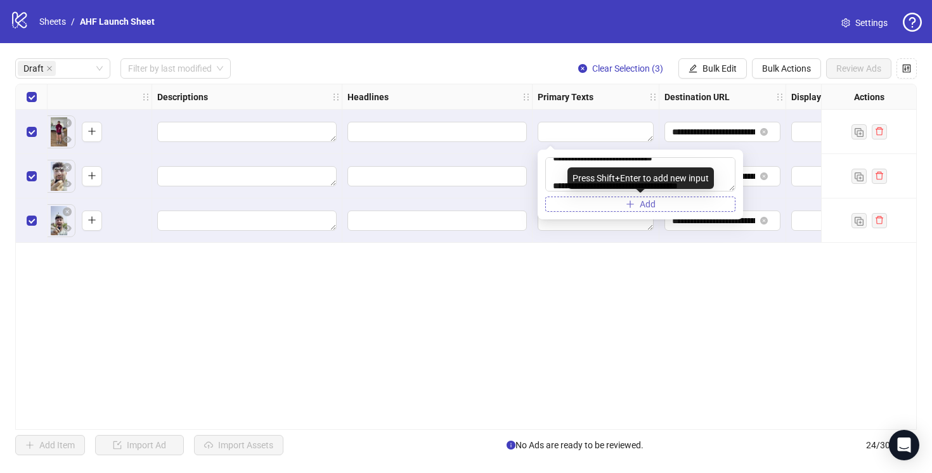
type textarea "**********"
click at [636, 203] on button "Add" at bounding box center [640, 203] width 190 height 15
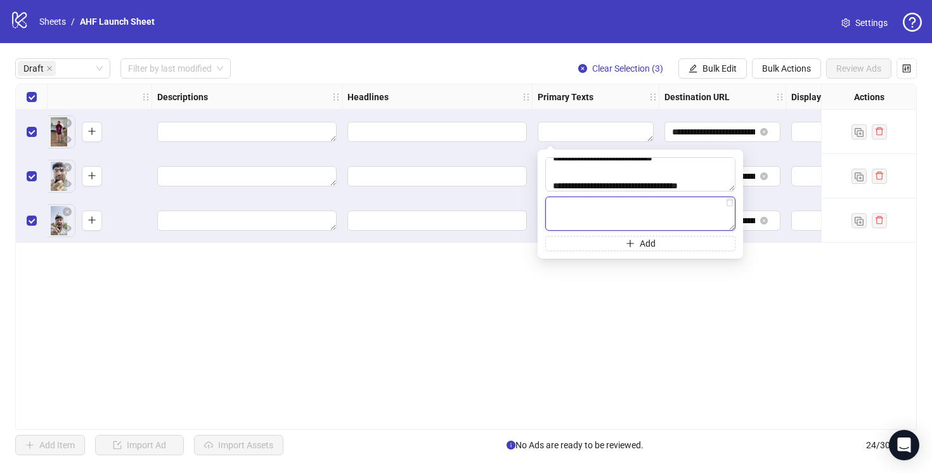
paste textarea "**********"
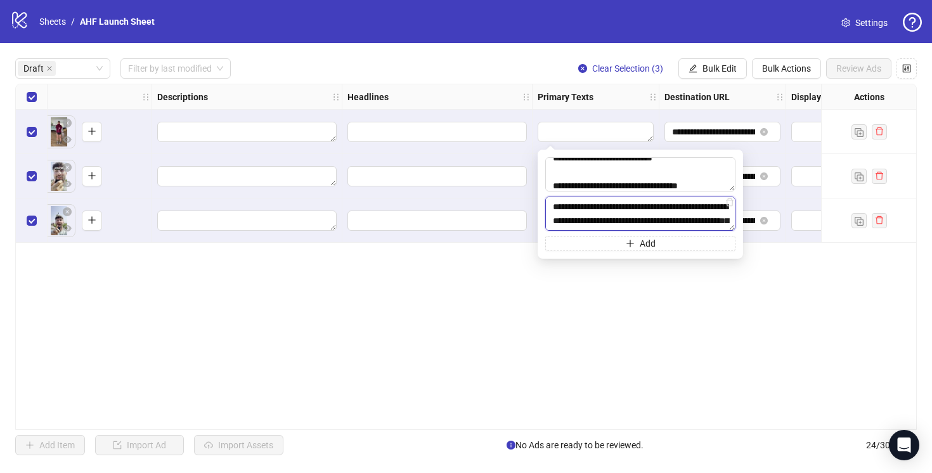
click at [557, 202] on textarea "**********" at bounding box center [640, 213] width 190 height 34
type textarea "**********"
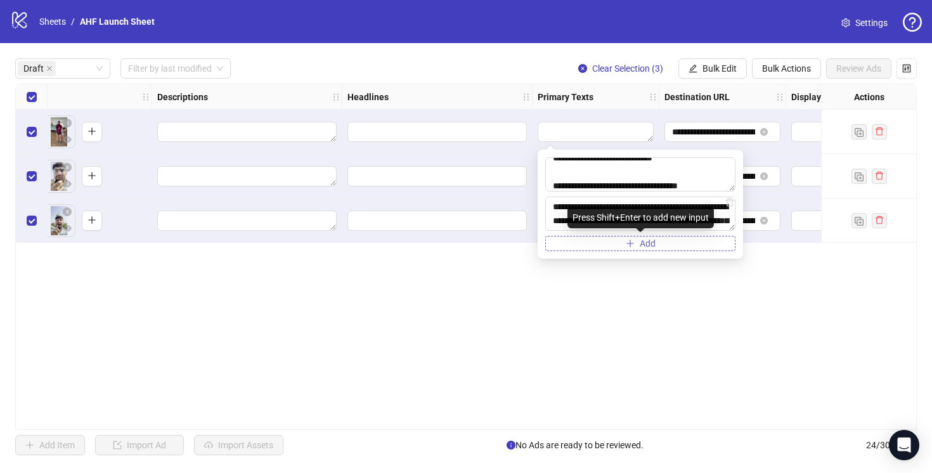
click at [609, 240] on button "Add" at bounding box center [640, 243] width 190 height 15
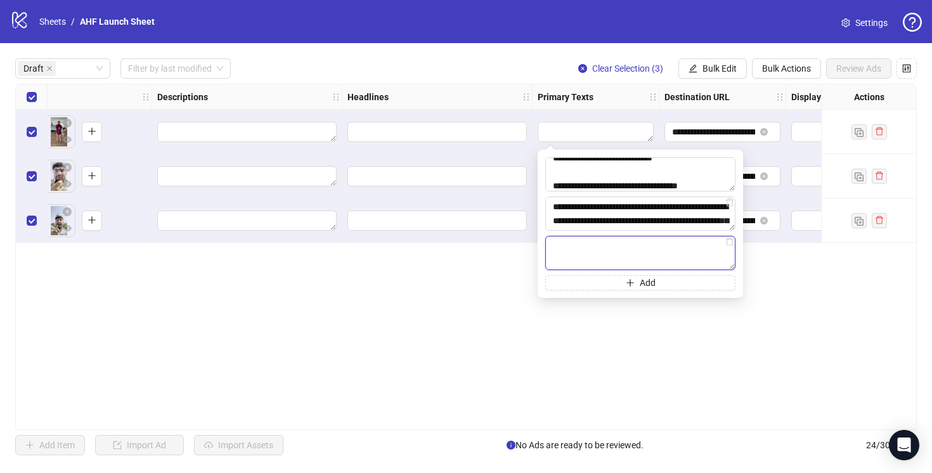
paste textarea "**********"
click at [558, 243] on textarea "**********" at bounding box center [640, 253] width 190 height 34
type textarea "**********"
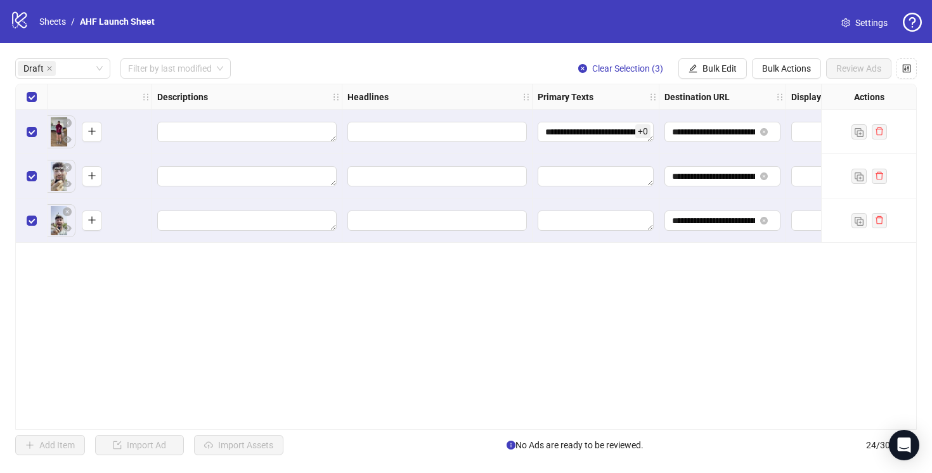
click at [428, 288] on div "**********" at bounding box center [465, 257] width 901 height 346
click at [698, 76] on button "Bulk Edit" at bounding box center [712, 68] width 68 height 20
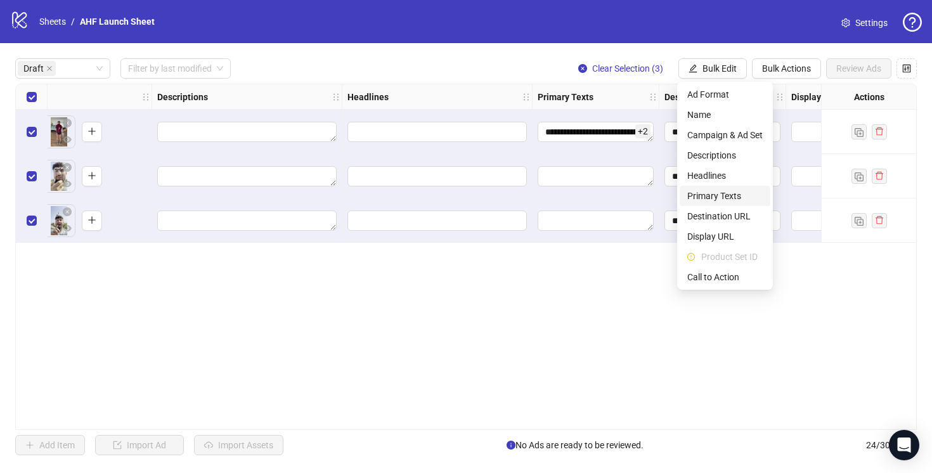
click at [729, 196] on span "Primary Texts" at bounding box center [724, 196] width 75 height 14
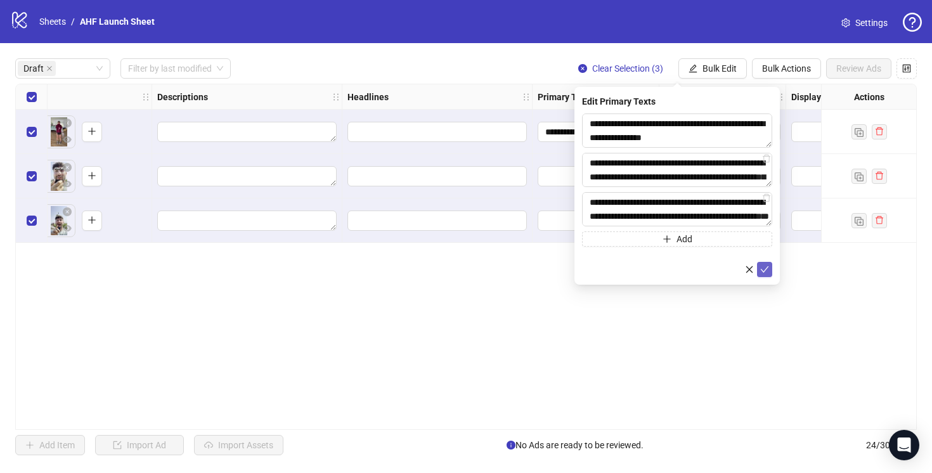
click at [760, 265] on icon "check" at bounding box center [764, 269] width 9 height 9
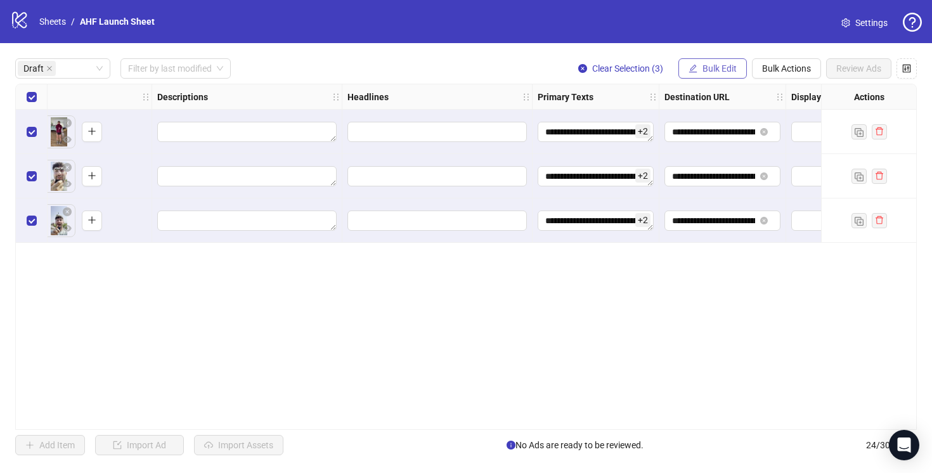
click at [712, 69] on span "Bulk Edit" at bounding box center [719, 68] width 34 height 10
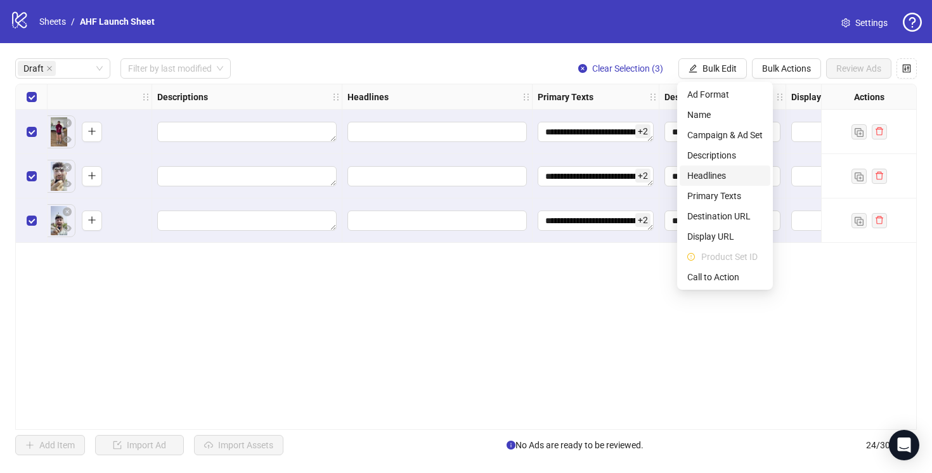
click at [722, 176] on span "Headlines" at bounding box center [724, 176] width 75 height 14
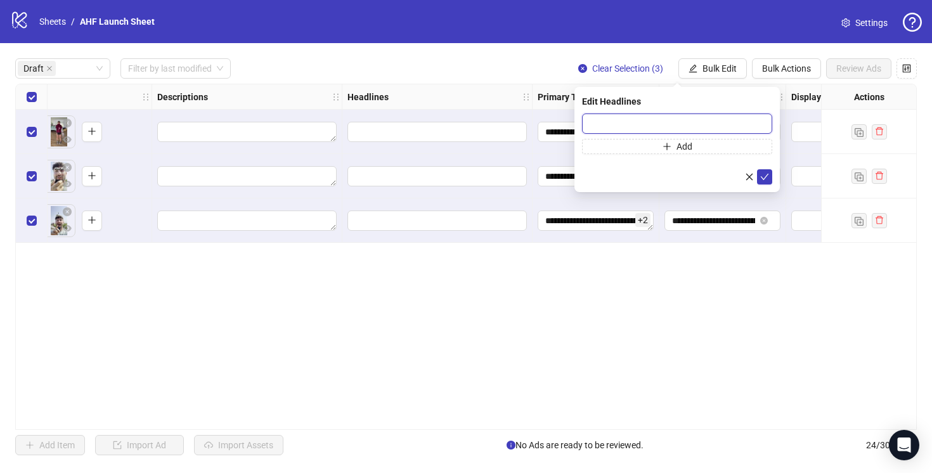
click at [606, 125] on input "text" at bounding box center [677, 123] width 190 height 20
paste input "**********"
type input "**********"
click at [760, 172] on icon "check" at bounding box center [764, 176] width 9 height 9
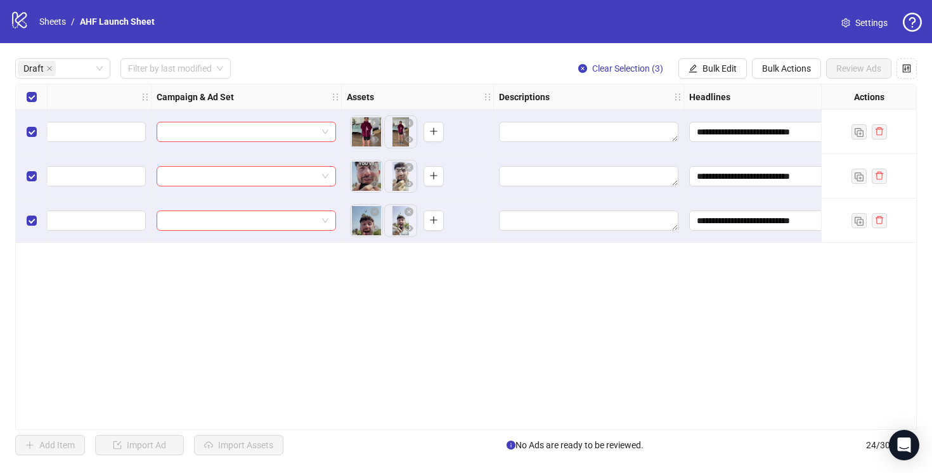
scroll to position [0, 0]
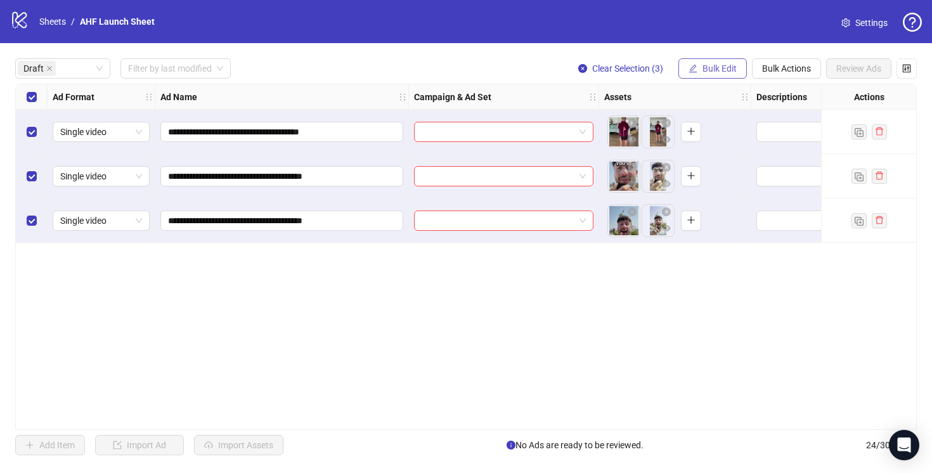
click at [706, 68] on span "Bulk Edit" at bounding box center [719, 68] width 34 height 10
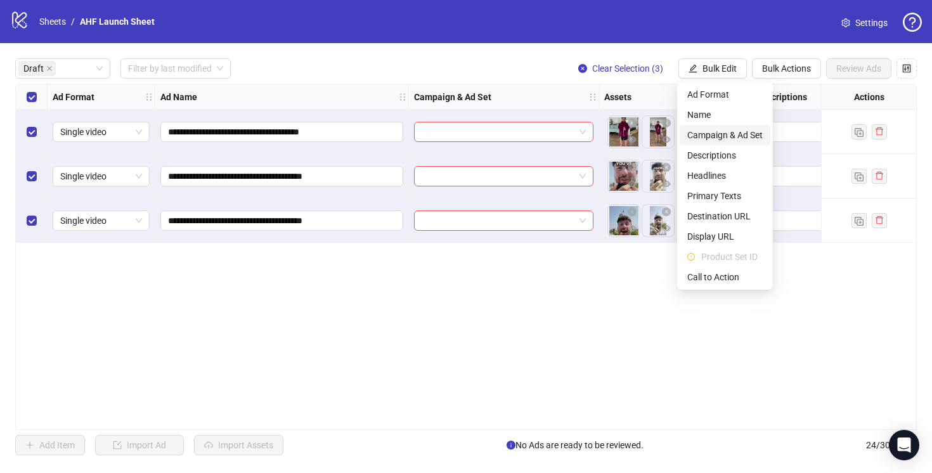
click at [723, 135] on span "Campaign & Ad Set" at bounding box center [724, 135] width 75 height 14
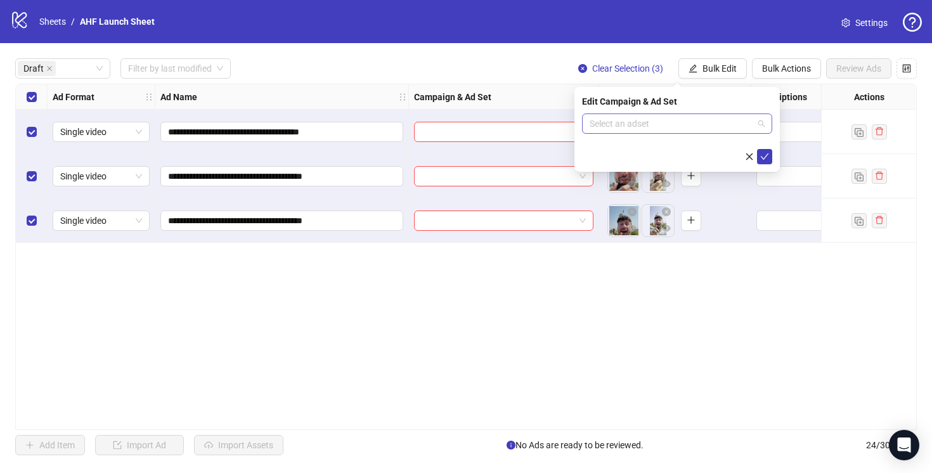
click at [743, 120] on input "search" at bounding box center [671, 123] width 164 height 19
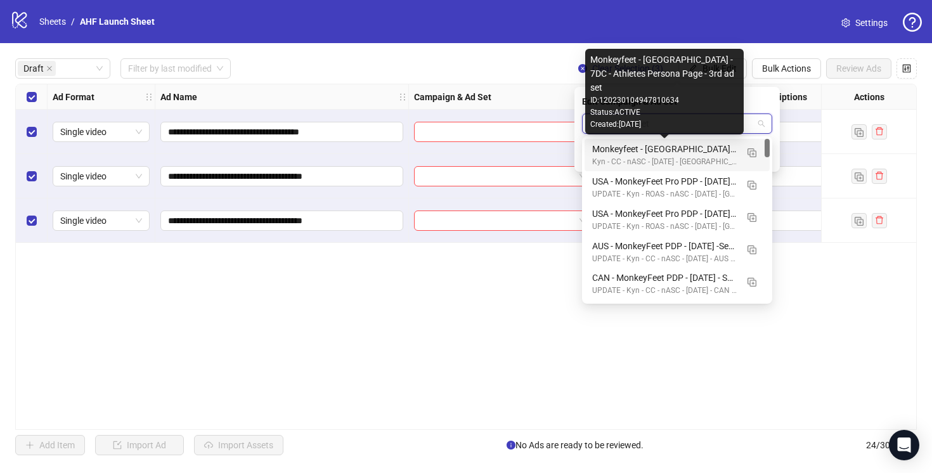
click at [677, 150] on div "Monkeyfeet - [GEOGRAPHIC_DATA] - 7DC - Athletes Persona Page - 3rd ad set" at bounding box center [664, 149] width 144 height 14
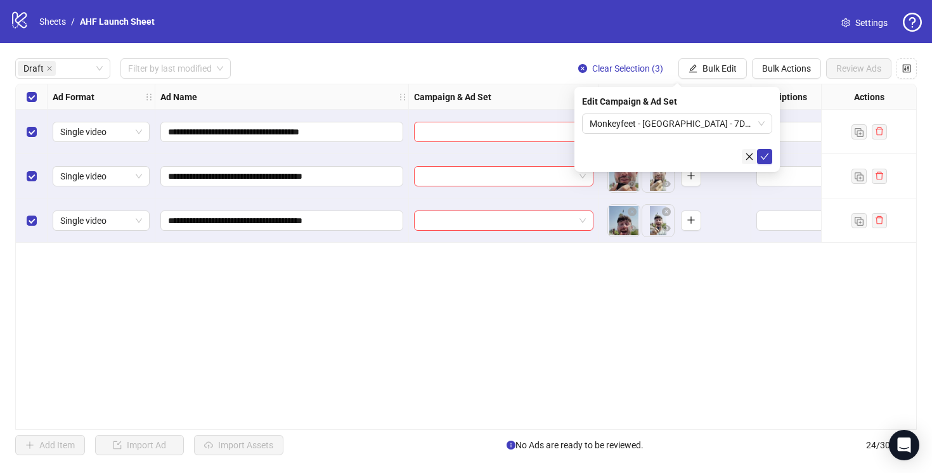
click at [749, 153] on icon "close" at bounding box center [749, 156] width 9 height 9
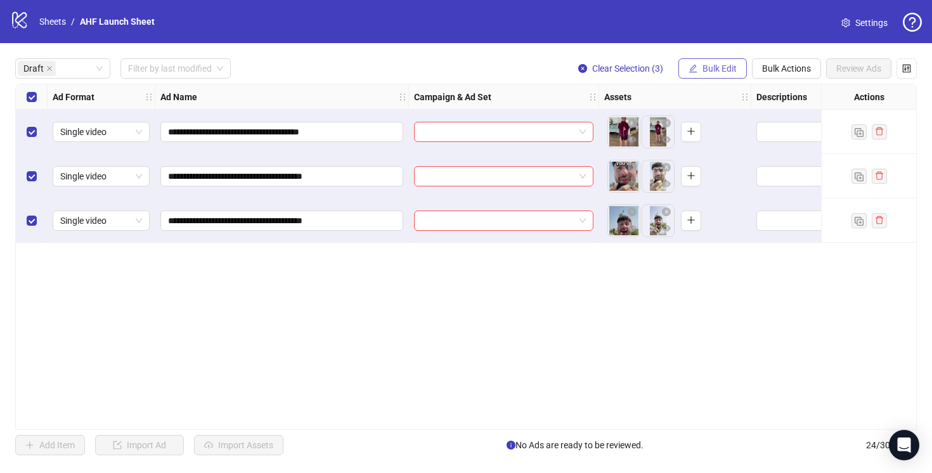
click at [709, 69] on span "Bulk Edit" at bounding box center [719, 68] width 34 height 10
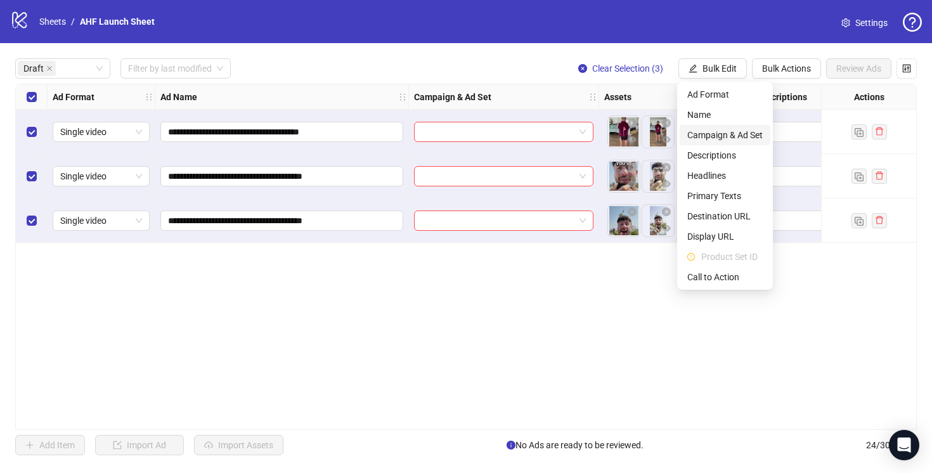
click at [709, 132] on span "Campaign & Ad Set" at bounding box center [724, 135] width 75 height 14
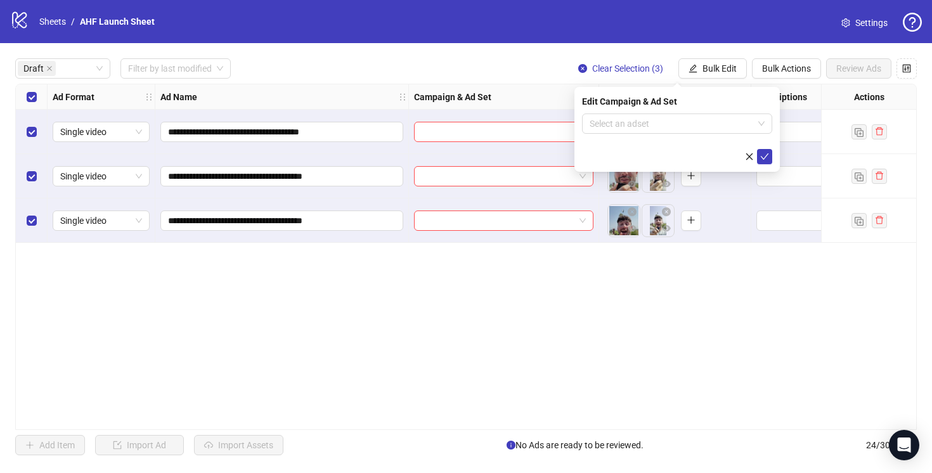
click at [709, 132] on input "search" at bounding box center [671, 123] width 164 height 19
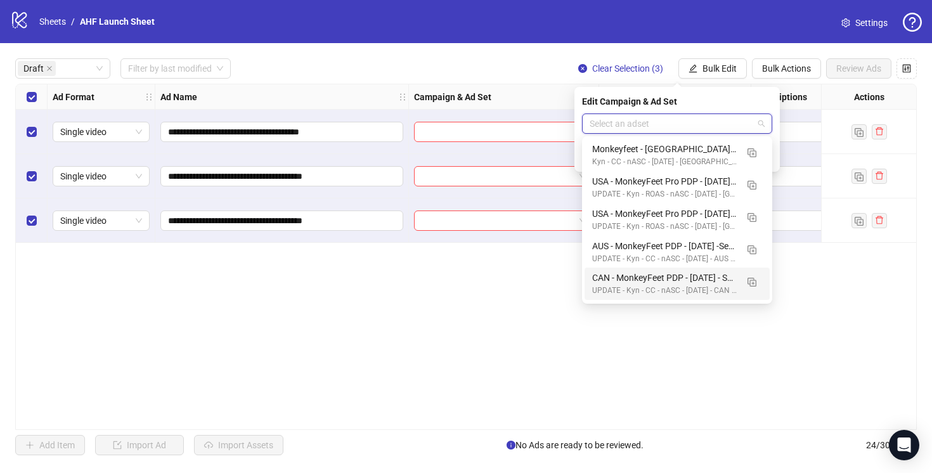
click at [713, 346] on div "**********" at bounding box center [465, 257] width 901 height 346
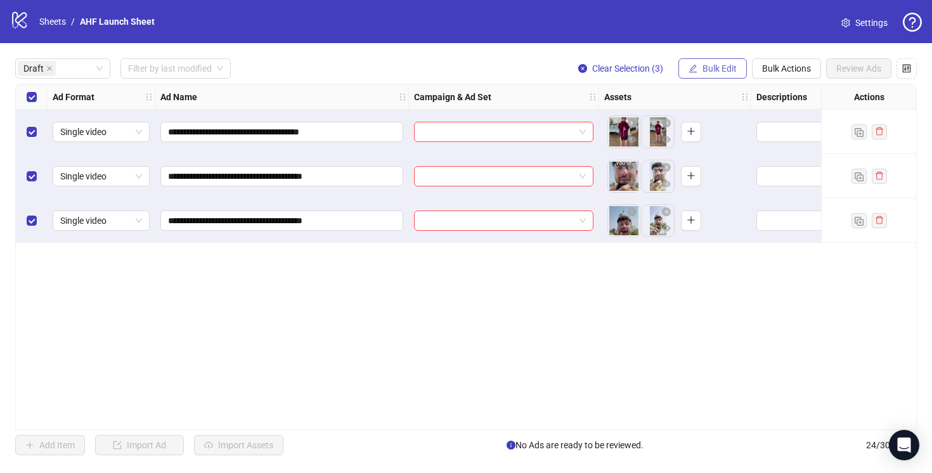
click at [707, 68] on span "Bulk Edit" at bounding box center [719, 68] width 34 height 10
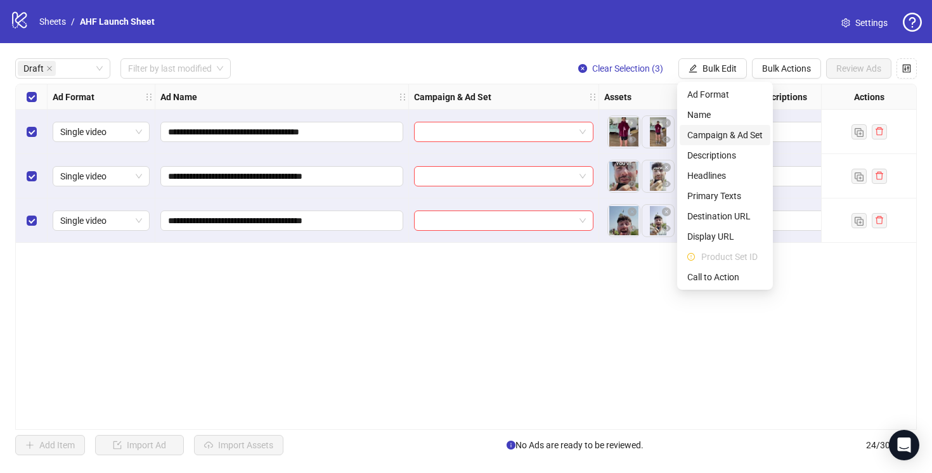
click at [721, 132] on span "Campaign & Ad Set" at bounding box center [724, 135] width 75 height 14
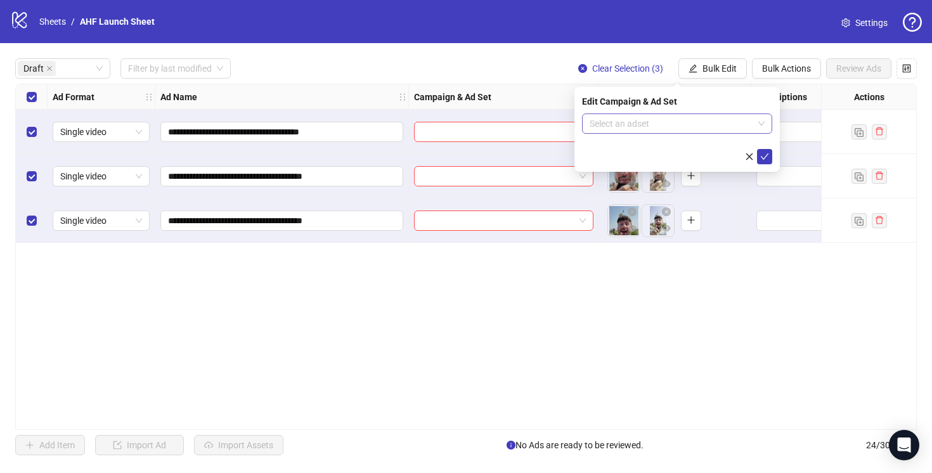
click at [730, 122] on input "search" at bounding box center [671, 123] width 164 height 19
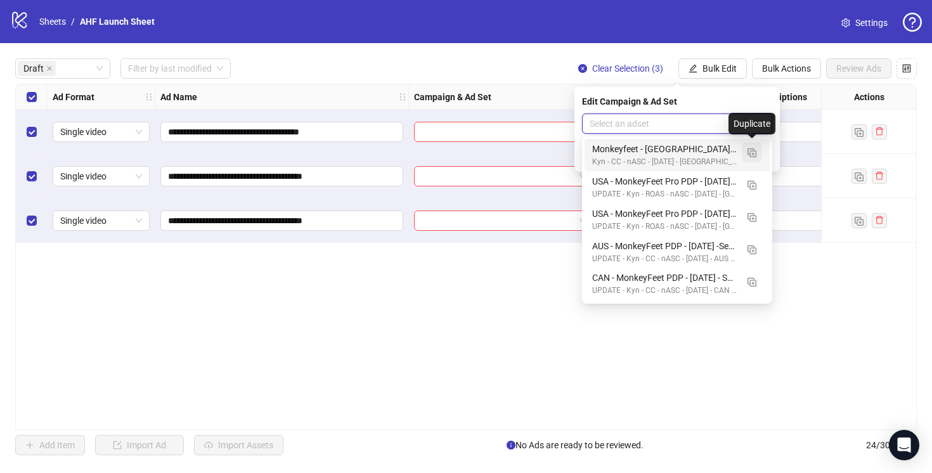
click at [750, 150] on img "button" at bounding box center [751, 152] width 9 height 9
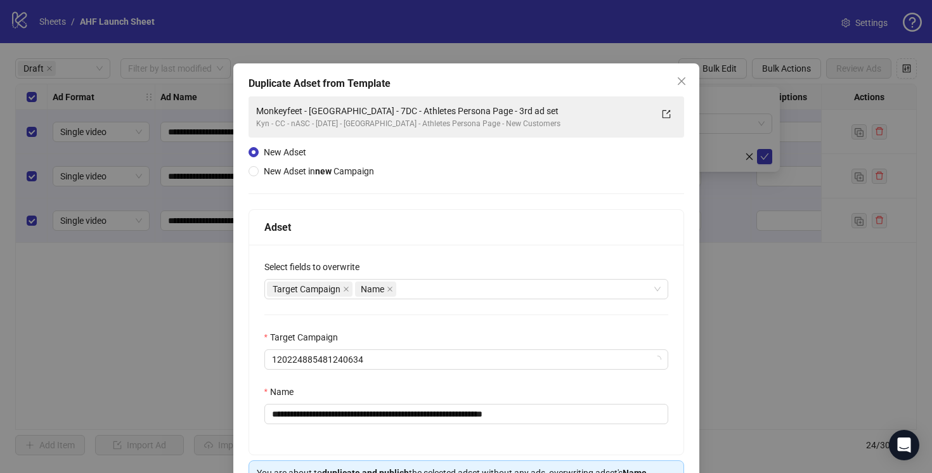
scroll to position [83, 0]
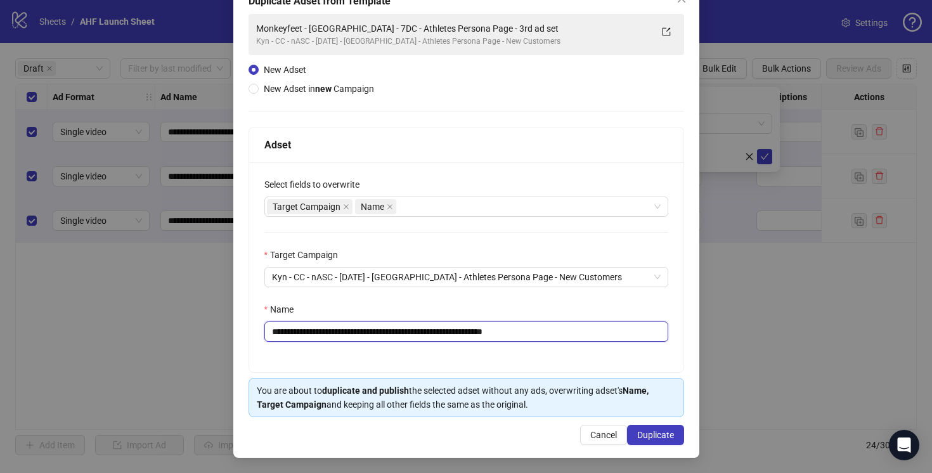
drag, startPoint x: 480, startPoint y: 330, endPoint x: 467, endPoint y: 330, distance: 13.3
click at [467, 330] on input "**********" at bounding box center [466, 331] width 404 height 20
click at [557, 331] on input "**********" at bounding box center [466, 331] width 404 height 20
type input "**********"
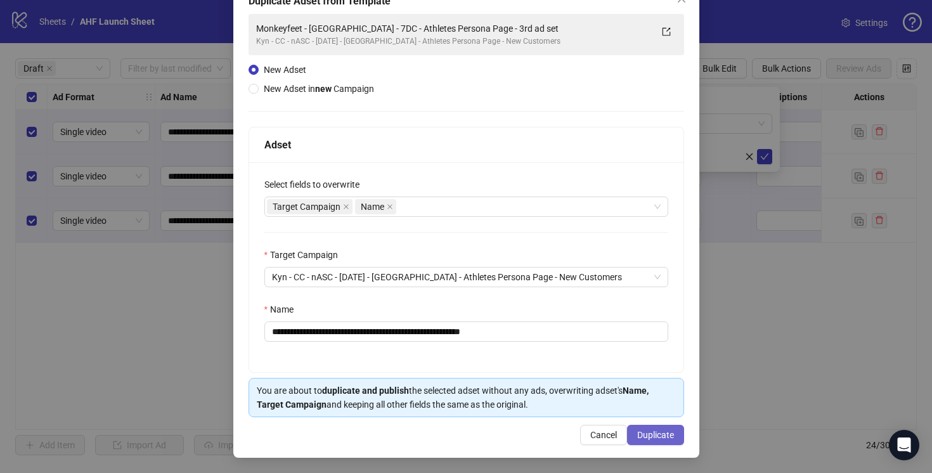
click at [654, 435] on span "Duplicate" at bounding box center [655, 435] width 37 height 10
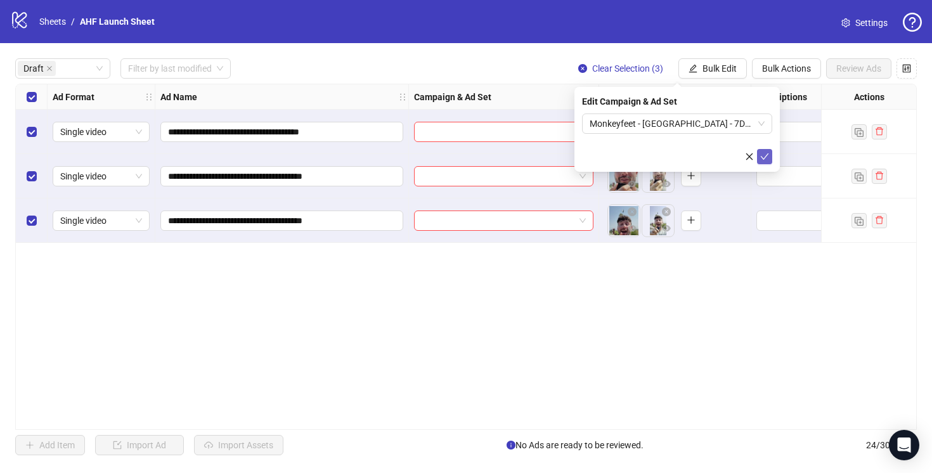
click at [762, 159] on icon "check" at bounding box center [764, 156] width 9 height 9
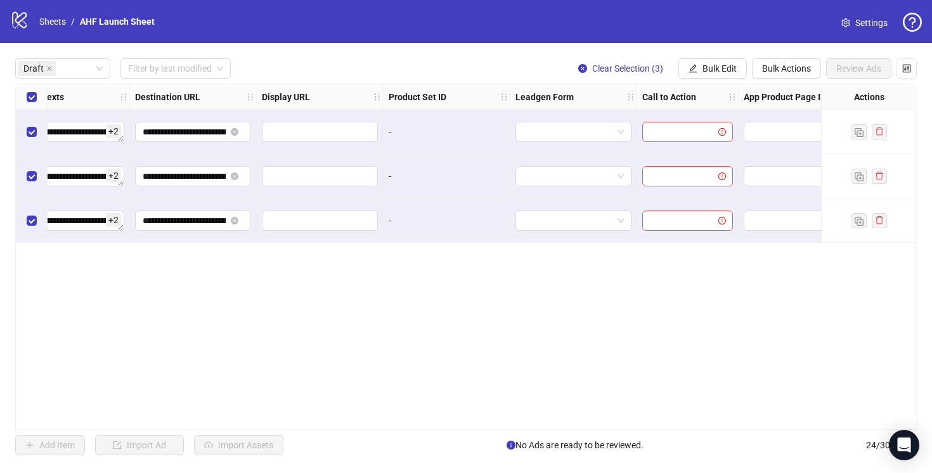
scroll to position [0, 1172]
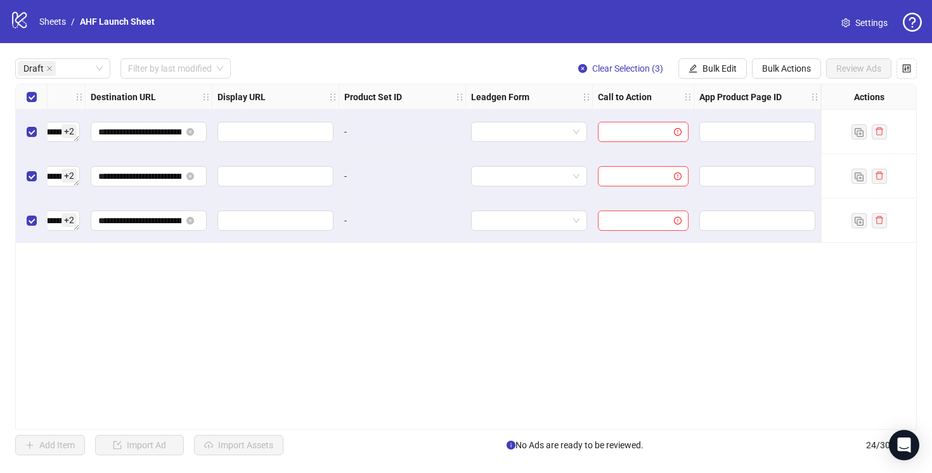
click at [719, 56] on div "**********" at bounding box center [466, 256] width 932 height 427
click at [718, 68] on span "Bulk Edit" at bounding box center [719, 68] width 34 height 10
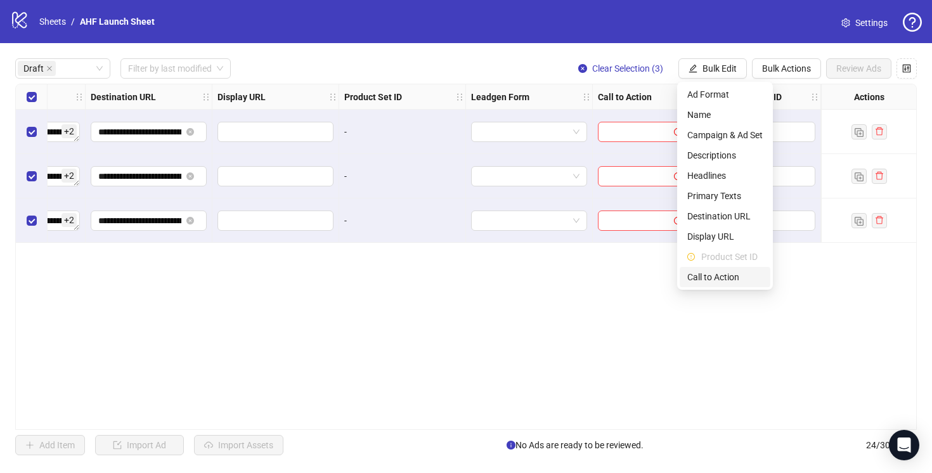
click at [717, 274] on span "Call to Action" at bounding box center [724, 277] width 75 height 14
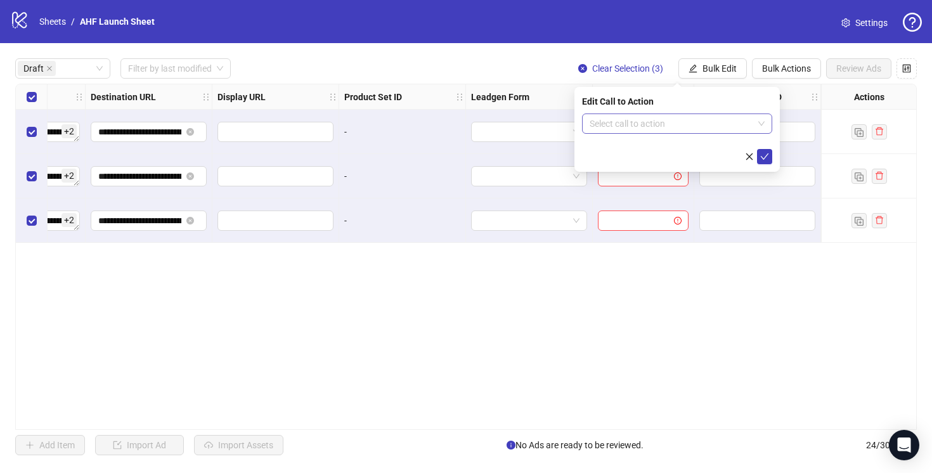
click at [680, 124] on input "search" at bounding box center [671, 123] width 164 height 19
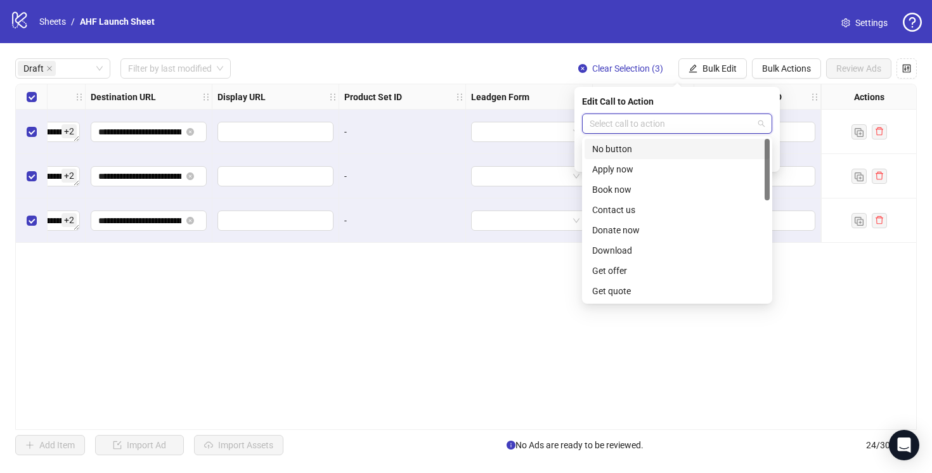
scroll to position [264, 0]
click at [663, 184] on div "Shop now" at bounding box center [677, 190] width 170 height 14
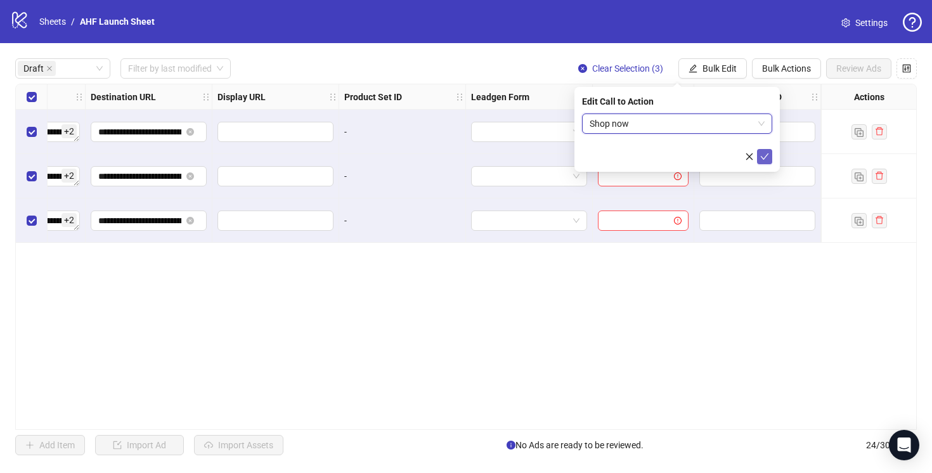
click at [764, 155] on icon "check" at bounding box center [764, 156] width 9 height 9
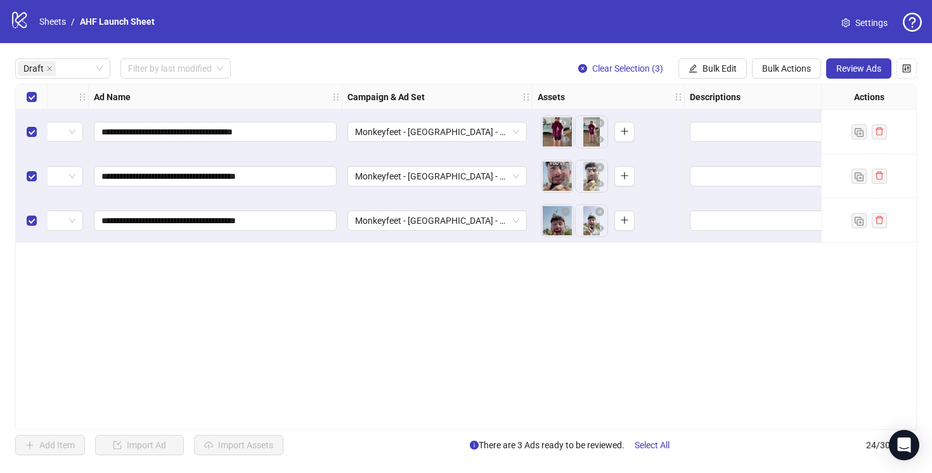
scroll to position [0, 0]
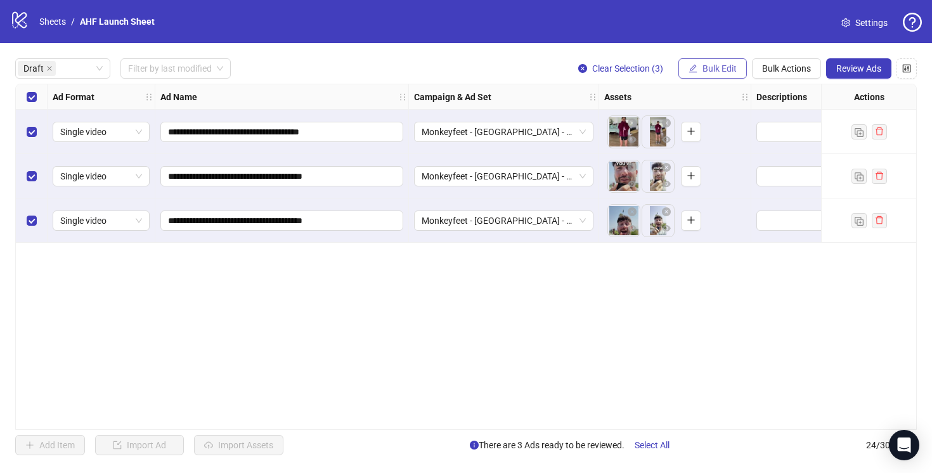
click at [708, 71] on span "Bulk Edit" at bounding box center [719, 68] width 34 height 10
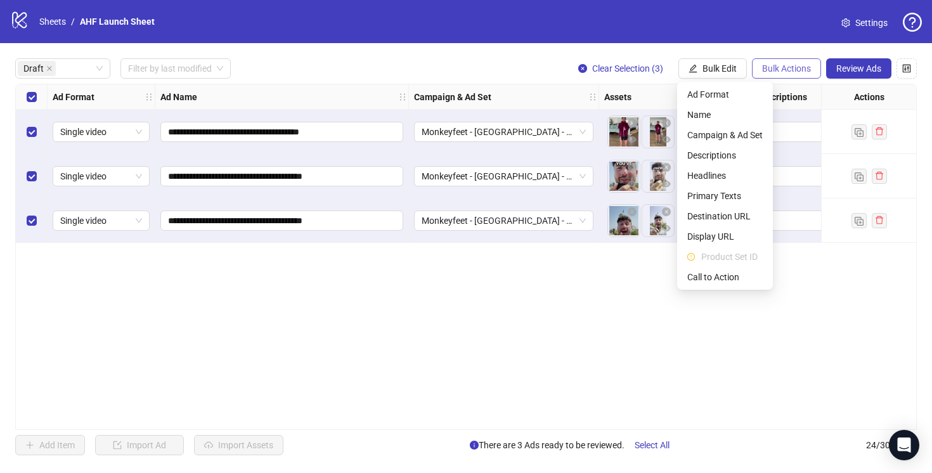
click at [765, 70] on span "Bulk Actions" at bounding box center [786, 68] width 49 height 10
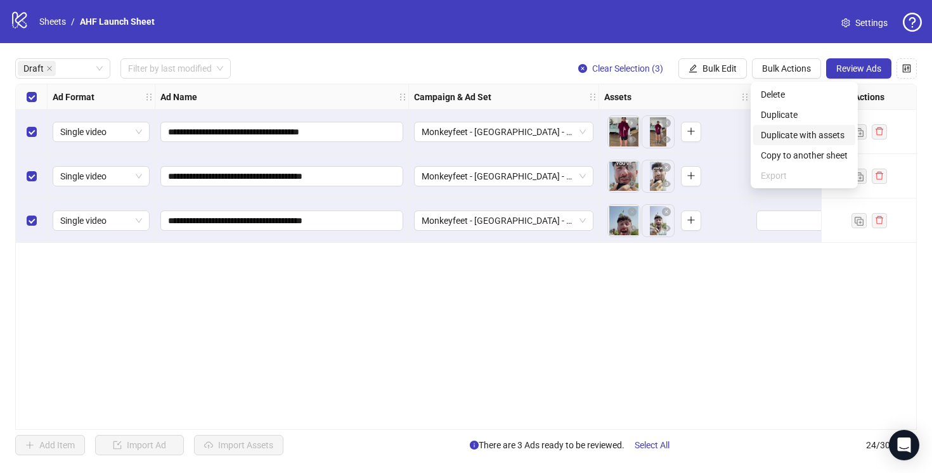
click at [811, 133] on span "Duplicate with assets" at bounding box center [803, 135] width 87 height 14
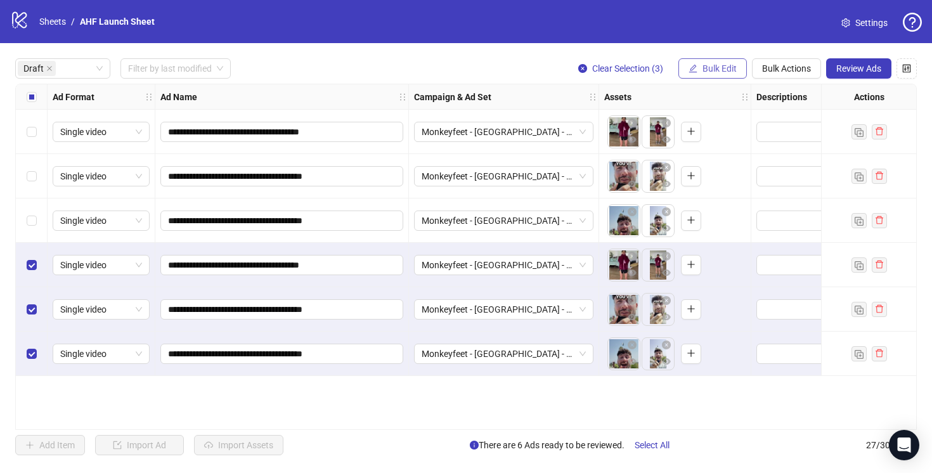
click at [725, 66] on span "Bulk Edit" at bounding box center [719, 68] width 34 height 10
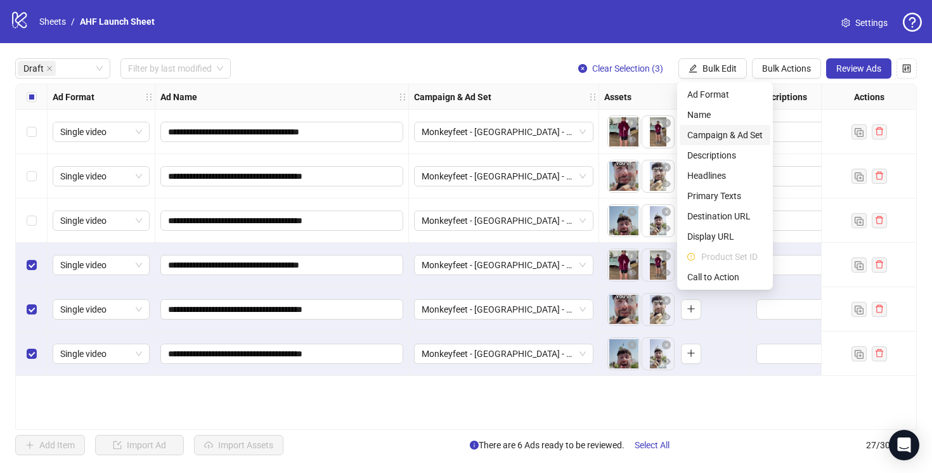
click at [733, 134] on span "Campaign & Ad Set" at bounding box center [724, 135] width 75 height 14
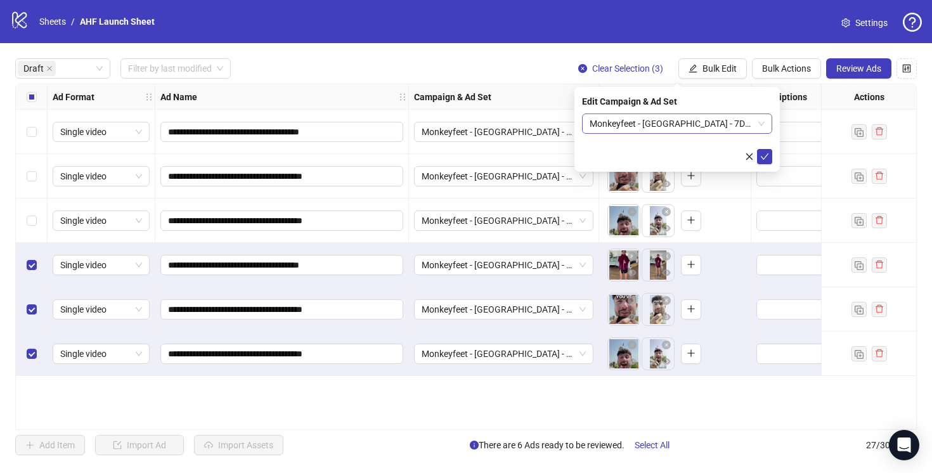
click at [760, 119] on span "Monkeyfeet - [GEOGRAPHIC_DATA] - 7DC - Athletes Persona Page - 4th ad set" at bounding box center [676, 123] width 175 height 19
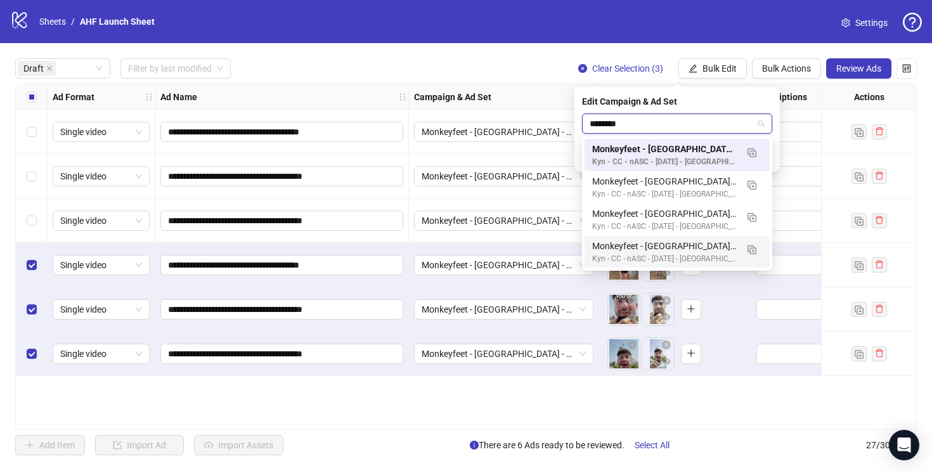
type input "********"
click at [525, 54] on div "**********" at bounding box center [466, 256] width 932 height 427
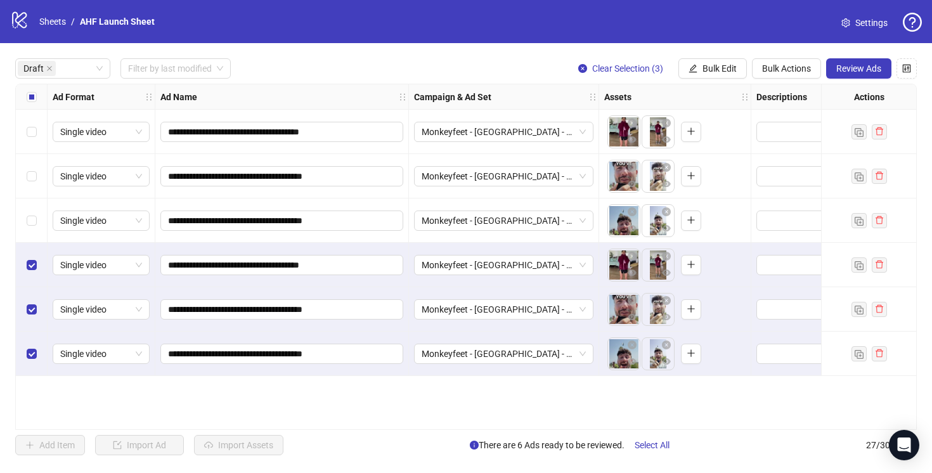
click at [525, 54] on div "**********" at bounding box center [466, 256] width 932 height 427
click at [778, 64] on span "Bulk Actions" at bounding box center [786, 68] width 49 height 10
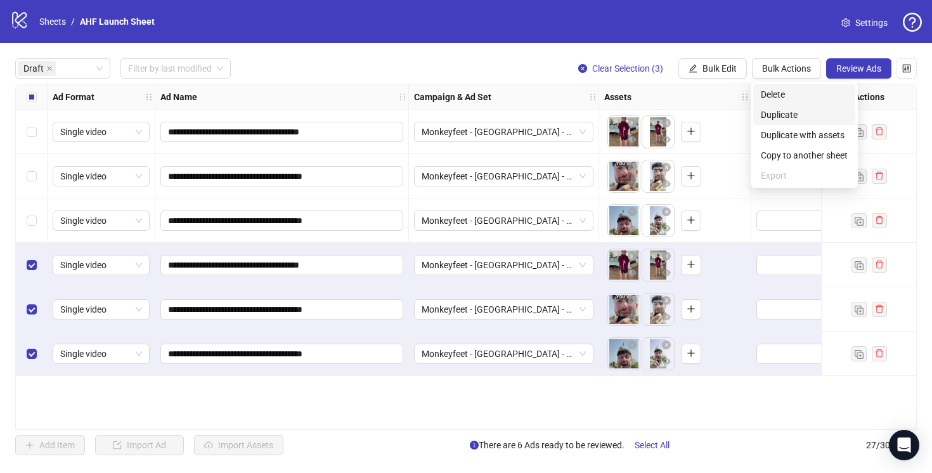
click at [785, 91] on span "Delete" at bounding box center [803, 94] width 87 height 14
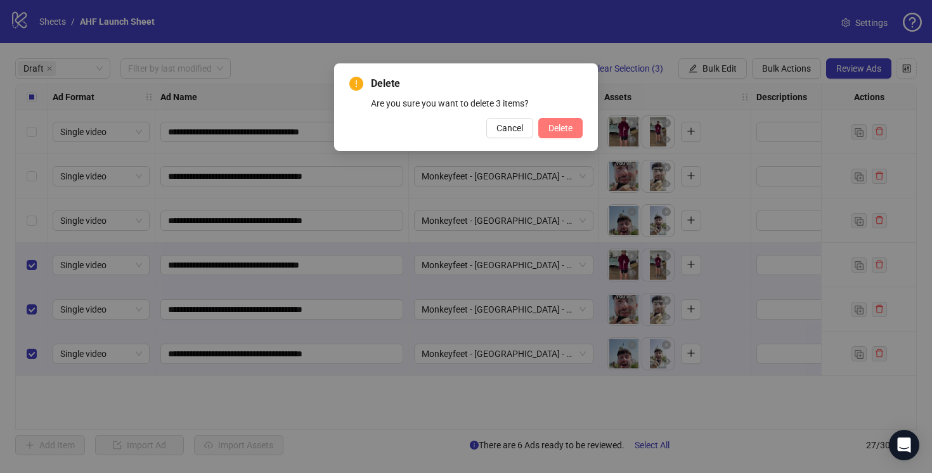
click at [563, 125] on span "Delete" at bounding box center [560, 128] width 24 height 10
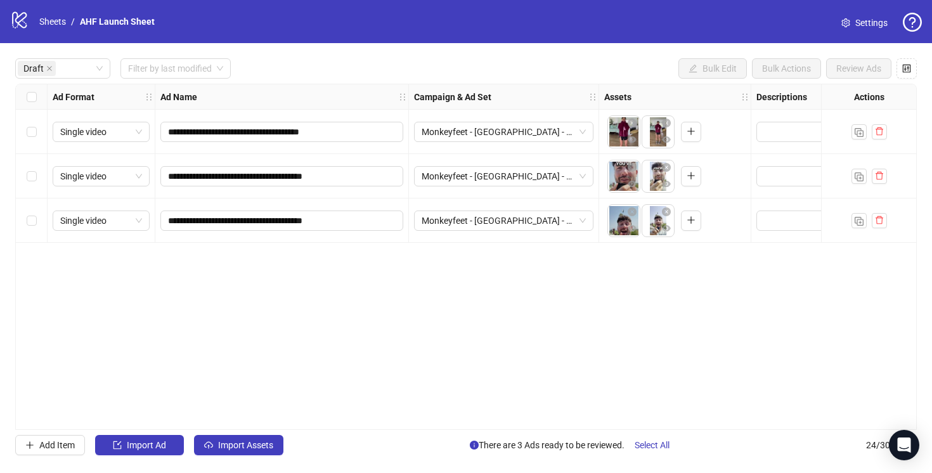
click at [32, 105] on div "Select all rows" at bounding box center [32, 96] width 32 height 25
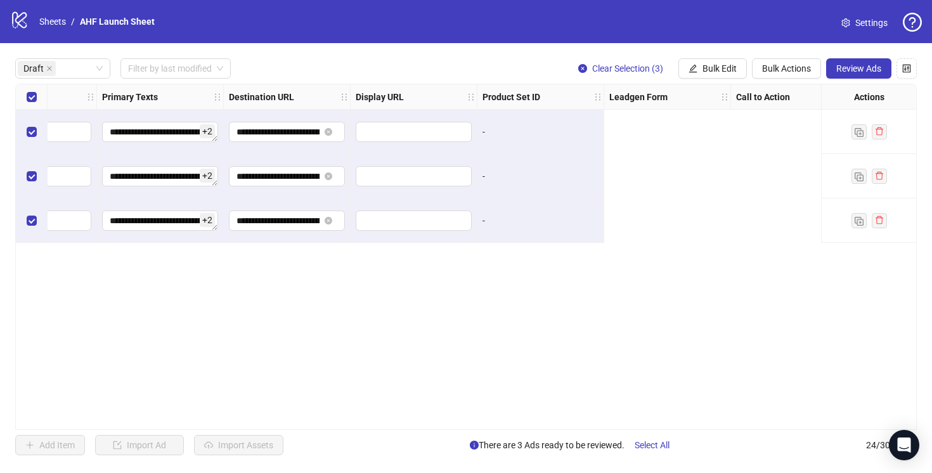
scroll to position [0, 1172]
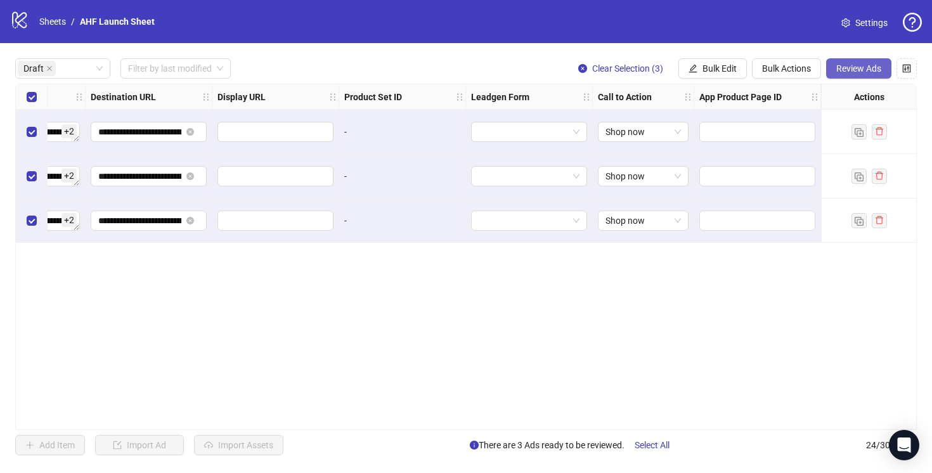
click at [859, 66] on span "Review Ads" at bounding box center [858, 68] width 45 height 10
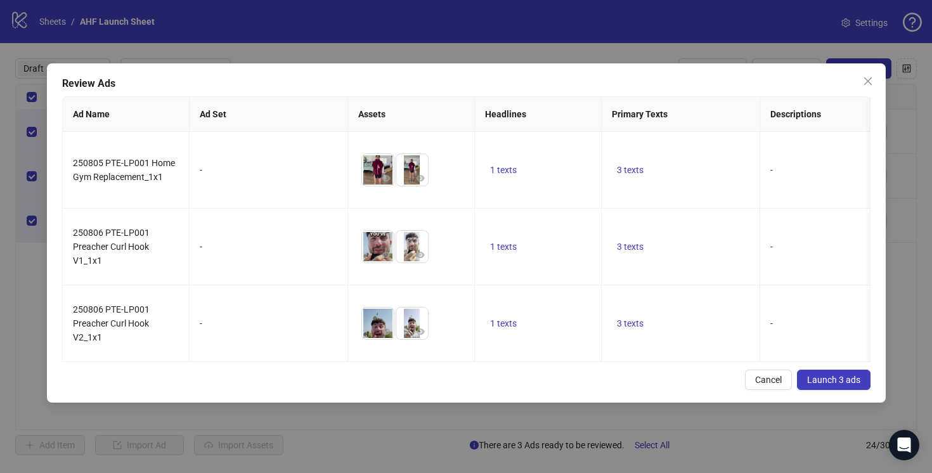
click at [838, 381] on span "Launch 3 ads" at bounding box center [833, 380] width 53 height 10
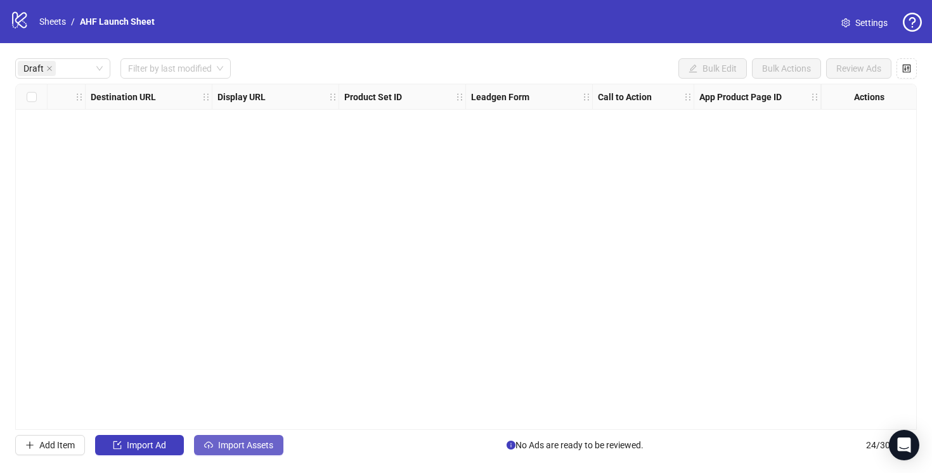
click at [245, 446] on span "Import Assets" at bounding box center [245, 445] width 55 height 10
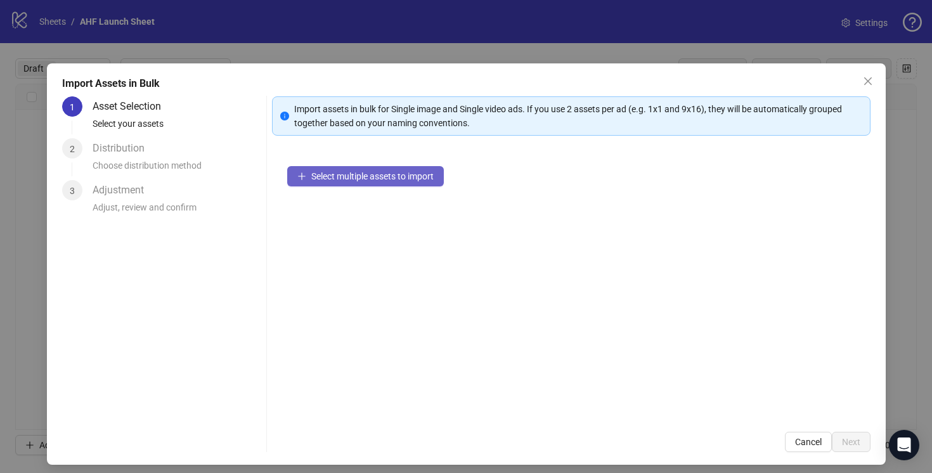
click at [335, 183] on button "Select multiple assets to import" at bounding box center [365, 176] width 157 height 20
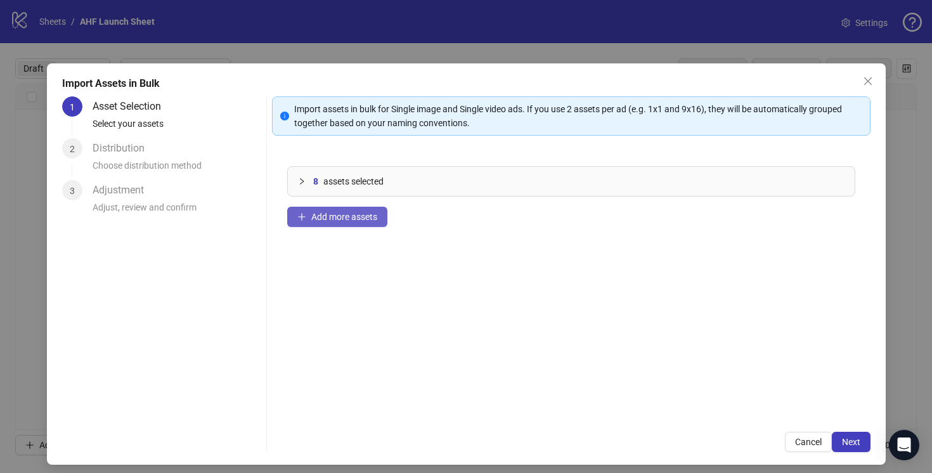
click at [349, 222] on button "Add more assets" at bounding box center [337, 217] width 100 height 20
click at [863, 437] on button "Next" at bounding box center [850, 442] width 39 height 20
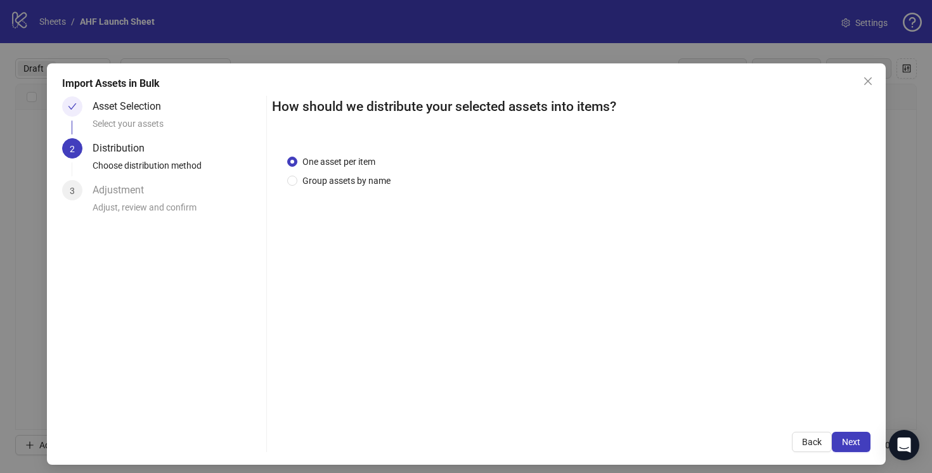
click at [863, 437] on button "Next" at bounding box center [850, 442] width 39 height 20
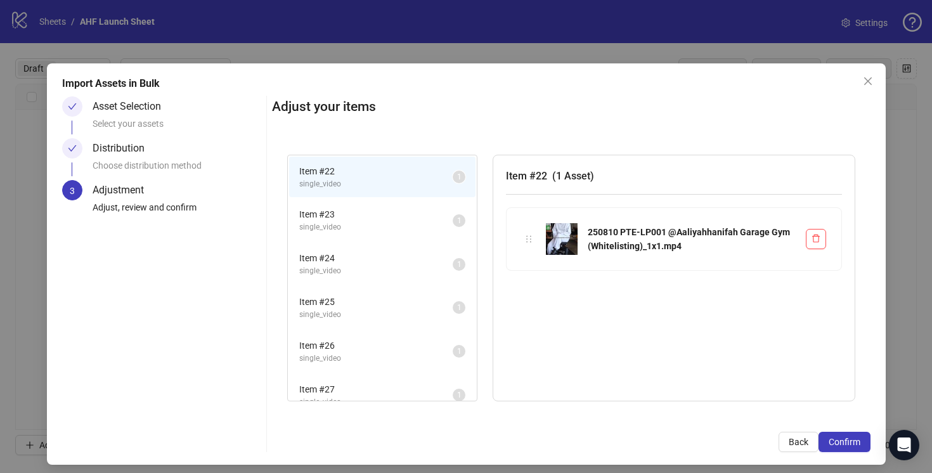
click at [392, 218] on span "Item # 23" at bounding box center [375, 214] width 153 height 14
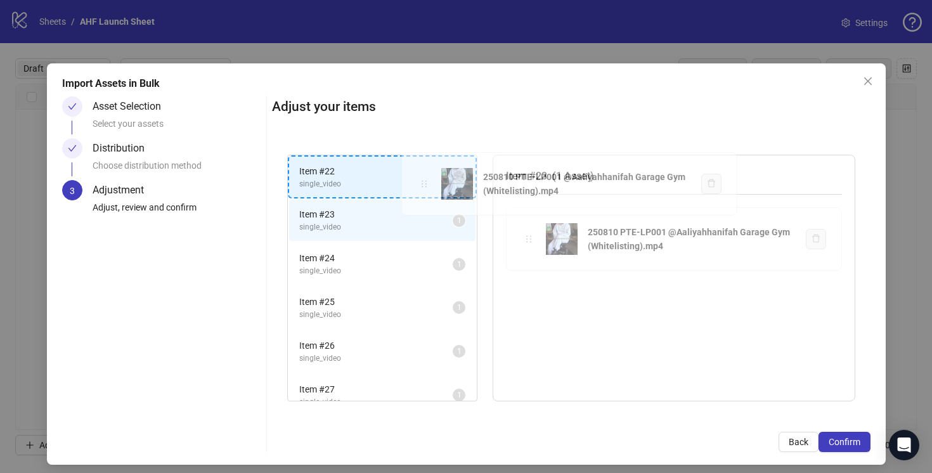
drag, startPoint x: 529, startPoint y: 239, endPoint x: 425, endPoint y: 181, distance: 118.3
click at [426, 181] on div "Item # 22 single_video 1 Item # 23 single_video 1 Item # 24 single_video 1 Item…" at bounding box center [571, 278] width 598 height 278
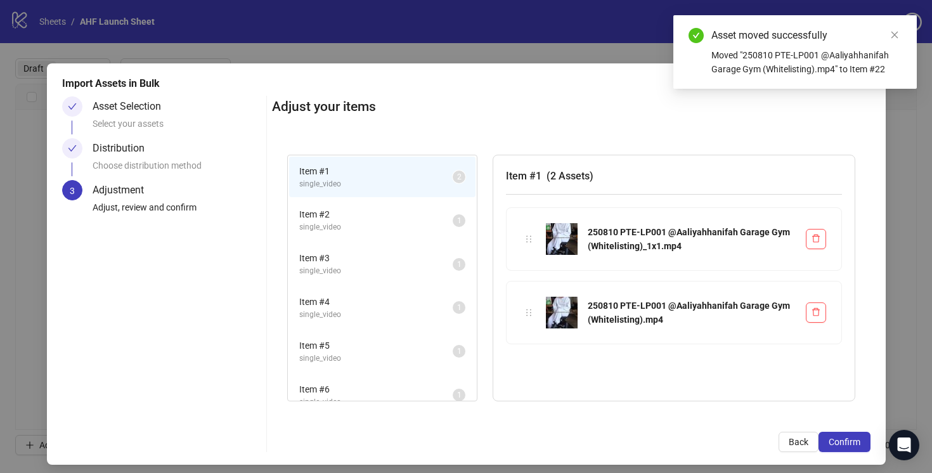
click at [428, 217] on span "Item # 2" at bounding box center [375, 214] width 153 height 14
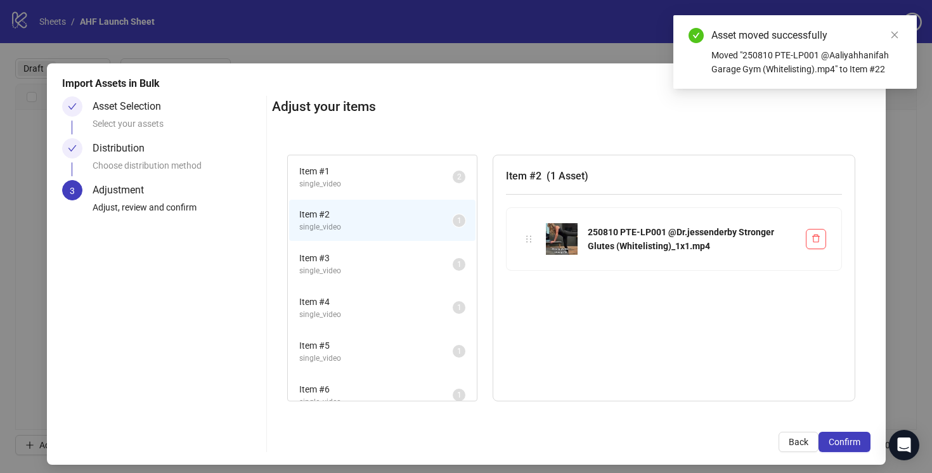
click at [425, 274] on span "single_video" at bounding box center [375, 271] width 153 height 12
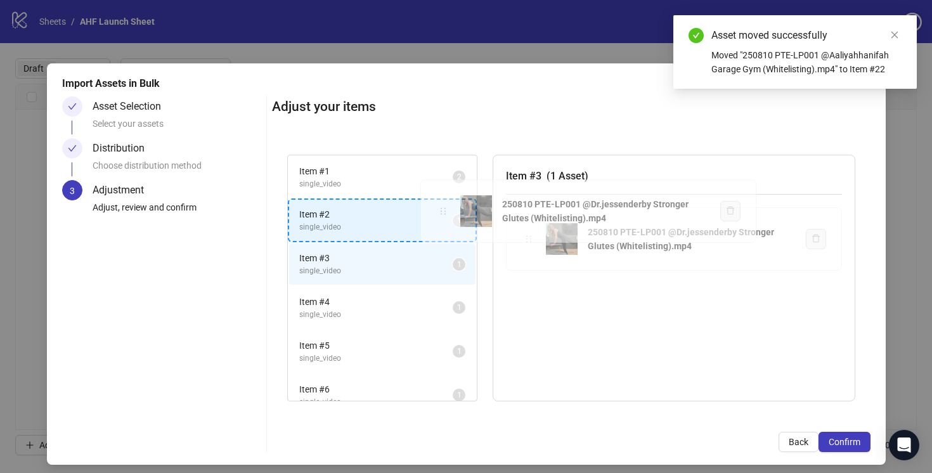
drag, startPoint x: 528, startPoint y: 239, endPoint x: 437, endPoint y: 219, distance: 93.3
click at [437, 219] on div "Item # 1 single_video 2 Item # 2 single_video 1 Item # 3 single_video 1 Item # …" at bounding box center [571, 278] width 598 height 278
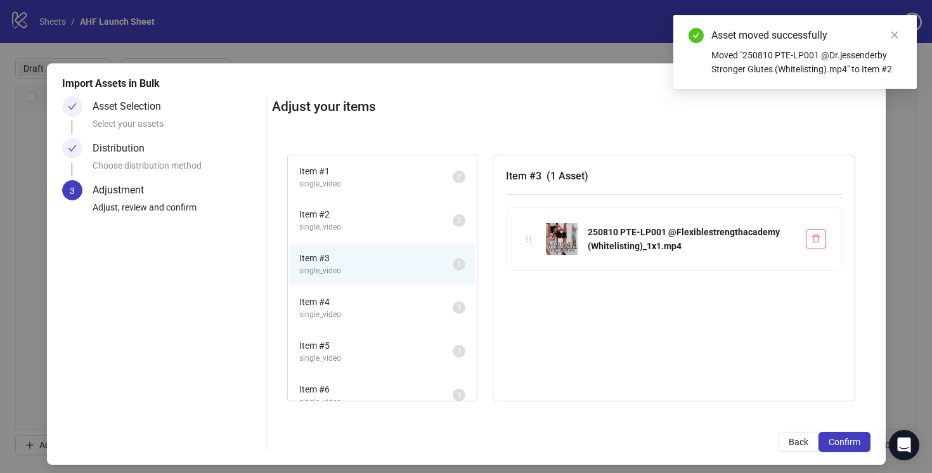
scroll to position [31, 0]
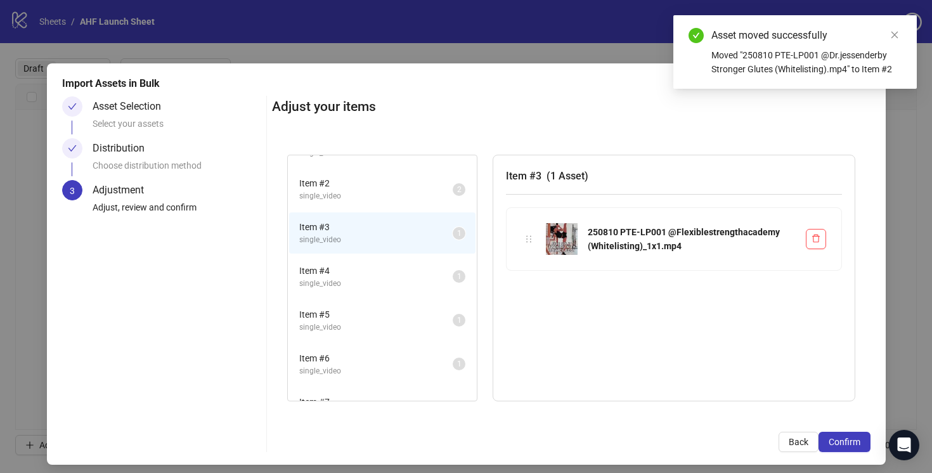
click at [432, 263] on li "Item # 4 single_video 1" at bounding box center [382, 276] width 186 height 41
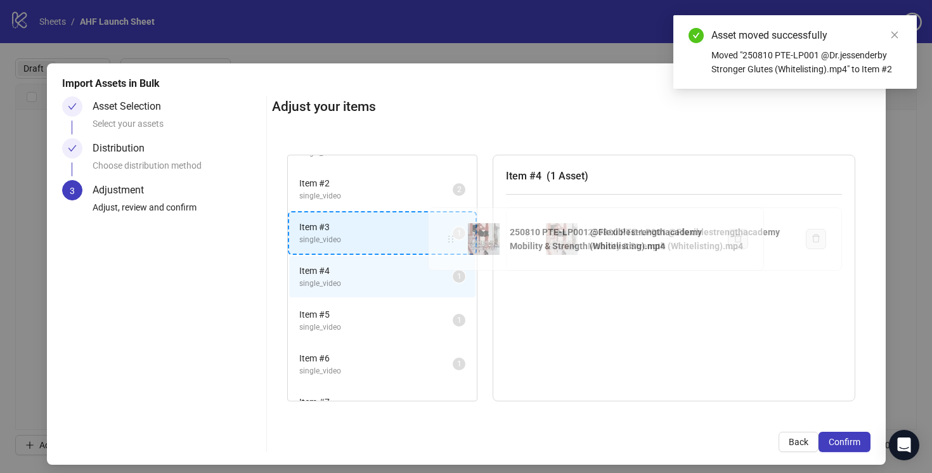
drag, startPoint x: 524, startPoint y: 238, endPoint x: 447, endPoint y: 238, distance: 76.7
click at [447, 238] on div "Item # 1 single_video 2 Item # 2 single_video 2 Item # 3 single_video 1 Item # …" at bounding box center [571, 278] width 598 height 278
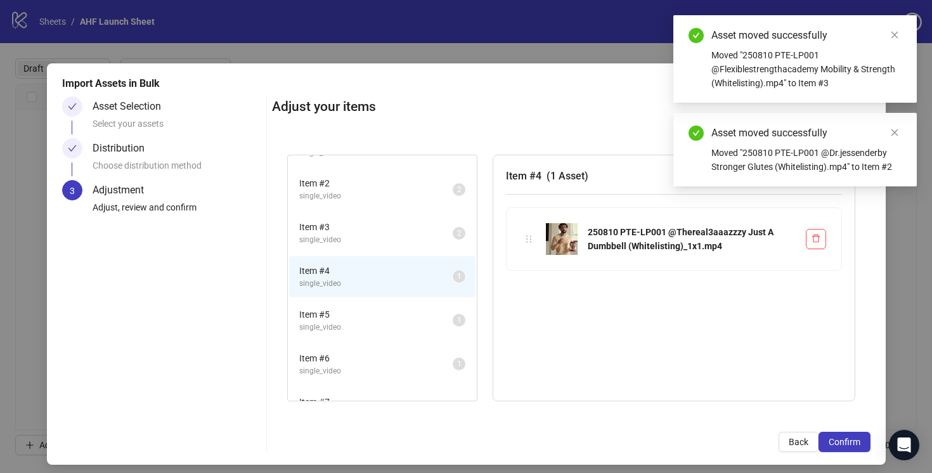
click at [434, 318] on span "Item # 5" at bounding box center [375, 314] width 153 height 14
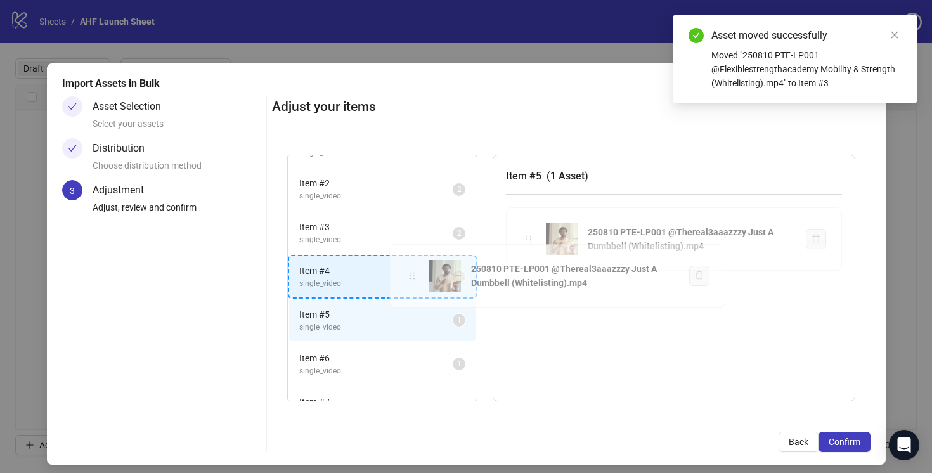
drag, startPoint x: 530, startPoint y: 238, endPoint x: 414, endPoint y: 274, distance: 121.9
click at [414, 274] on div "Item # 1 single_video 2 Item # 2 single_video 2 Item # 3 single_video 2 Item # …" at bounding box center [571, 278] width 598 height 278
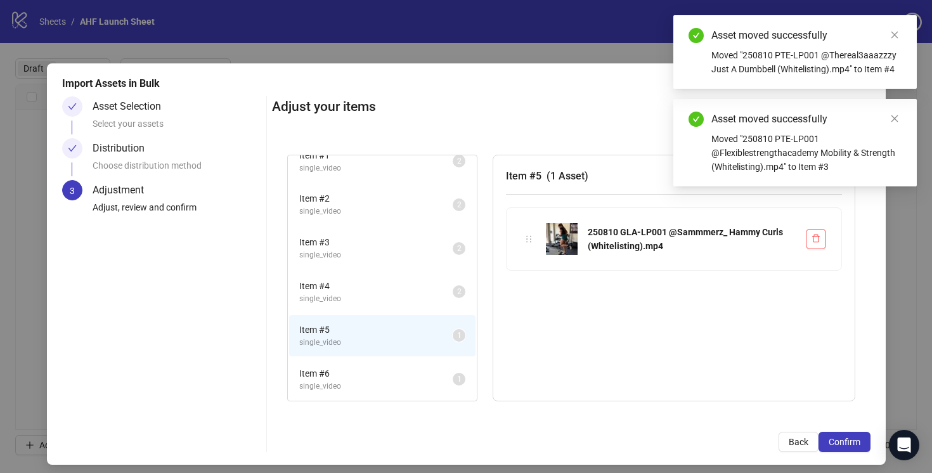
scroll to position [7, 0]
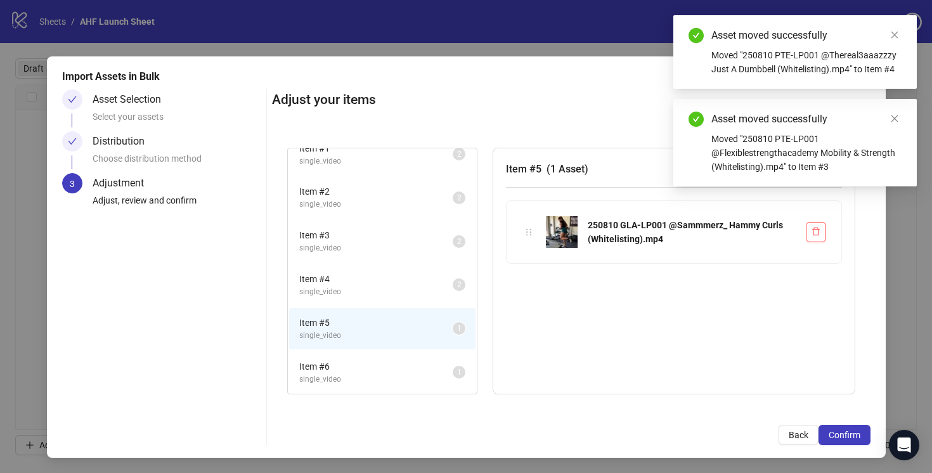
click at [428, 368] on span "Item # 6" at bounding box center [375, 366] width 153 height 14
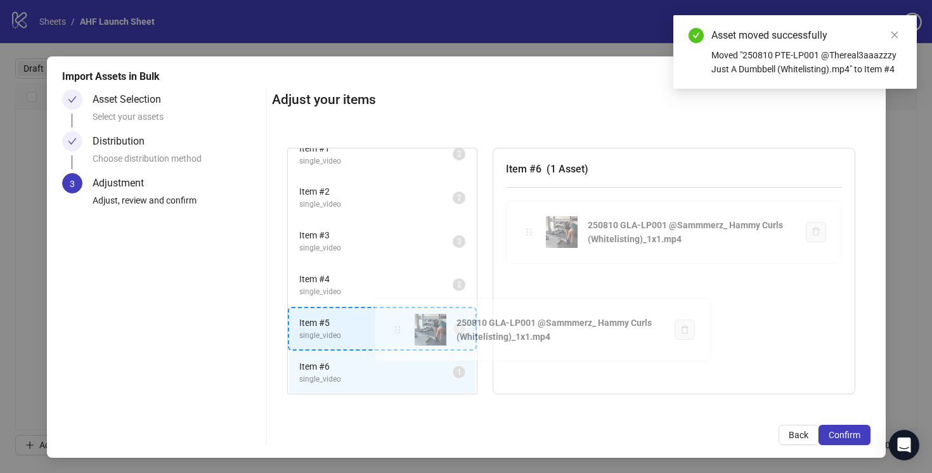
drag, startPoint x: 530, startPoint y: 230, endPoint x: 399, endPoint y: 327, distance: 162.6
click at [399, 327] on div "Item # 1 single_video 2 Item # 2 single_video 2 Item # 3 single_video 2 Item # …" at bounding box center [571, 271] width 598 height 278
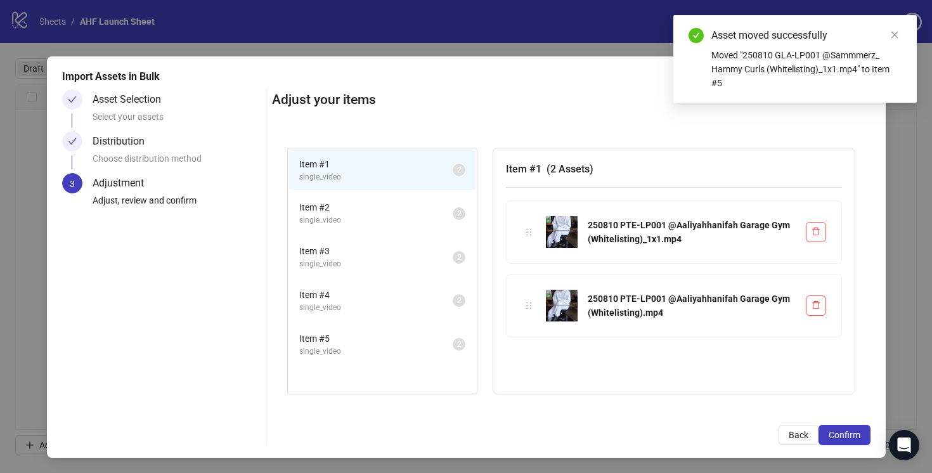
click at [383, 340] on span "Item # 5" at bounding box center [375, 338] width 153 height 14
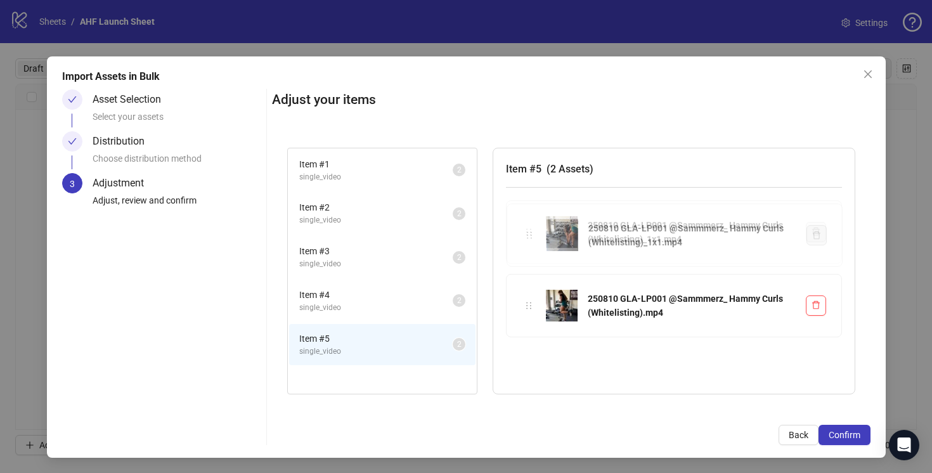
drag, startPoint x: 530, startPoint y: 306, endPoint x: 532, endPoint y: 238, distance: 67.8
click at [532, 238] on div "Item # 1 single_video 2 Item # 2 single_video 2 Item # 3 single_video 2 Item # …" at bounding box center [571, 271] width 598 height 278
click at [397, 306] on span "single_video" at bounding box center [375, 308] width 153 height 12
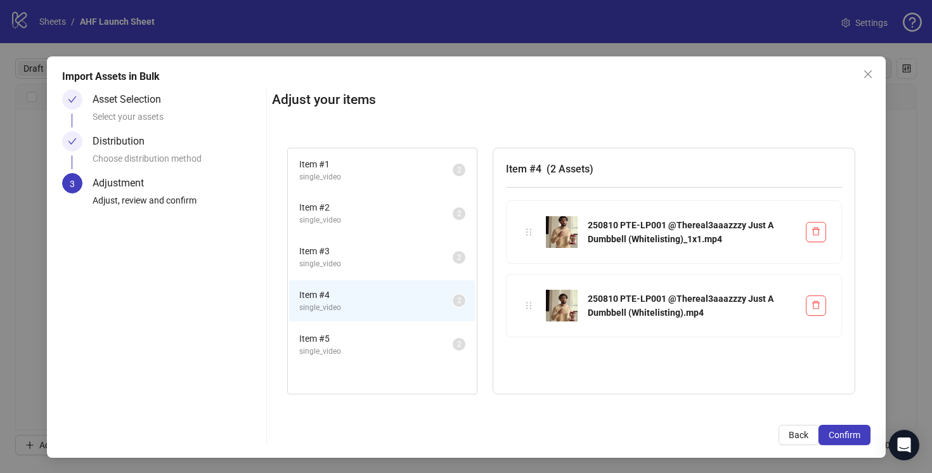
click at [395, 268] on span "single_video" at bounding box center [375, 264] width 153 height 12
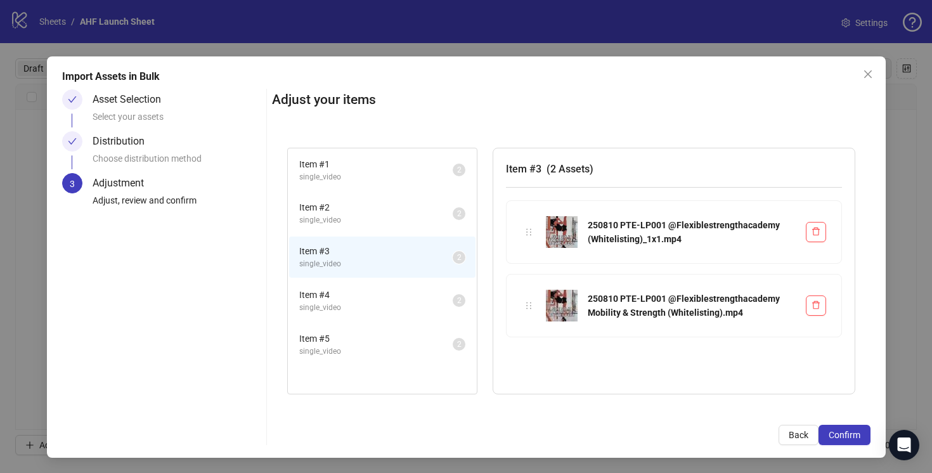
click at [388, 207] on span "Item # 2" at bounding box center [375, 207] width 153 height 14
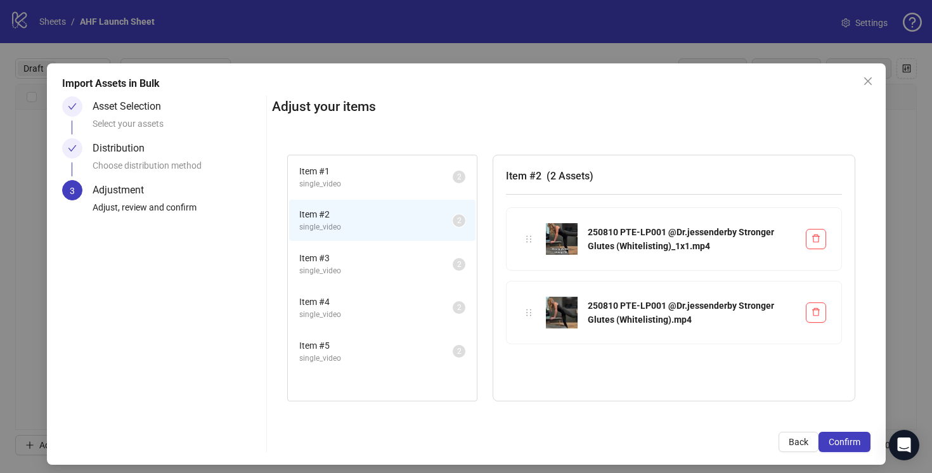
click at [373, 185] on span "single_video" at bounding box center [375, 184] width 153 height 12
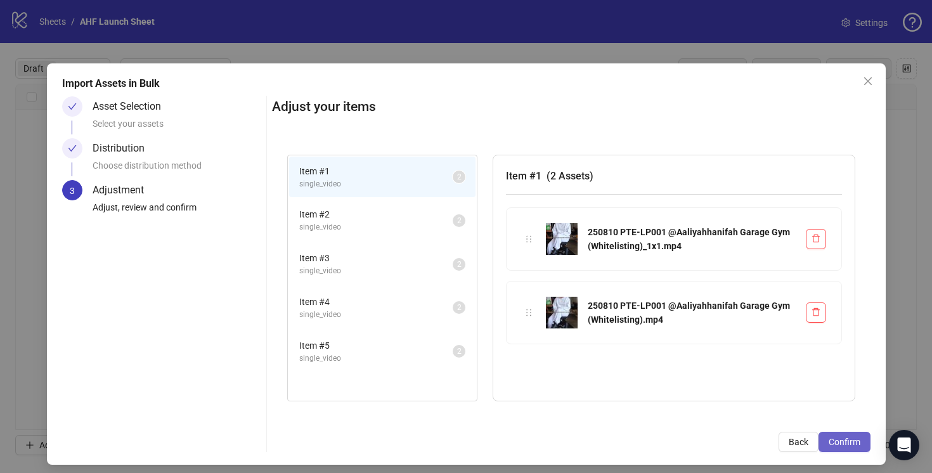
click at [840, 447] on span "Confirm" at bounding box center [844, 442] width 32 height 10
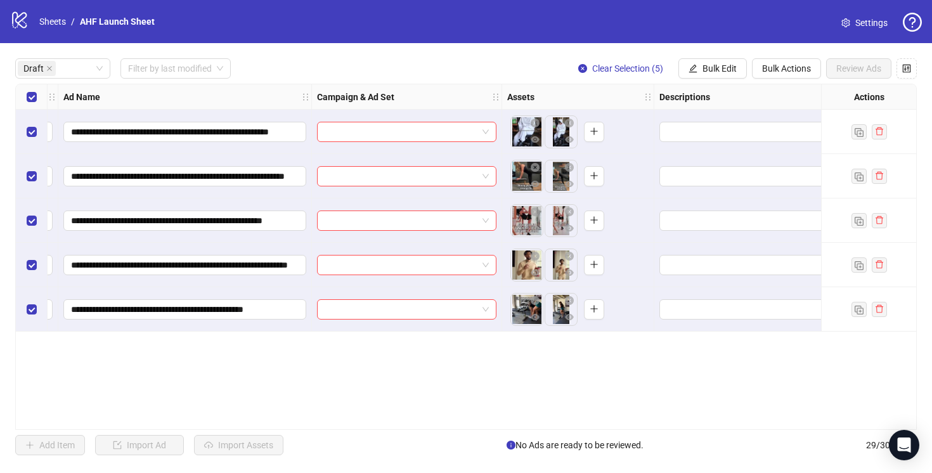
scroll to position [0, 99]
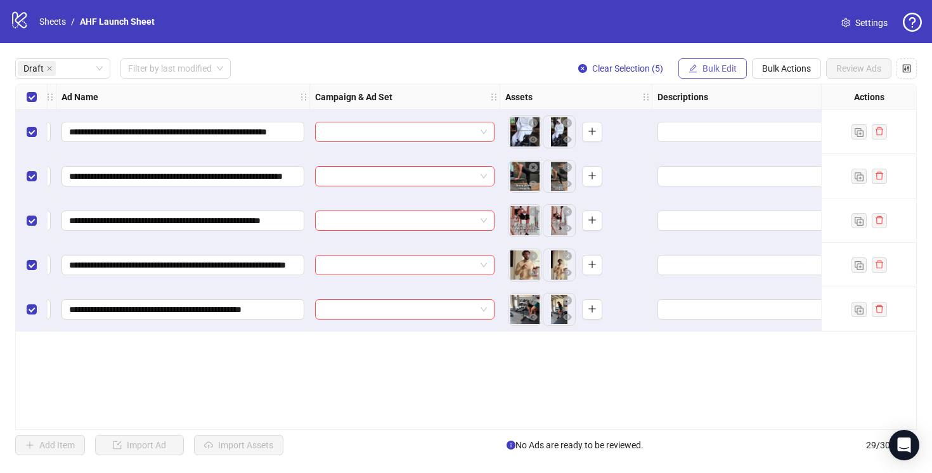
click at [710, 70] on span "Bulk Edit" at bounding box center [719, 68] width 34 height 10
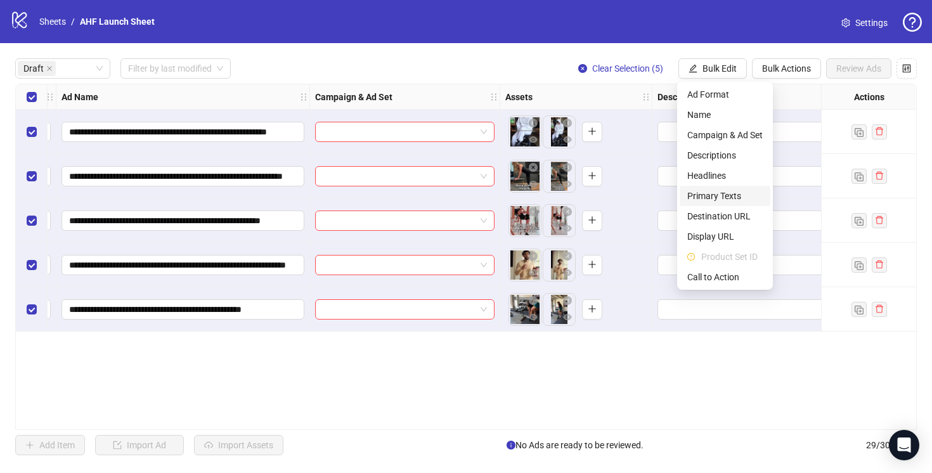
click at [717, 195] on span "Primary Texts" at bounding box center [724, 196] width 75 height 14
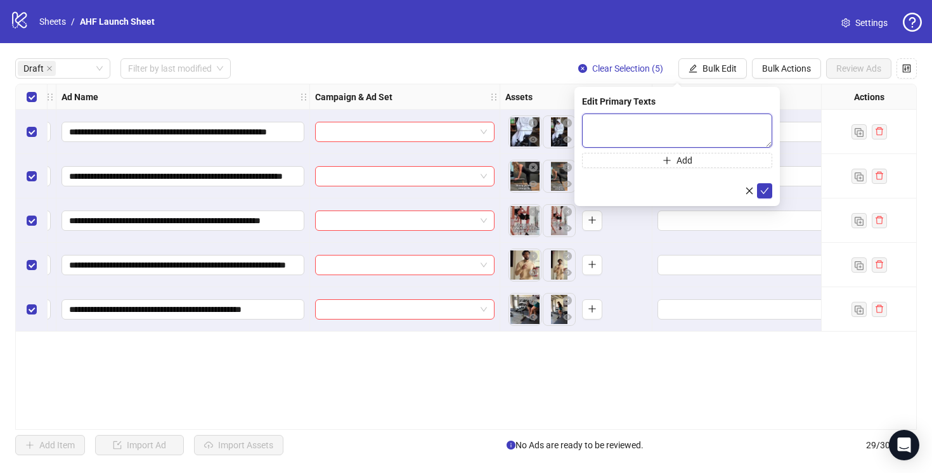
click at [605, 119] on textarea at bounding box center [677, 130] width 190 height 34
paste textarea "**********"
click at [723, 141] on textarea "**********" at bounding box center [677, 130] width 190 height 34
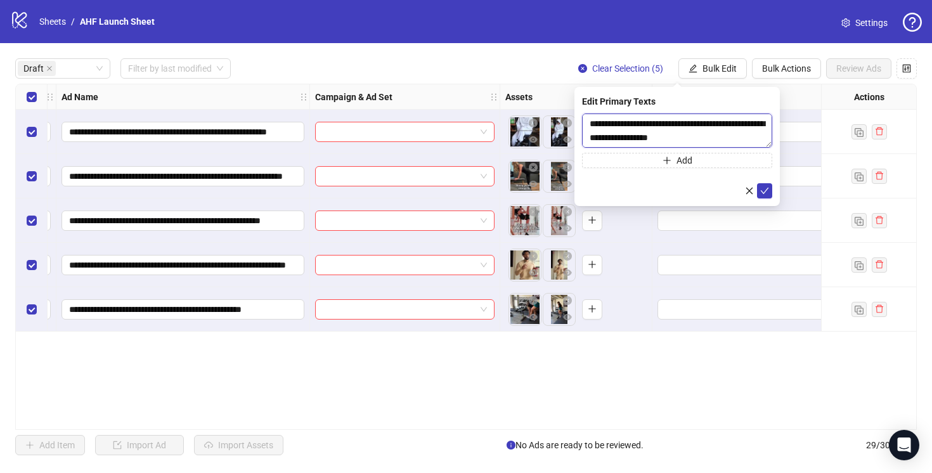
click at [596, 124] on textarea "**********" at bounding box center [677, 130] width 190 height 34
type textarea "**********"
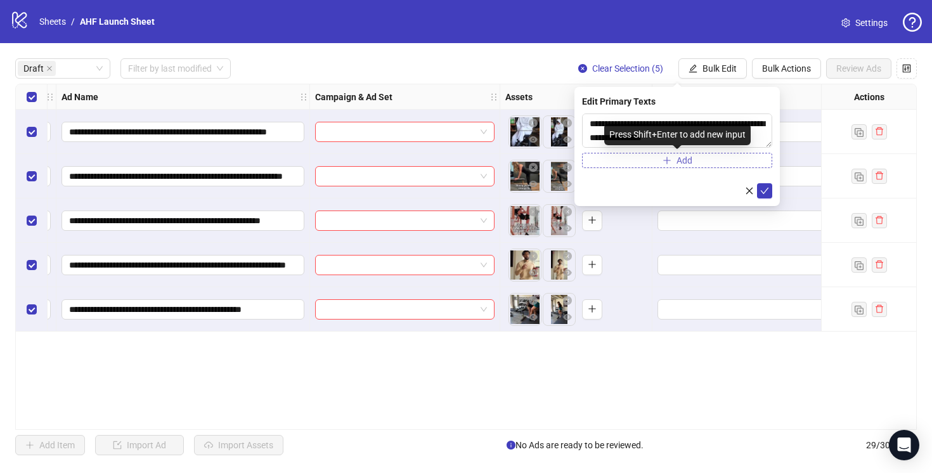
click at [709, 160] on button "Add" at bounding box center [677, 160] width 190 height 15
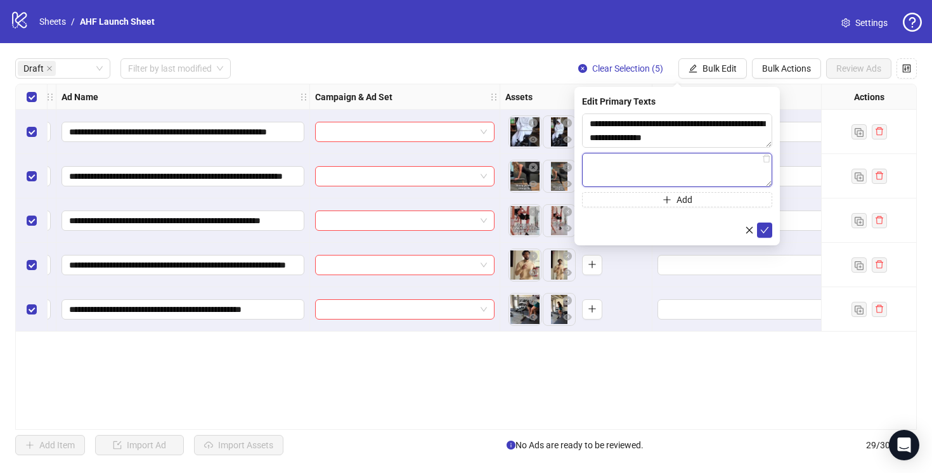
paste textarea "**********"
click at [594, 164] on textarea "**********" at bounding box center [677, 170] width 190 height 34
type textarea "**********"
click at [624, 200] on button "Add" at bounding box center [677, 199] width 190 height 15
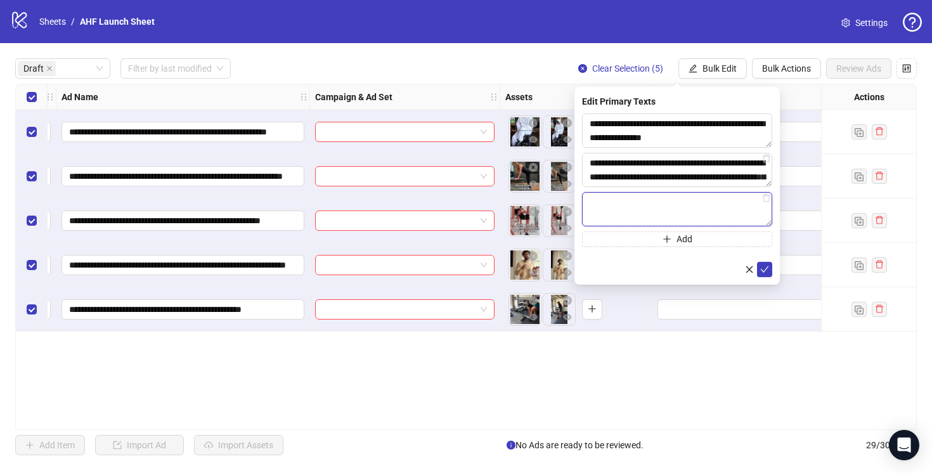
paste textarea "**********"
click at [594, 203] on textarea "**********" at bounding box center [677, 209] width 190 height 34
type textarea "**********"
click at [766, 266] on icon "check" at bounding box center [764, 269] width 9 height 9
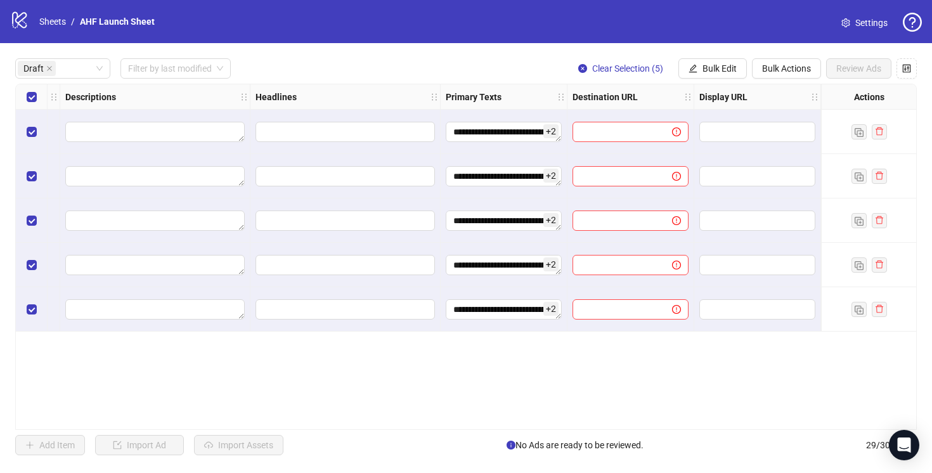
scroll to position [0, 702]
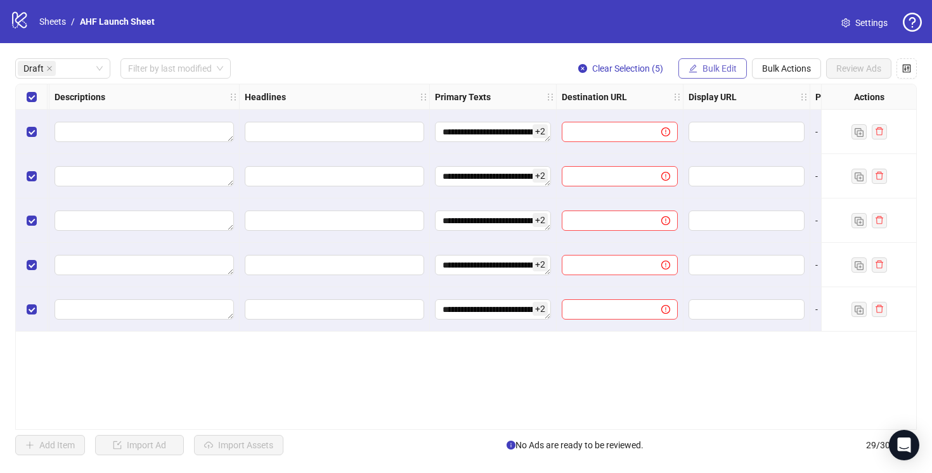
click at [707, 68] on span "Bulk Edit" at bounding box center [719, 68] width 34 height 10
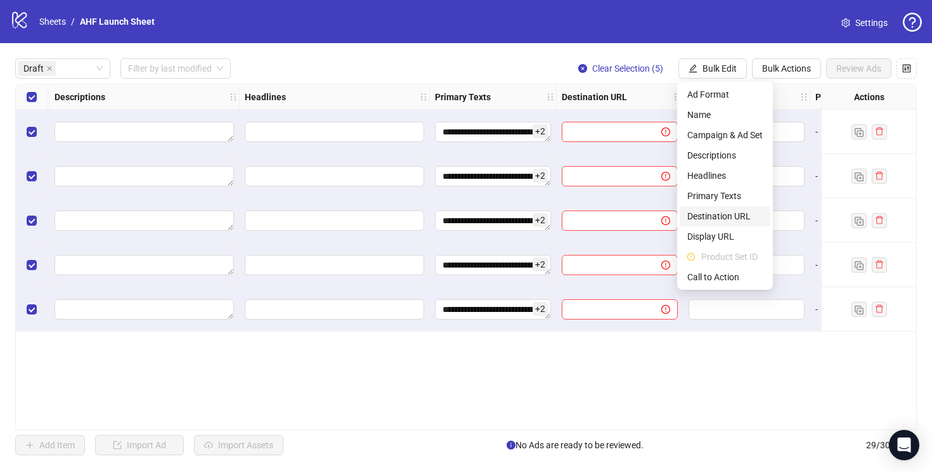
click at [728, 213] on span "Destination URL" at bounding box center [724, 216] width 75 height 14
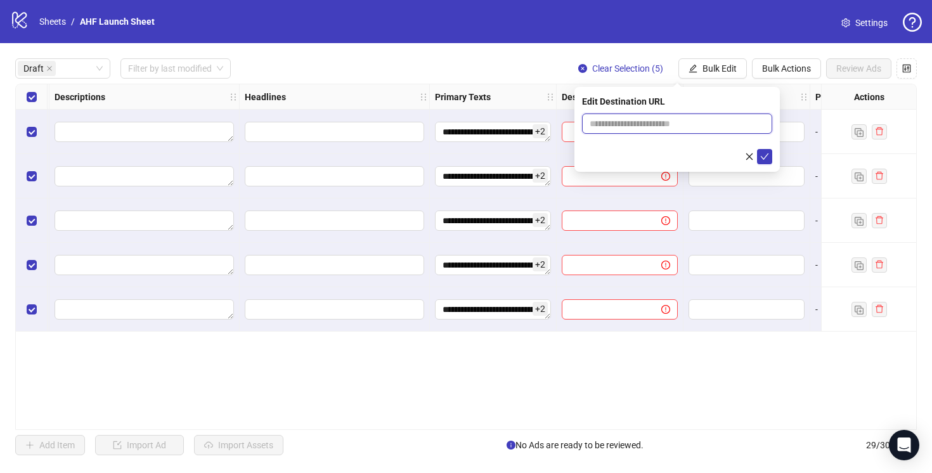
click at [601, 125] on input "text" at bounding box center [671, 124] width 165 height 14
paste input "**********"
type input "**********"
click at [757, 149] on button "submit" at bounding box center [764, 156] width 15 height 15
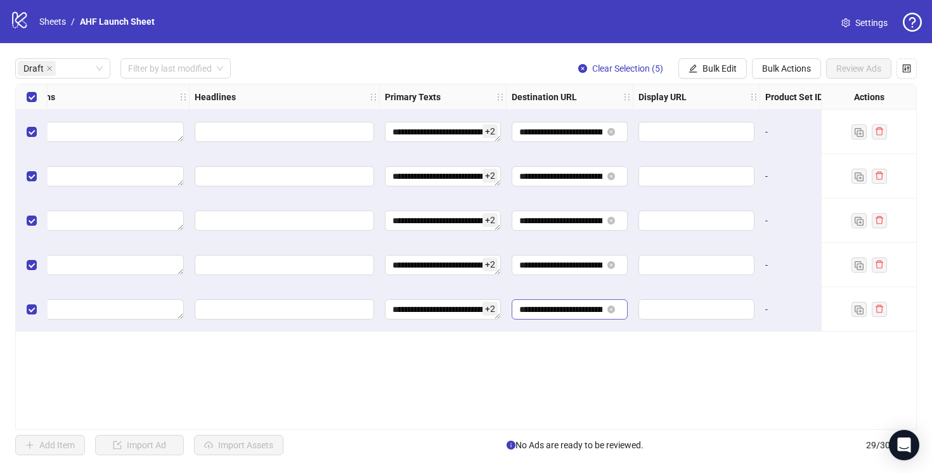
scroll to position [0, 804]
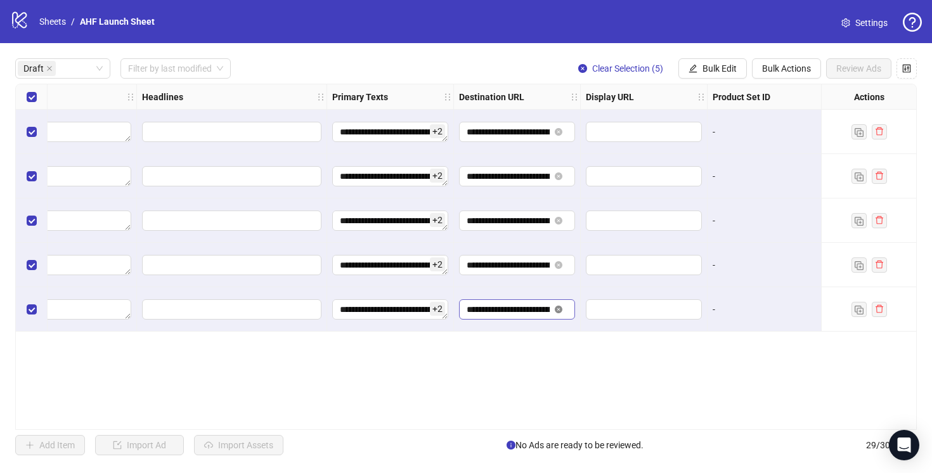
click at [556, 309] on icon "close-circle" at bounding box center [559, 309] width 8 height 8
click at [513, 311] on input "text" at bounding box center [503, 309] width 74 height 14
paste input "**********"
type input "**********"
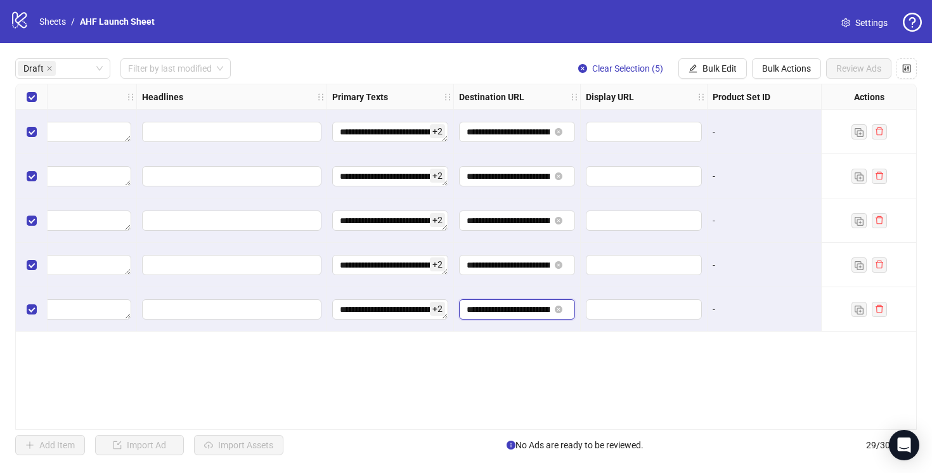
scroll to position [0, 169]
click at [521, 351] on div "**********" at bounding box center [465, 257] width 901 height 346
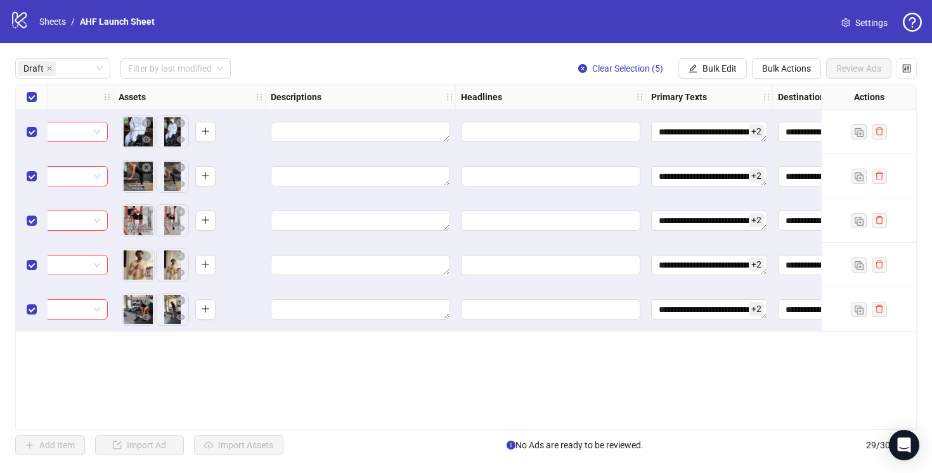
scroll to position [0, 486]
click at [709, 67] on span "Bulk Edit" at bounding box center [719, 68] width 34 height 10
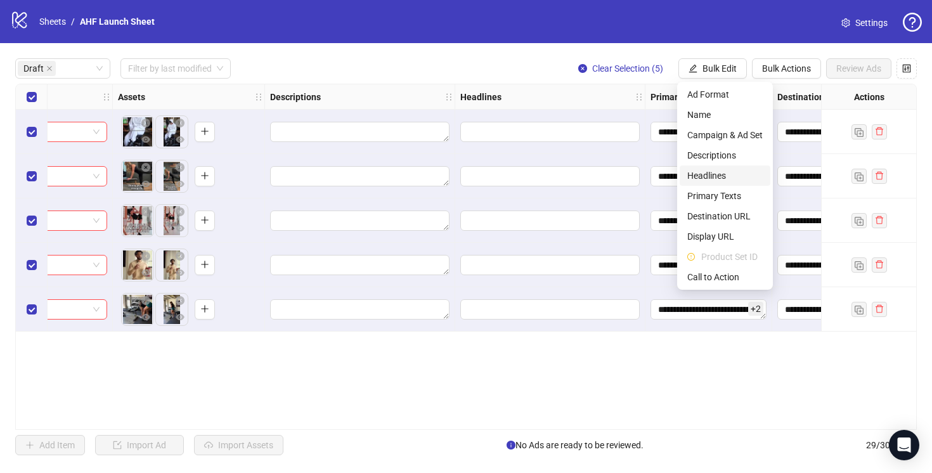
click at [729, 169] on span "Headlines" at bounding box center [724, 176] width 75 height 14
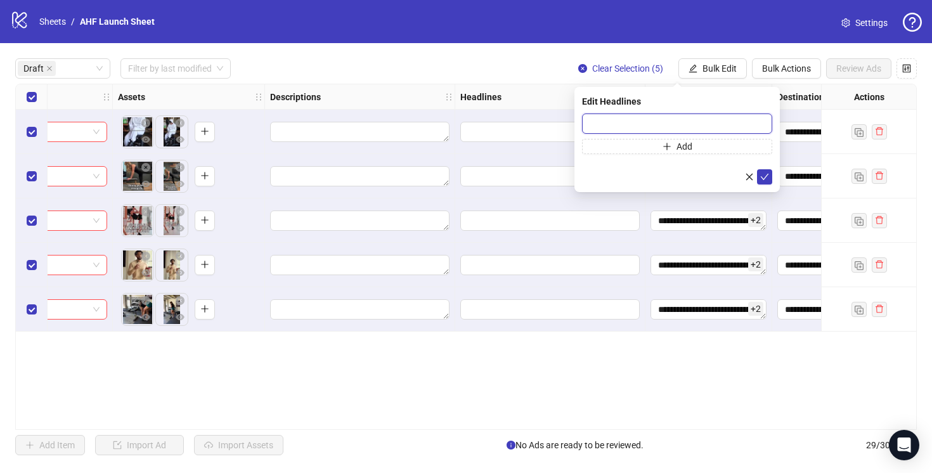
click at [662, 124] on input "text" at bounding box center [677, 123] width 190 height 20
paste input "**********"
type input "**********"
click at [767, 176] on icon "check" at bounding box center [764, 176] width 9 height 9
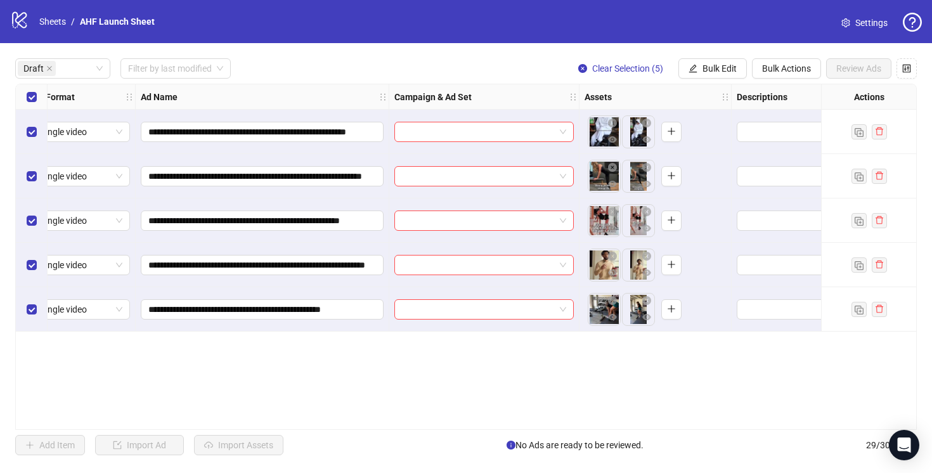
scroll to position [0, 0]
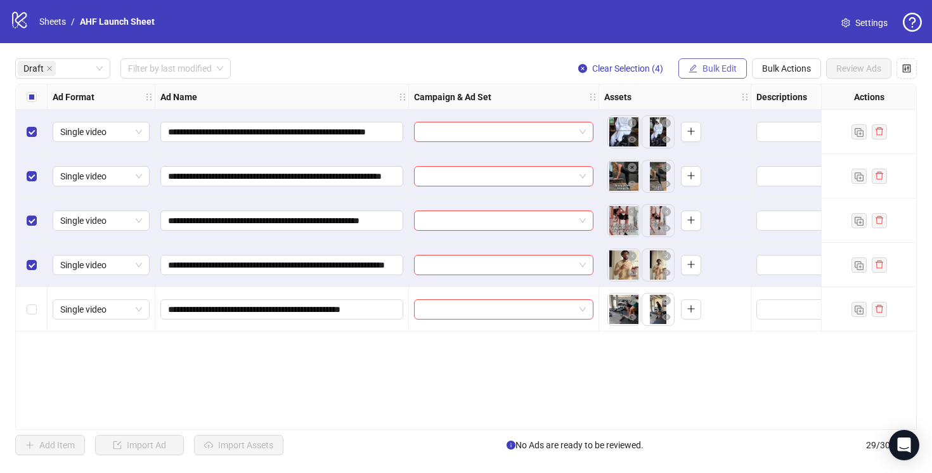
click at [709, 74] on button "Bulk Edit" at bounding box center [712, 68] width 68 height 20
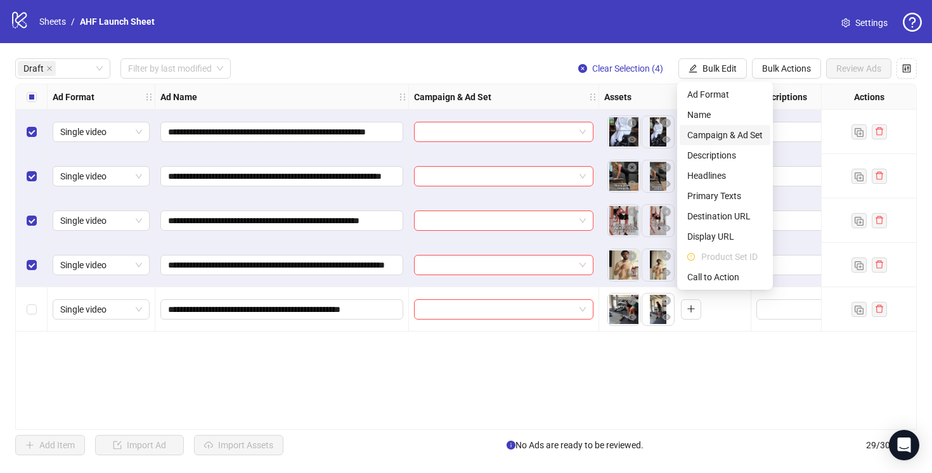
click at [720, 132] on span "Campaign & Ad Set" at bounding box center [724, 135] width 75 height 14
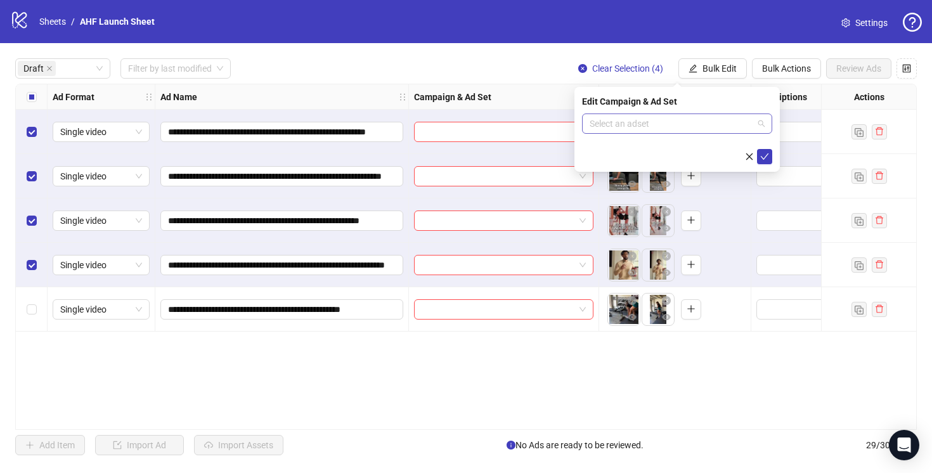
click at [722, 130] on input "search" at bounding box center [671, 123] width 164 height 19
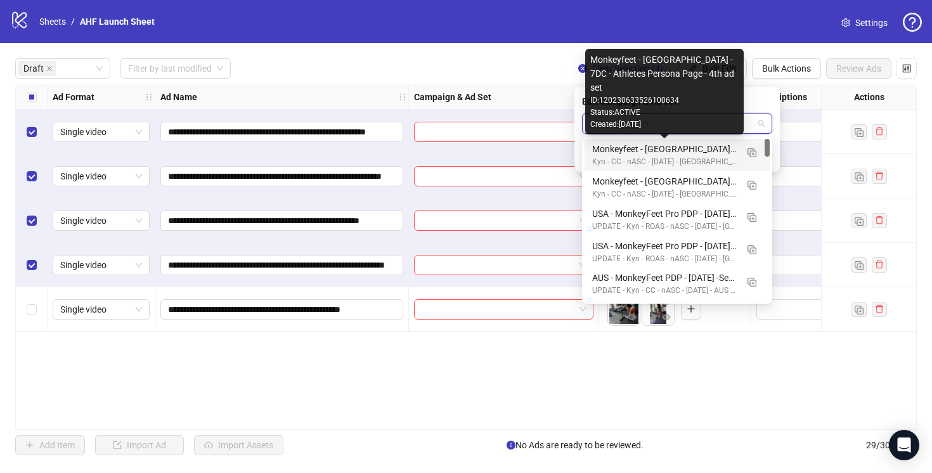
click at [709, 148] on div "Monkeyfeet - [GEOGRAPHIC_DATA] - 7DC - Athletes Persona Page - 4th ad set" at bounding box center [664, 149] width 144 height 14
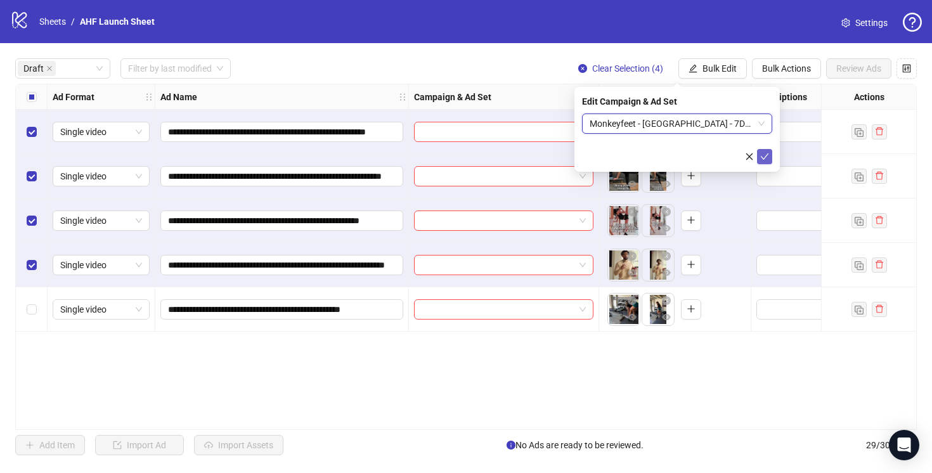
click at [766, 157] on icon "check" at bounding box center [764, 156] width 9 height 9
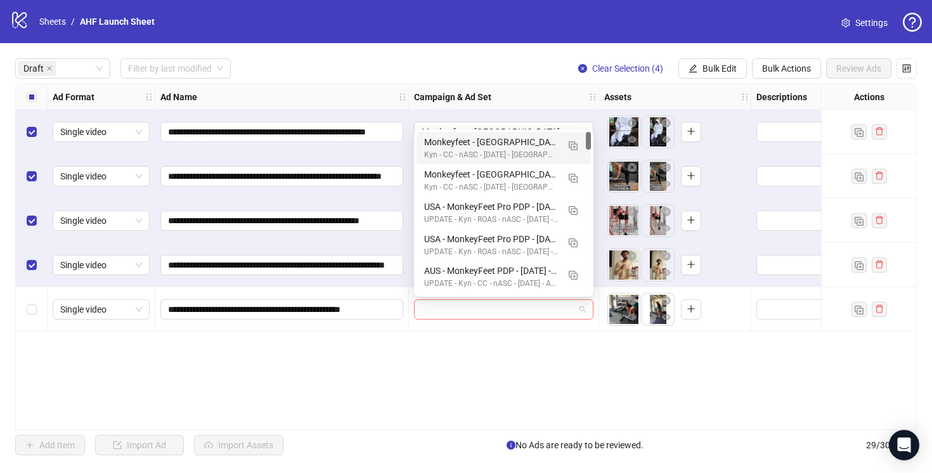
click at [583, 311] on span at bounding box center [503, 309] width 164 height 19
type input "*"
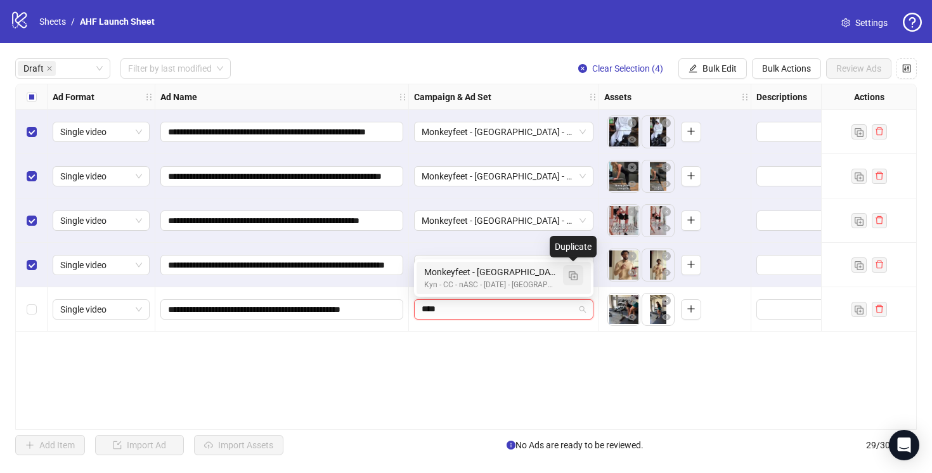
click at [574, 273] on img "button" at bounding box center [572, 275] width 9 height 9
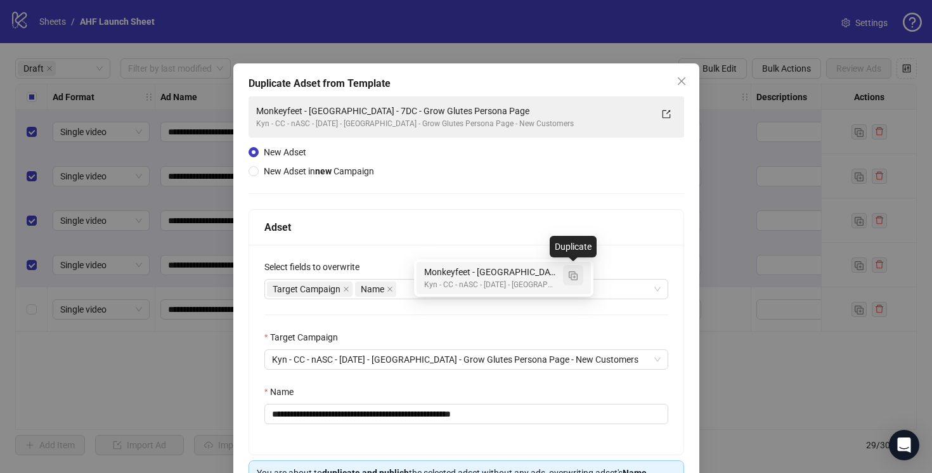
type input "****"
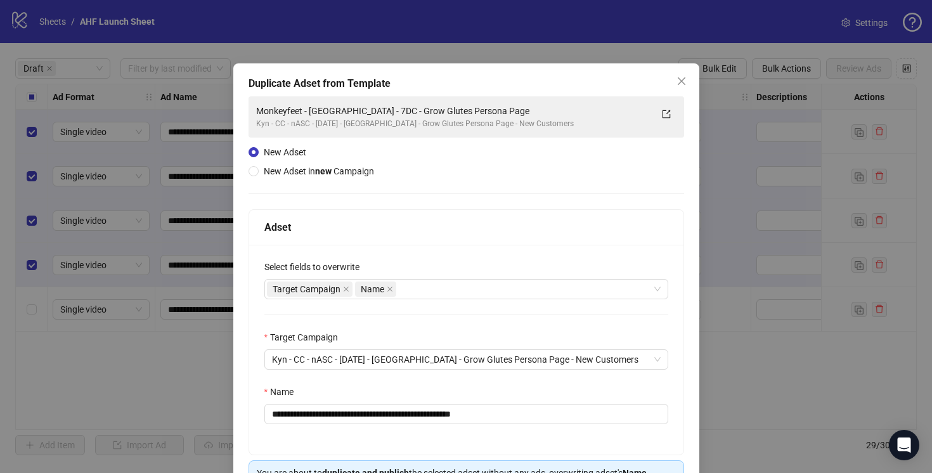
scroll to position [83, 0]
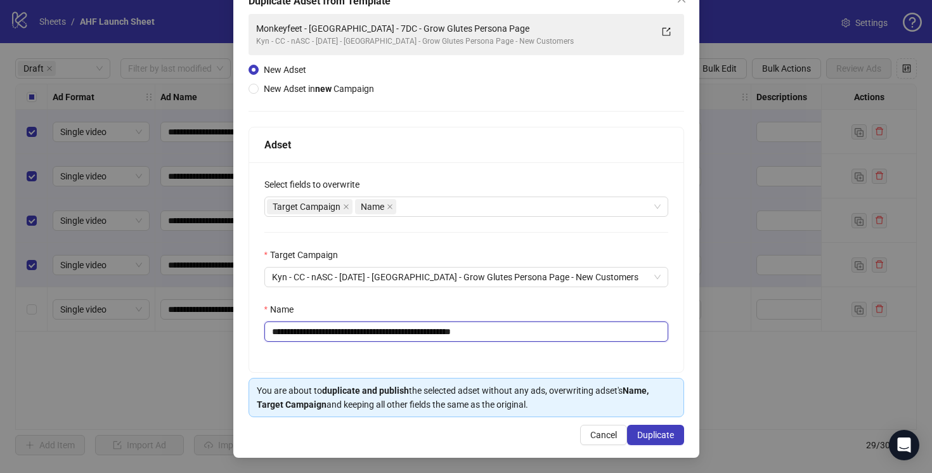
click at [522, 331] on input "**********" at bounding box center [466, 331] width 404 height 20
type input "**********"
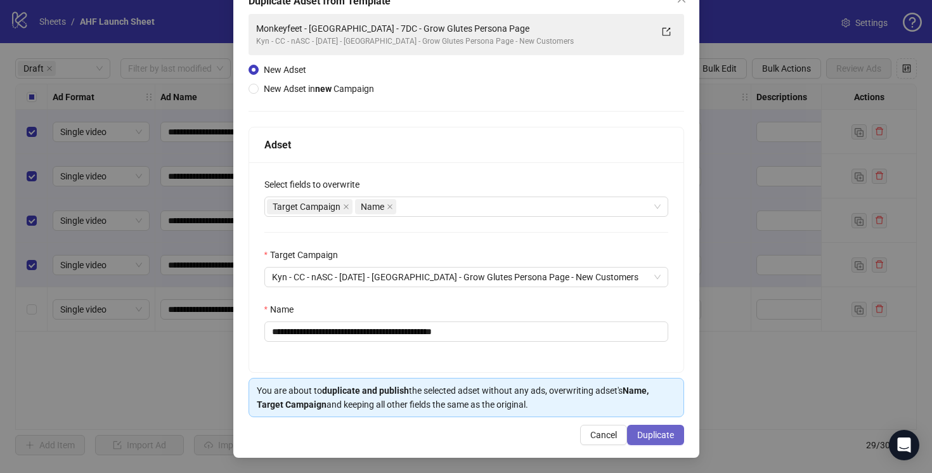
click at [657, 433] on span "Duplicate" at bounding box center [655, 435] width 37 height 10
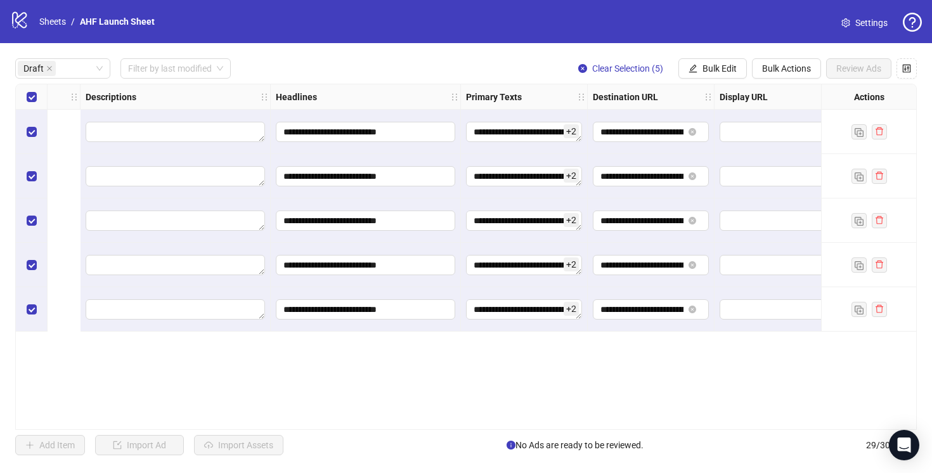
scroll to position [0, 1172]
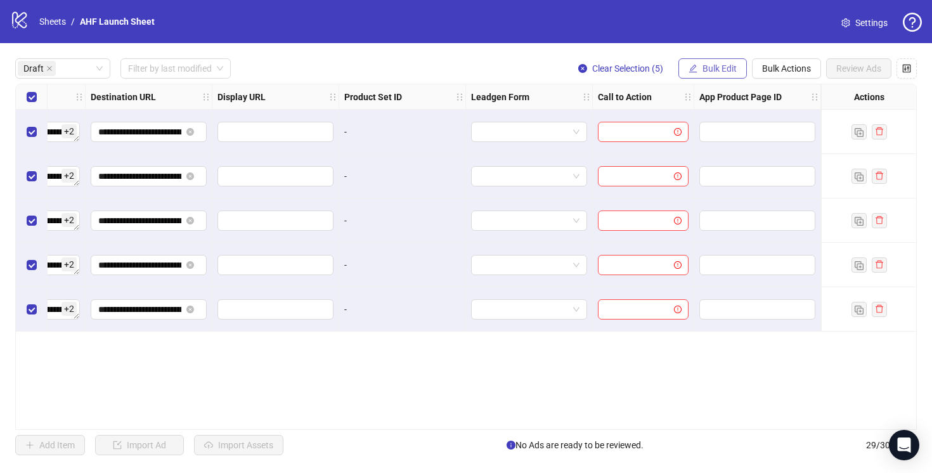
click at [730, 75] on button "Bulk Edit" at bounding box center [712, 68] width 68 height 20
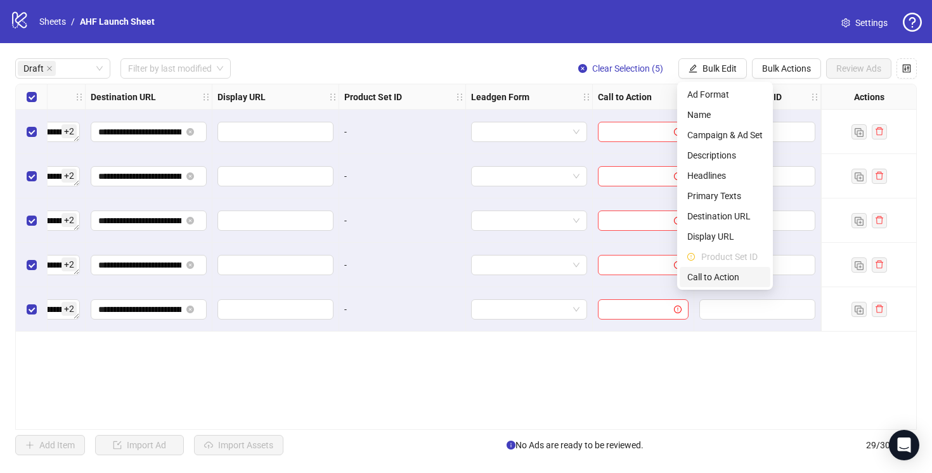
click at [734, 274] on span "Call to Action" at bounding box center [724, 277] width 75 height 14
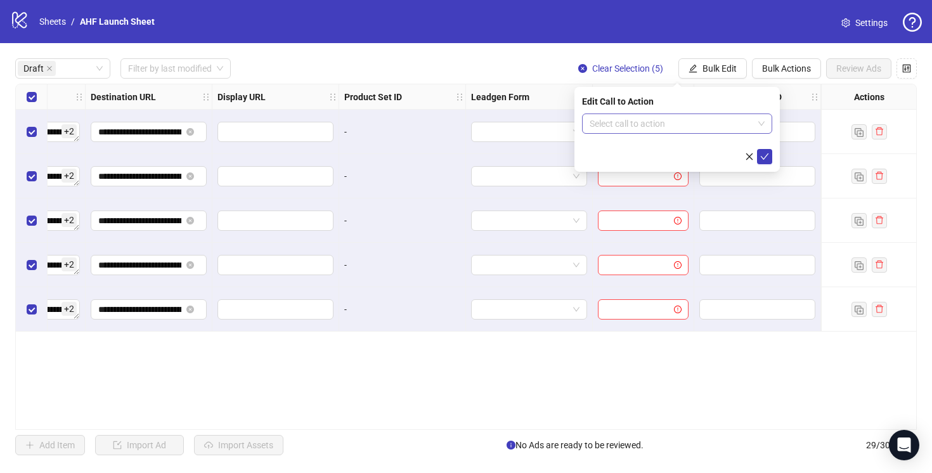
click at [638, 122] on input "search" at bounding box center [671, 123] width 164 height 19
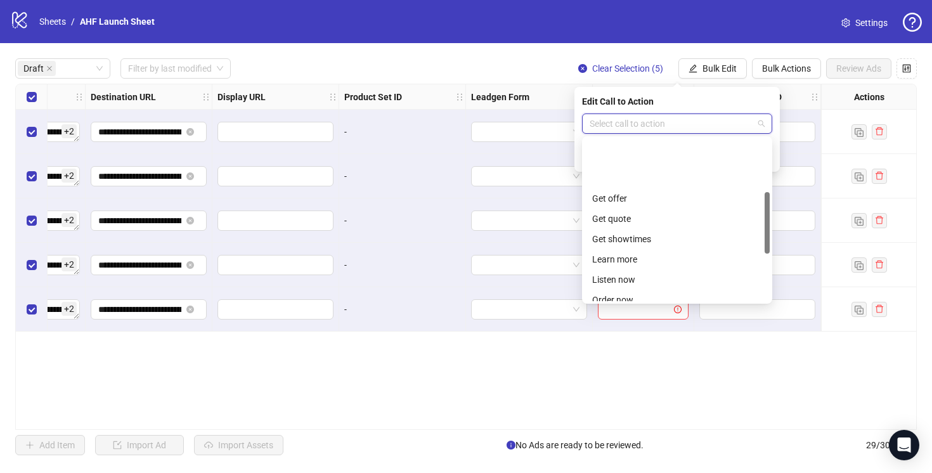
scroll to position [264, 0]
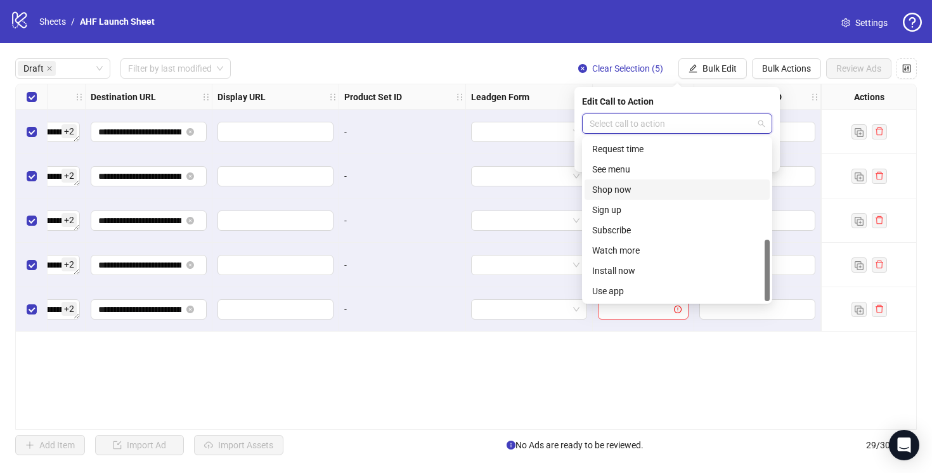
click at [621, 182] on div "Shop now" at bounding box center [676, 189] width 185 height 20
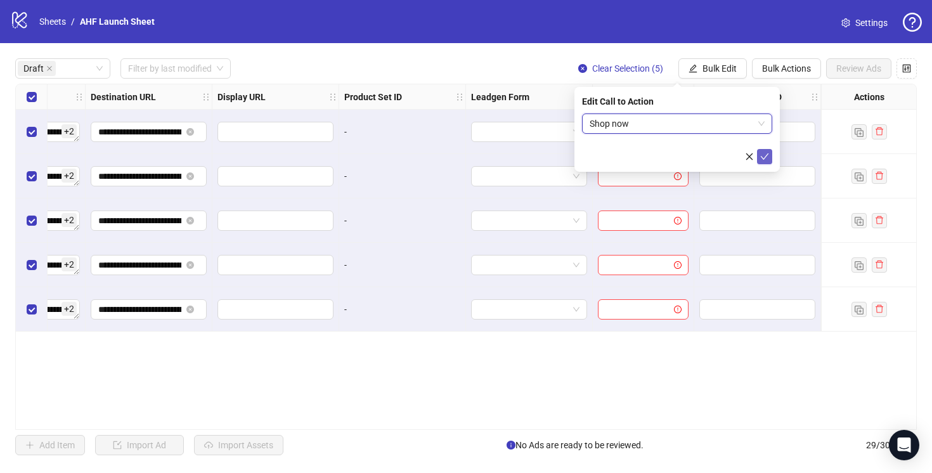
click at [760, 153] on icon "check" at bounding box center [764, 156] width 9 height 9
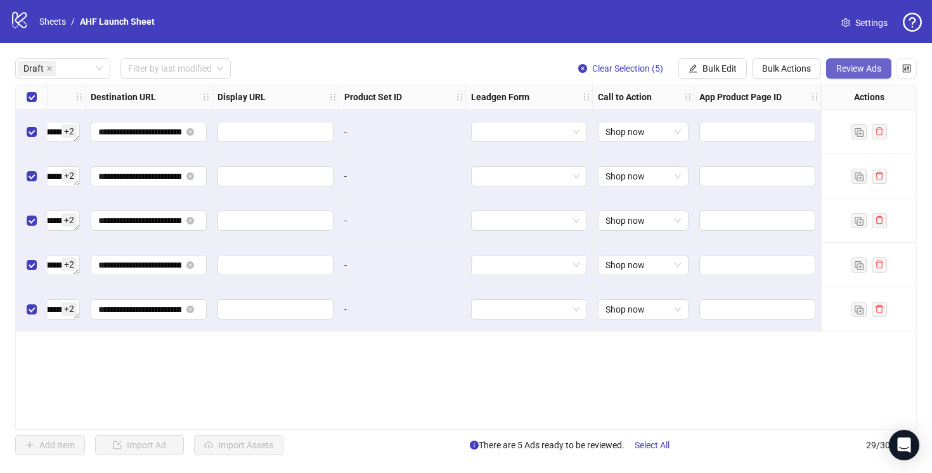
click at [866, 65] on span "Review Ads" at bounding box center [858, 68] width 45 height 10
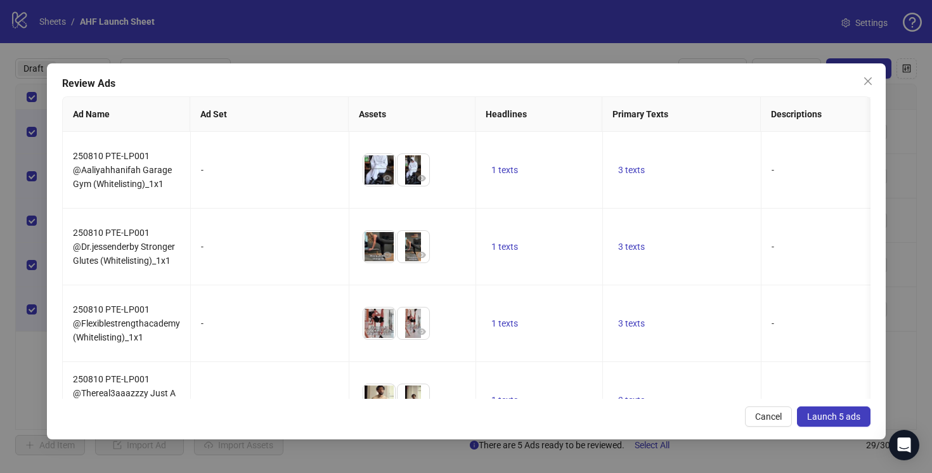
click at [831, 414] on span "Launch 5 ads" at bounding box center [833, 416] width 53 height 10
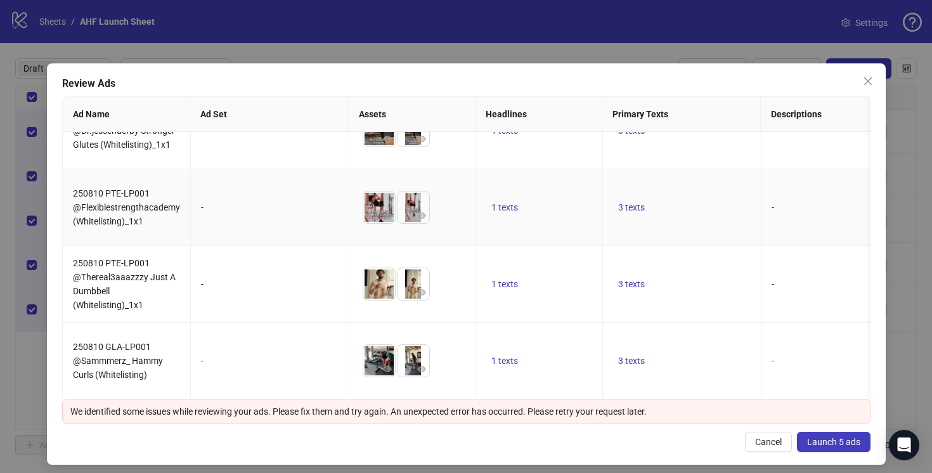
scroll to position [0, 0]
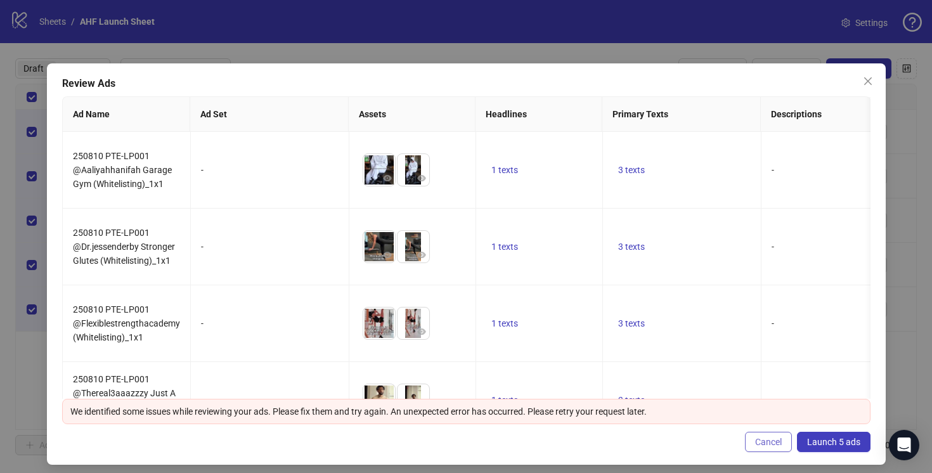
click at [769, 445] on span "Cancel" at bounding box center [768, 442] width 27 height 10
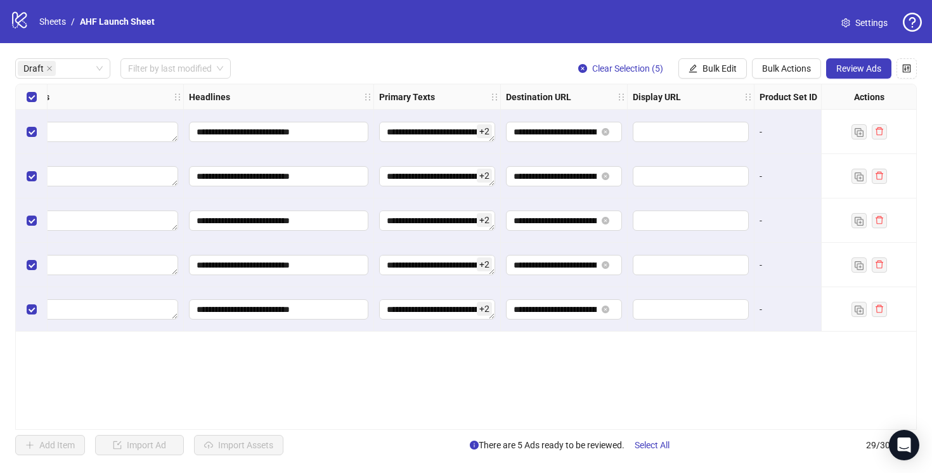
scroll to position [0, 1172]
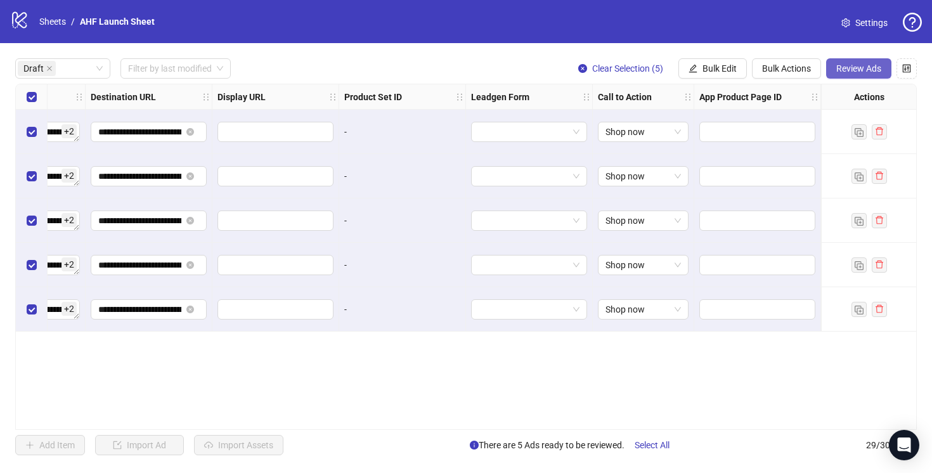
click at [855, 70] on span "Review Ads" at bounding box center [858, 68] width 45 height 10
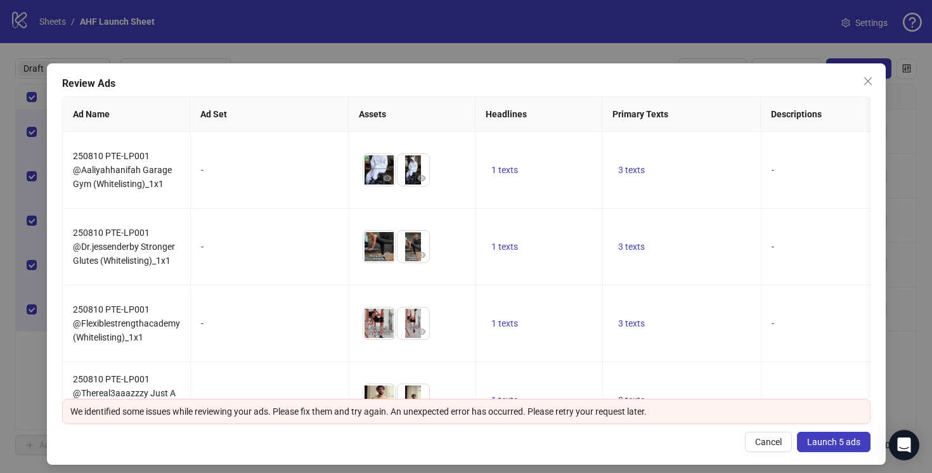
click at [838, 445] on span "Launch 5 ads" at bounding box center [833, 442] width 53 height 10
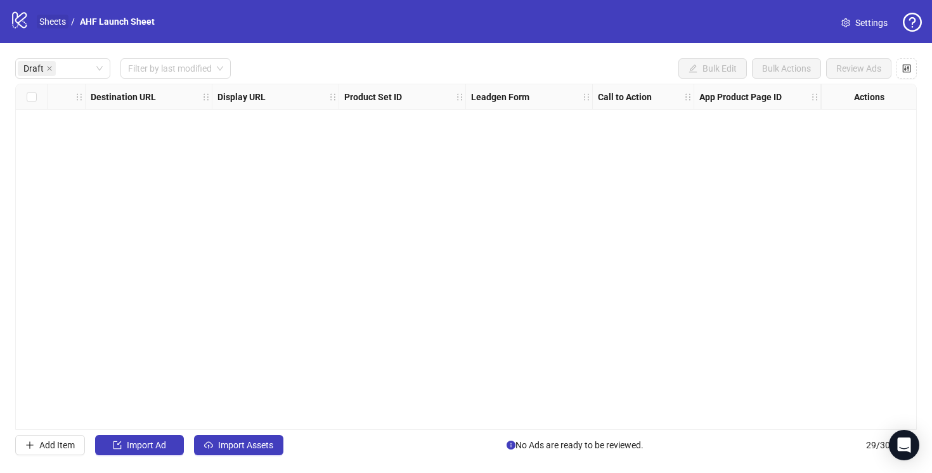
click at [45, 22] on link "Sheets" at bounding box center [53, 22] width 32 height 14
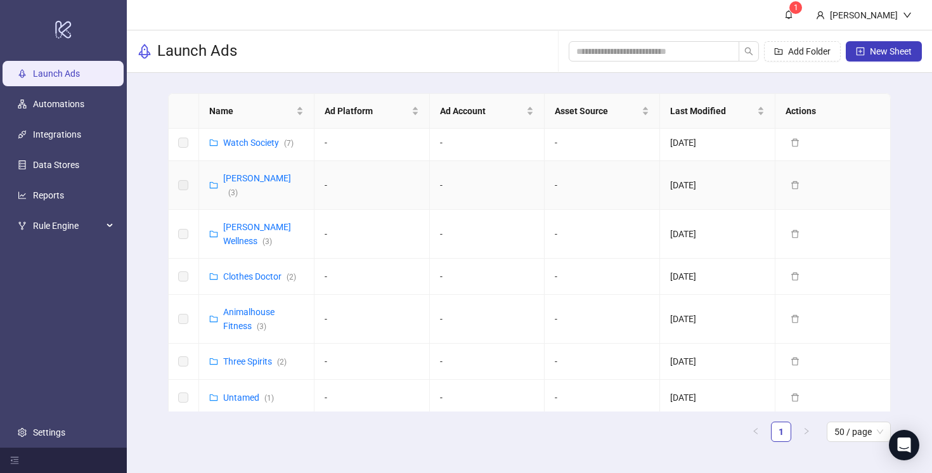
scroll to position [144, 0]
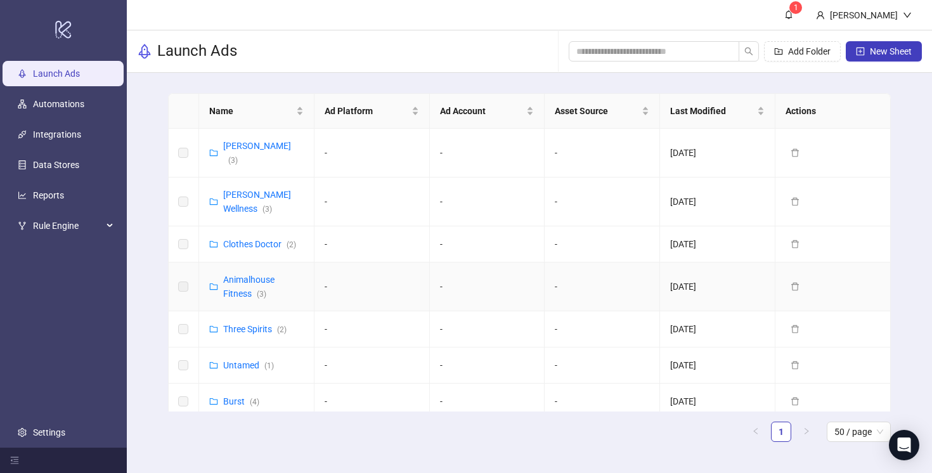
click at [250, 273] on div "Animalhouse Fitness ( 3 )" at bounding box center [263, 287] width 80 height 28
click at [248, 274] on link "Animalhouse Fitness ( 3 )" at bounding box center [248, 286] width 51 height 24
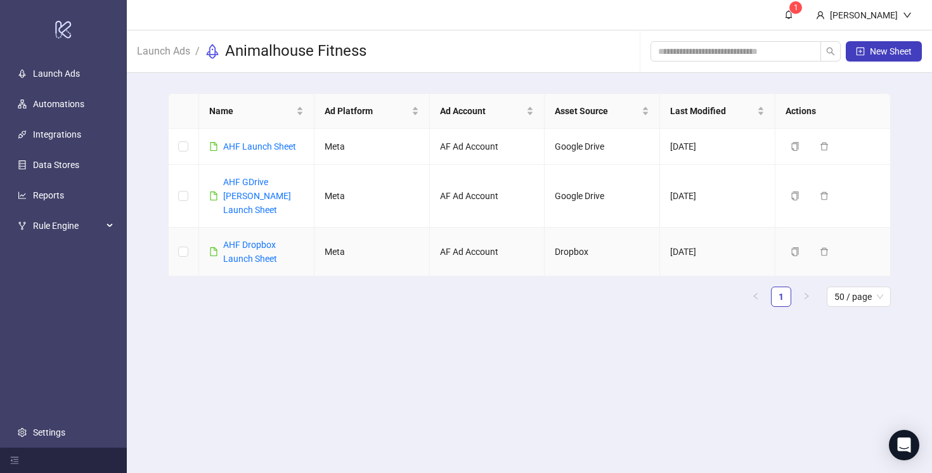
click at [248, 251] on div "AHF Dropbox Launch Sheet" at bounding box center [263, 252] width 80 height 28
click at [265, 286] on ul "1 50 / page" at bounding box center [529, 296] width 722 height 20
click at [262, 146] on link "AHF Launch Sheet" at bounding box center [259, 146] width 73 height 10
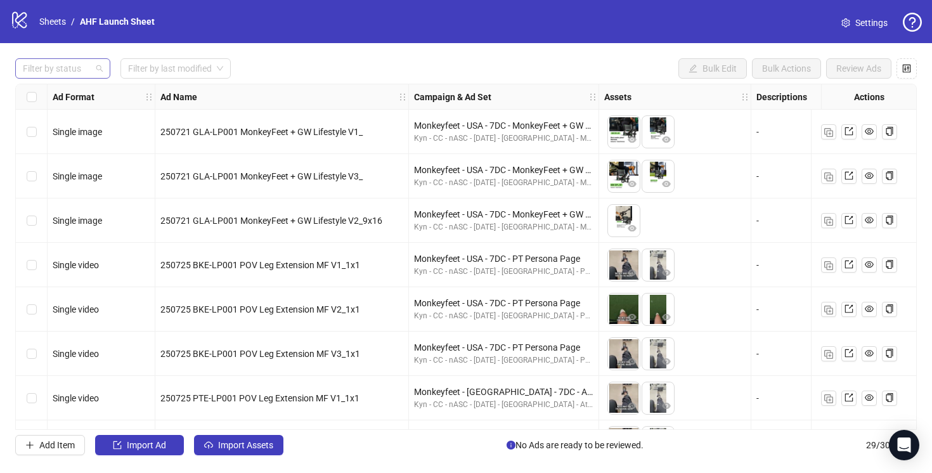
click at [42, 63] on div at bounding box center [56, 69] width 77 height 18
click at [60, 86] on div "Draft" at bounding box center [63, 94] width 90 height 20
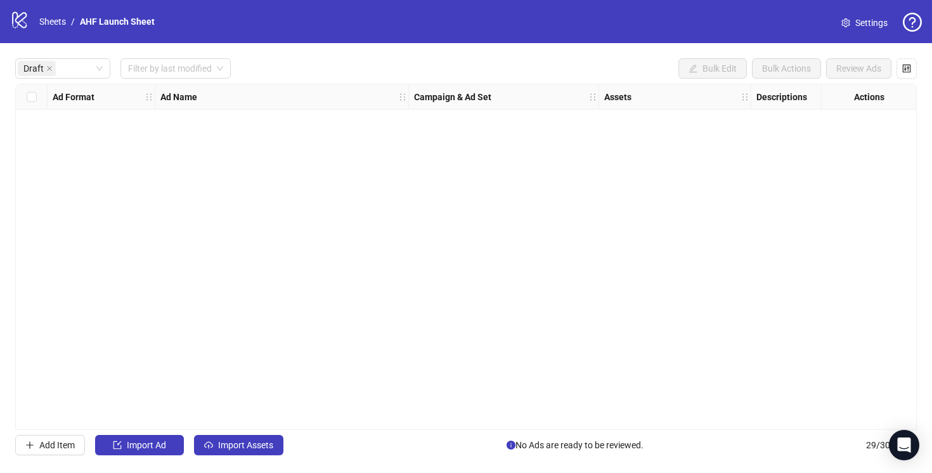
click at [304, 61] on div "Draft Filter by last modified Bulk Edit Bulk Actions Review Ads" at bounding box center [465, 68] width 901 height 20
click at [243, 451] on button "Import Assets" at bounding box center [238, 445] width 89 height 20
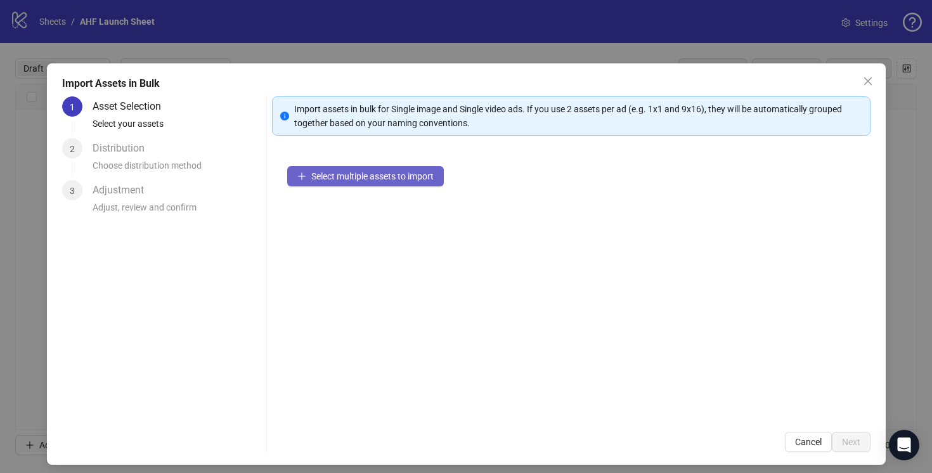
click at [369, 178] on span "Select multiple assets to import" at bounding box center [372, 176] width 122 height 10
click at [868, 77] on icon "close" at bounding box center [868, 81] width 10 height 10
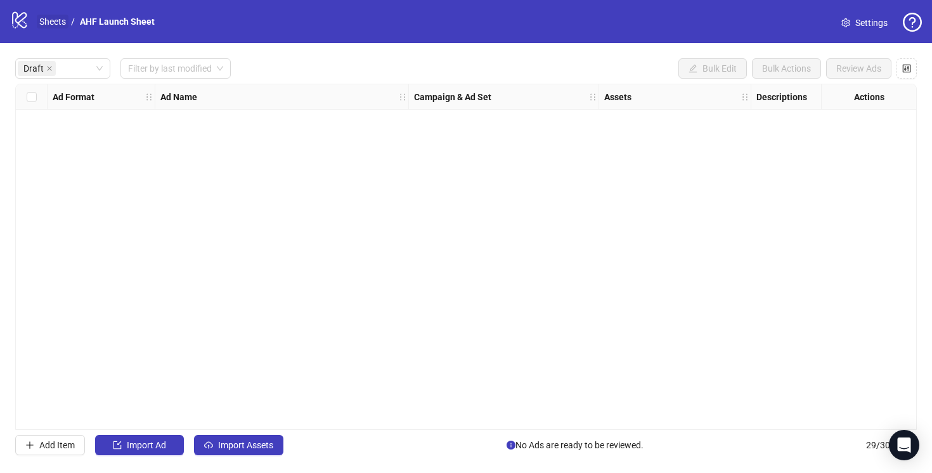
click at [49, 20] on link "Sheets" at bounding box center [53, 22] width 32 height 14
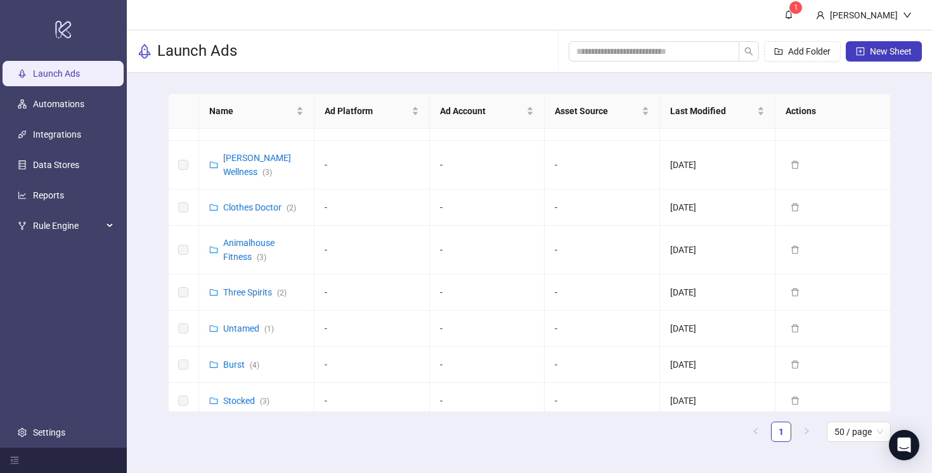
scroll to position [193, 0]
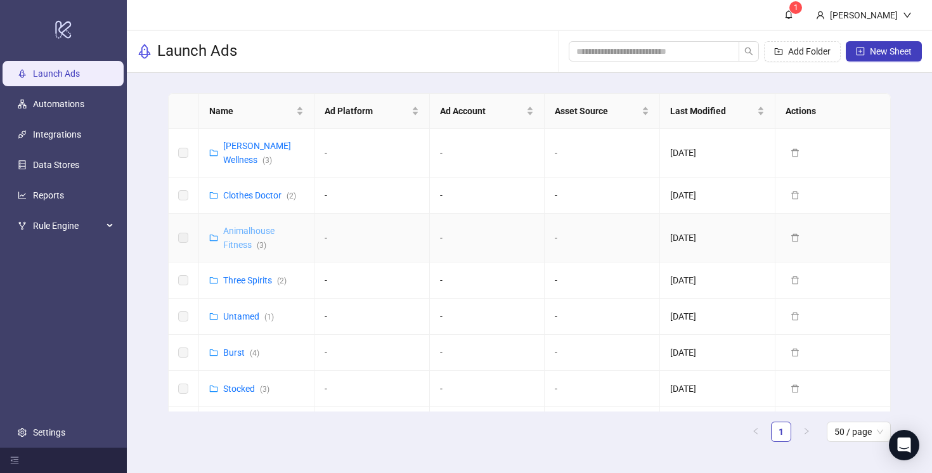
click at [243, 226] on link "Animalhouse Fitness ( 3 )" at bounding box center [248, 238] width 51 height 24
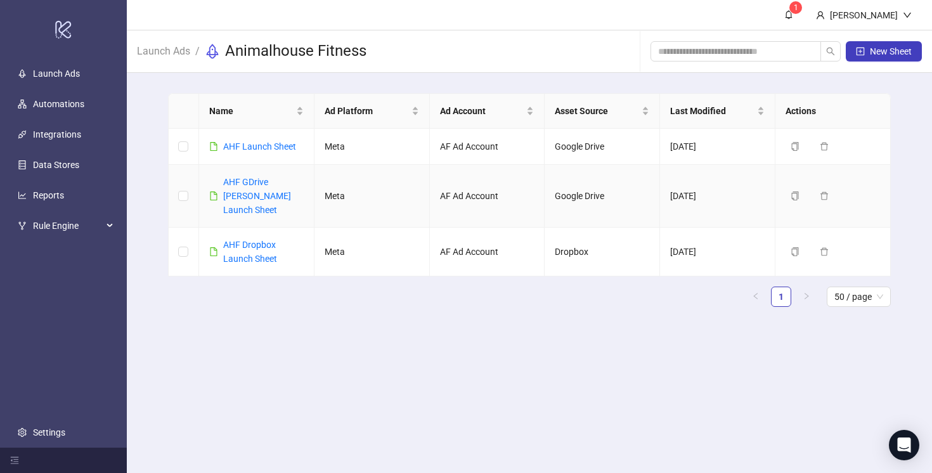
click at [243, 210] on td "AHF GDrive [PERSON_NAME] Launch Sheet" at bounding box center [256, 196] width 115 height 63
click at [259, 240] on link "AHF Dropbox Launch Sheet" at bounding box center [250, 252] width 54 height 24
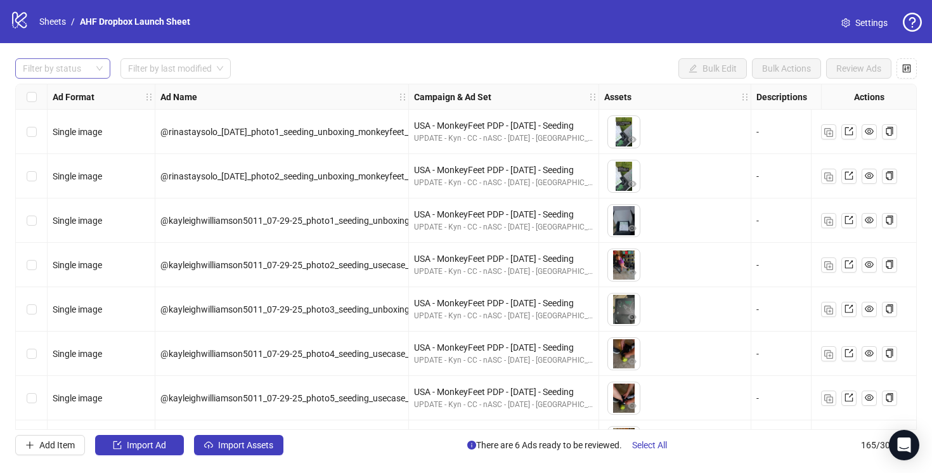
click at [71, 74] on div at bounding box center [56, 69] width 77 height 18
click at [70, 93] on div "Draft" at bounding box center [62, 94] width 75 height 14
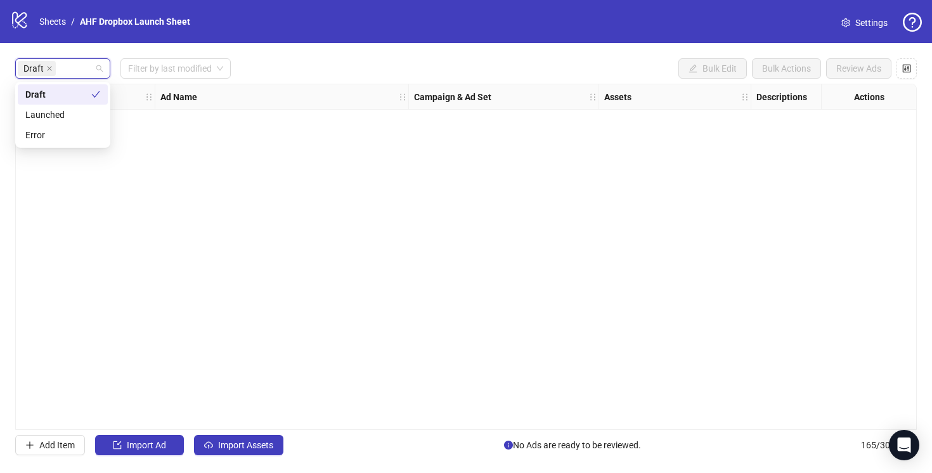
click at [306, 62] on div "Draft Filter by last modified Bulk Edit Bulk Actions Review Ads" at bounding box center [465, 68] width 901 height 20
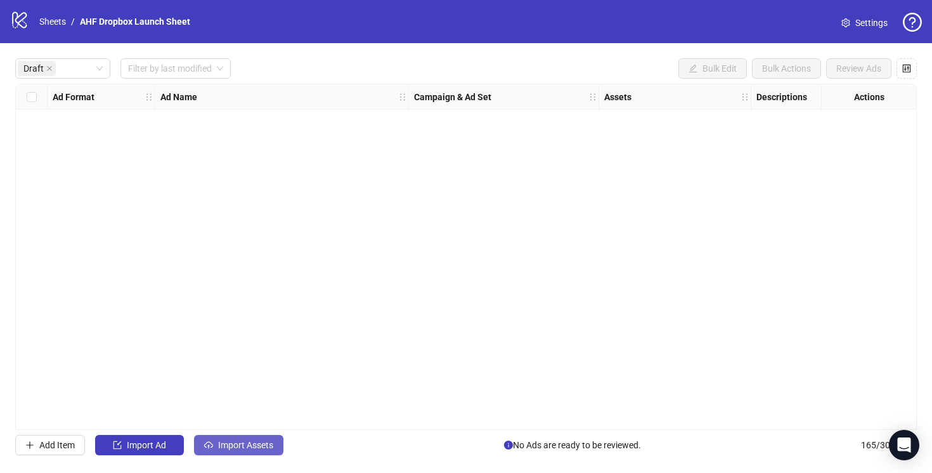
click at [244, 447] on span "Import Assets" at bounding box center [245, 445] width 55 height 10
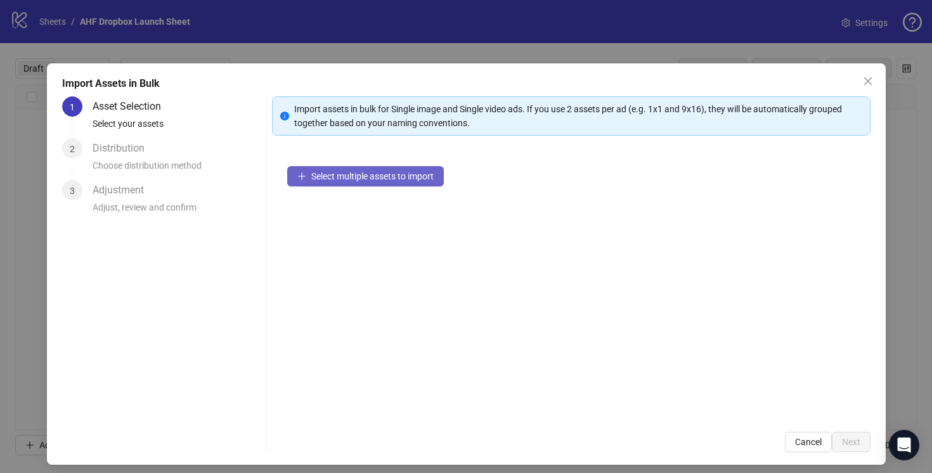
click at [375, 172] on span "Select multiple assets to import" at bounding box center [372, 176] width 122 height 10
click at [365, 175] on span "Select multiple assets to import" at bounding box center [372, 176] width 122 height 10
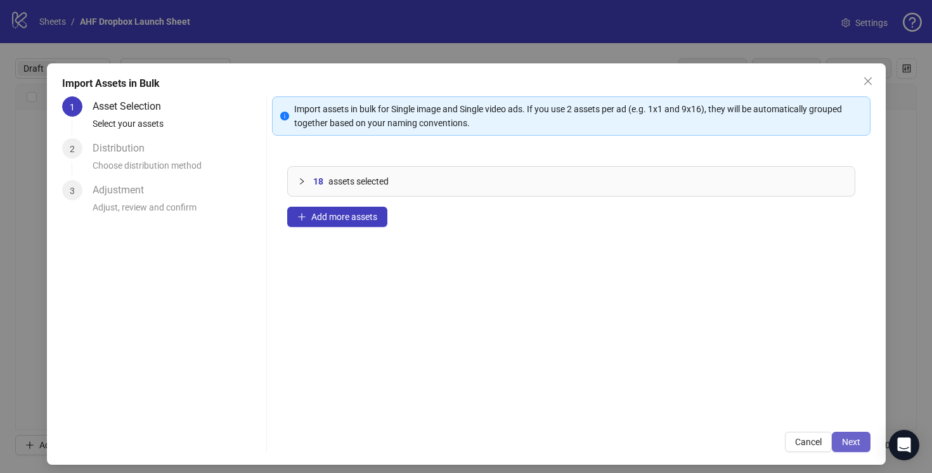
click at [850, 435] on button "Next" at bounding box center [850, 442] width 39 height 20
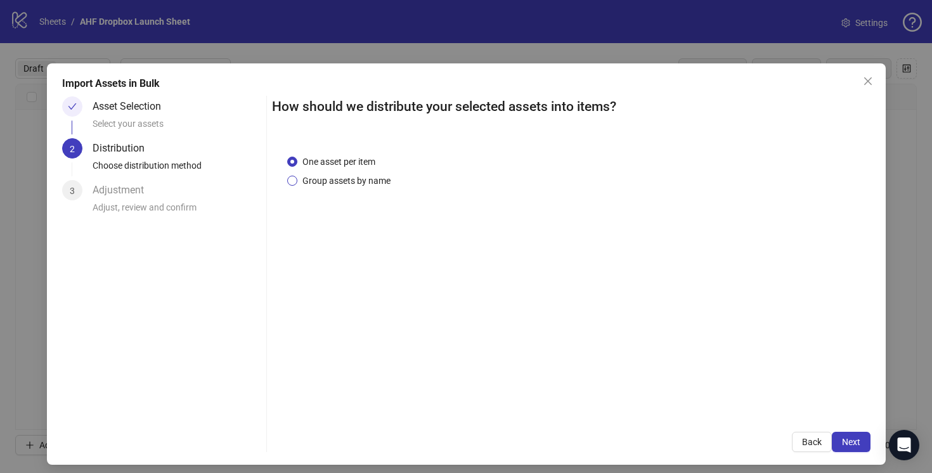
click at [298, 176] on span "Group assets by name" at bounding box center [346, 181] width 98 height 14
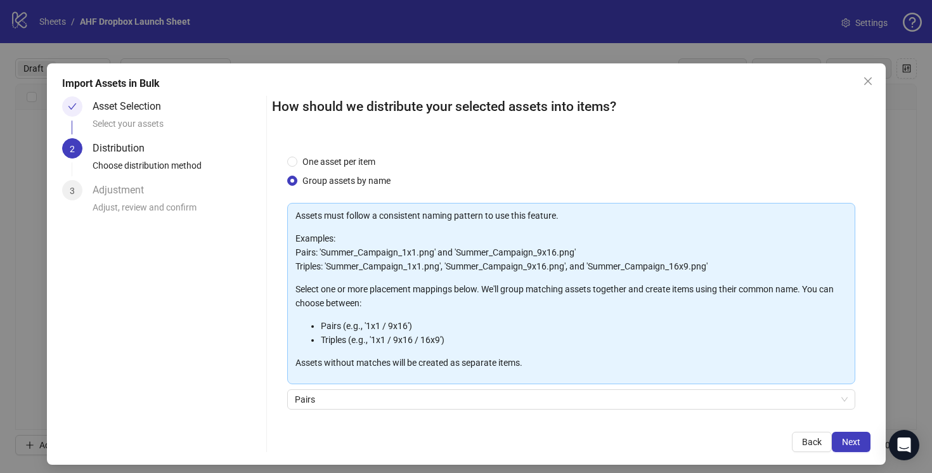
scroll to position [94, 0]
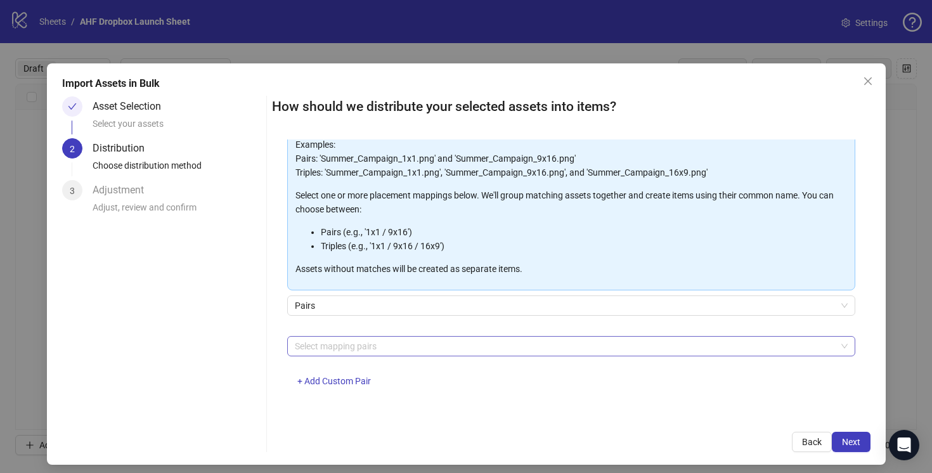
click at [337, 349] on div at bounding box center [564, 346] width 549 height 18
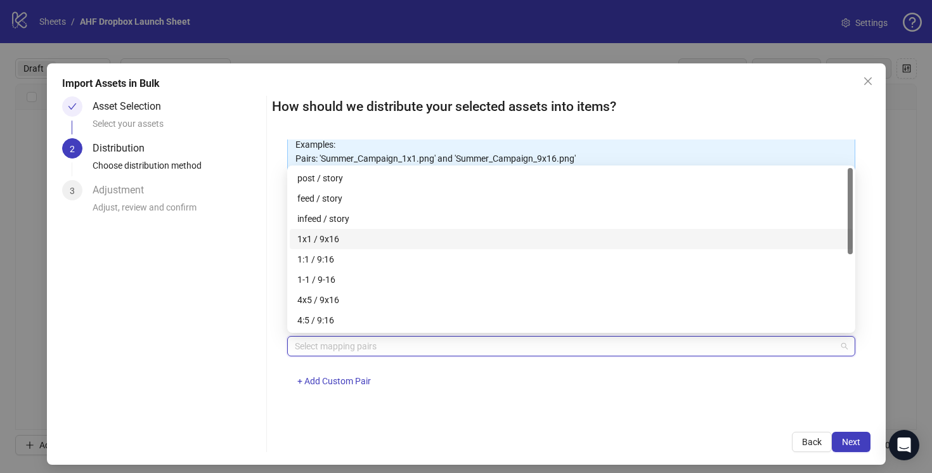
click at [321, 236] on div "1x1 / 9x16" at bounding box center [571, 239] width 548 height 14
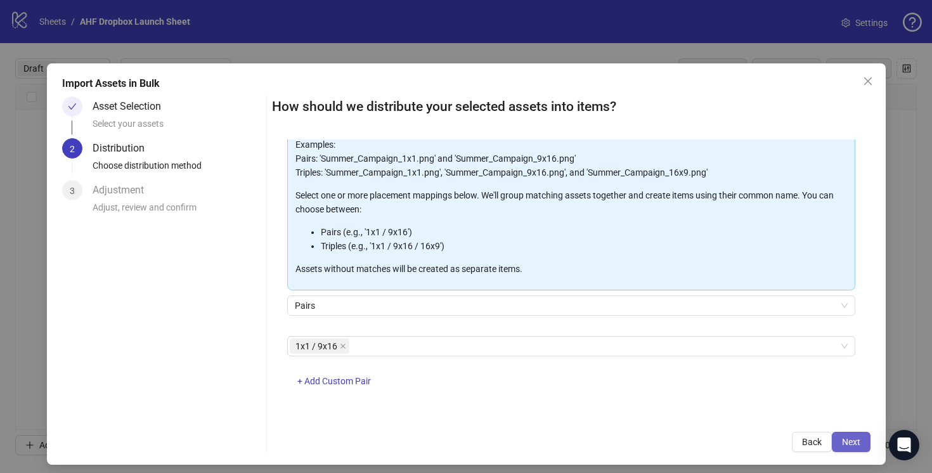
click at [861, 440] on button "Next" at bounding box center [850, 442] width 39 height 20
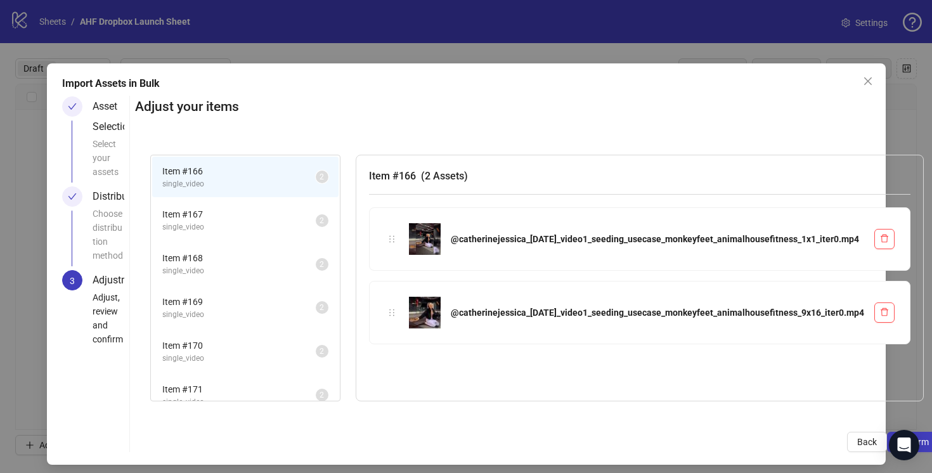
click at [276, 214] on span "Item # 167" at bounding box center [238, 214] width 153 height 14
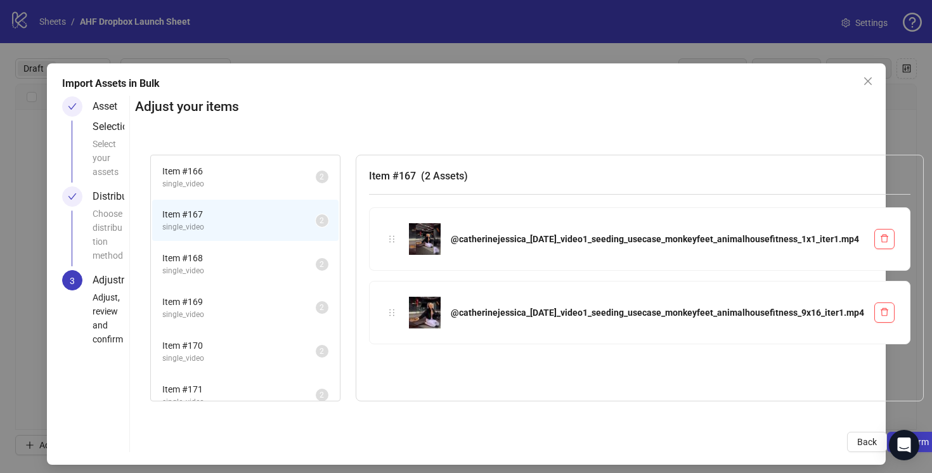
click at [278, 252] on span "Item # 168" at bounding box center [238, 258] width 153 height 14
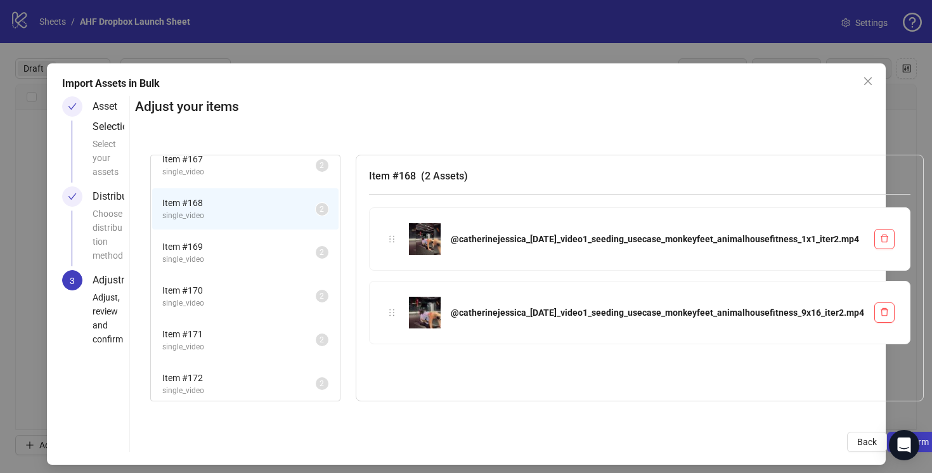
scroll to position [58, 0]
click at [283, 240] on span "Item # 169" at bounding box center [238, 243] width 153 height 14
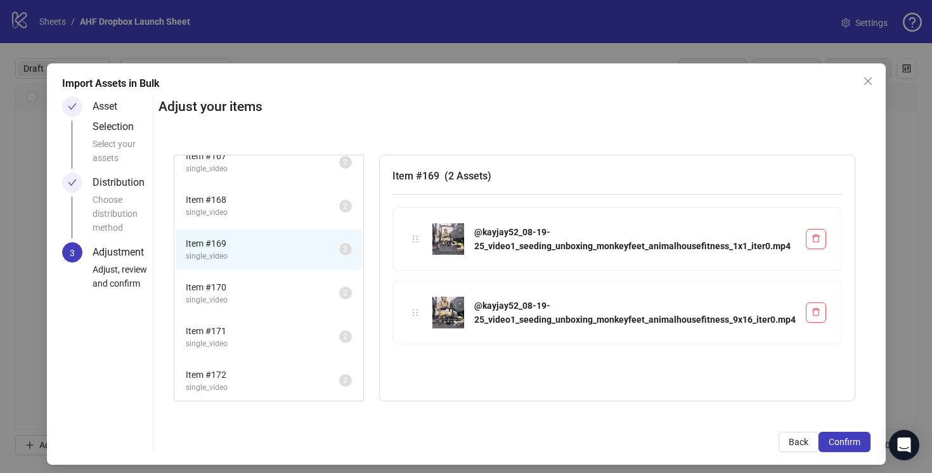
click at [290, 287] on span "Item # 170" at bounding box center [262, 287] width 153 height 14
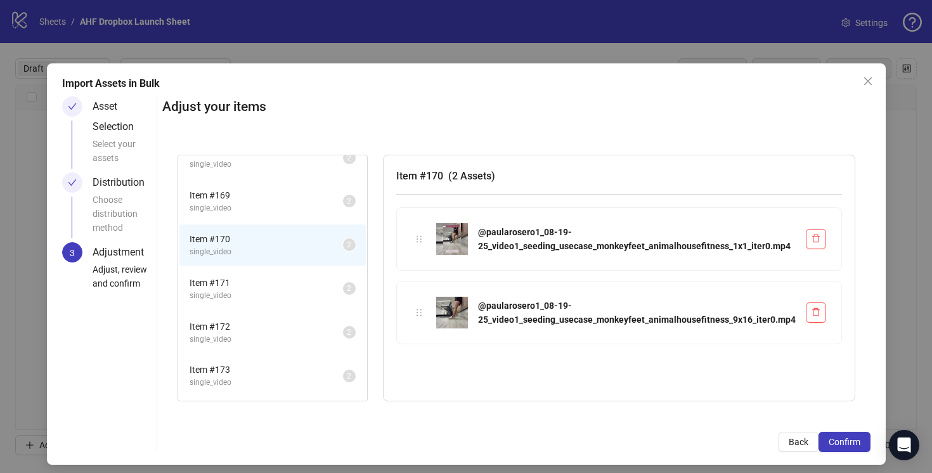
scroll to position [127, 0]
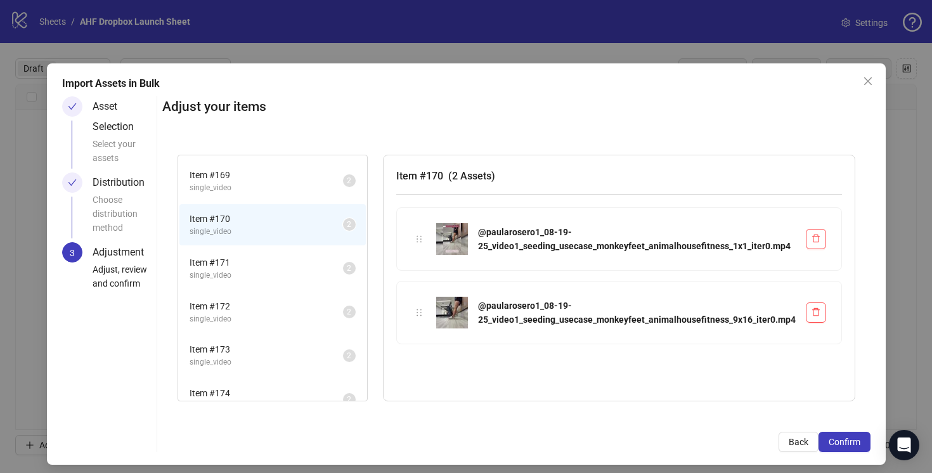
click at [289, 281] on span "single_video" at bounding box center [265, 275] width 153 height 12
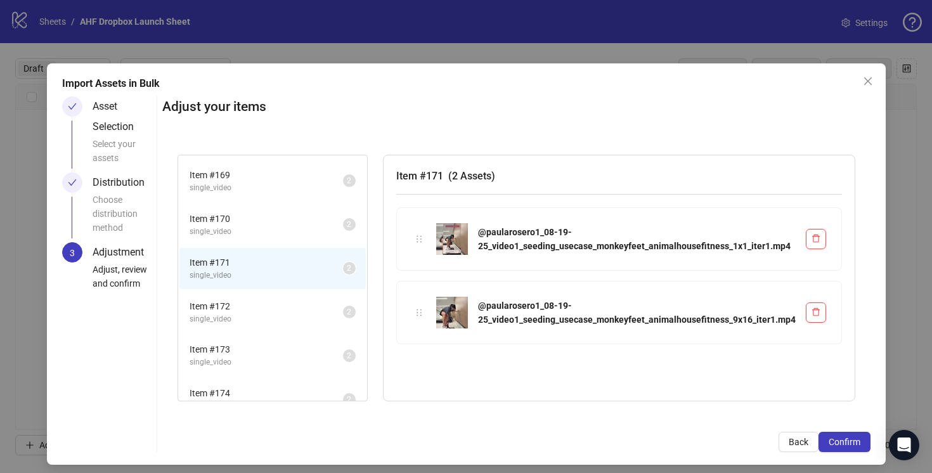
click at [289, 307] on span "Item # 172" at bounding box center [265, 306] width 153 height 14
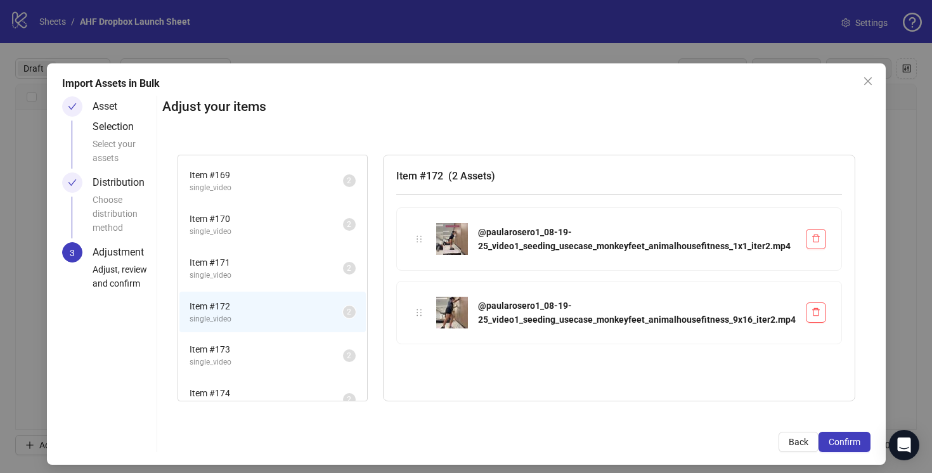
click at [289, 335] on li "Item # 173 single_video 2" at bounding box center [272, 355] width 186 height 41
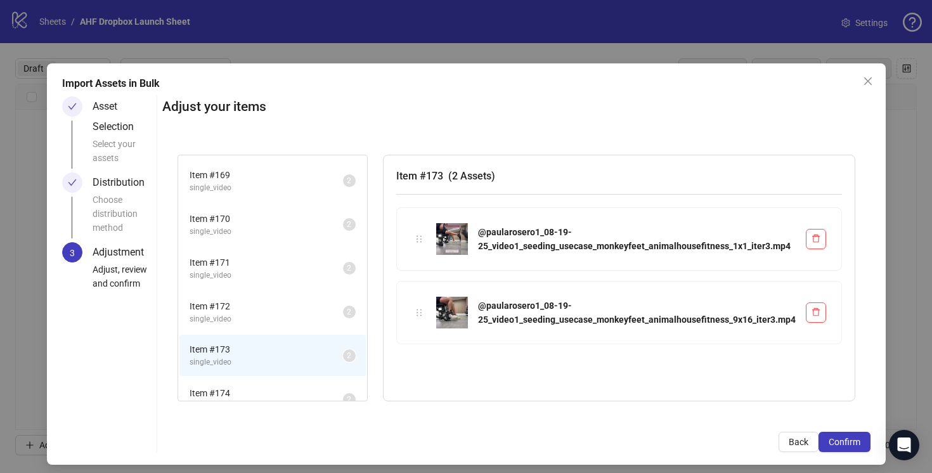
scroll to position [146, 0]
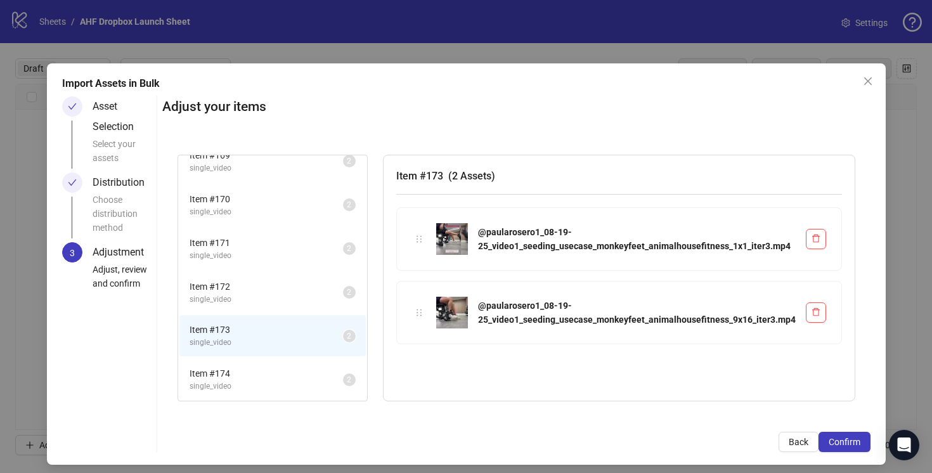
click at [299, 390] on span "single_video" at bounding box center [265, 386] width 153 height 12
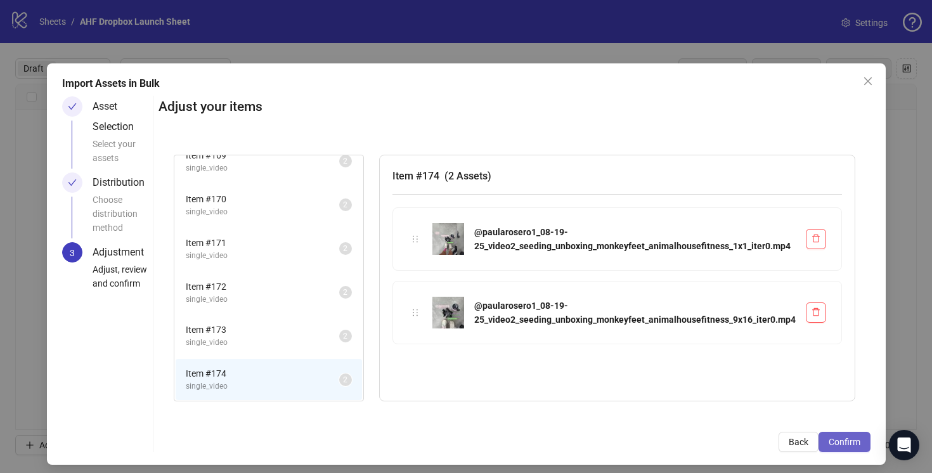
click at [835, 440] on span "Confirm" at bounding box center [844, 442] width 32 height 10
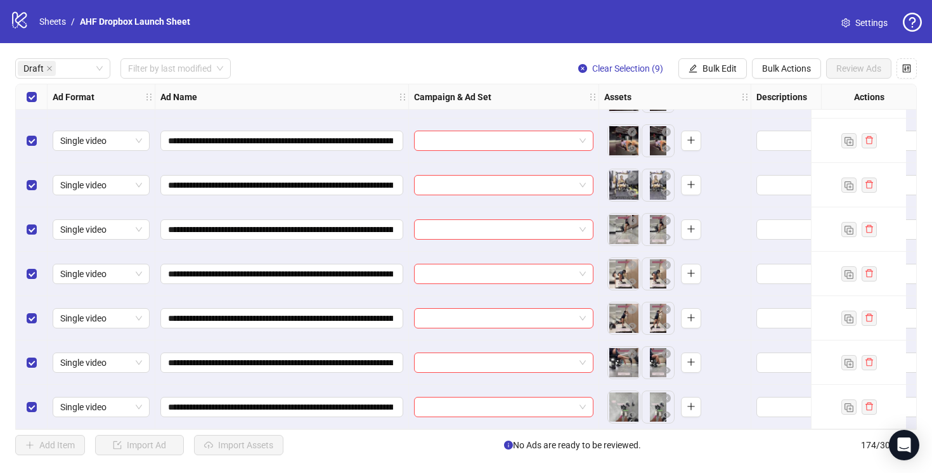
scroll to position [0, 0]
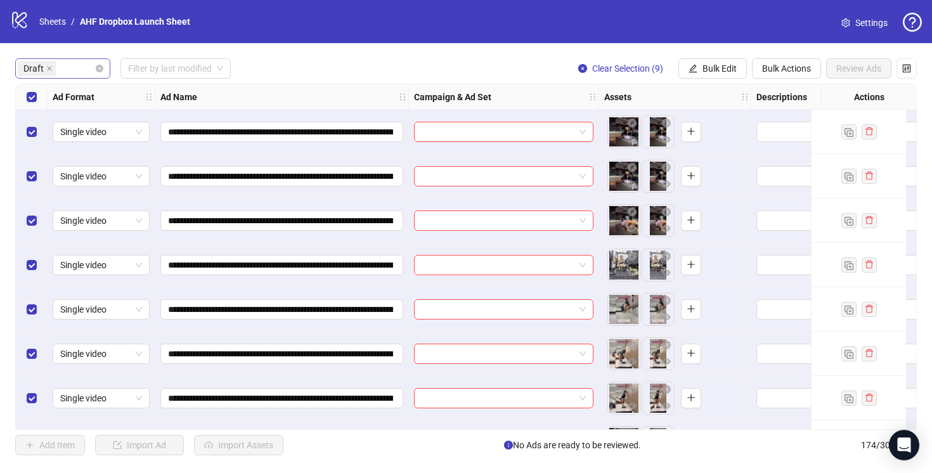
click at [87, 71] on div "Draft" at bounding box center [56, 69] width 77 height 18
click at [73, 111] on div "Launched" at bounding box center [62, 115] width 75 height 14
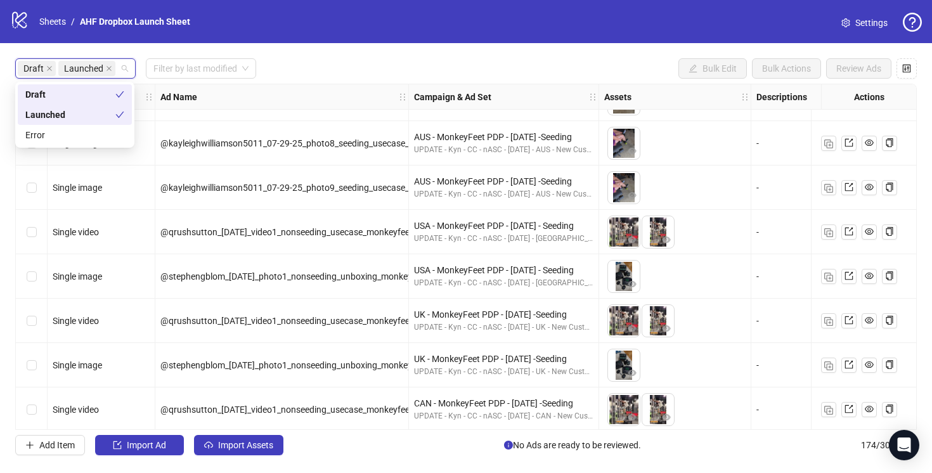
scroll to position [1918, 0]
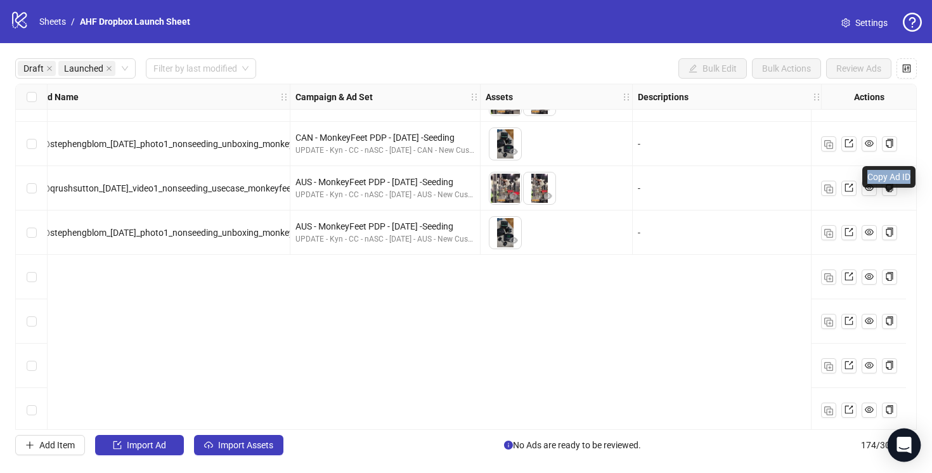
drag, startPoint x: 914, startPoint y: 179, endPoint x: 909, endPoint y: 457, distance: 277.6
click at [909, 457] on body "logo/logo-mobile Sheets / AHF Dropbox Launch Sheet Settings Draft Launched Filt…" at bounding box center [466, 236] width 932 height 473
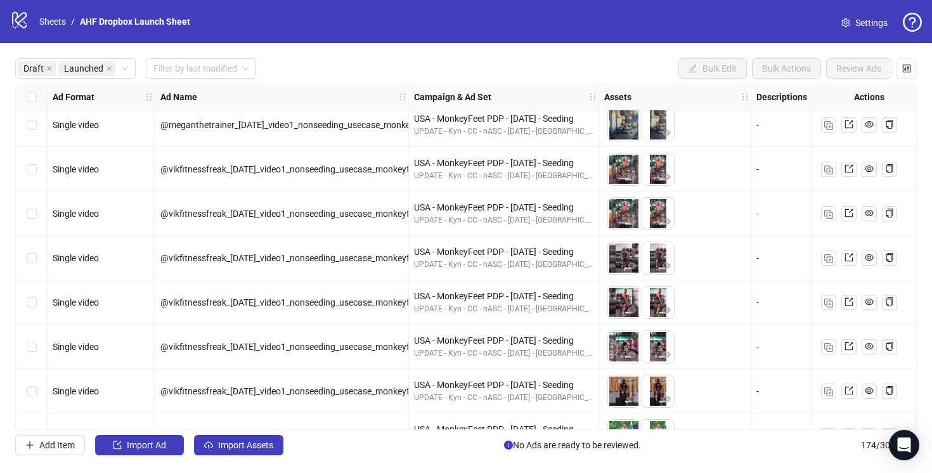
scroll to position [3944, 0]
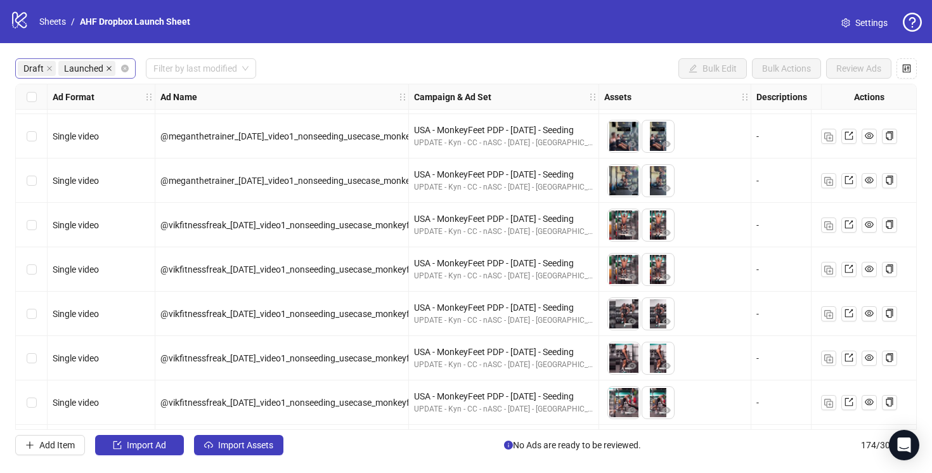
click at [106, 68] on icon "close" at bounding box center [109, 68] width 6 height 6
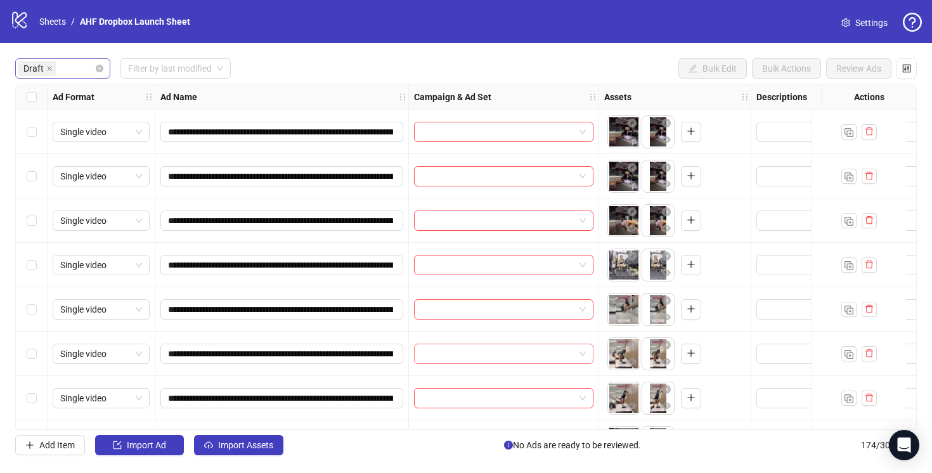
scroll to position [85, 0]
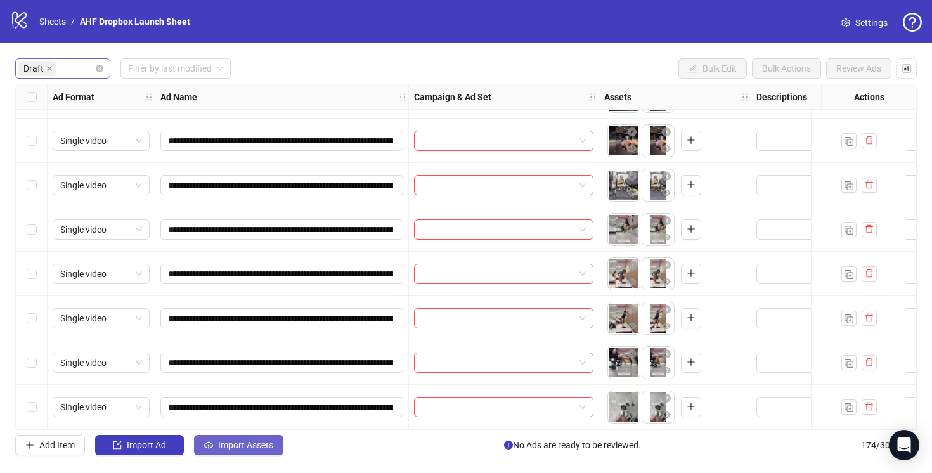
click at [236, 444] on span "Import Assets" at bounding box center [245, 445] width 55 height 10
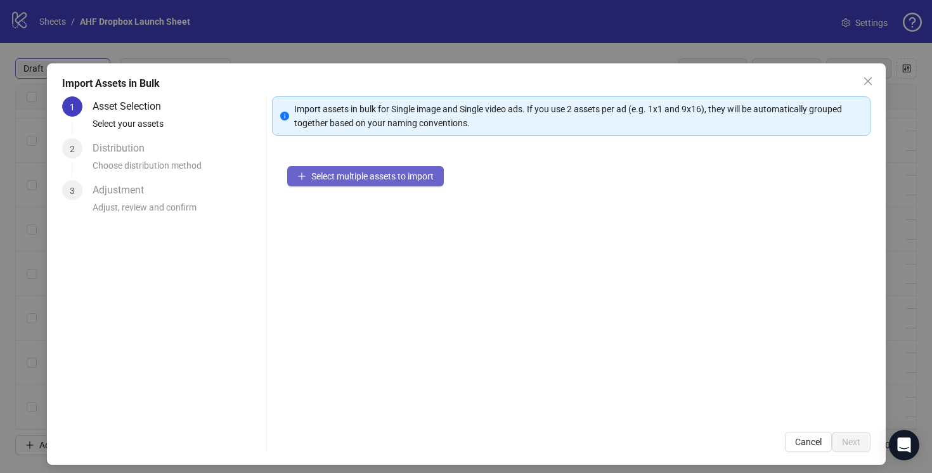
click at [331, 175] on span "Select multiple assets to import" at bounding box center [372, 176] width 122 height 10
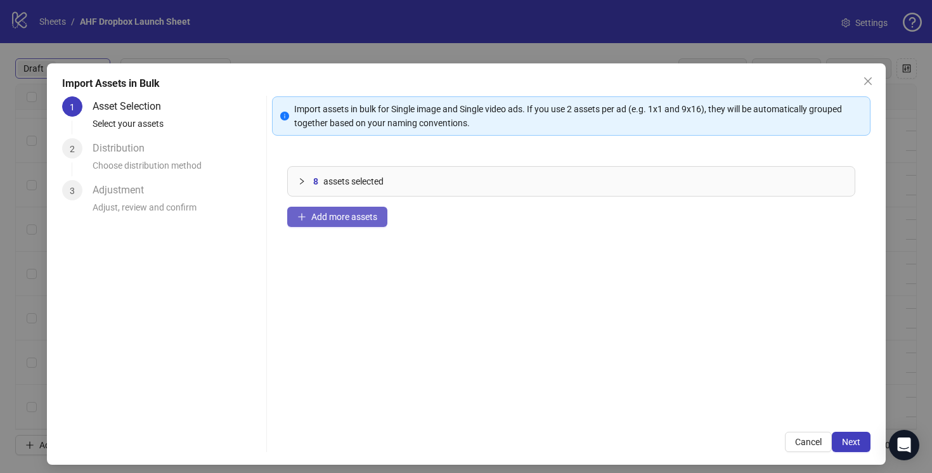
click at [352, 216] on span "Add more assets" at bounding box center [344, 217] width 66 height 10
click at [859, 442] on span "Next" at bounding box center [851, 442] width 18 height 10
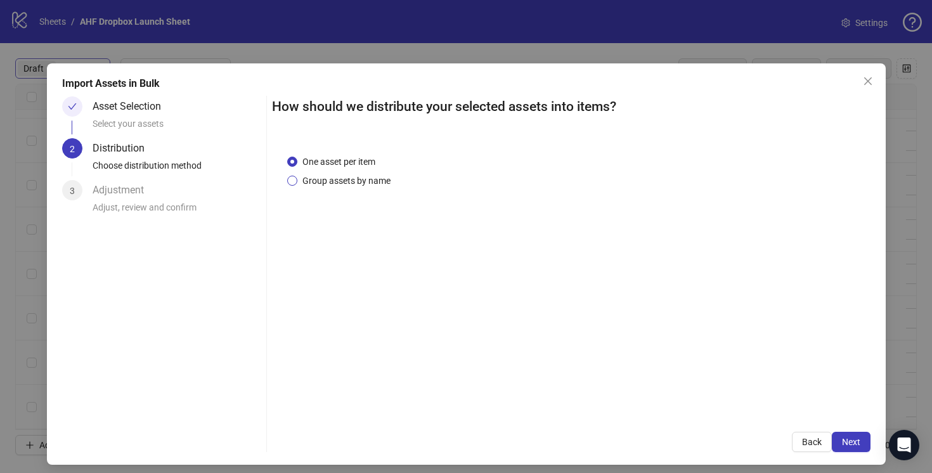
click at [328, 178] on span "Group assets by name" at bounding box center [346, 181] width 98 height 14
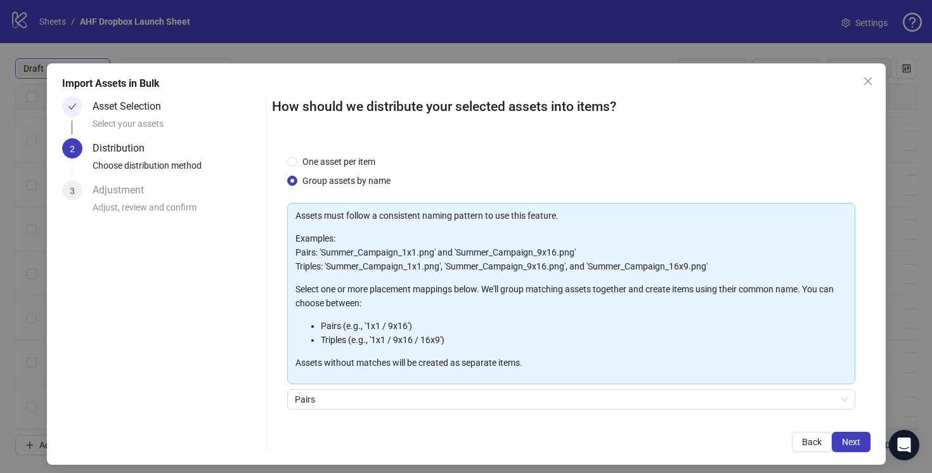
scroll to position [94, 0]
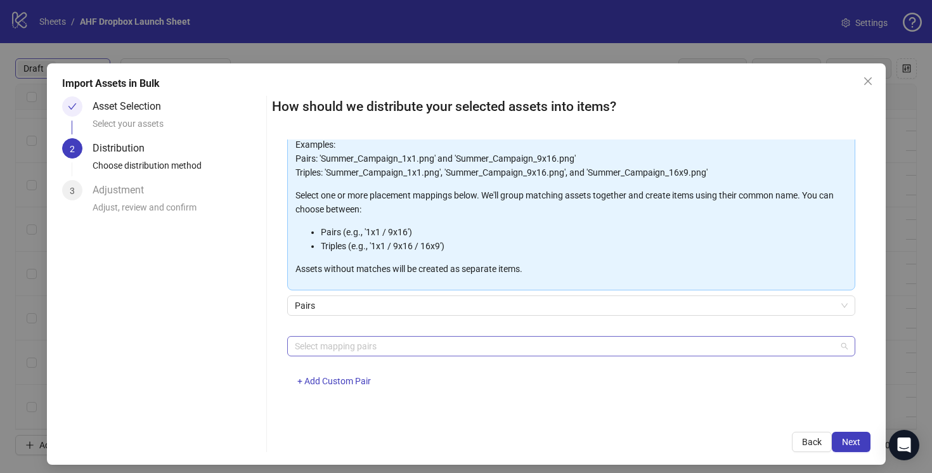
click at [375, 346] on div at bounding box center [564, 346] width 549 height 18
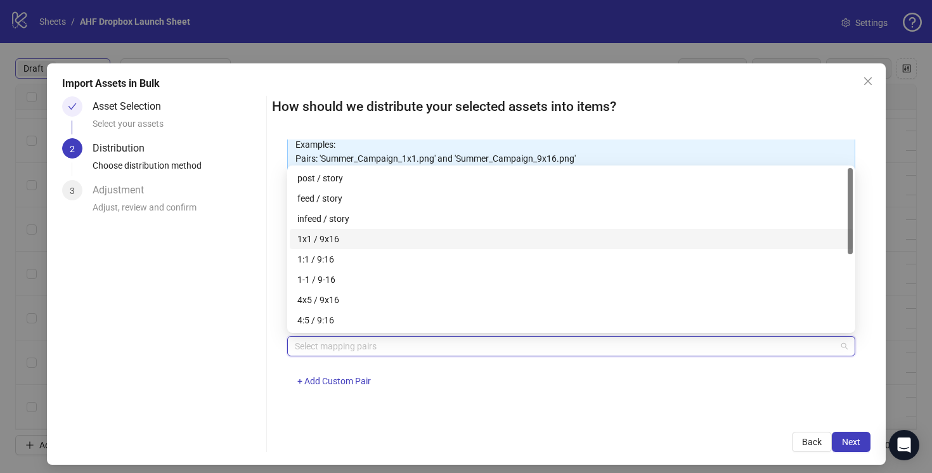
click at [335, 230] on div "1x1 / 9x16" at bounding box center [571, 239] width 563 height 20
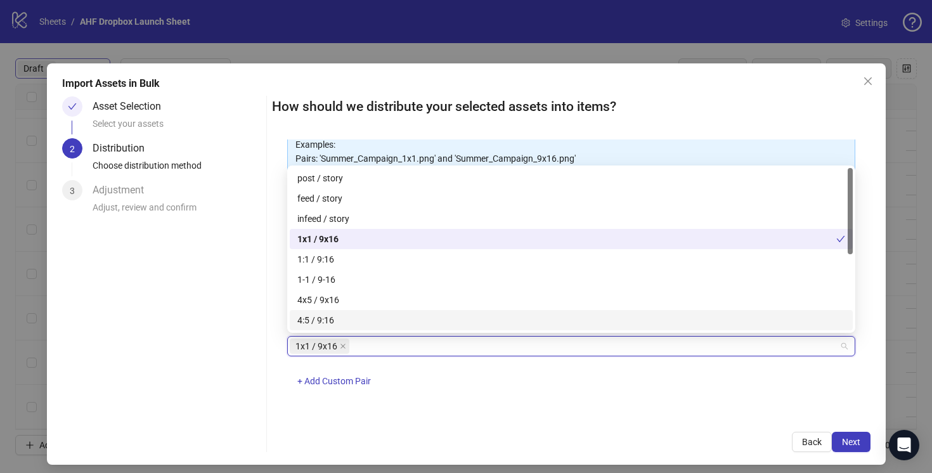
click at [549, 359] on div "1x1 / 9x16 + Add Custom Pair" at bounding box center [571, 369] width 568 height 66
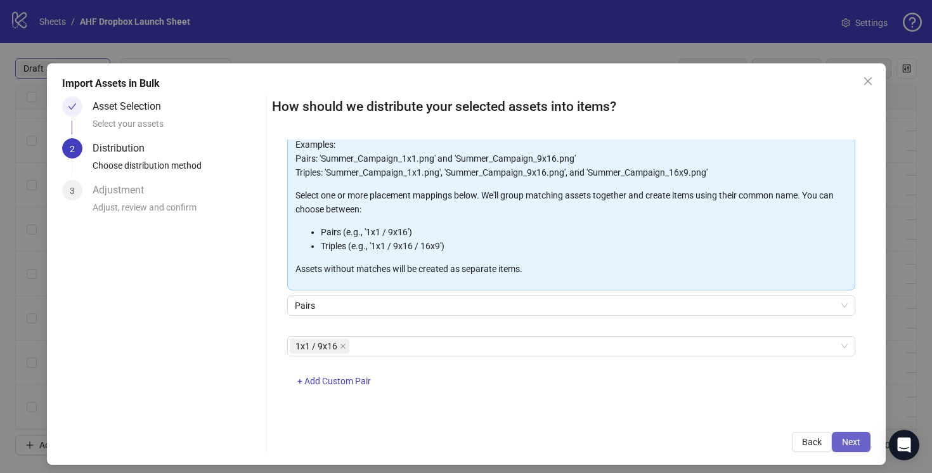
click at [845, 433] on button "Next" at bounding box center [850, 442] width 39 height 20
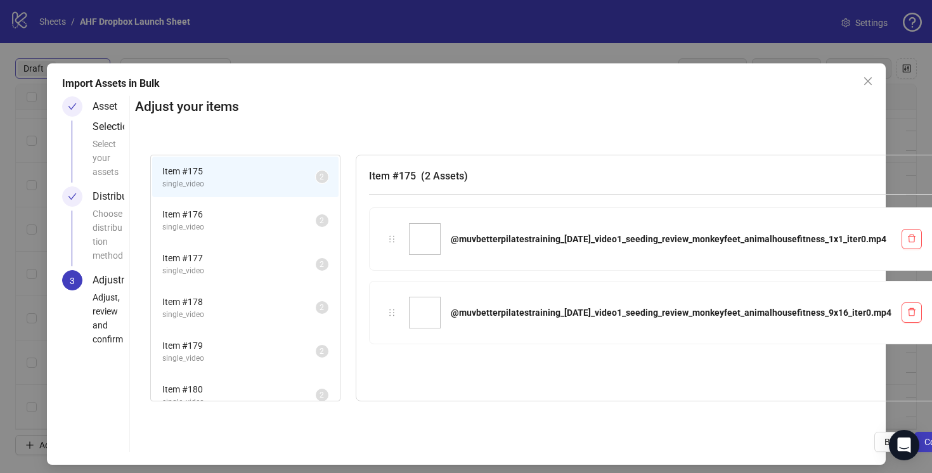
click at [282, 216] on span "Item # 176" at bounding box center [238, 214] width 153 height 14
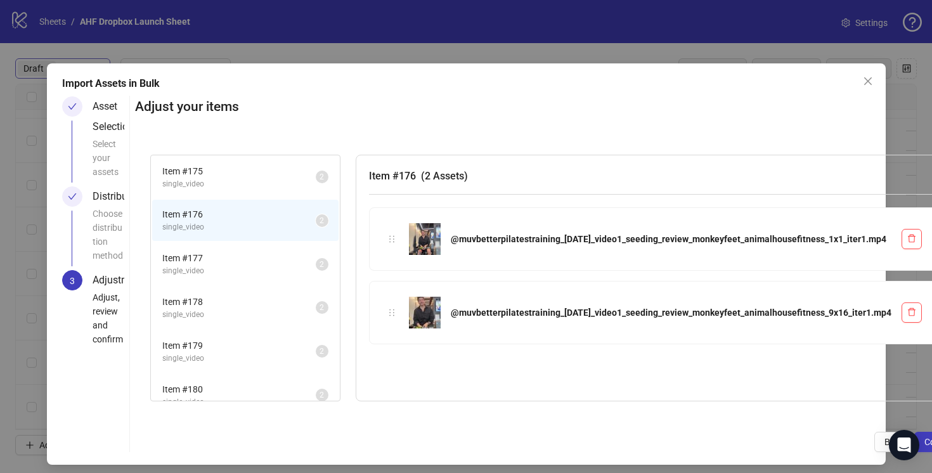
click at [282, 259] on span "Item # 177" at bounding box center [238, 258] width 153 height 14
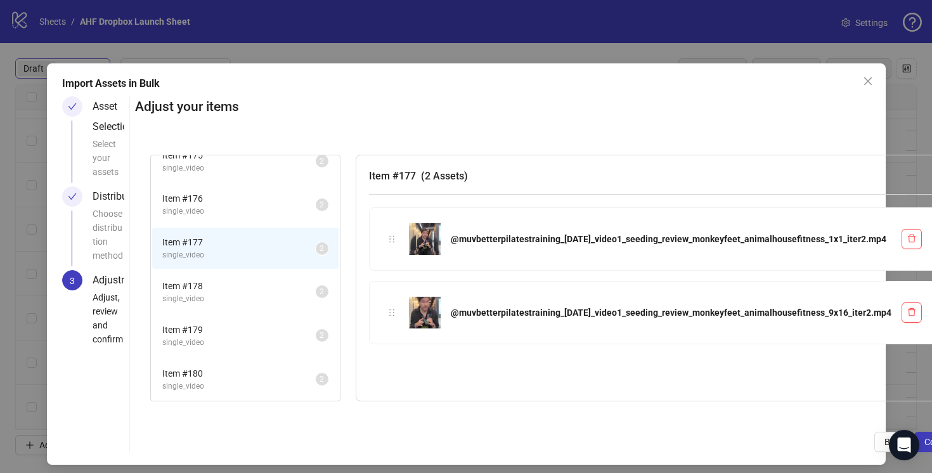
scroll to position [0, 0]
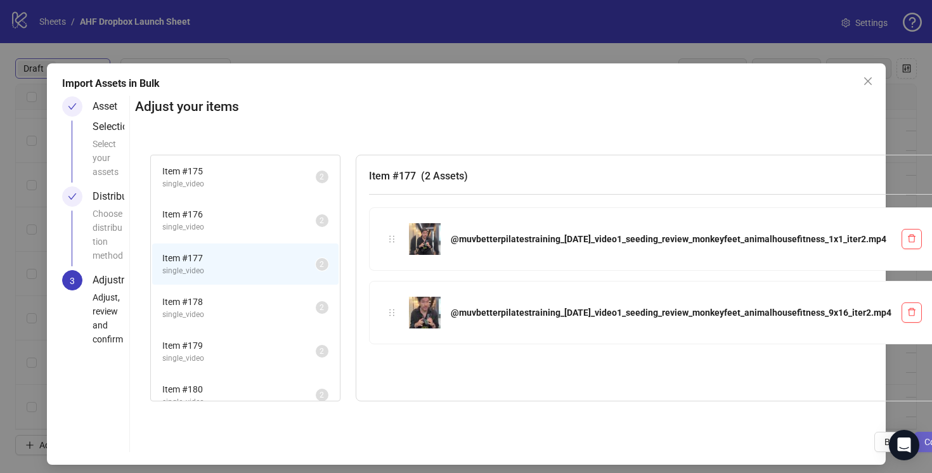
click at [914, 449] on button "Confirm" at bounding box center [940, 442] width 52 height 20
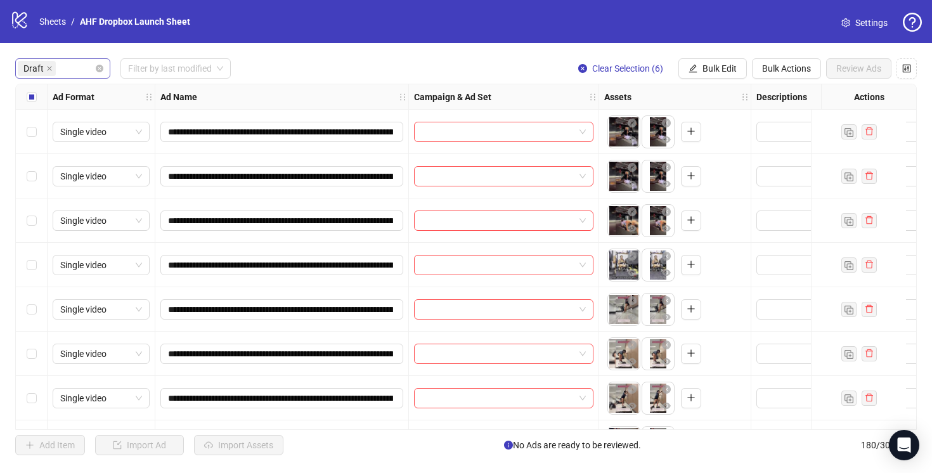
click at [352, 58] on div "Draft Filter by last modified Clear Selection (6) Bulk Edit Bulk Actions Review…" at bounding box center [465, 68] width 901 height 20
